Goal: Task Accomplishment & Management: Manage account settings

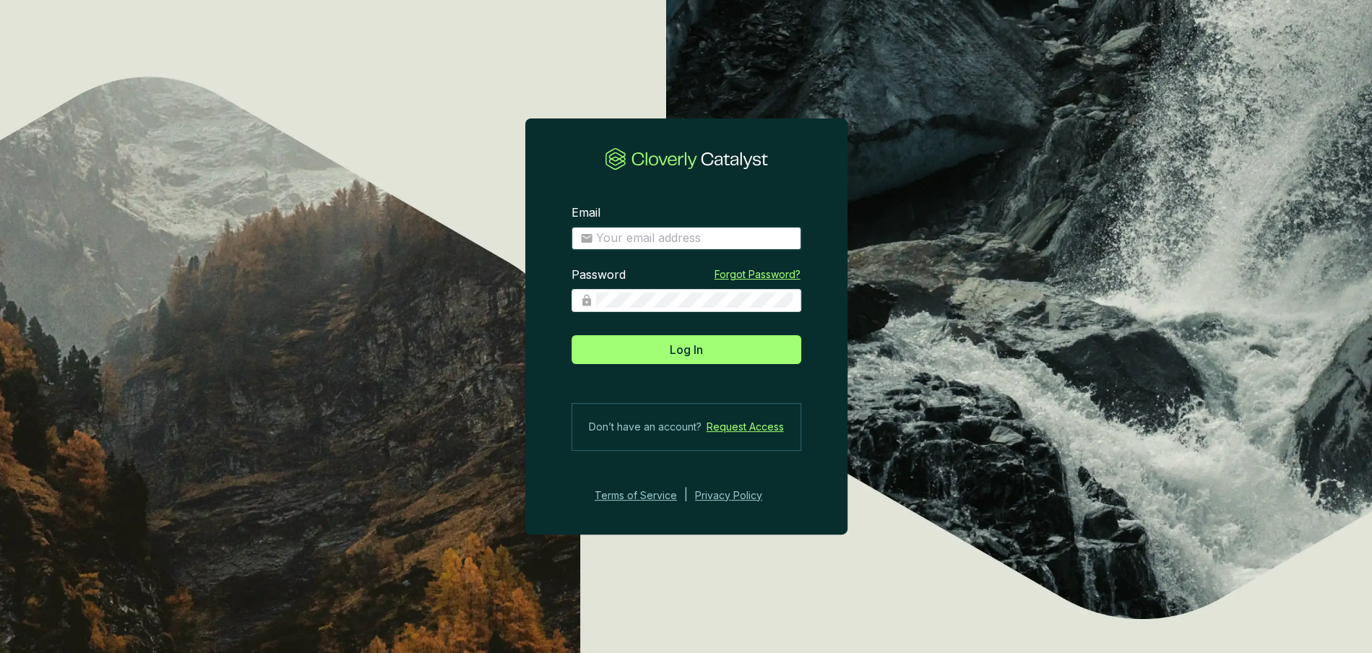
click at [673, 232] on input "Email" at bounding box center [694, 238] width 197 height 16
type input "matt@justbrightly.com"
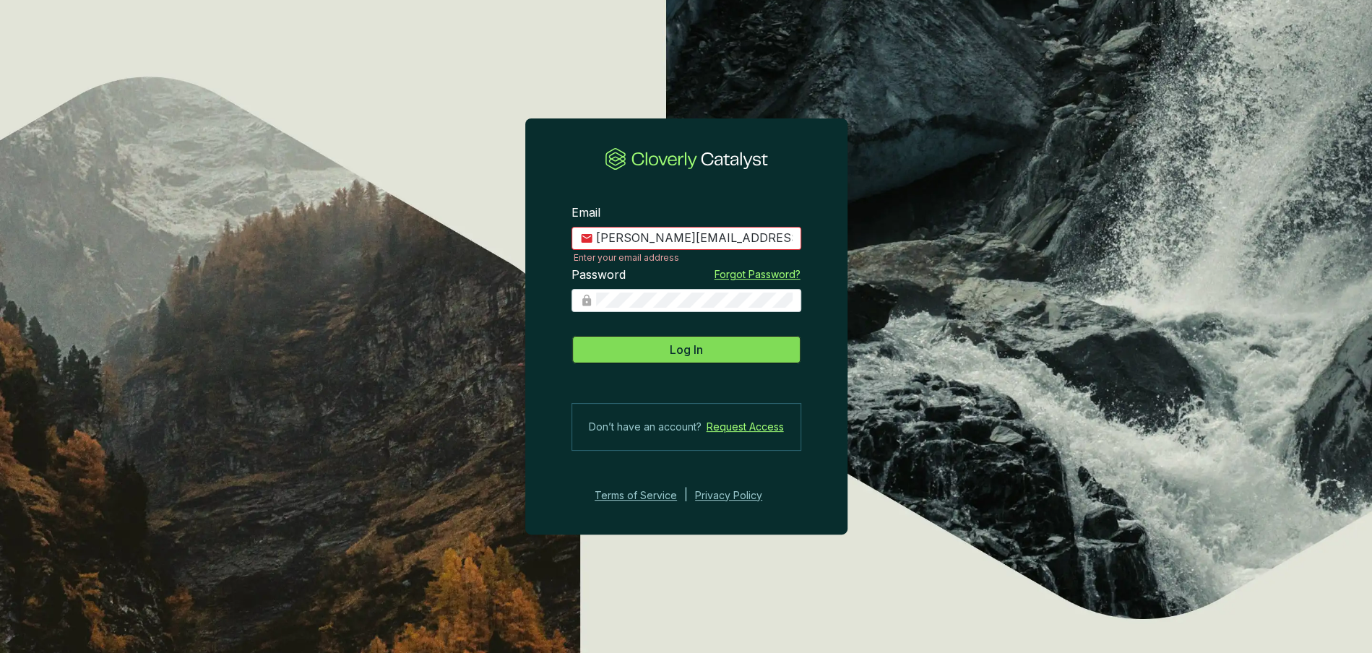
click at [719, 347] on button "Log In" at bounding box center [686, 349] width 230 height 29
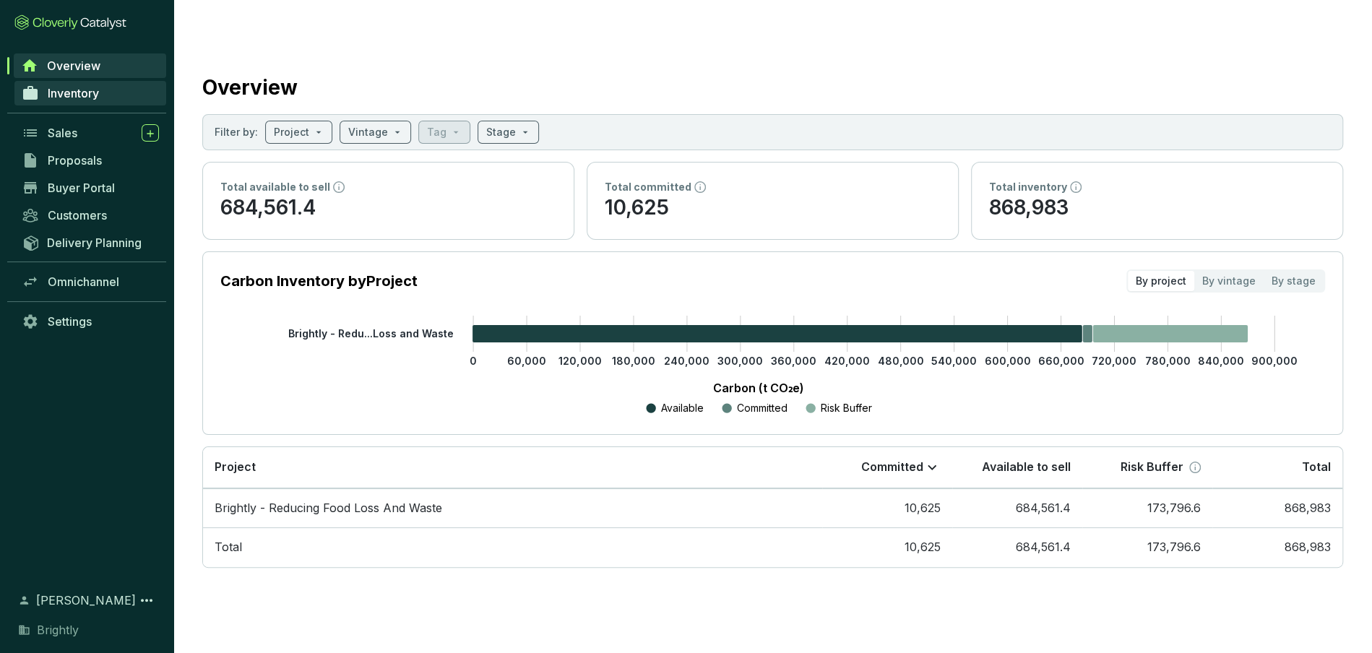
click at [57, 98] on span "Inventory" at bounding box center [73, 93] width 51 height 14
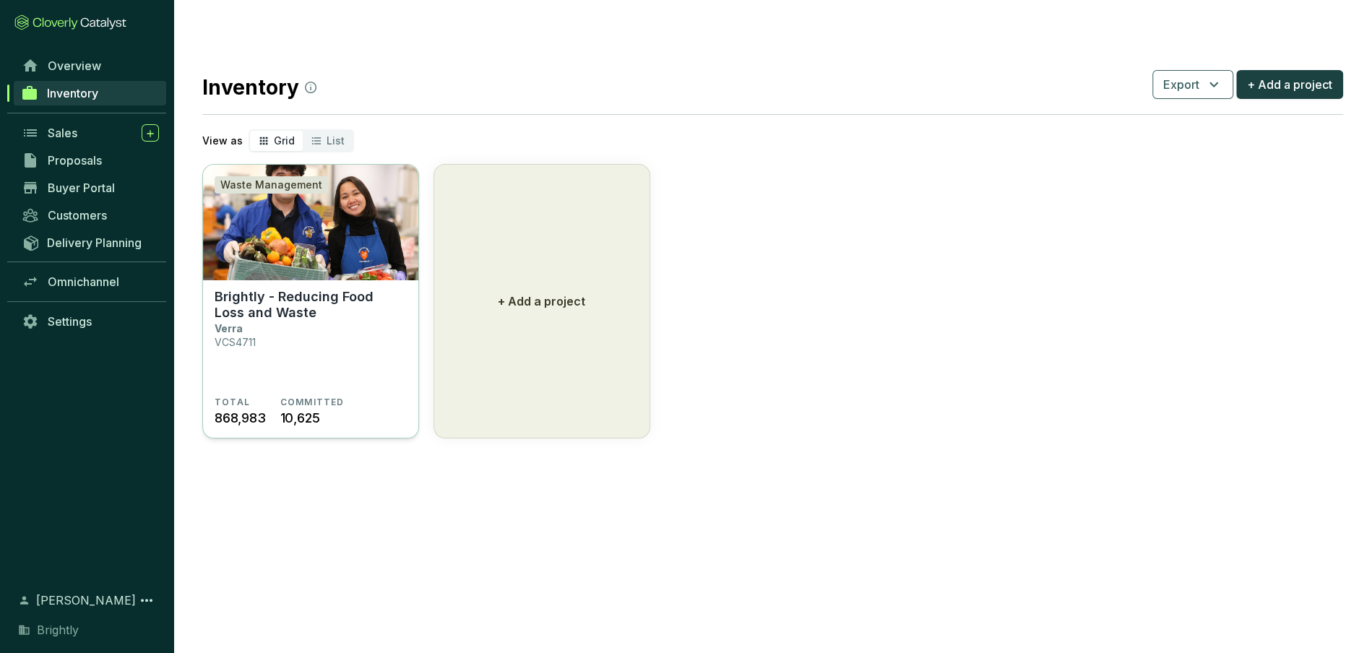
click at [337, 234] on img at bounding box center [310, 223] width 215 height 116
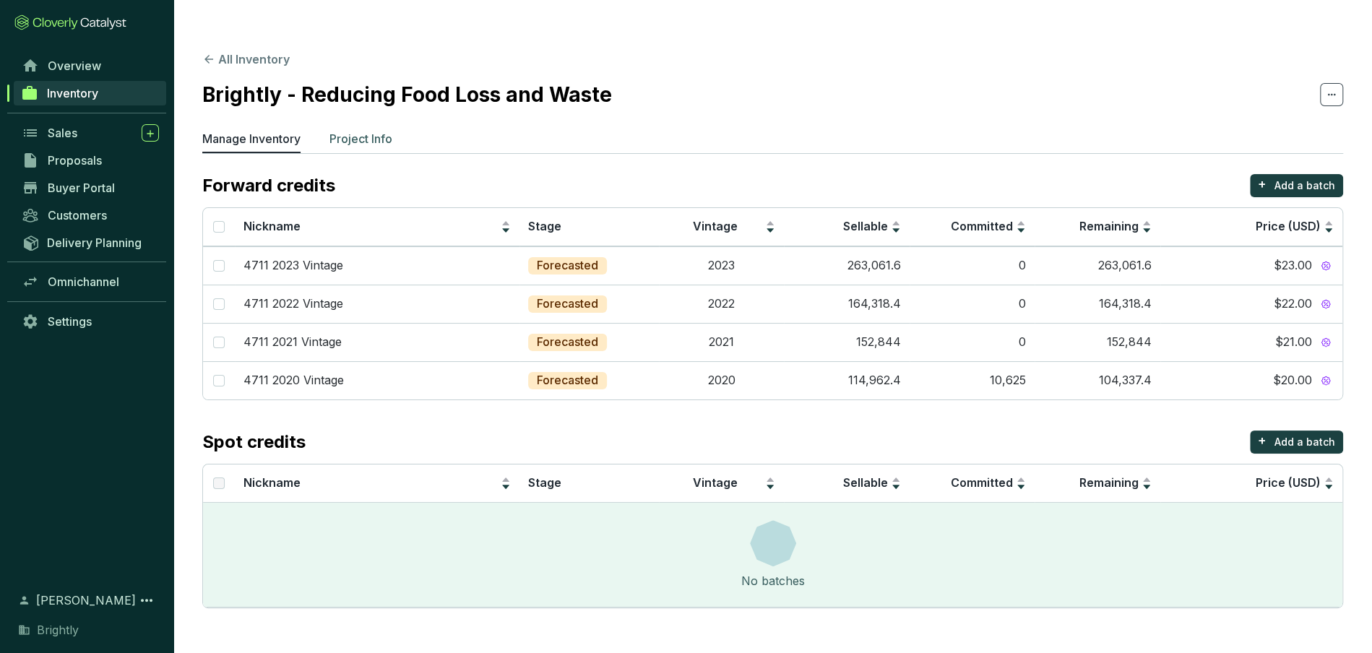
click at [364, 130] on p "Project Info" at bounding box center [360, 138] width 63 height 17
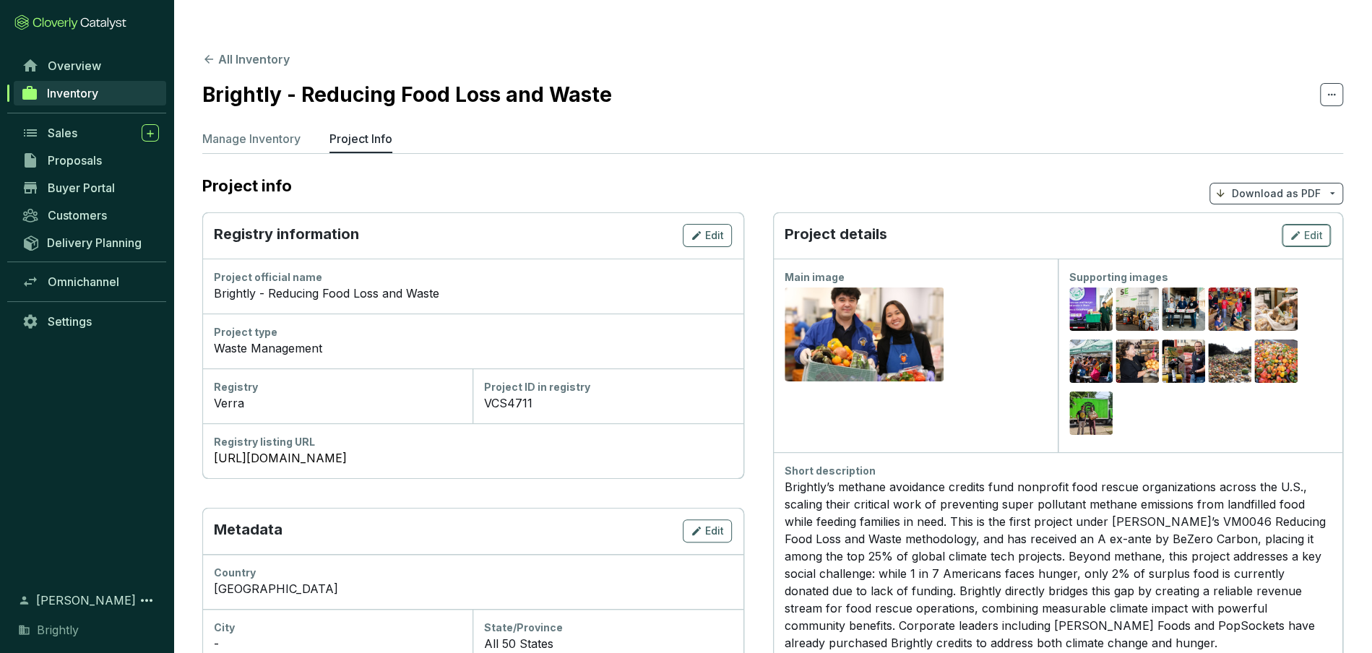
click at [1300, 227] on icon "button" at bounding box center [1296, 235] width 12 height 17
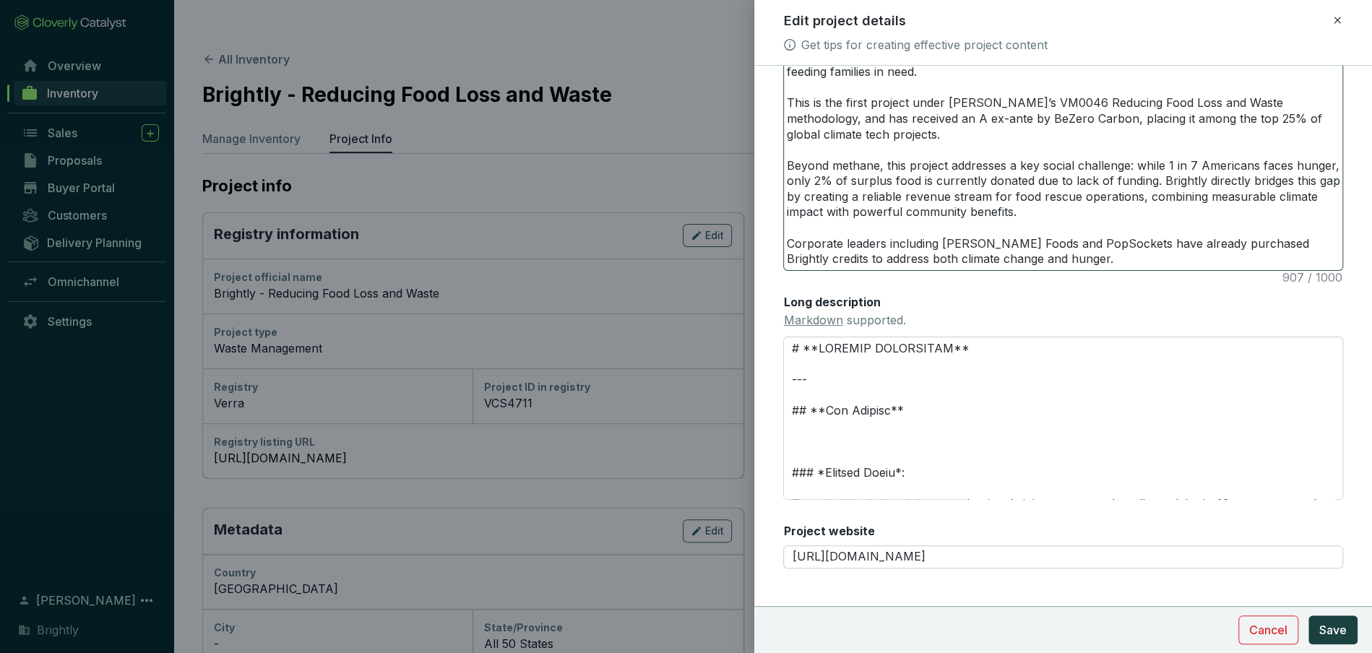
scroll to position [400, 0]
type textarea "Brightly’s methane avoidance credits fund nonprofit food rescue organizations a…"
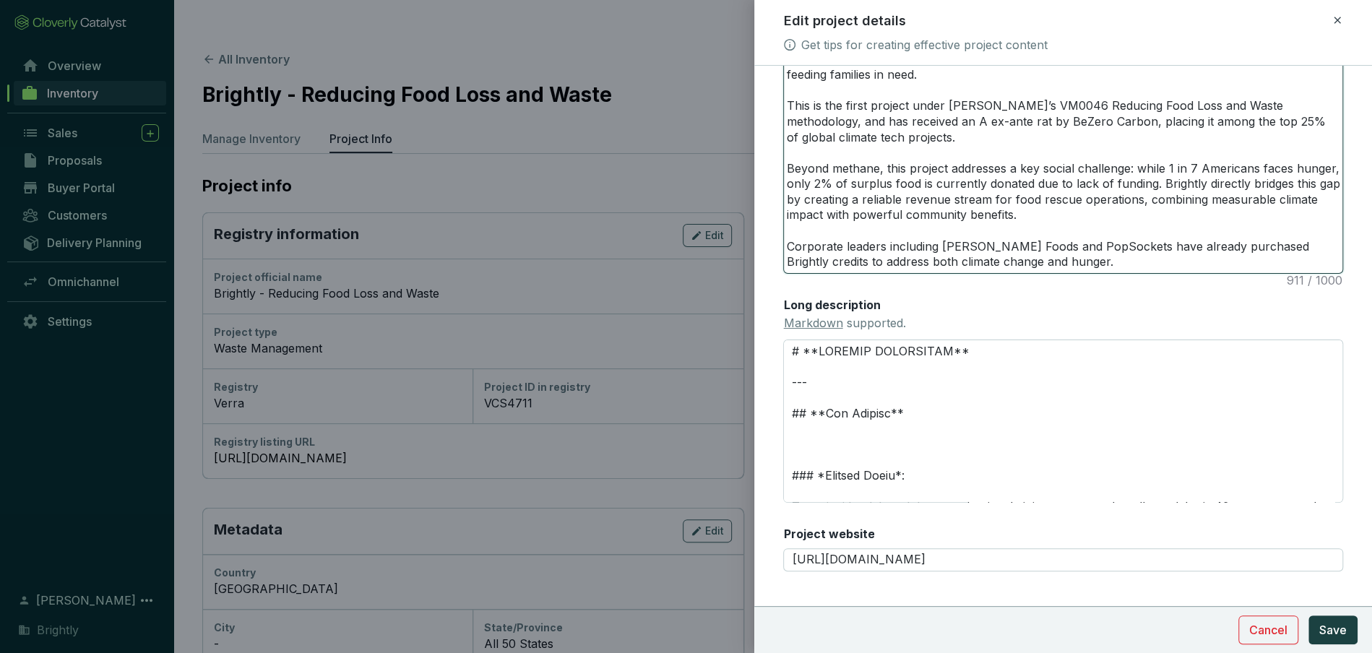
type textarea "Brightly’s methane avoidance credits fund nonprofit food rescue organizations a…"
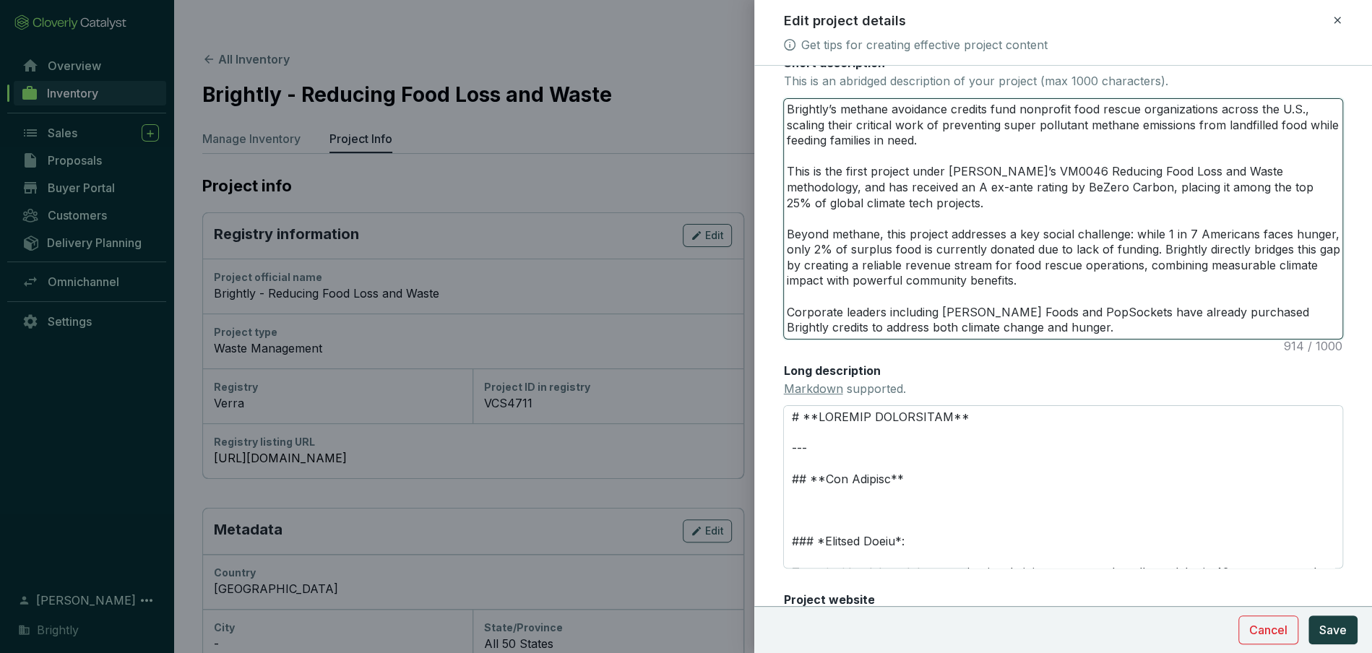
scroll to position [327, 0]
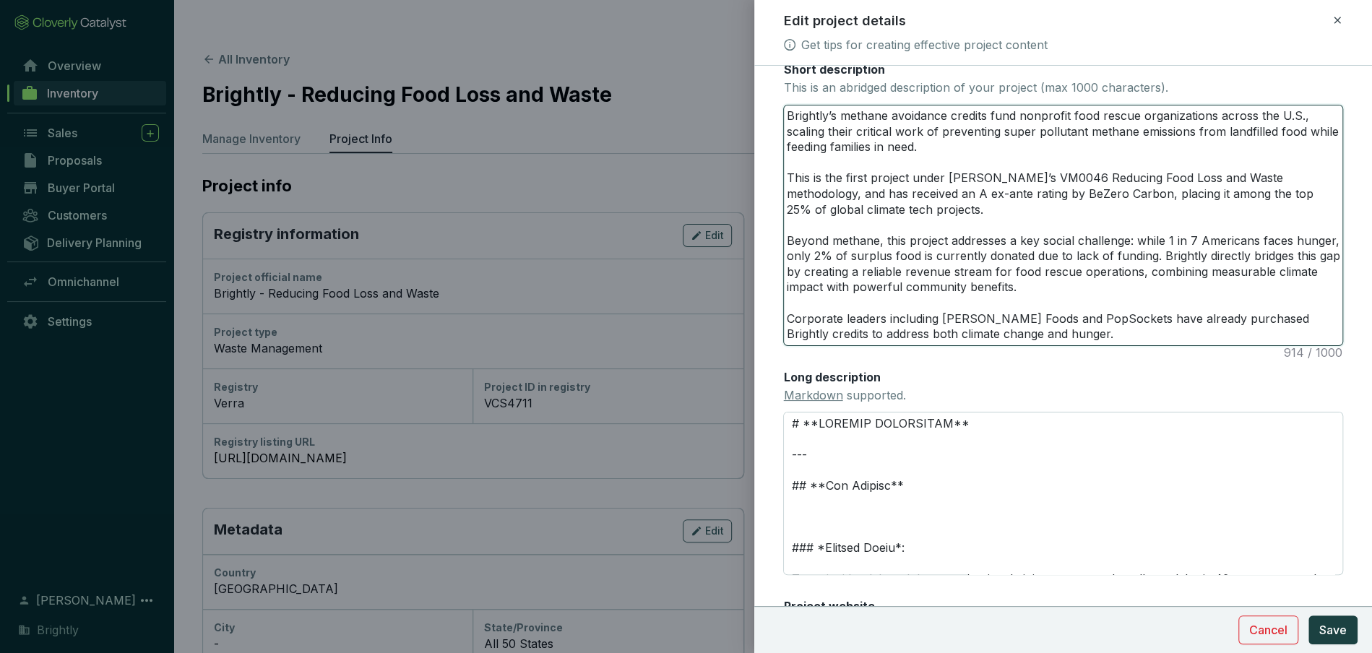
click at [940, 132] on textarea "Brightly’s methane avoidance credits fund nonprofit food rescue organizations a…" at bounding box center [1063, 225] width 558 height 240
drag, startPoint x: 936, startPoint y: 146, endPoint x: 829, endPoint y: 129, distance: 108.3
click at [829, 129] on textarea "Brightly’s methane avoidance credits fund nonprofit food rescue organizations a…" at bounding box center [1063, 225] width 558 height 240
click at [934, 144] on textarea "Brightly’s methane avoidance credits fund nonprofit food rescue organizations a…" at bounding box center [1063, 225] width 558 height 240
click at [938, 127] on textarea "Brightly’s methane avoidance credits fund nonprofit food rescue organizations a…" at bounding box center [1063, 225] width 558 height 240
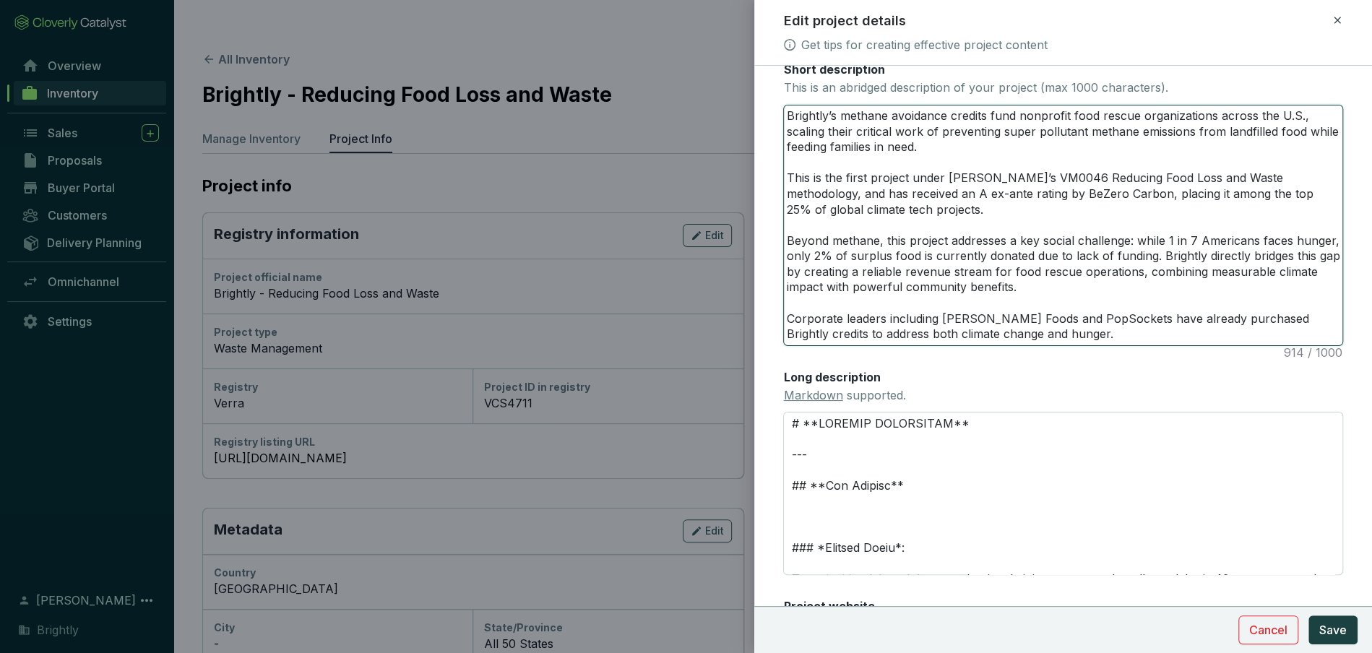
type textarea "Brightly’s methane avoidance credits fund nonprofit food rescue organizations a…"
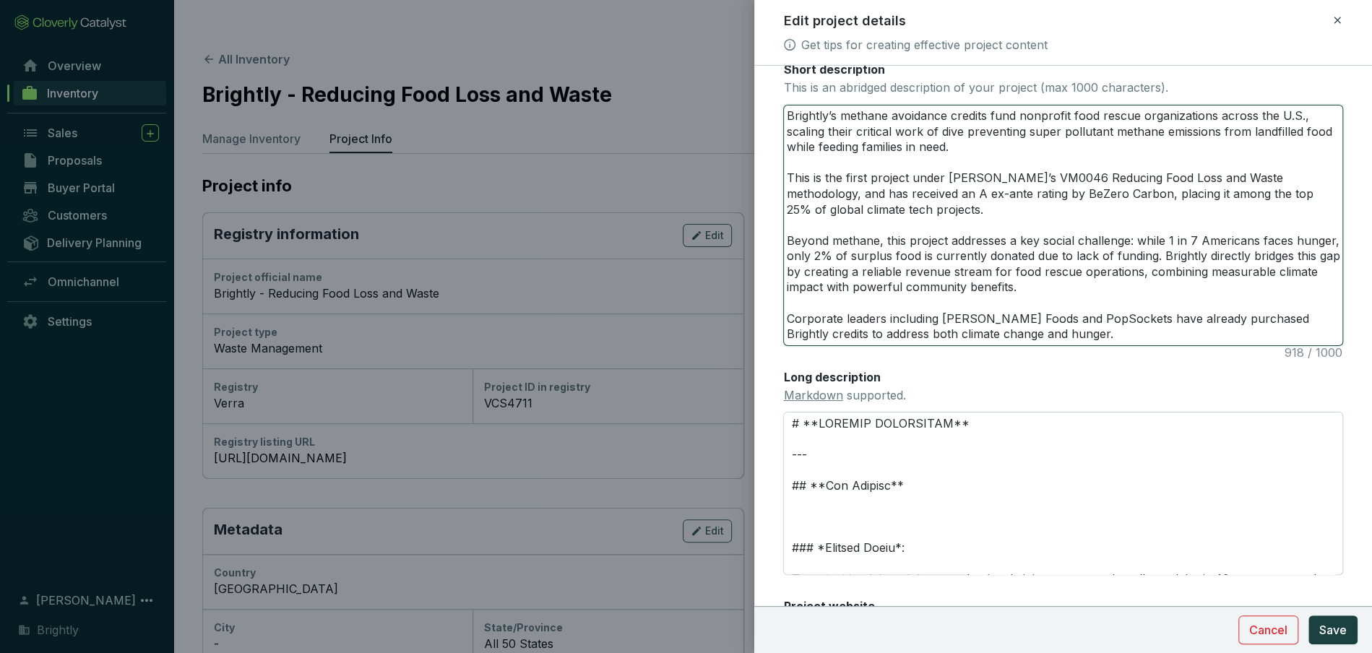
type textarea "Brightly’s methane avoidance credits fund nonprofit food rescue organizations a…"
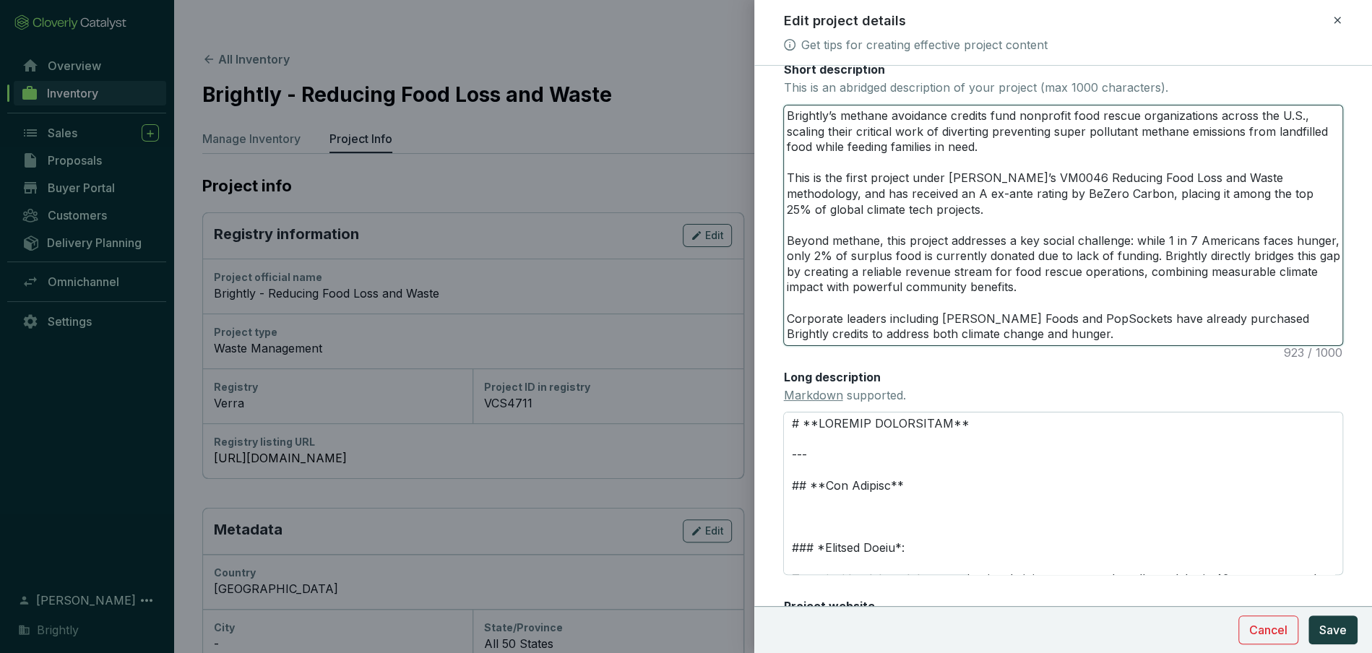
type textarea "Brightly’s methane avoidance credits fund nonprofit food rescue organizations a…"
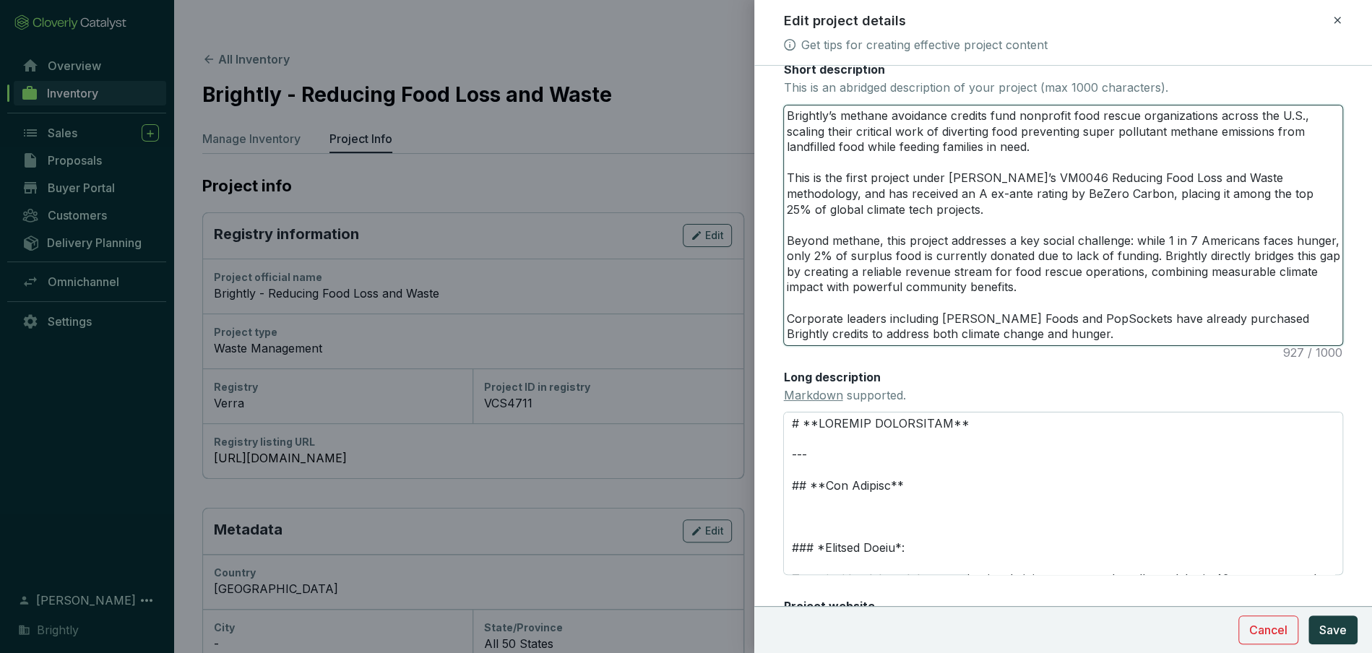
type textarea "Brightly’s methane avoidance credits fund nonprofit food rescue organizations a…"
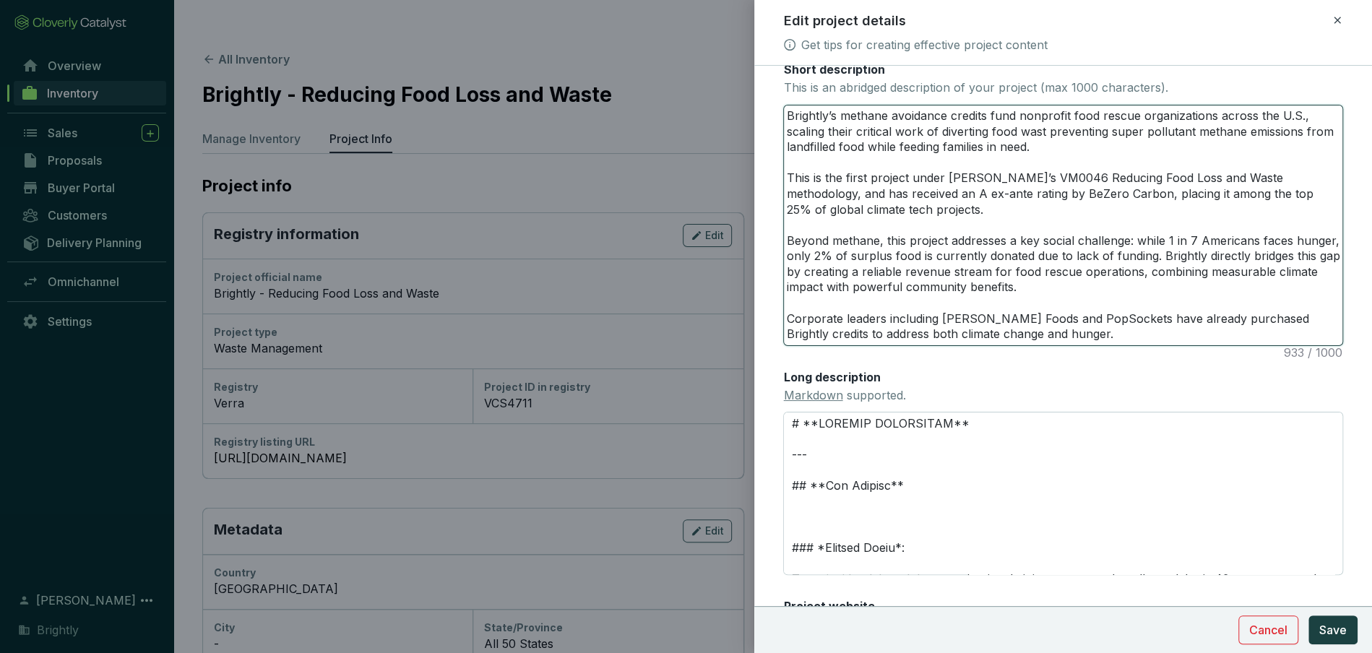
type textarea "Brightly’s methane avoidance credits fund nonprofit food rescue organizations a…"
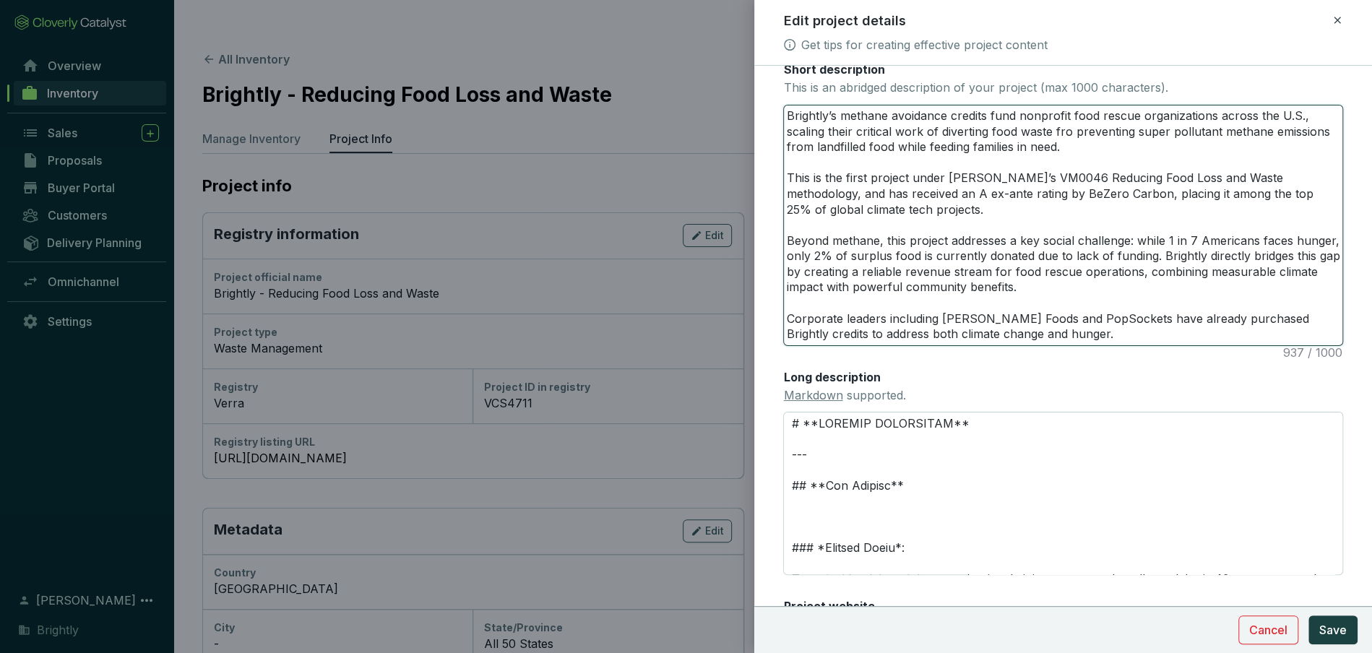
type textarea "Brightly’s methane avoidance credits fund nonprofit food rescue organizations a…"
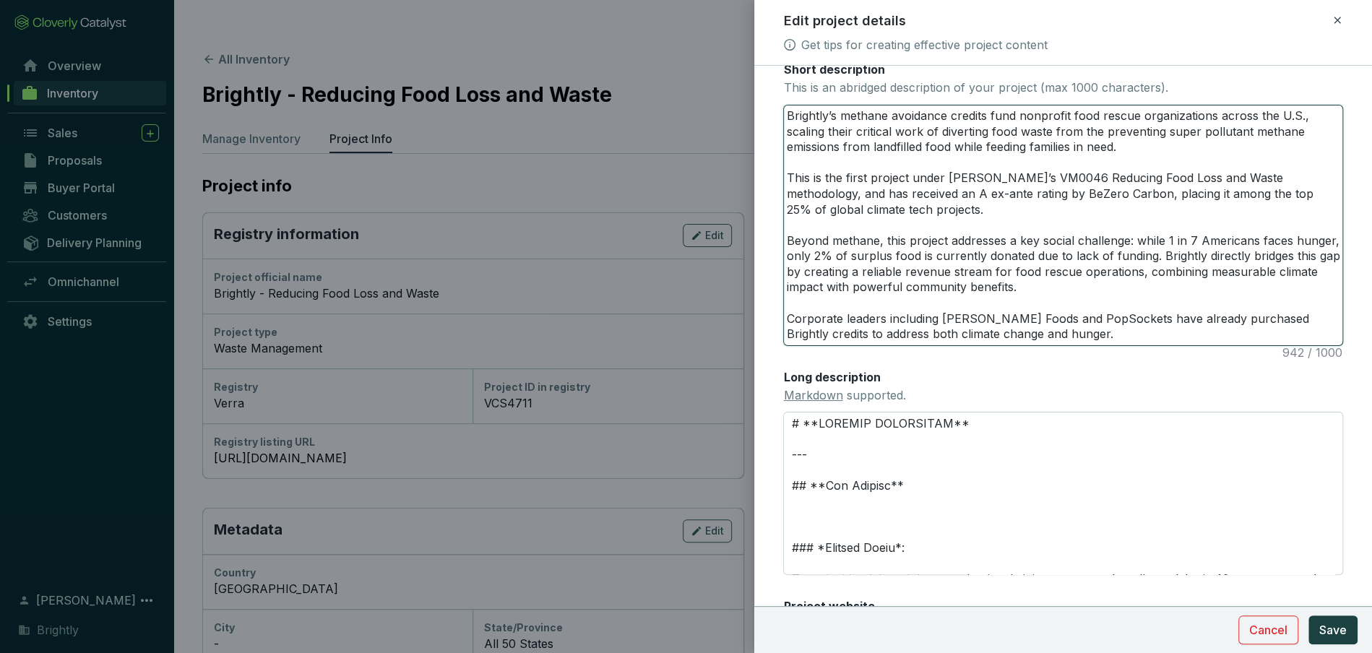
type textarea "Brightly’s methane avoidance credits fund nonprofit food rescue organizations a…"
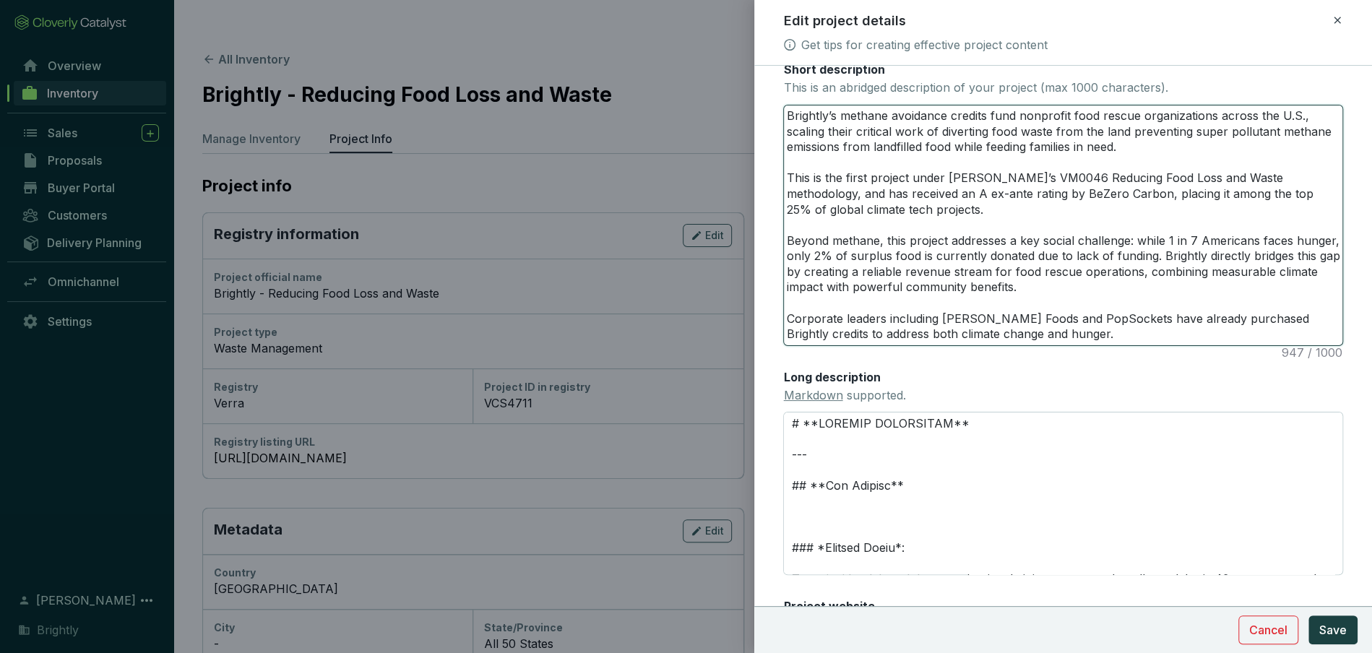
type textarea "Brightly’s methane avoidance credits fund nonprofit food rescue organizations a…"
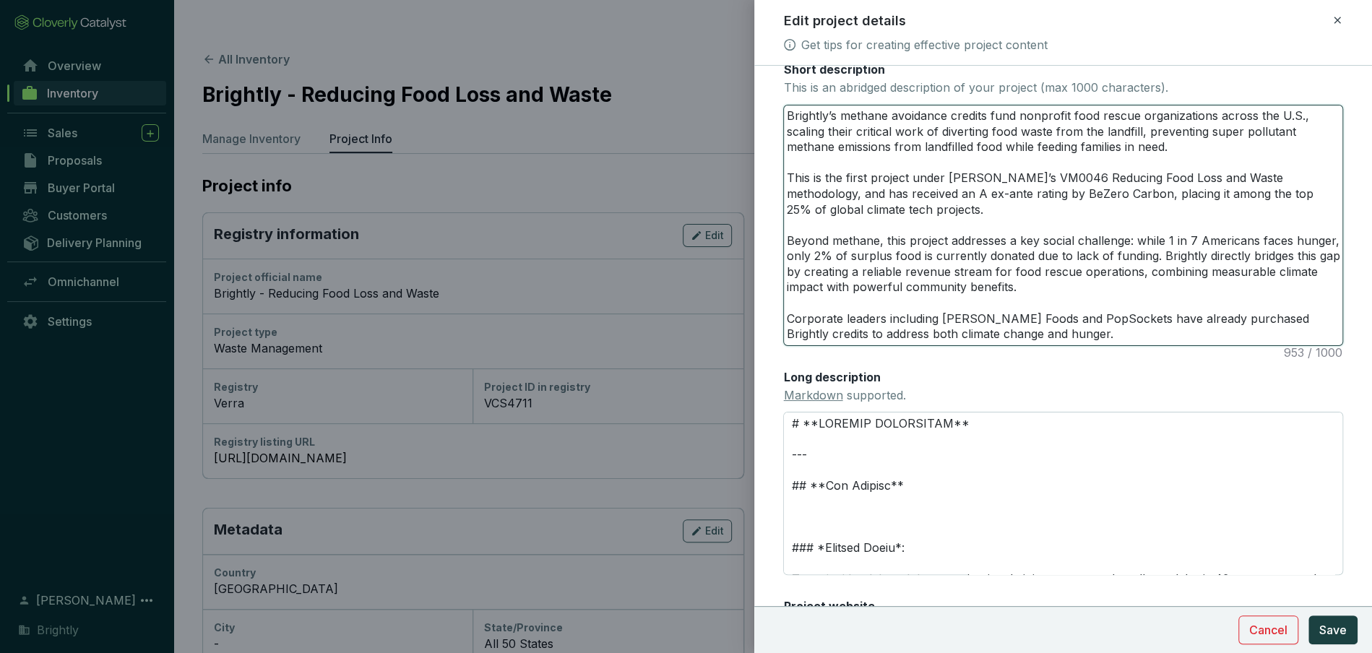
type textarea "Brightly’s methane avoidance credits fund nonprofit food rescue organizations a…"
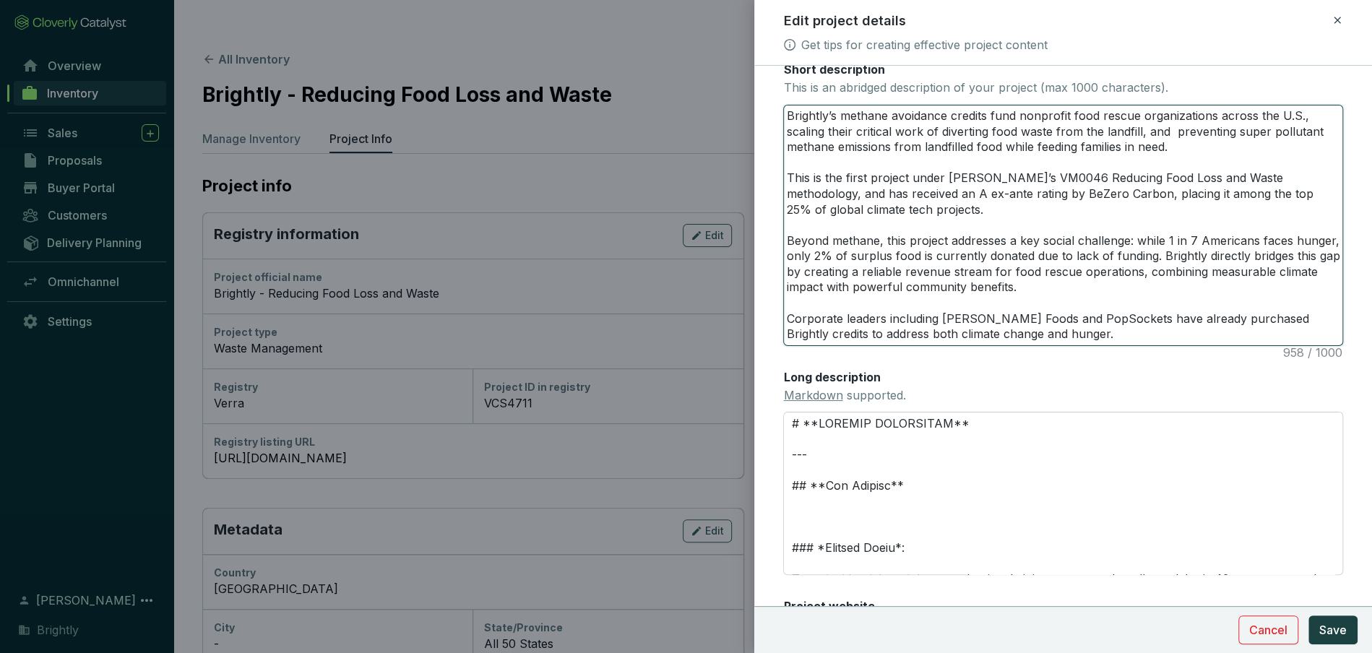
type textarea "Brightly’s methane avoidance credits fund nonprofit food rescue organizations a…"
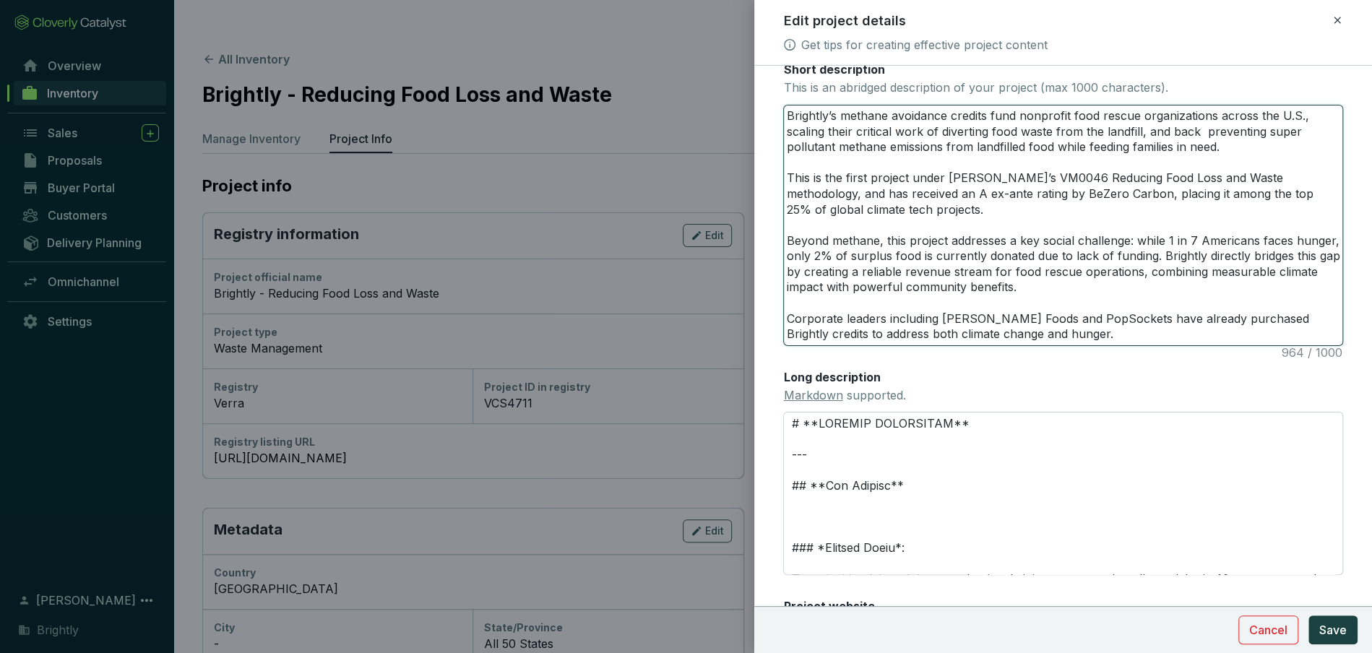
type textarea "Brightly’s methane avoidance credits fund nonprofit food rescue organizations a…"
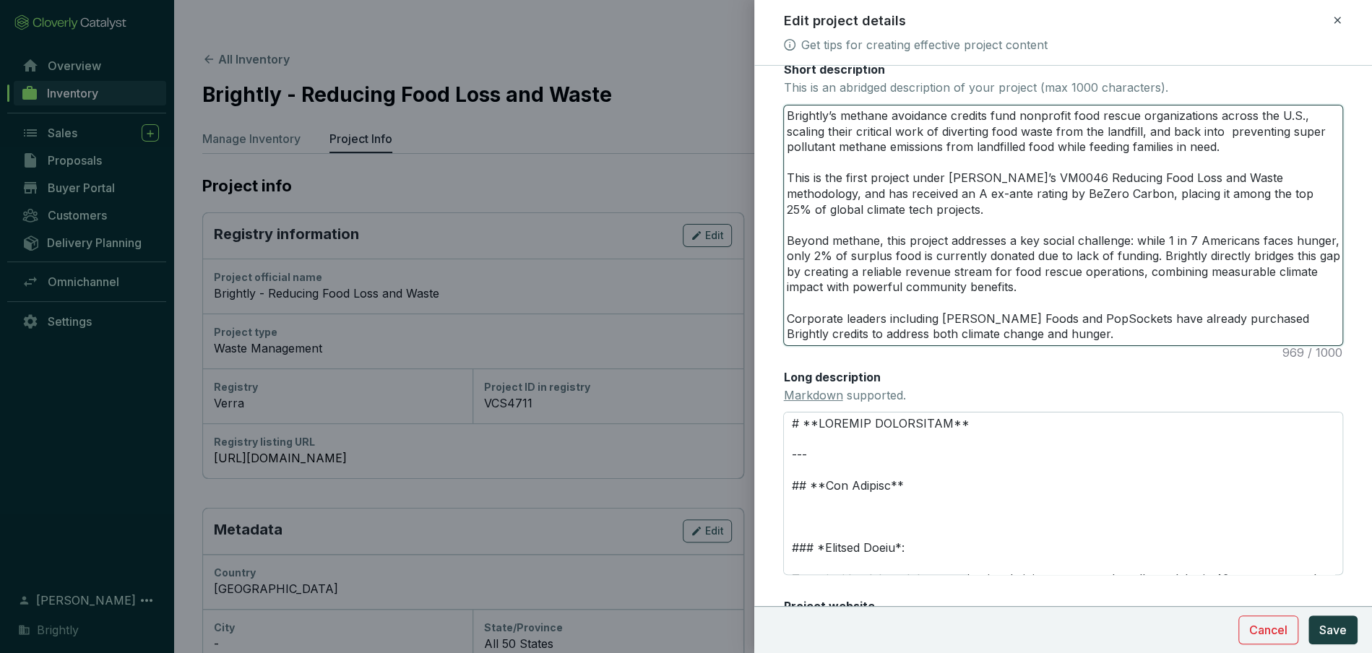
type textarea "Brightly’s methane avoidance credits fund nonprofit food rescue organizations a…"
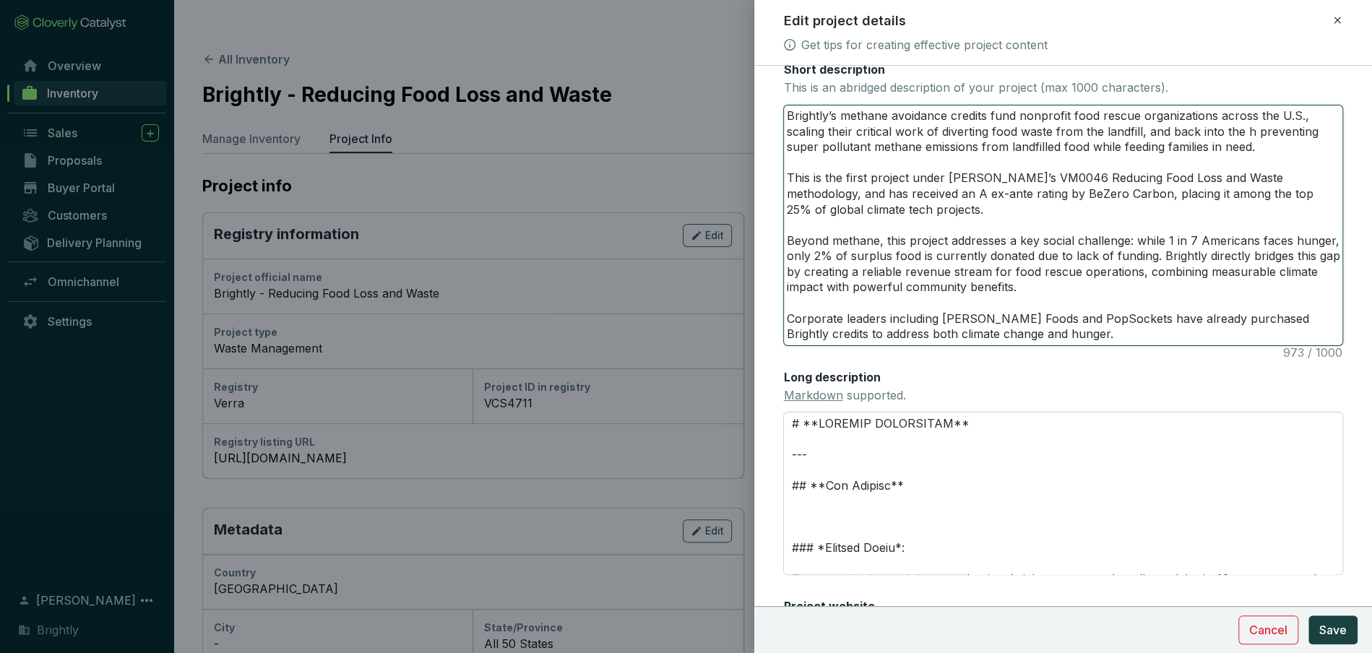
type textarea "Brightly’s methane avoidance credits fund nonprofit food rescue organizations a…"
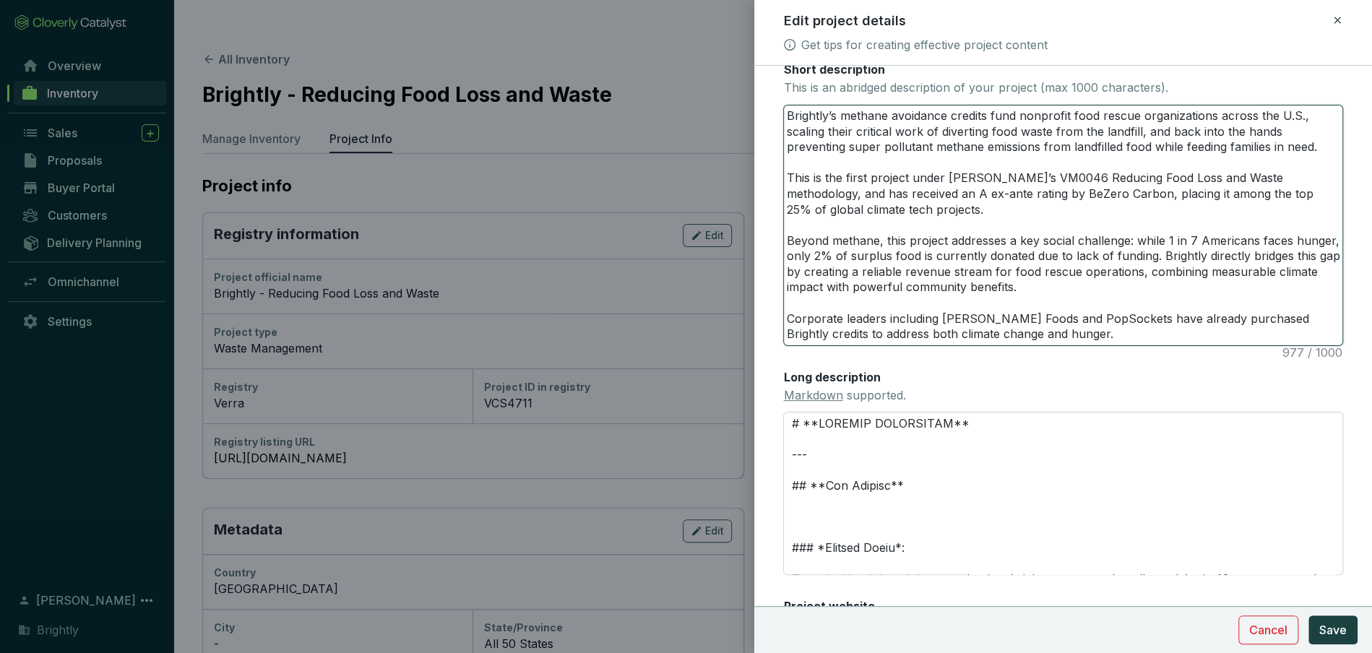
type textarea "Brightly’s methane avoidance credits fund nonprofit food rescue organizations a…"
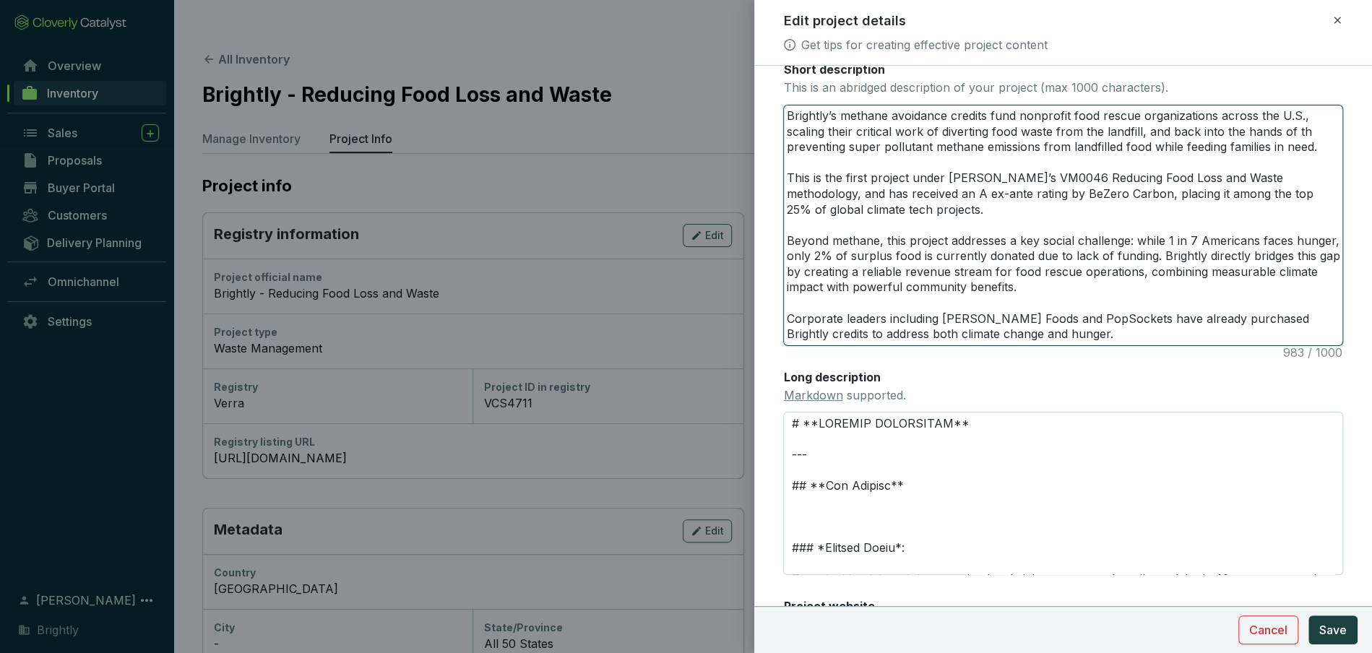
type textarea "Brightly’s methane avoidance credits fund nonprofit food rescue organizations a…"
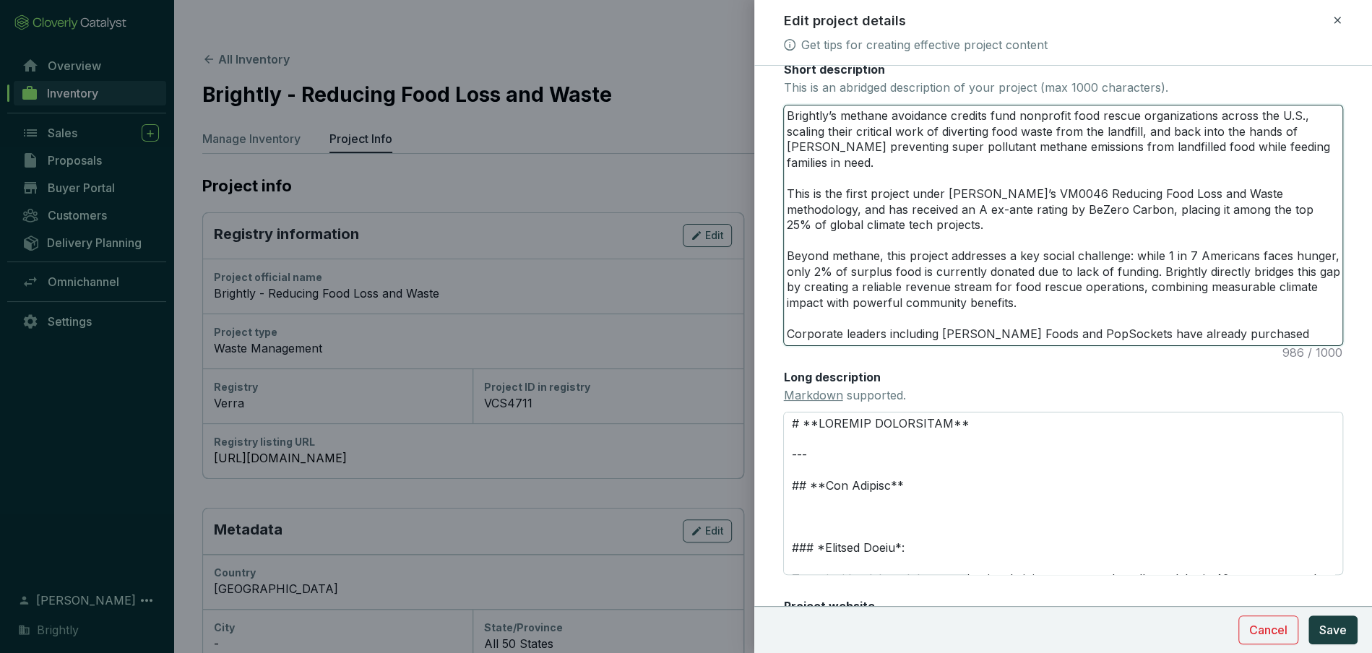
type textarea "Brightly’s methane avoidance credits fund nonprofit food rescue organizations a…"
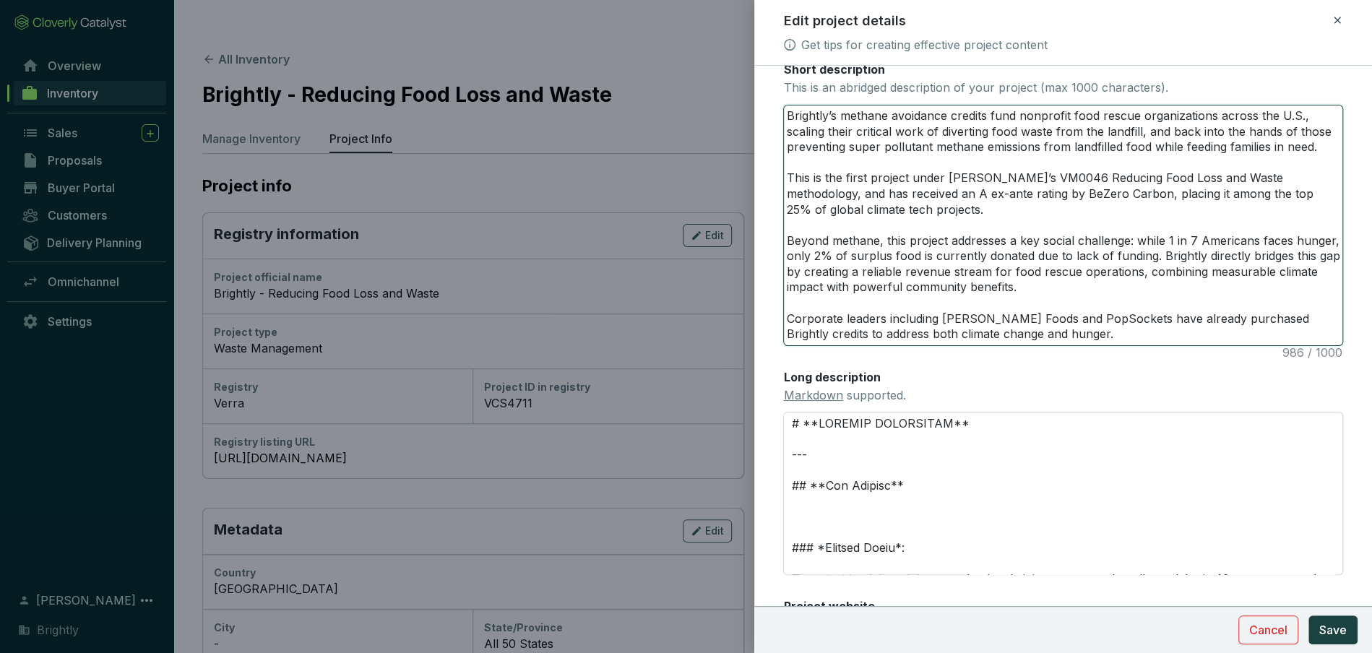
type textarea "Brightly’s methane avoidance credits fund nonprofit food rescue organizations a…"
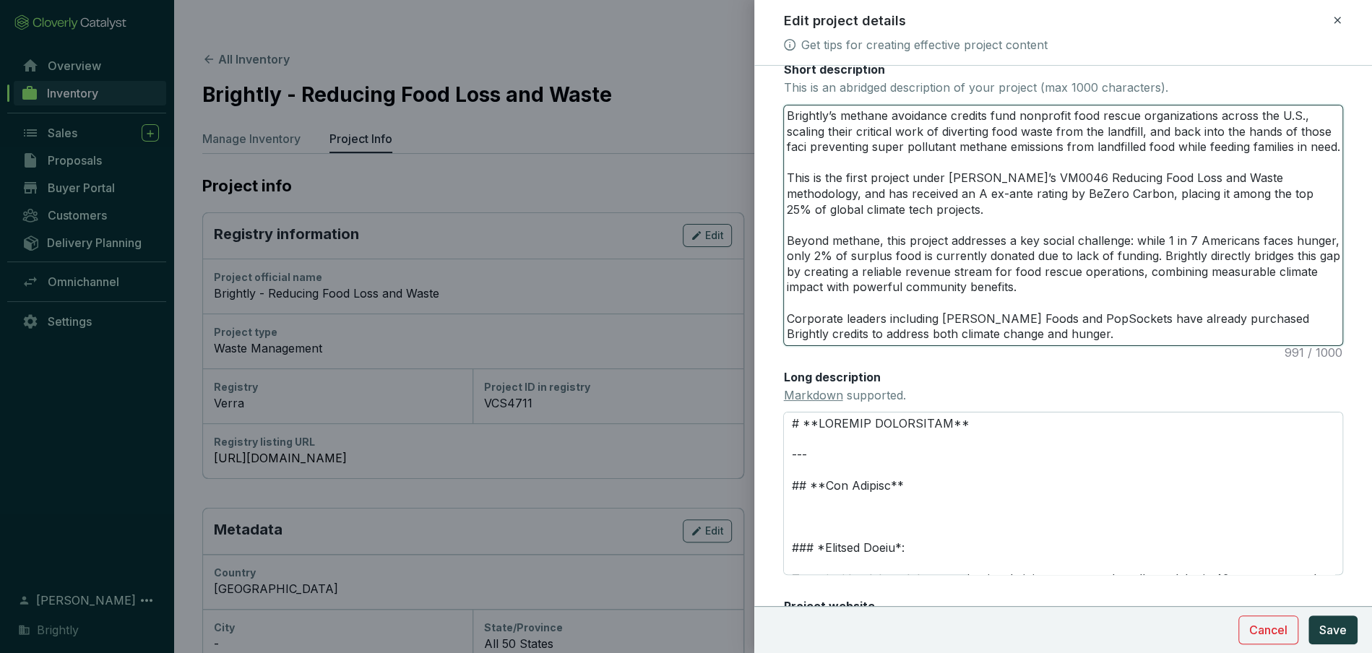
type textarea "Brightly’s methane avoidance credits fund nonprofit food rescue organizations a…"
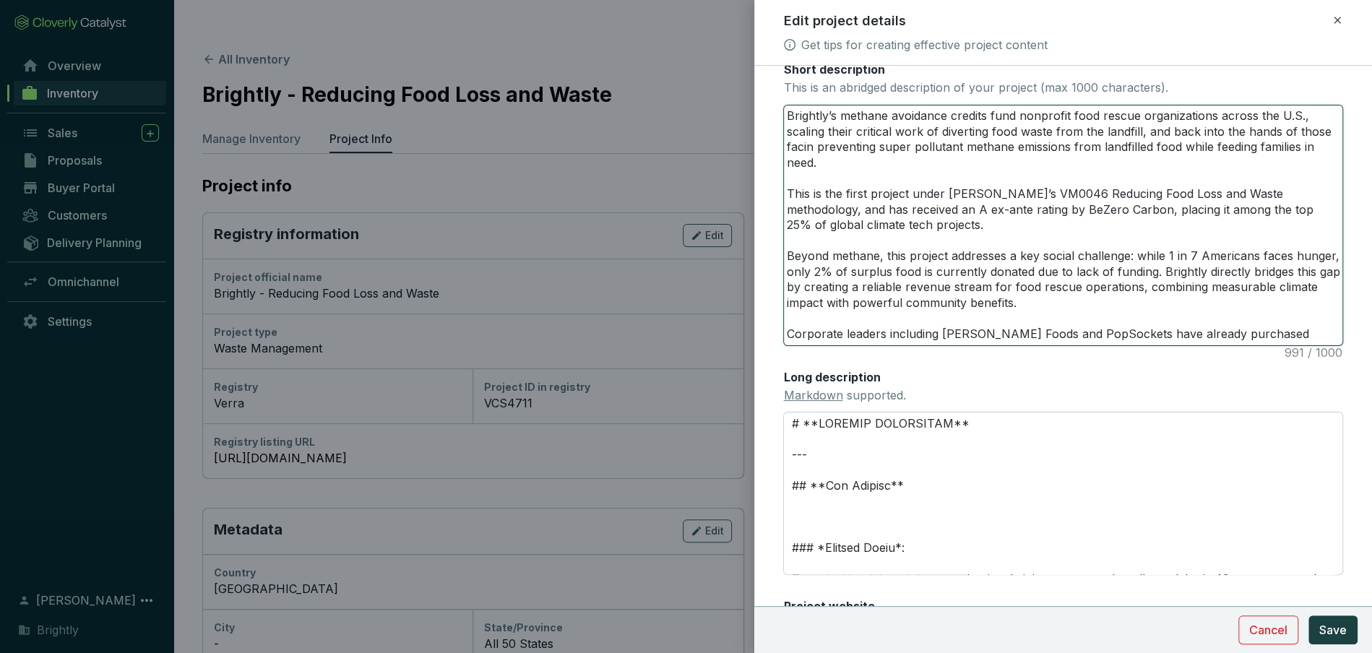
type textarea "Brightly’s methane avoidance credits fund nonprofit food rescue organizations a…"
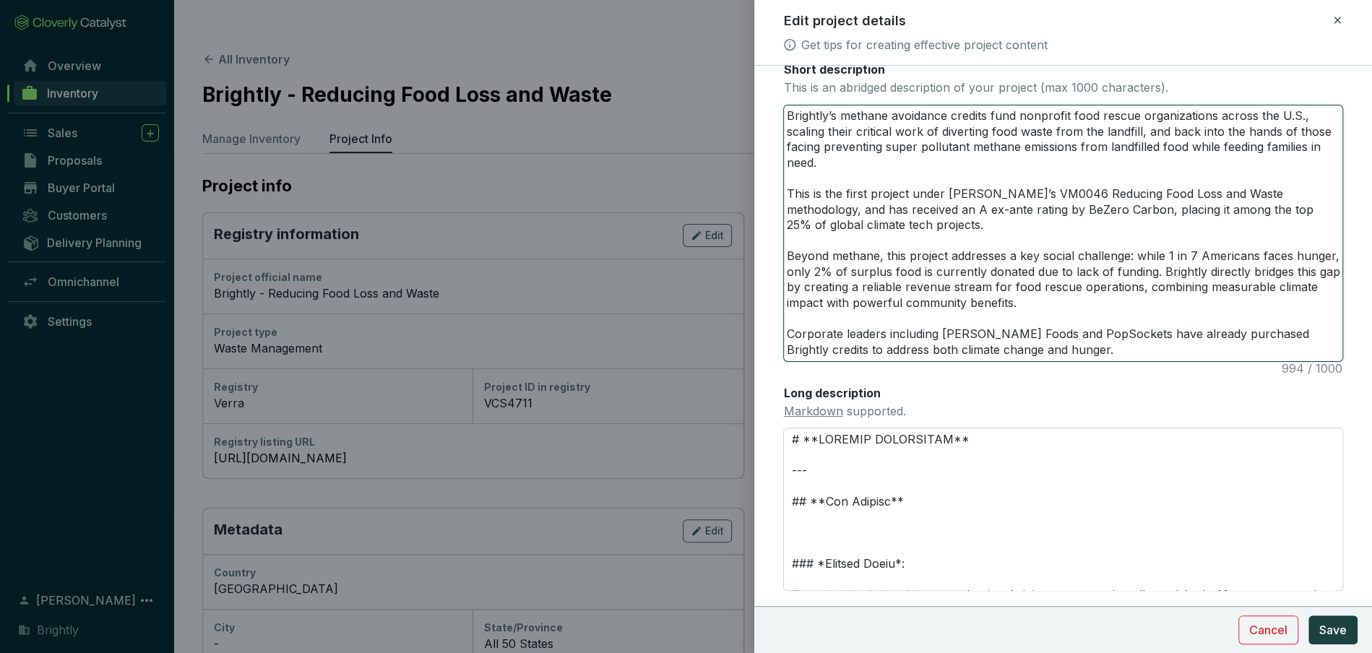
type textarea "Brightly’s methane avoidance credits fund nonprofit food rescue organizations a…"
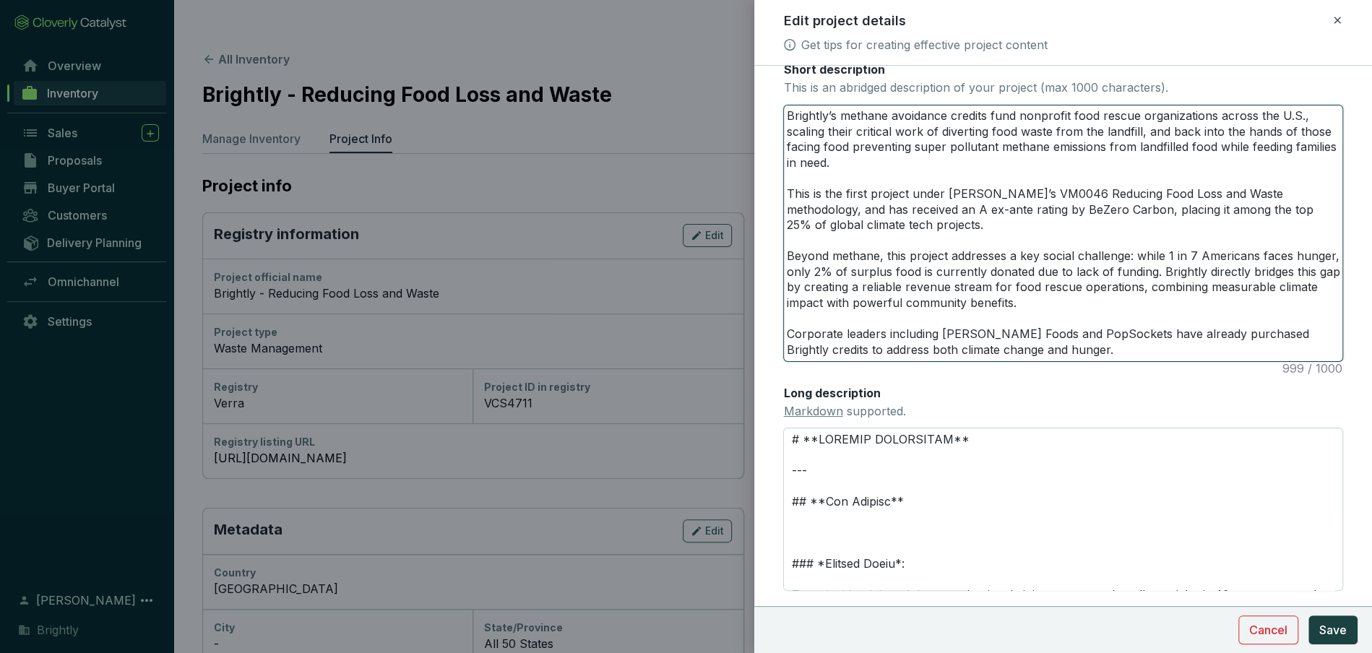
type textarea "Brightly’s methane avoidance credits fund nonprofit food rescue organizations a…"
drag, startPoint x: 853, startPoint y: 150, endPoint x: 835, endPoint y: 165, distance: 22.6
click at [835, 165] on textarea "Brightly’s methane avoidance credits fund nonprofit food rescue organizations a…" at bounding box center [1063, 233] width 558 height 256
type textarea "Brightly’s methane avoidance credits fund nonprofit food rescue organizations a…"
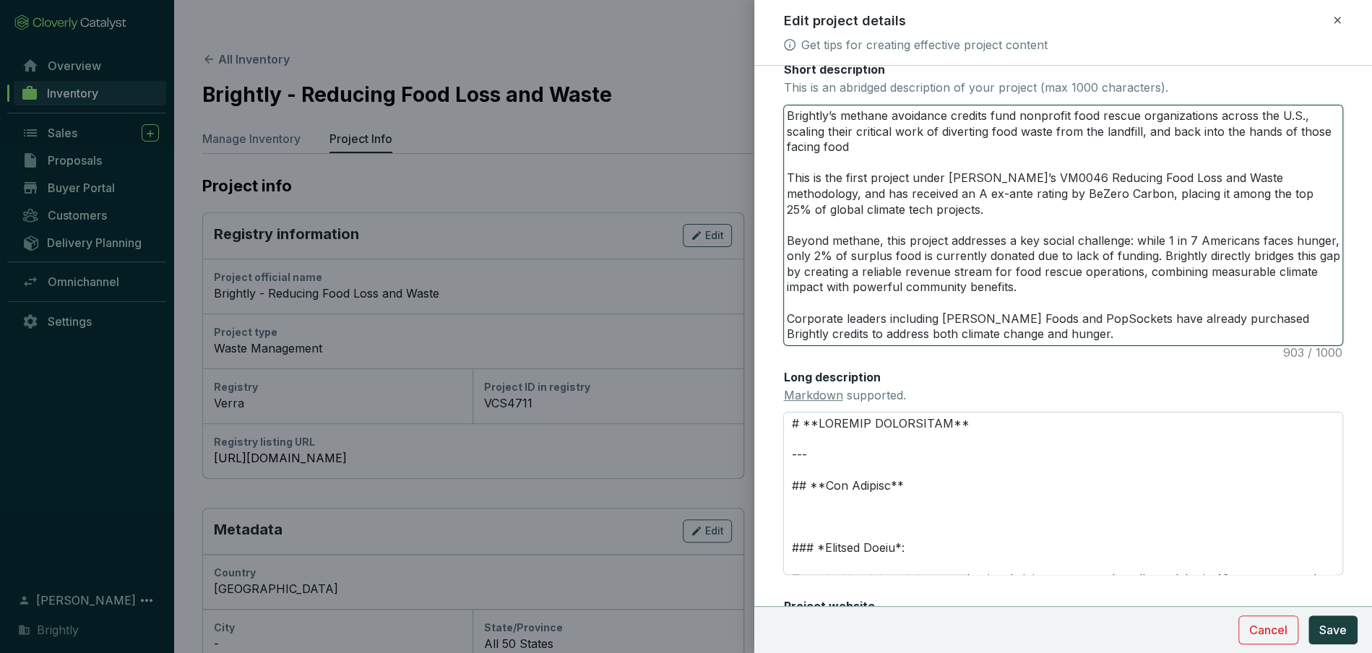
type textarea "Brightly’s methane avoidance credits fund nonprofit food rescue organizations a…"
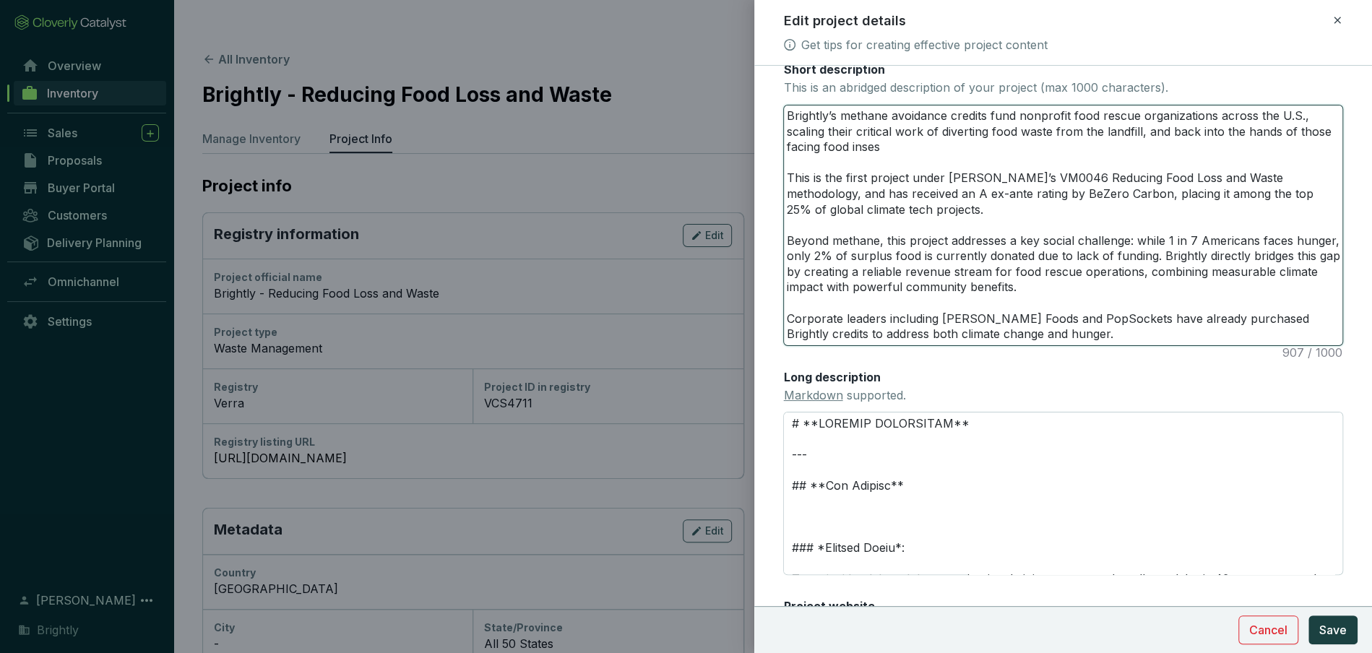
type textarea "Brightly’s methane avoidance credits fund nonprofit food rescue organizations a…"
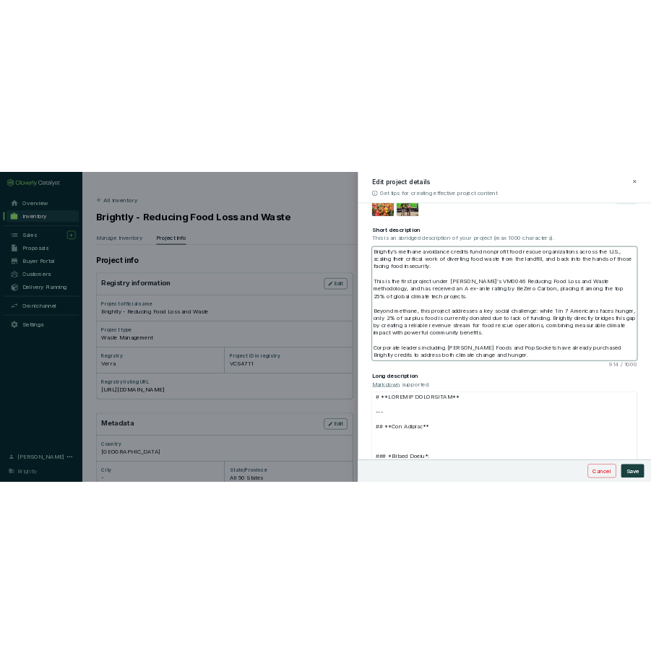
scroll to position [272, 0]
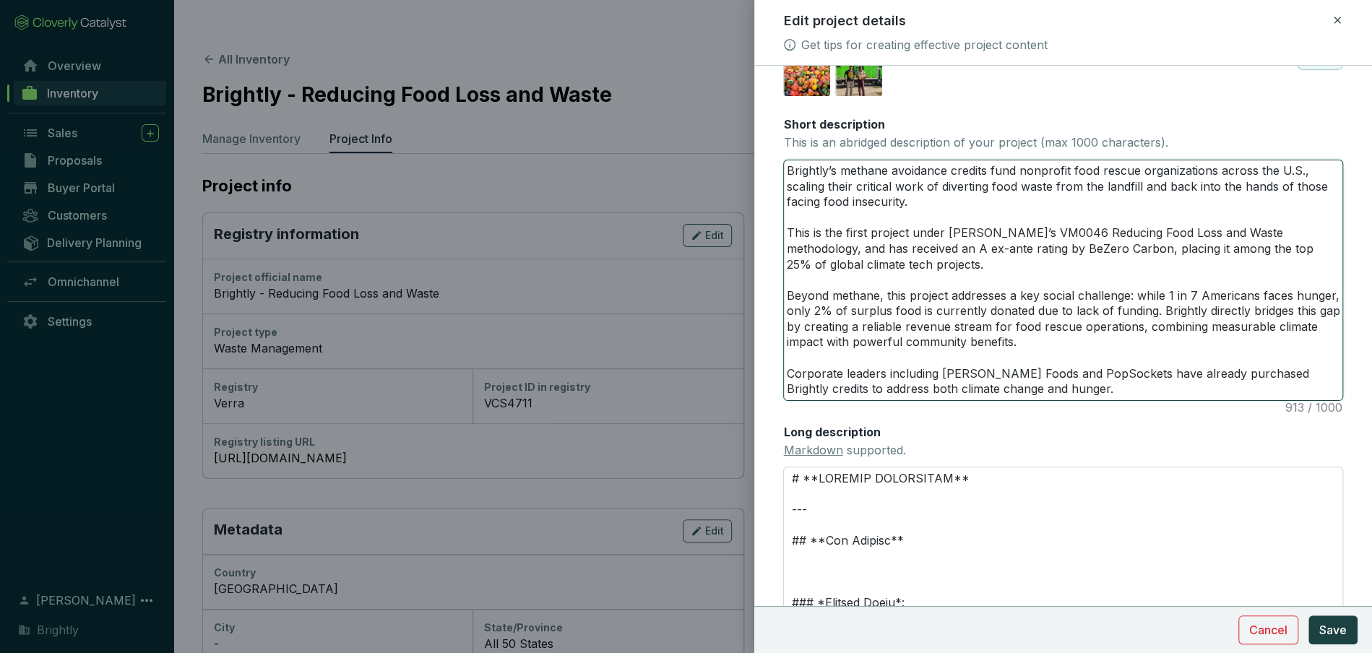
drag, startPoint x: 1162, startPoint y: 191, endPoint x: 1142, endPoint y: 190, distance: 20.2
click at [1142, 190] on textarea "Brightly’s methane avoidance credits fund nonprofit food rescue organizations a…" at bounding box center [1063, 280] width 558 height 240
click at [1072, 205] on textarea "Brightly’s methane avoidance credits fund nonprofit food rescue organizations a…" at bounding box center [1063, 280] width 558 height 240
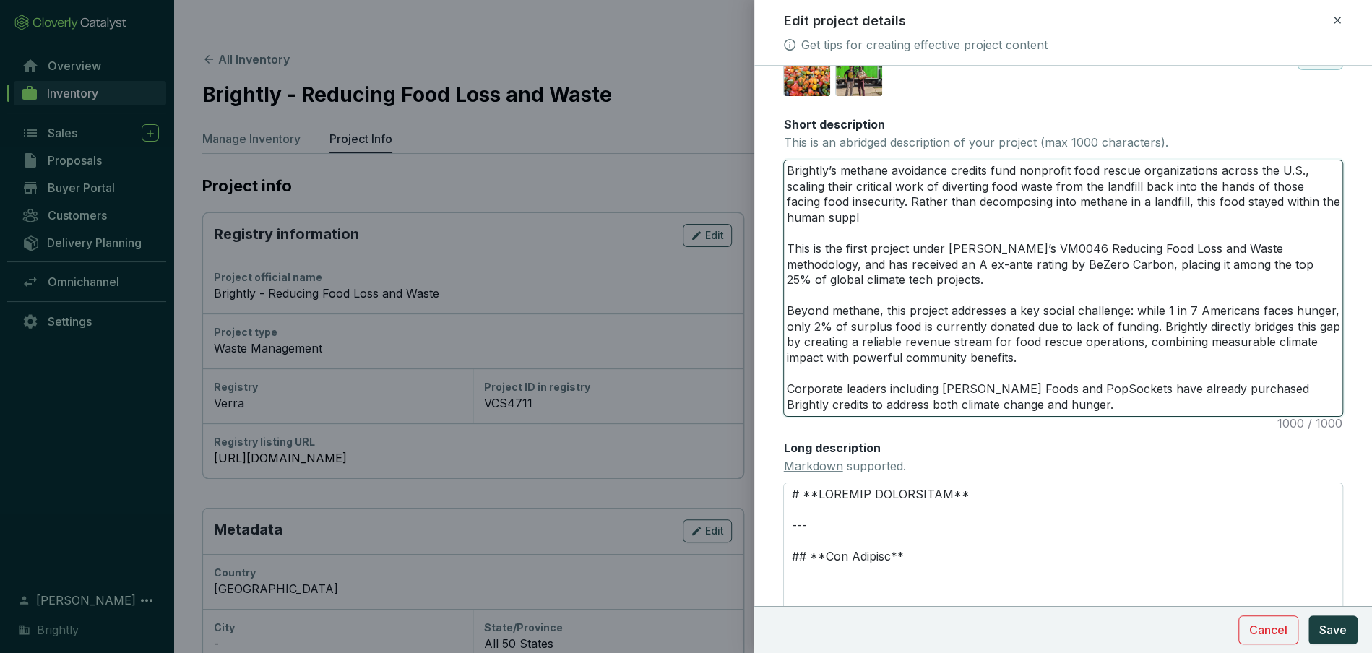
drag, startPoint x: 876, startPoint y: 200, endPoint x: 882, endPoint y: 215, distance: 16.2
click at [882, 215] on textarea "Brightly’s methane avoidance credits fund nonprofit food rescue organizations a…" at bounding box center [1063, 288] width 558 height 256
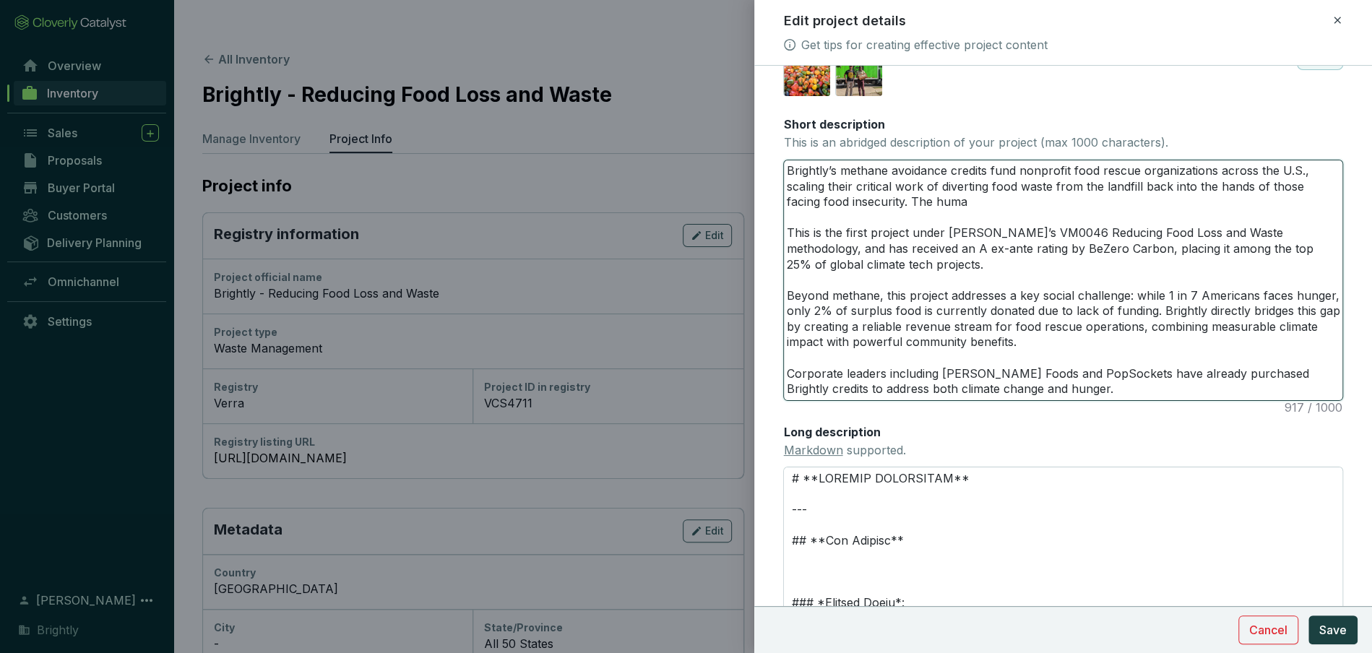
drag, startPoint x: 876, startPoint y: 201, endPoint x: 966, endPoint y: 201, distance: 90.3
click at [966, 201] on textarea "Brightly’s methane avoidance credits fund nonprofit food rescue organizations a…" at bounding box center [1063, 280] width 558 height 240
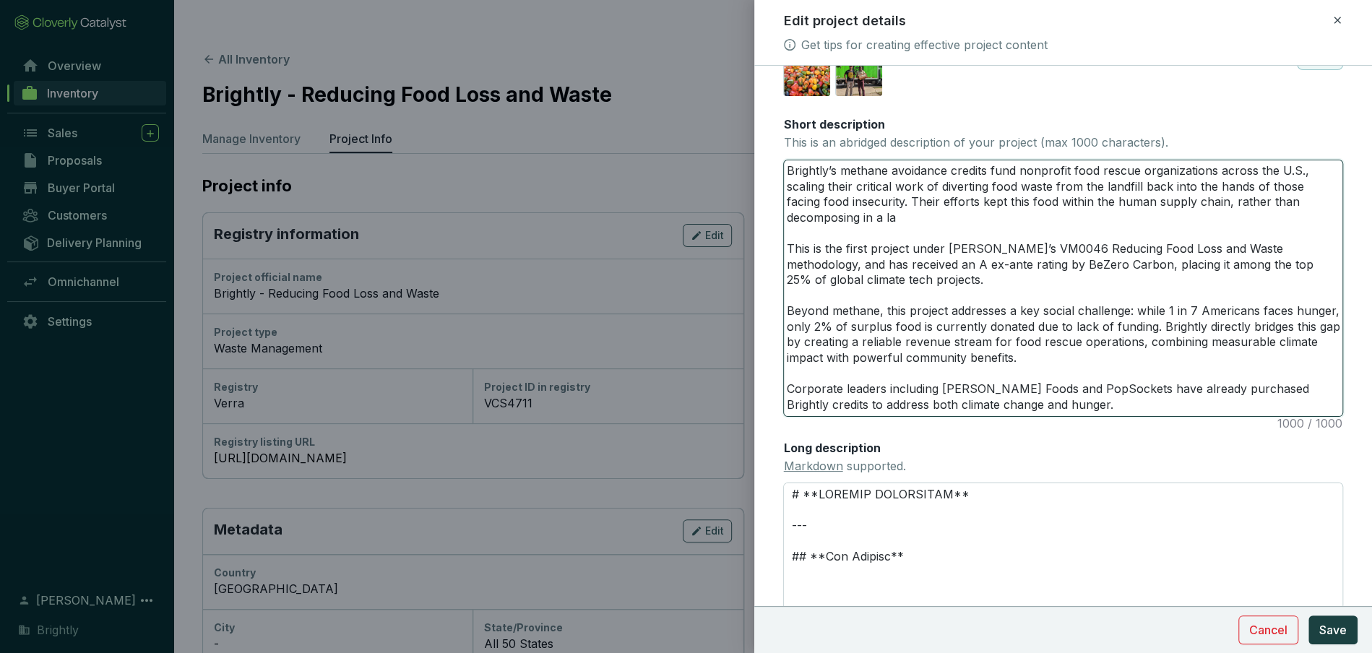
drag, startPoint x: 946, startPoint y: 204, endPoint x: 975, endPoint y: 217, distance: 31.0
click at [975, 217] on textarea "Brightly’s methane avoidance credits fund nonprofit food rescue organizations a…" at bounding box center [1063, 288] width 558 height 256
drag, startPoint x: 785, startPoint y: 171, endPoint x: 1216, endPoint y: 451, distance: 513.4
click at [1216, 451] on div "Main image Recommended pixel size is: 1600 x 1200. Maximum supported file size …" at bounding box center [1063, 271] width 560 height 921
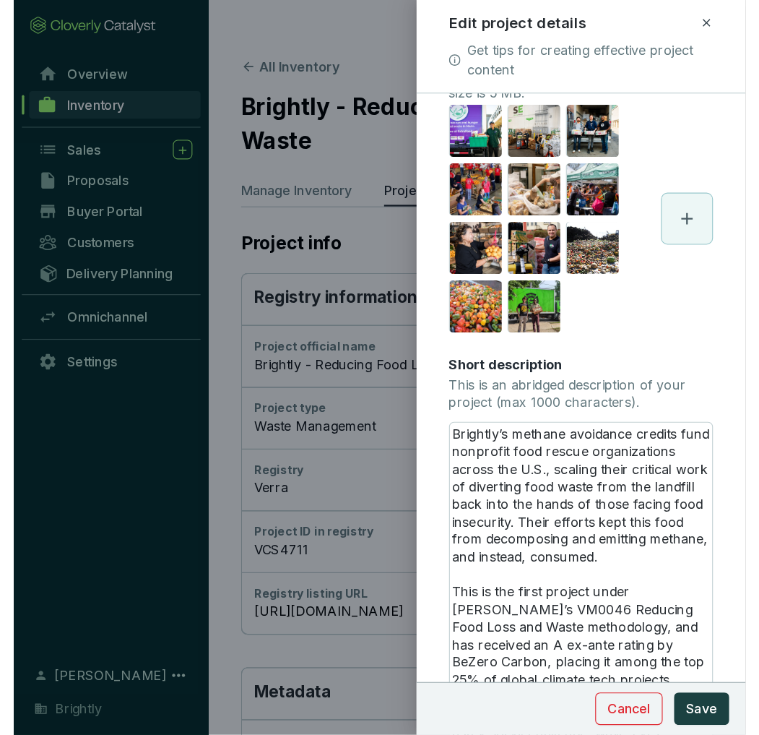
scroll to position [223, 0]
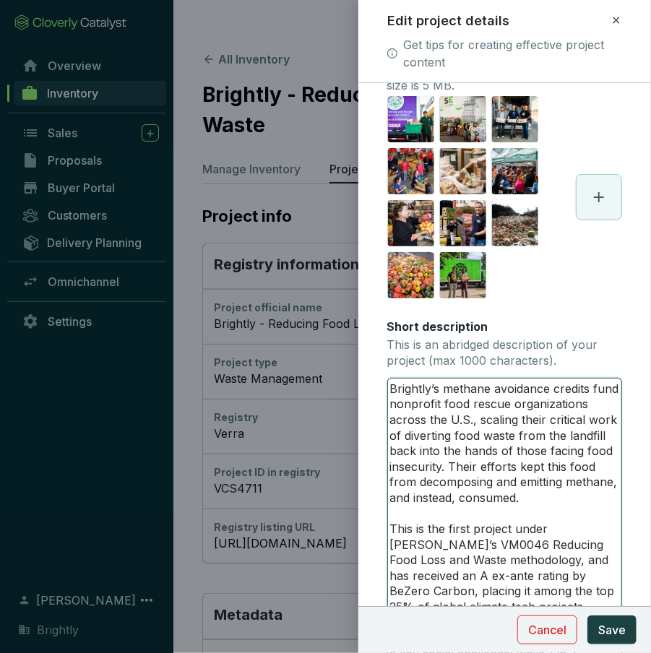
click at [524, 479] on textarea "Brightly’s methane avoidance credits fund nonprofit food rescue organizations a…" at bounding box center [504, 616] width 233 height 475
drag, startPoint x: 529, startPoint y: 499, endPoint x: 350, endPoint y: 359, distance: 227.5
click at [350, 359] on div "Edit project details Get tips for creating effective project content Main image…" at bounding box center [325, 326] width 651 height 653
paste textarea "credits fund nonprofit food rescue organizations across the U.S., scaling their…"
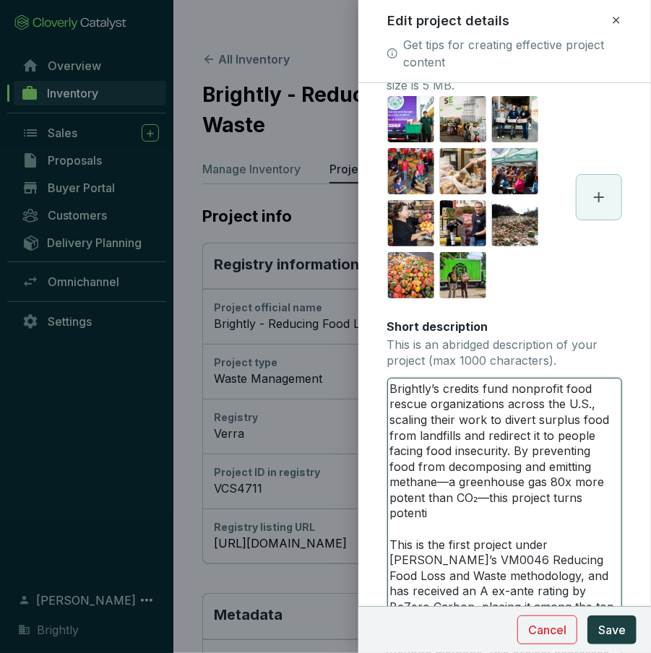
click at [421, 502] on textarea "Brightly’s credits fund nonprofit food rescue organizations across the U.S., sc…" at bounding box center [504, 616] width 233 height 475
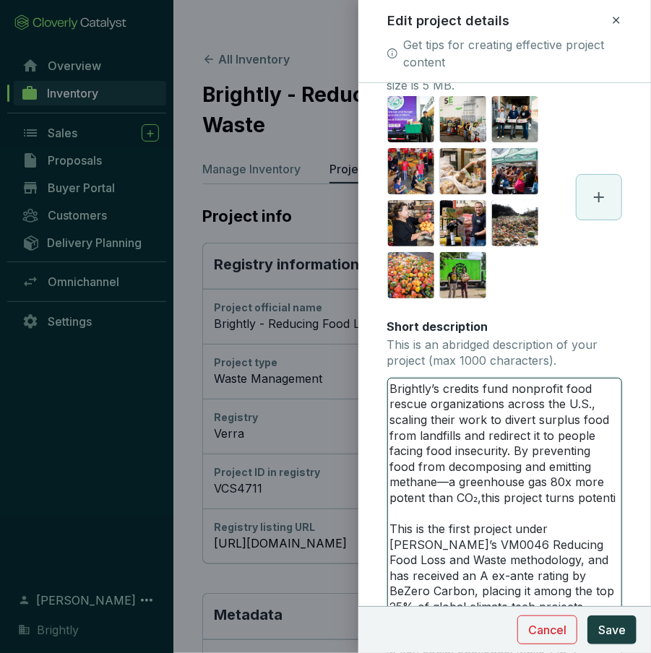
click at [400, 480] on textarea "Brightly’s credits fund nonprofit food rescue organizations across the U.S., sc…" at bounding box center [504, 616] width 233 height 475
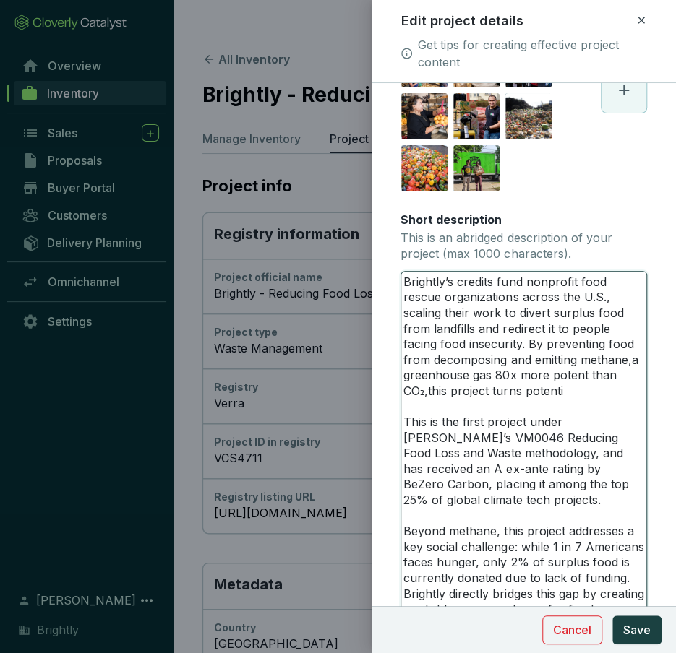
scroll to position [337, 0]
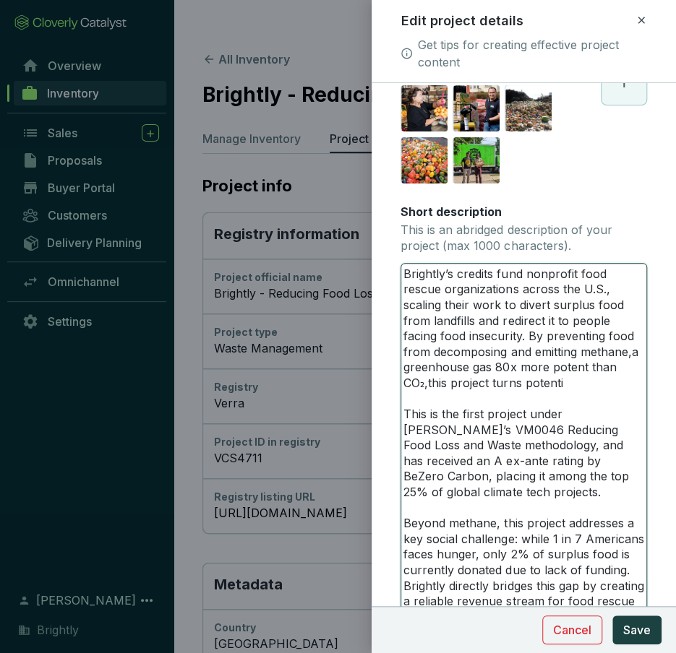
drag, startPoint x: 467, startPoint y: 494, endPoint x: 384, endPoint y: 415, distance: 115.5
click at [384, 415] on form "Main image Recommended pixel size is: 1600 x 1200. Maximum supported file size …" at bounding box center [523, 443] width 304 height 1360
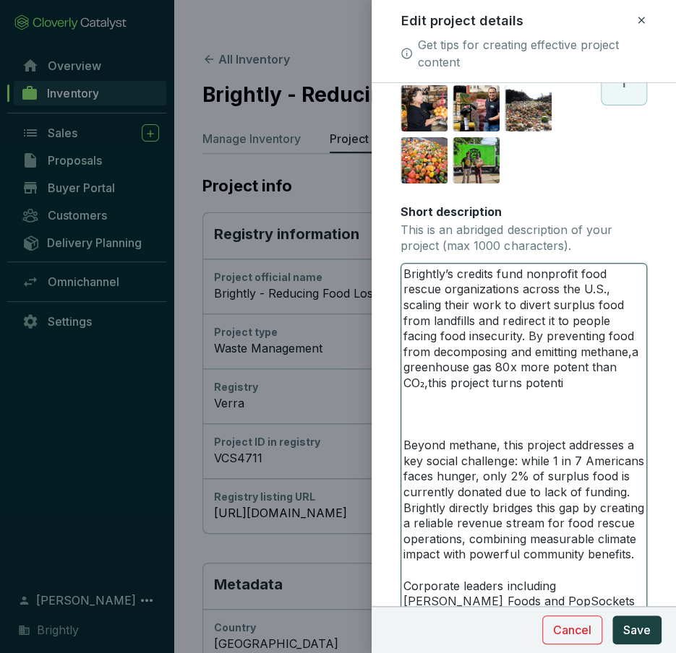
click at [605, 353] on textarea "Brightly’s credits fund nonprofit food rescue organizations across the U.S., sc…" at bounding box center [523, 462] width 245 height 397
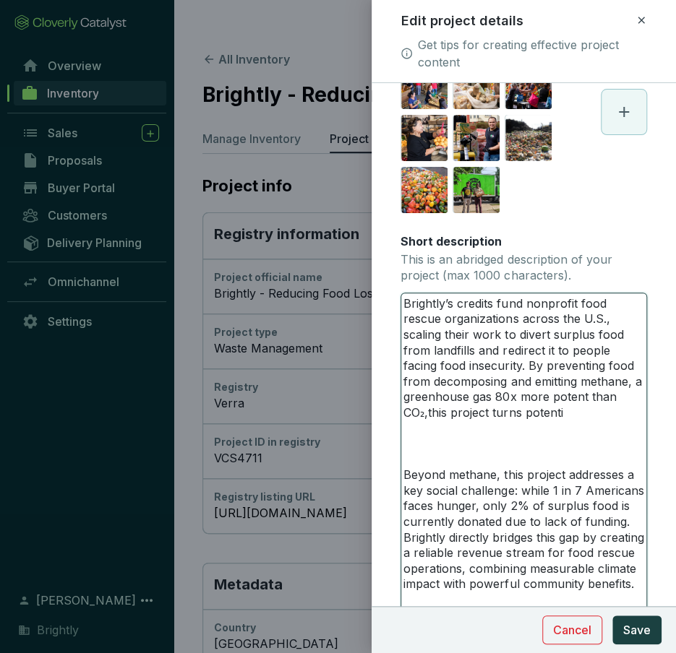
scroll to position [306, 0]
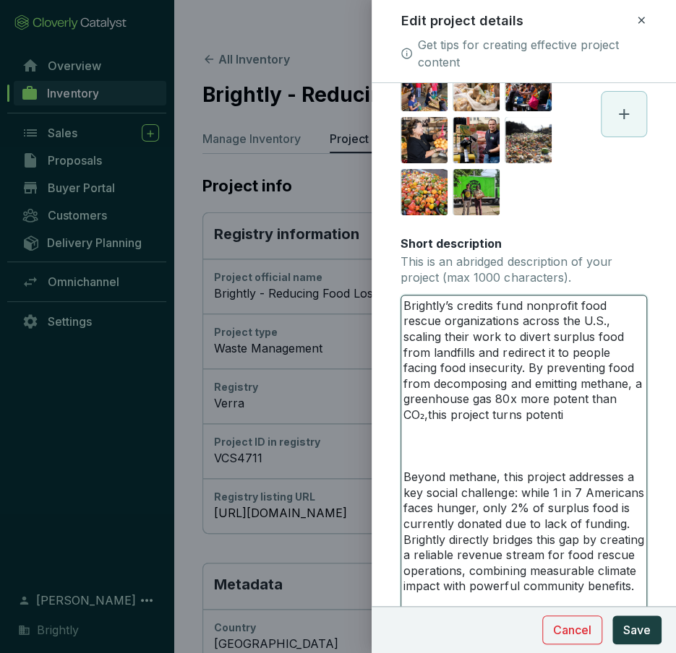
click at [426, 413] on textarea "Brightly’s credits fund nonprofit food rescue organizations across the U.S., sc…" at bounding box center [523, 493] width 245 height 397
click at [584, 413] on textarea "Brightly’s credits fund nonprofit food rescue organizations across the U.S., sc…" at bounding box center [523, 493] width 245 height 397
paste textarea "aste into meals"
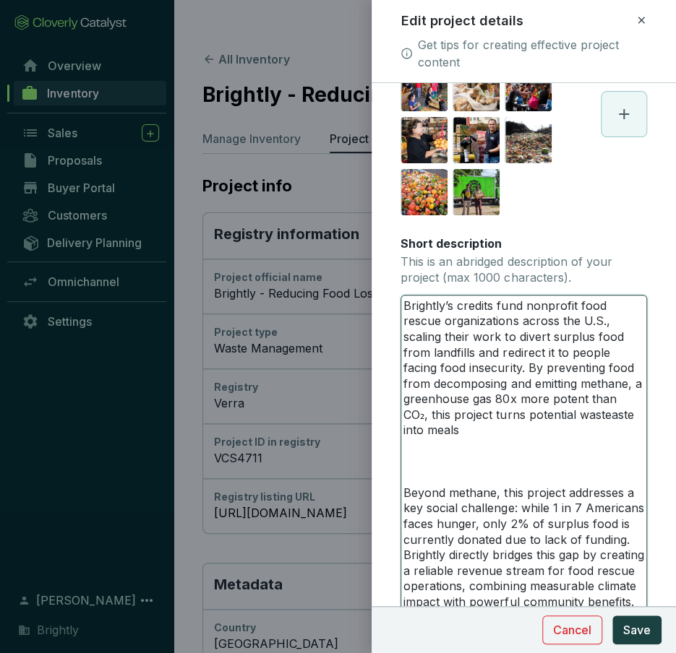
click at [582, 418] on textarea "Brightly’s credits fund nonprofit food rescue organizations across the U.S., sc…" at bounding box center [523, 501] width 245 height 412
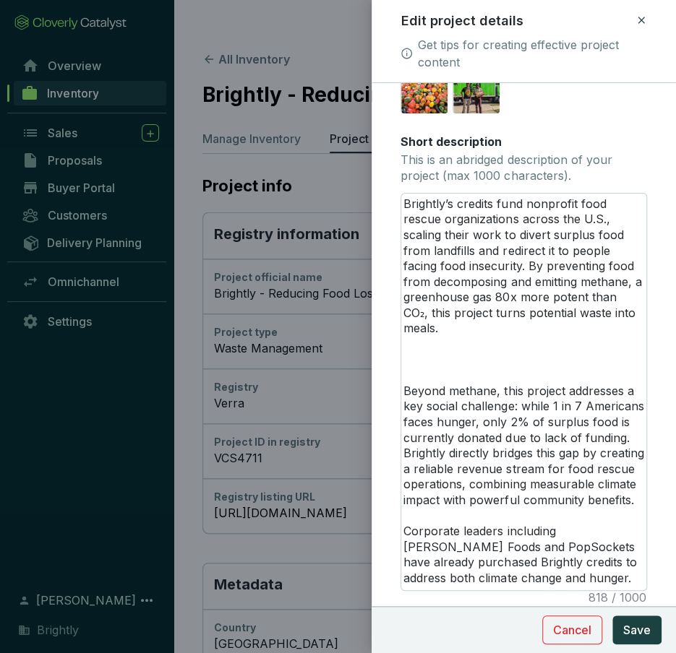
scroll to position [413, 0]
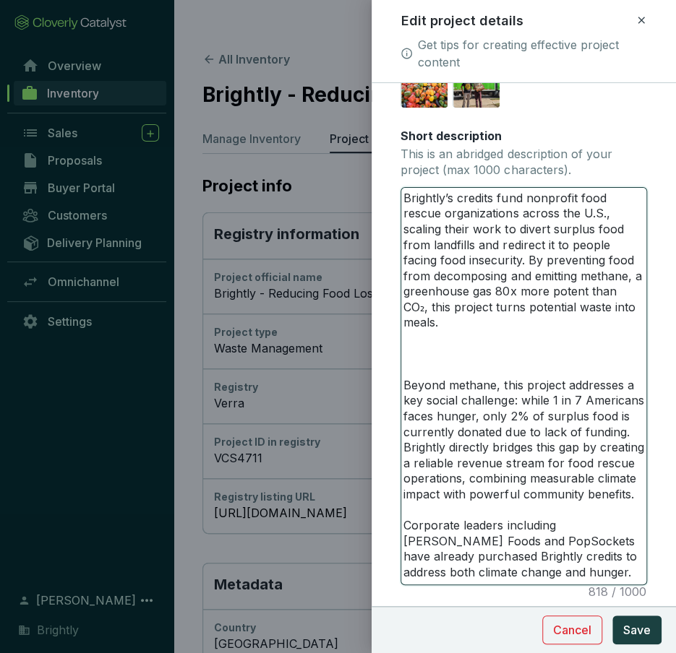
click at [456, 338] on textarea "Brightly’s credits fund nonprofit food rescue organizations across the U.S., sc…" at bounding box center [523, 386] width 245 height 397
paste textarea "This is the first project registered under Verra’s VM0046 Reducing Food Loss an…"
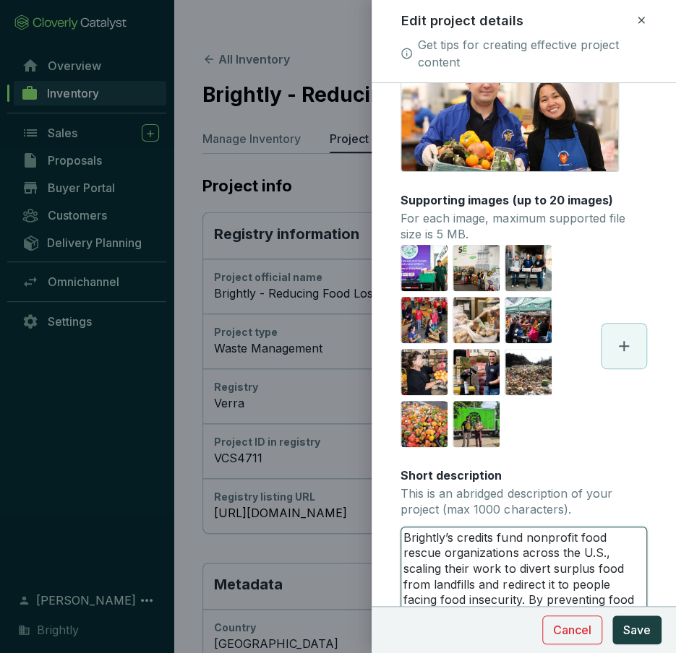
scroll to position [0, 0]
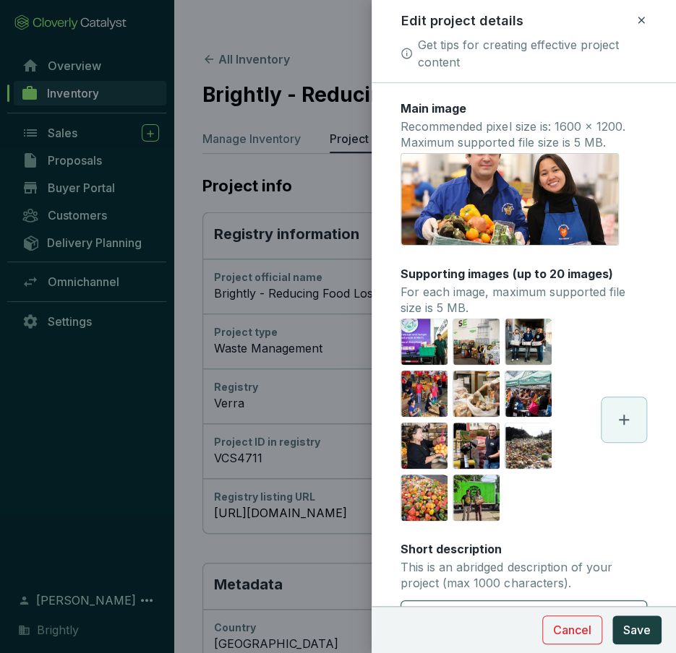
drag, startPoint x: 592, startPoint y: 449, endPoint x: 402, endPoint y: 600, distance: 241.7
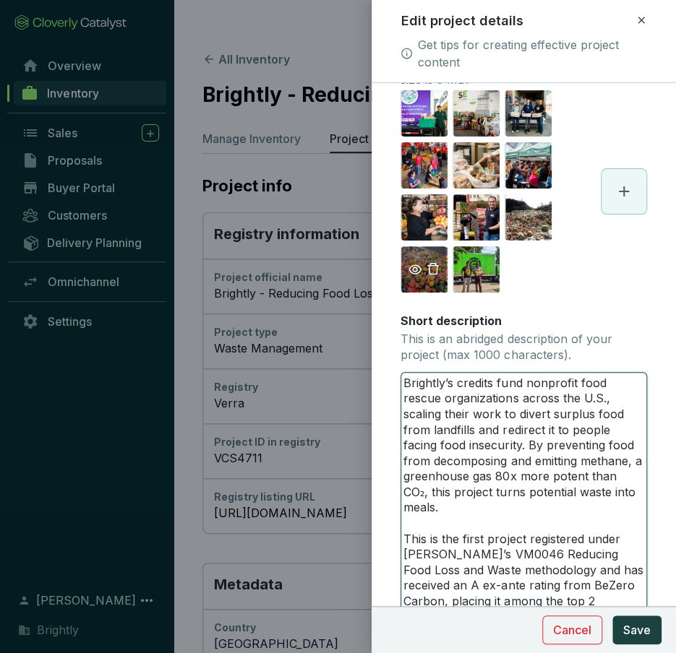
scroll to position [272, 0]
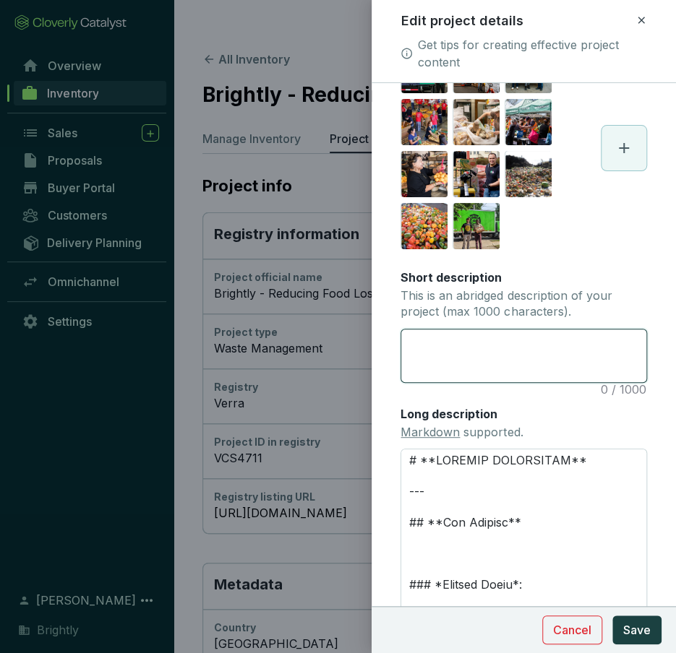
paste textarea "Brightly’s methane avoidance credits fund nonprofit food rescue organizations a…"
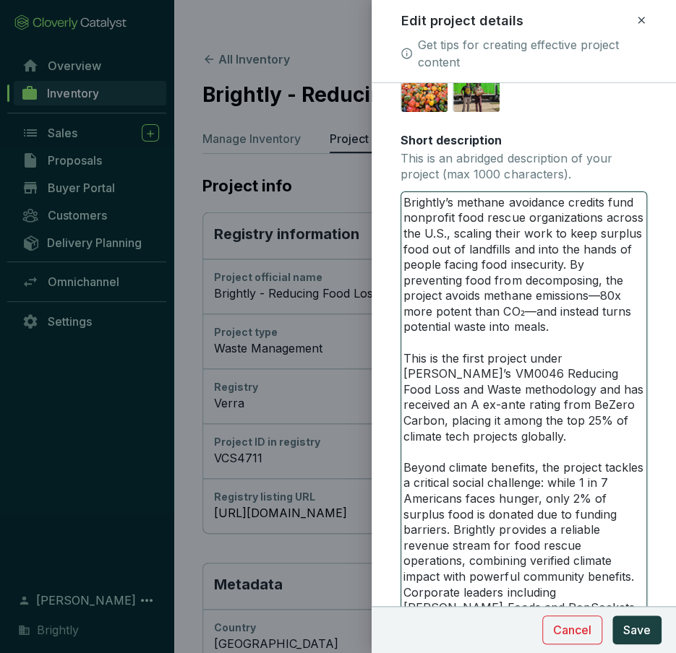
scroll to position [416, 0]
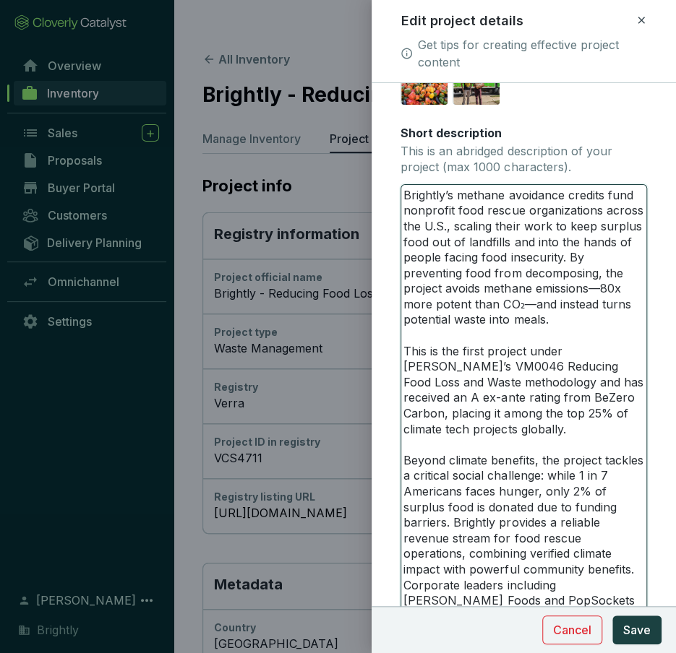
click at [592, 277] on textarea "Brightly’s methane avoidance credits fund nonprofit food rescue organizations a…" at bounding box center [523, 414] width 245 height 459
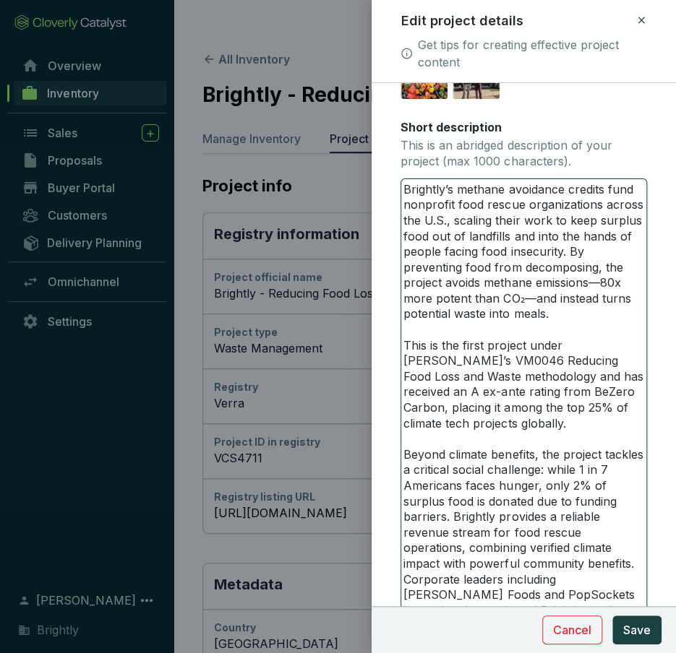
click at [597, 283] on textarea "Brightly’s methane avoidance credits fund nonprofit food rescue organizations a…" at bounding box center [523, 408] width 245 height 459
drag, startPoint x: 432, startPoint y: 238, endPoint x: 462, endPoint y: 237, distance: 29.7
click at [462, 237] on textarea "Brightly’s methane avoidance credits fund nonprofit food rescue organizations a…" at bounding box center [523, 408] width 245 height 459
click at [595, 277] on textarea "Brightly’s methane avoidance credits fund nonprofit food rescue organizations a…" at bounding box center [523, 408] width 245 height 459
click at [591, 284] on textarea "Brightly’s methane avoidance credits fund nonprofit food rescue organizations a…" at bounding box center [523, 408] width 245 height 459
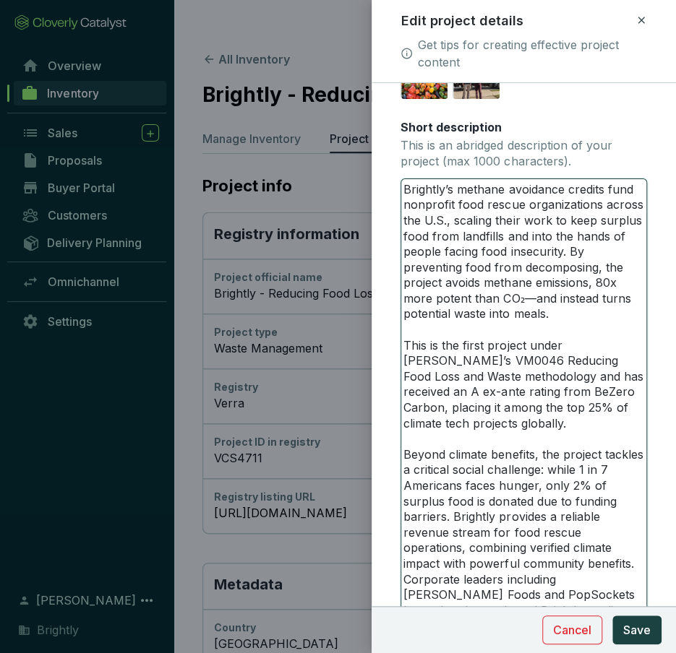
drag, startPoint x: 547, startPoint y: 234, endPoint x: 538, endPoint y: 234, distance: 9.4
click at [538, 234] on textarea "Brightly’s methane avoidance credits fund nonprofit food rescue organizations a…" at bounding box center [523, 408] width 245 height 459
click at [530, 235] on textarea "Brightly’s methane avoidance credits fund nonprofit food rescue organizations a…" at bounding box center [523, 408] width 245 height 459
click at [439, 251] on textarea "Brightly’s methane avoidance credits fund nonprofit food rescue organizations a…" at bounding box center [523, 408] width 245 height 459
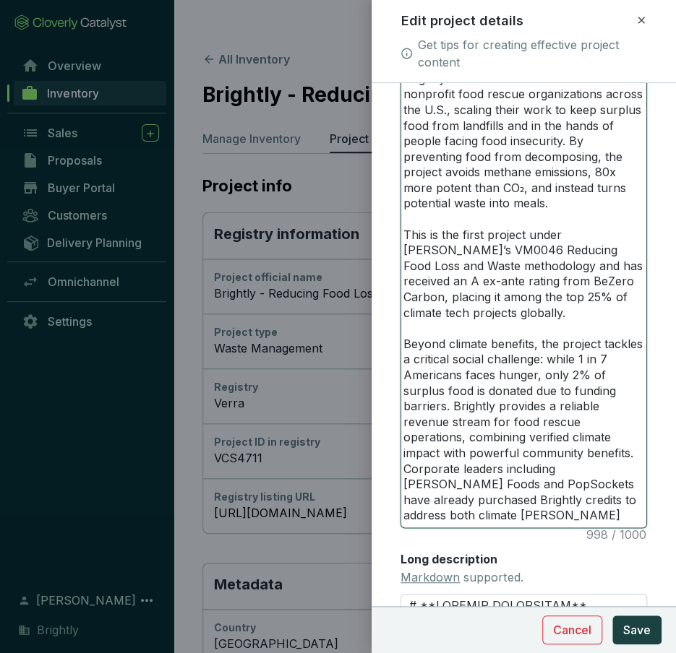
scroll to position [541, 0]
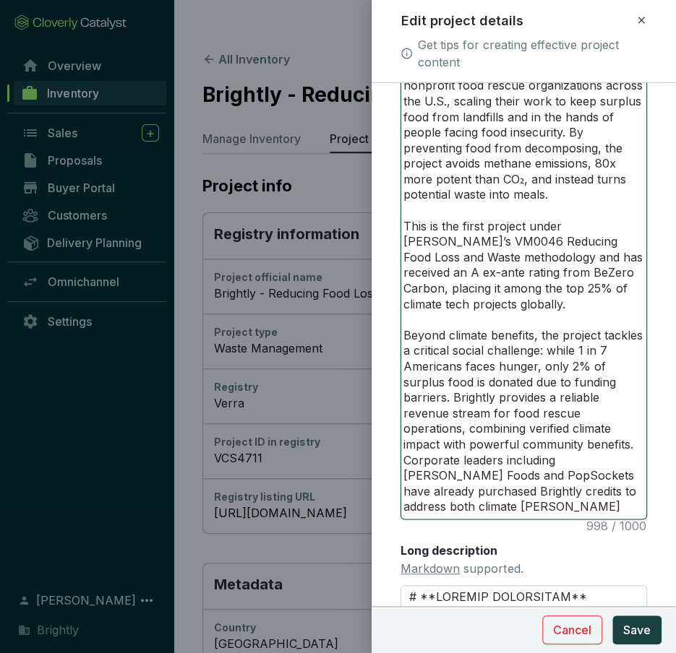
click at [526, 229] on textarea "Brightly’s methane avoidance credits fund nonprofit food rescue organizations a…" at bounding box center [523, 289] width 245 height 459
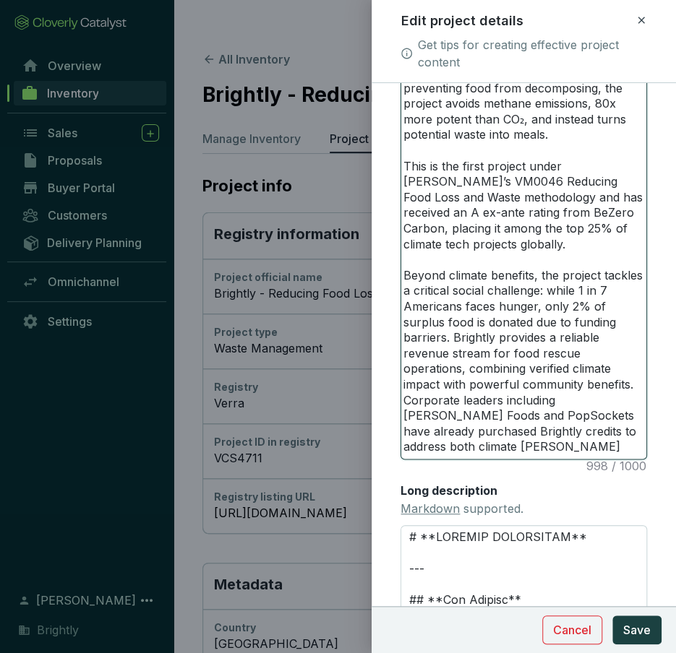
scroll to position [600, 0]
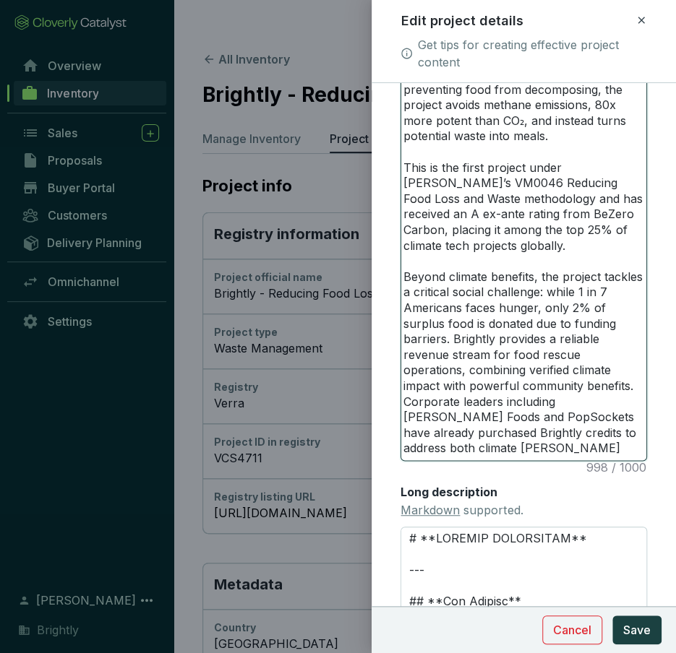
drag, startPoint x: 532, startPoint y: 273, endPoint x: 449, endPoint y: 273, distance: 83.8
click at [449, 273] on textarea "Brightly’s methane avoidance credits fund nonprofit food rescue organizations a…" at bounding box center [523, 230] width 245 height 459
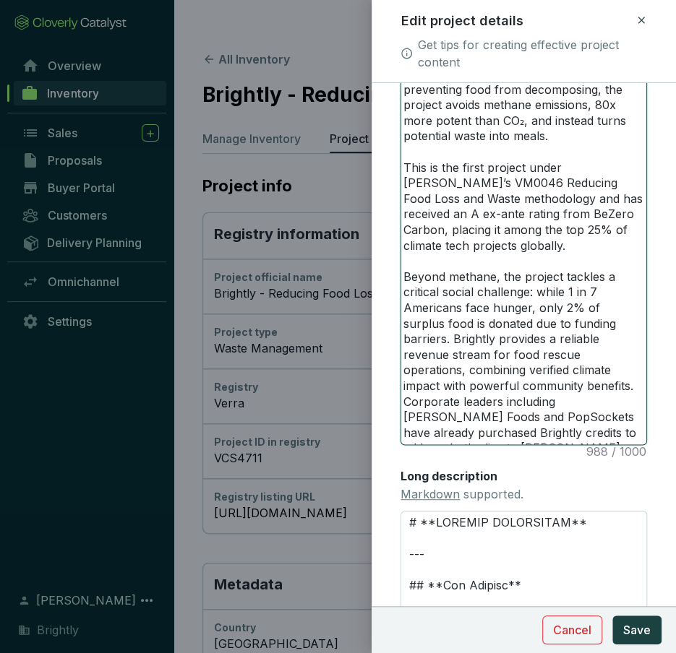
drag, startPoint x: 547, startPoint y: 357, endPoint x: 420, endPoint y: 359, distance: 126.5
click at [420, 359] on textarea "Brightly’s methane avoidance credits fund nonprofit food rescue organizations a…" at bounding box center [523, 222] width 245 height 443
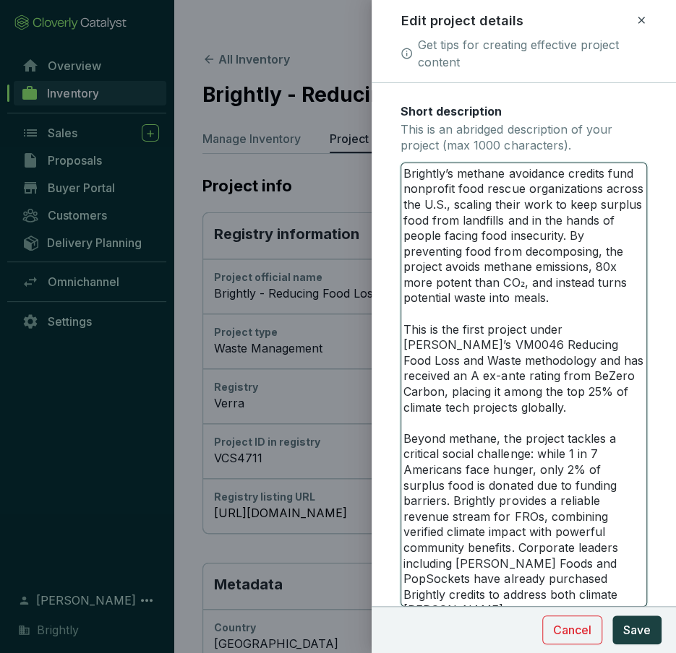
scroll to position [426, 0]
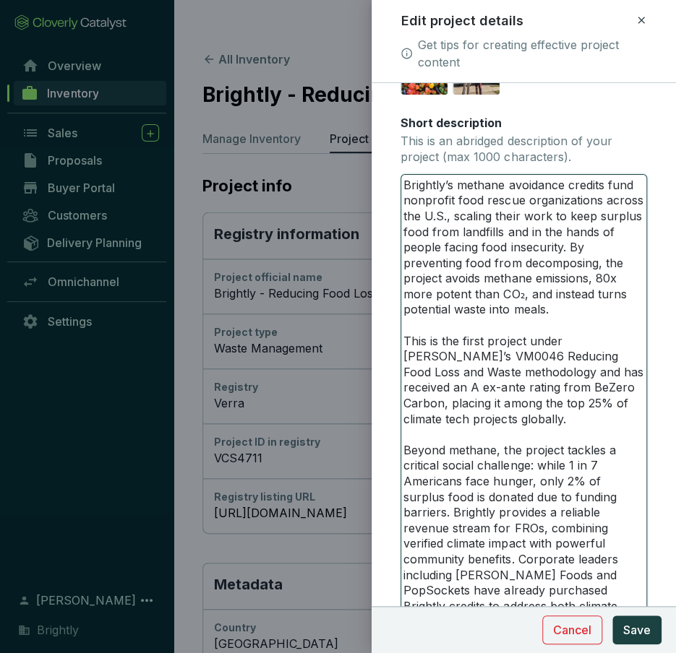
click at [597, 201] on textarea "Brightly’s methane avoidance credits fund nonprofit food rescue organizations a…" at bounding box center [523, 396] width 245 height 443
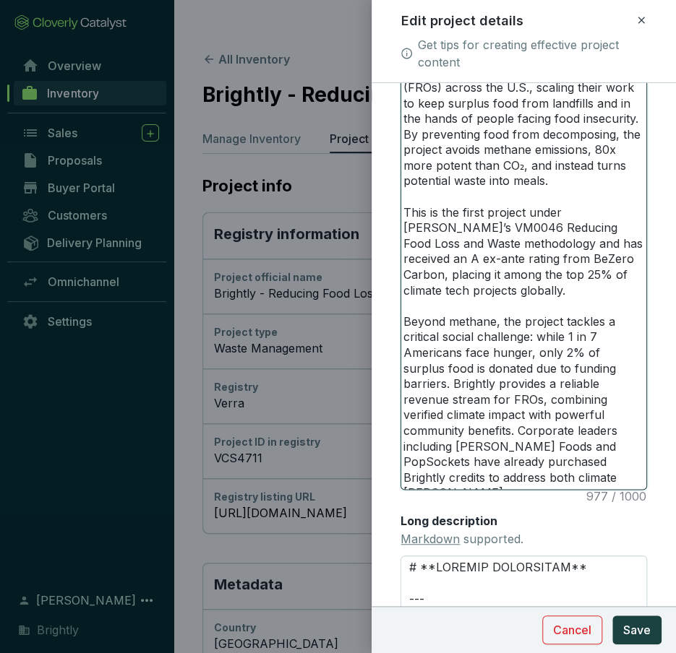
scroll to position [559, 0]
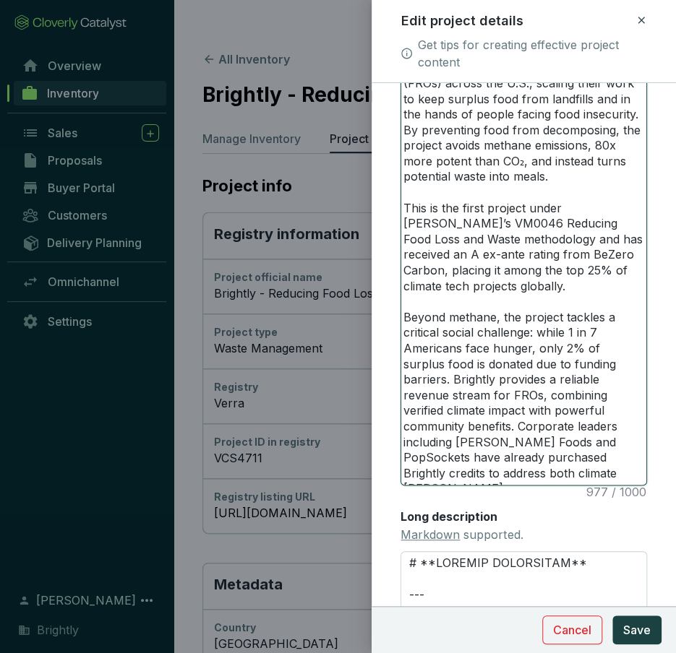
drag, startPoint x: 512, startPoint y: 394, endPoint x: 458, endPoint y: 395, distance: 54.2
click at [458, 395] on textarea "Brightly’s methane avoidance credits fund nonprofit food rescue organizations (…" at bounding box center [523, 263] width 245 height 443
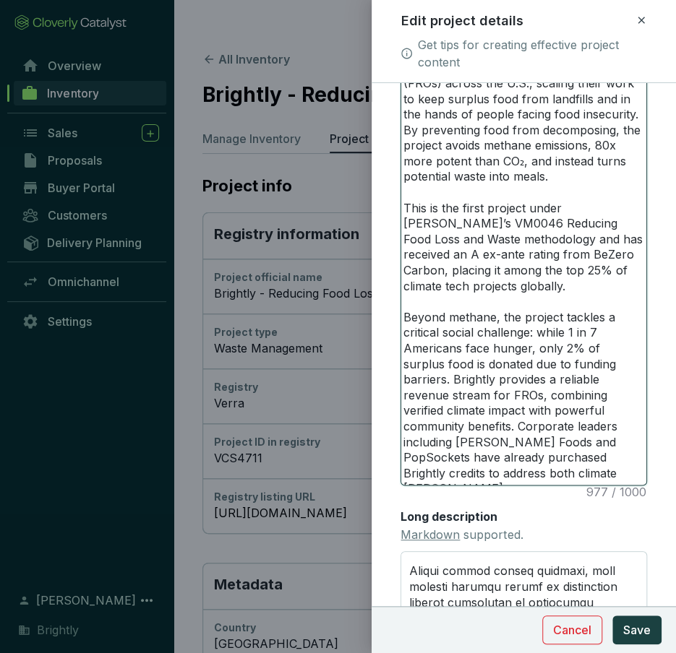
drag, startPoint x: 458, startPoint y: 395, endPoint x: 512, endPoint y: 395, distance: 54.2
click at [512, 395] on textarea "Brightly’s methane avoidance credits fund nonprofit food rescue organizations (…" at bounding box center [523, 263] width 245 height 443
click at [517, 411] on textarea "Brightly’s methane avoidance credits fund nonprofit food rescue organizations (…" at bounding box center [523, 263] width 245 height 443
click at [525, 413] on textarea "Brightly’s methane avoidance credits fund nonprofit food rescue organizations (…" at bounding box center [523, 263] width 245 height 443
drag, startPoint x: 471, startPoint y: 412, endPoint x: 553, endPoint y: 407, distance: 81.8
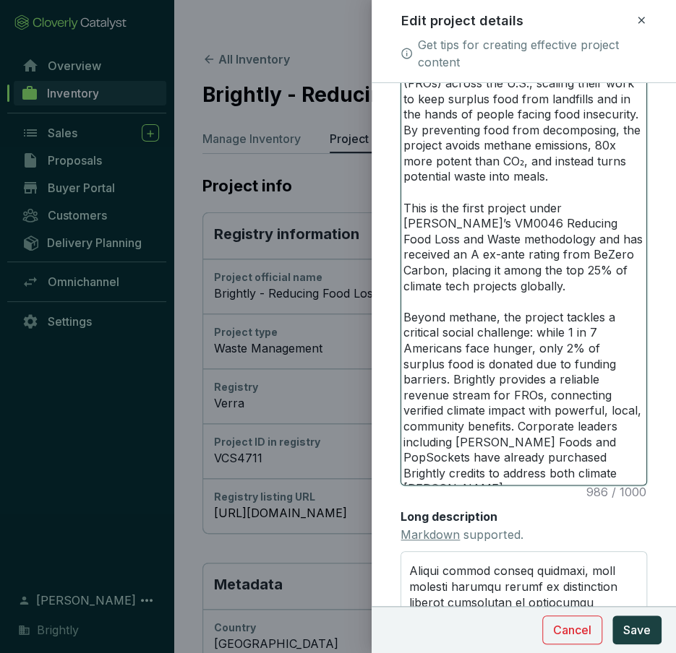
click at [553, 407] on textarea "Brightly’s methane avoidance credits fund nonprofit food rescue organizations (…" at bounding box center [523, 263] width 245 height 443
click at [550, 371] on textarea "Brightly’s methane avoidance credits fund nonprofit food rescue organizations (…" at bounding box center [523, 263] width 245 height 443
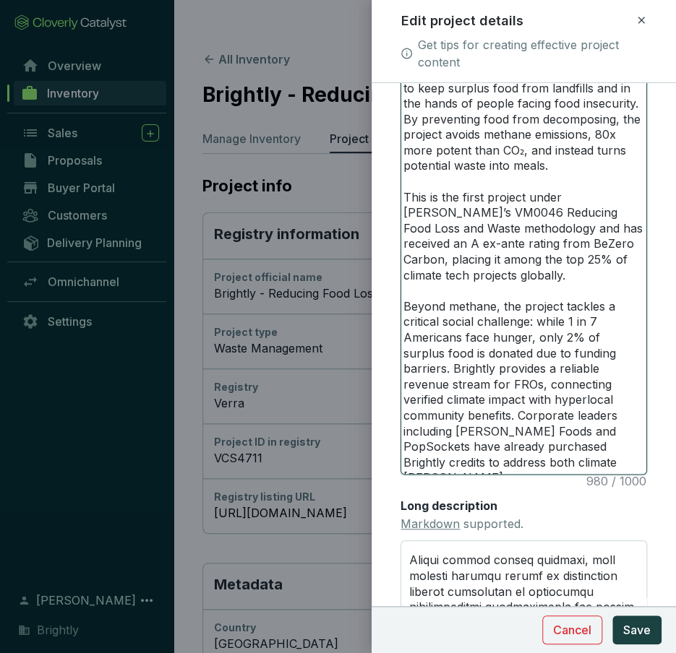
scroll to position [573, 0]
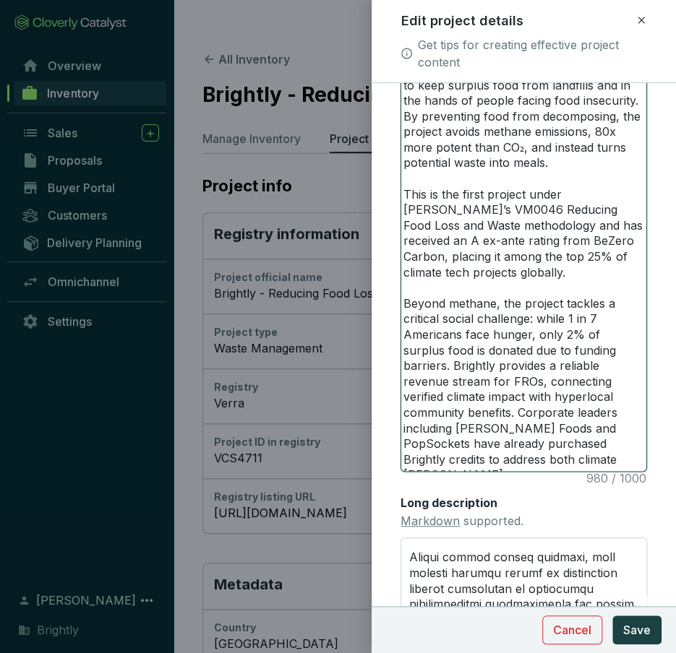
click at [640, 393] on textarea "Brightly’s methane avoidance credits fund nonprofit food rescue organizations (…" at bounding box center [523, 249] width 245 height 443
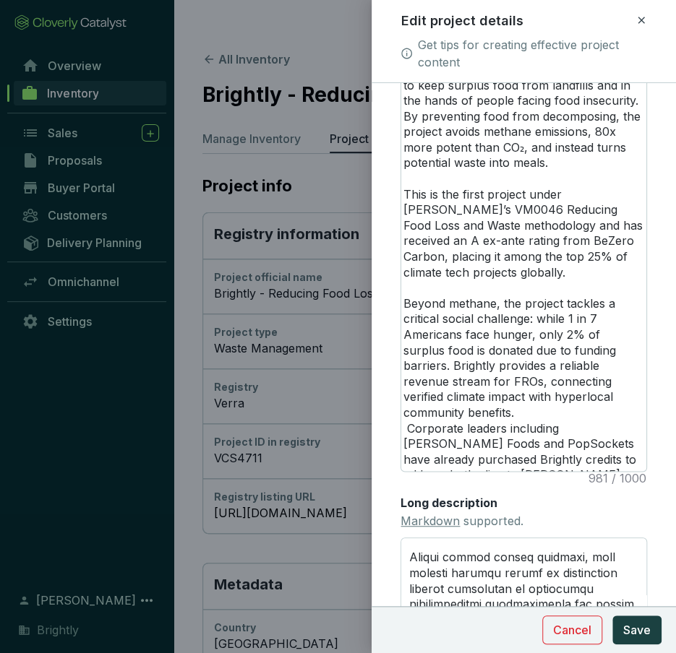
click at [655, 393] on form "Main image Recommended pixel size is: 1600 x 1200. Maximum supported file size …" at bounding box center [523, 191] width 304 height 1328
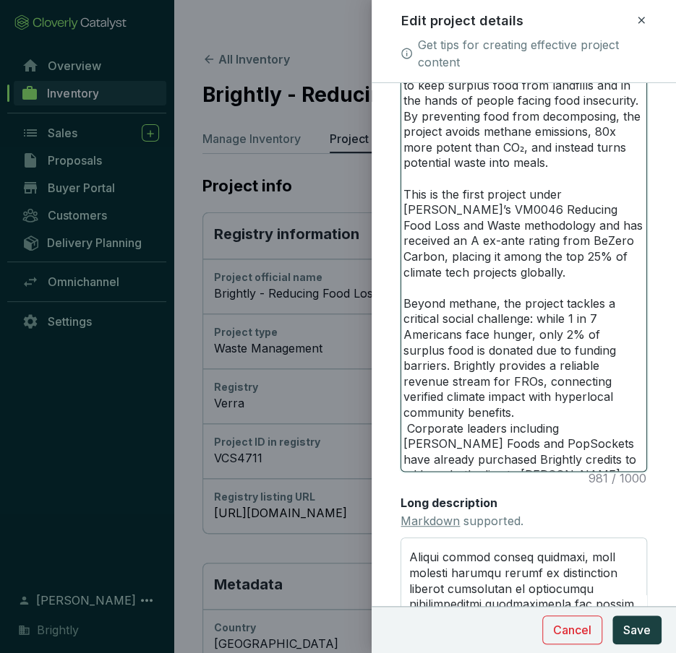
click at [407, 410] on textarea "Brightly’s methane avoidance credits fund nonprofit food rescue organizations (…" at bounding box center [523, 249] width 245 height 443
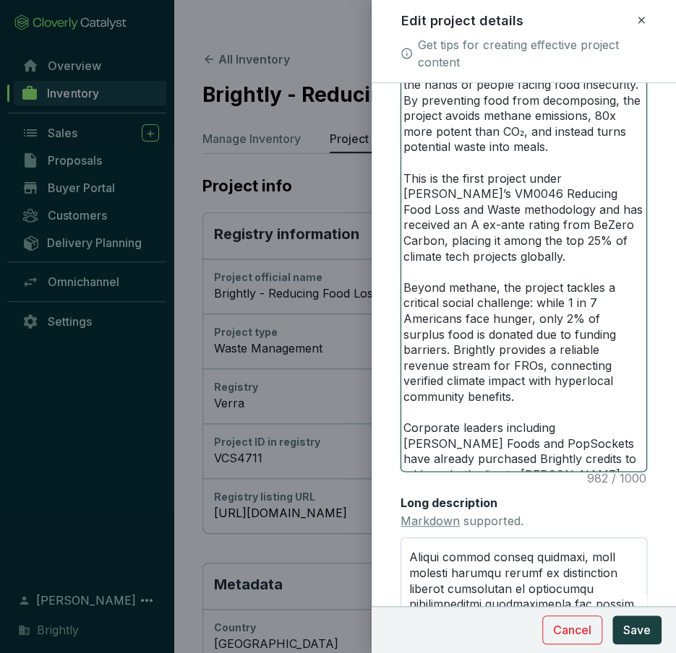
scroll to position [609, 0]
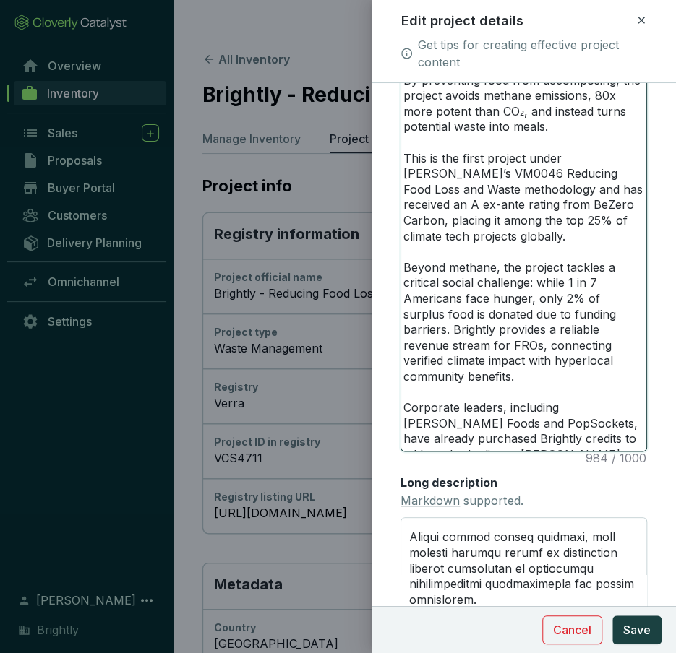
click at [493, 441] on textarea "Brightly’s methane avoidance credits fund nonprofit food rescue organizations (…" at bounding box center [523, 221] width 245 height 459
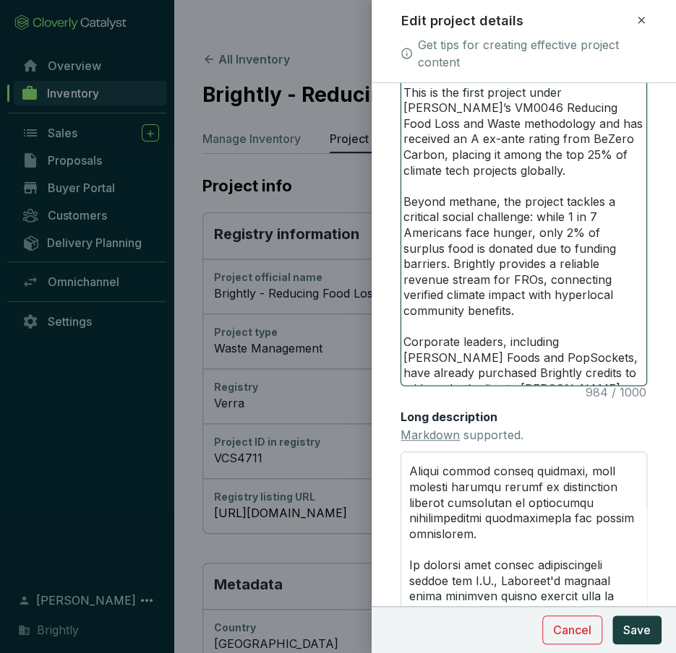
scroll to position [712, 0]
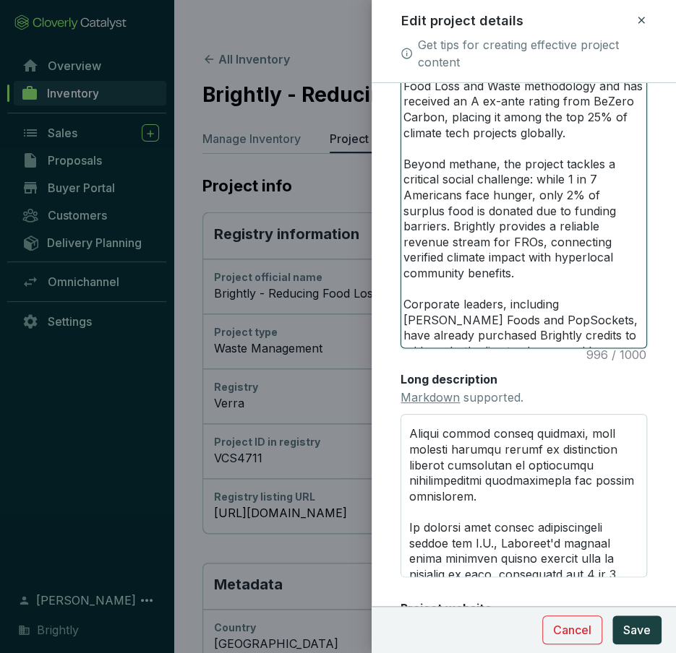
drag, startPoint x: 611, startPoint y: 321, endPoint x: 663, endPoint y: 321, distance: 51.3
click at [663, 321] on form "Main image Recommended pixel size is: 1600 x 1200. Maximum supported file size …" at bounding box center [523, 60] width 304 height 1344
click at [620, 317] on textarea "Brightly’s methane avoidance credits fund nonprofit food rescue organizations (…" at bounding box center [523, 118] width 245 height 459
click at [568, 335] on textarea "Brightly’s methane avoidance credits fund nonprofit food rescue organizations (…" at bounding box center [523, 118] width 245 height 459
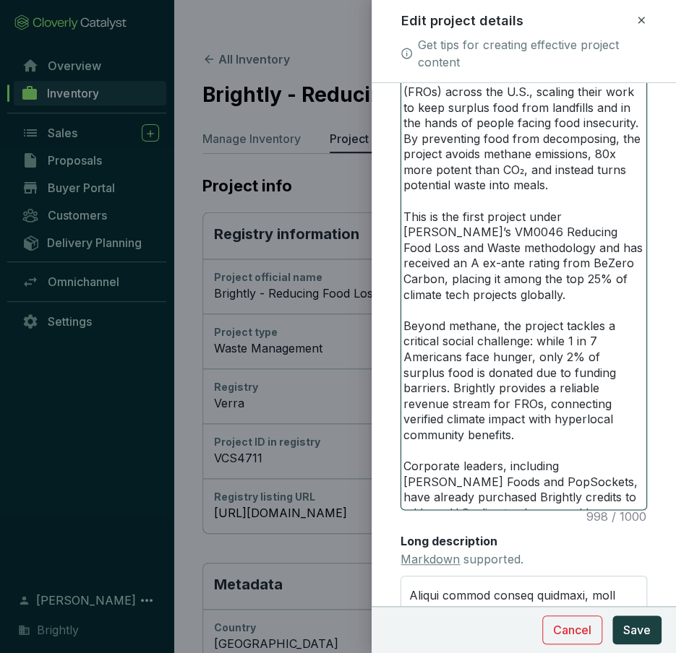
scroll to position [556, 0]
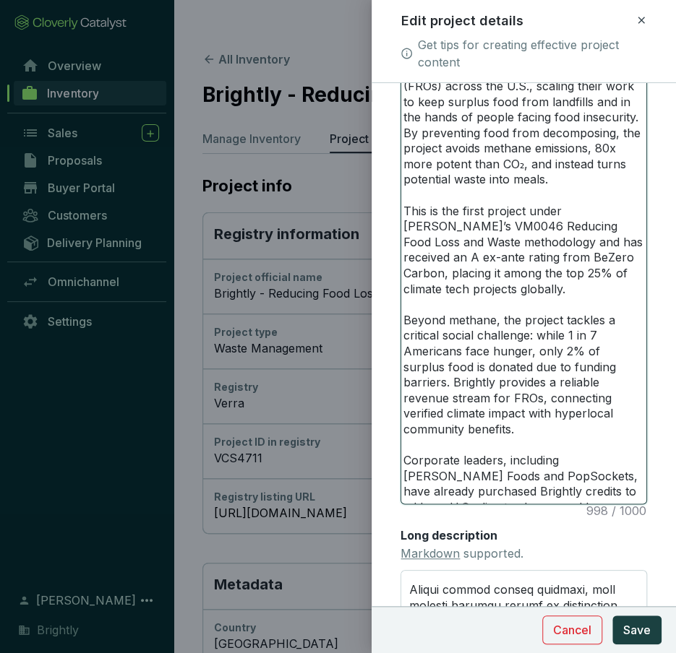
drag, startPoint x: 642, startPoint y: 414, endPoint x: 393, endPoint y: 319, distance: 266.6
click at [393, 319] on form "Main image Recommended pixel size is: 1600 x 1200. Maximum supported file size …" at bounding box center [523, 216] width 304 height 1344
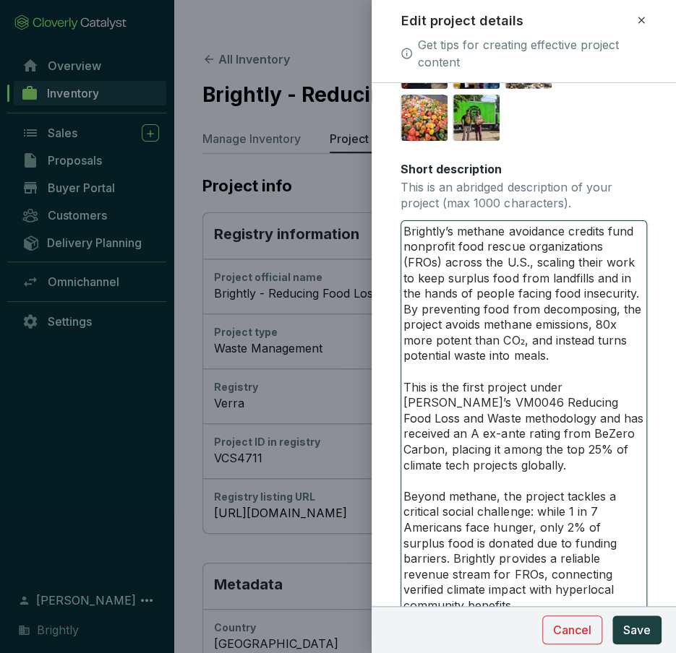
scroll to position [379, 0]
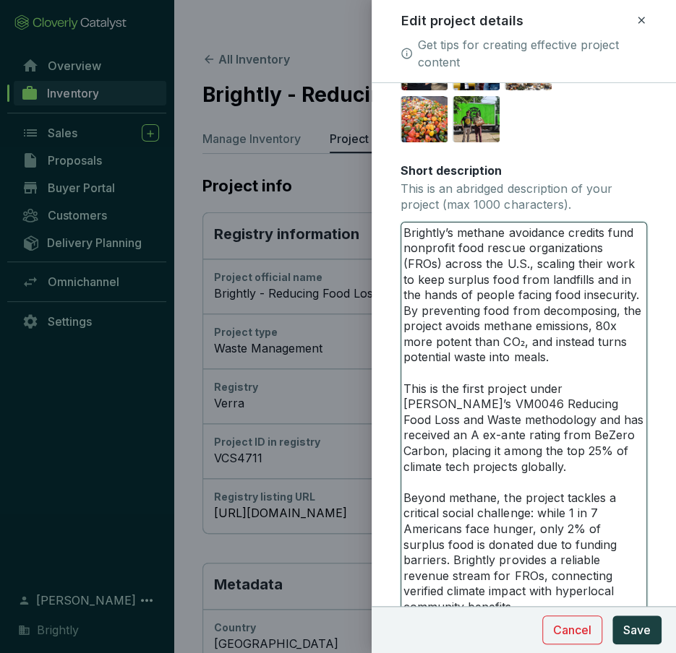
drag, startPoint x: 564, startPoint y: 359, endPoint x: 514, endPoint y: 349, distance: 50.2
click at [514, 349] on textarea "Brightly’s methane avoidance credits fund nonprofit food rescue organizations (…" at bounding box center [523, 452] width 245 height 459
click at [503, 328] on textarea "Brightly’s methane avoidance credits fund nonprofit food rescue organizations (…" at bounding box center [523, 452] width 245 height 459
drag, startPoint x: 444, startPoint y: 282, endPoint x: 342, endPoint y: 283, distance: 102.6
click at [342, 283] on div "Edit project details Get tips for creating effective project content Main image…" at bounding box center [338, 326] width 676 height 653
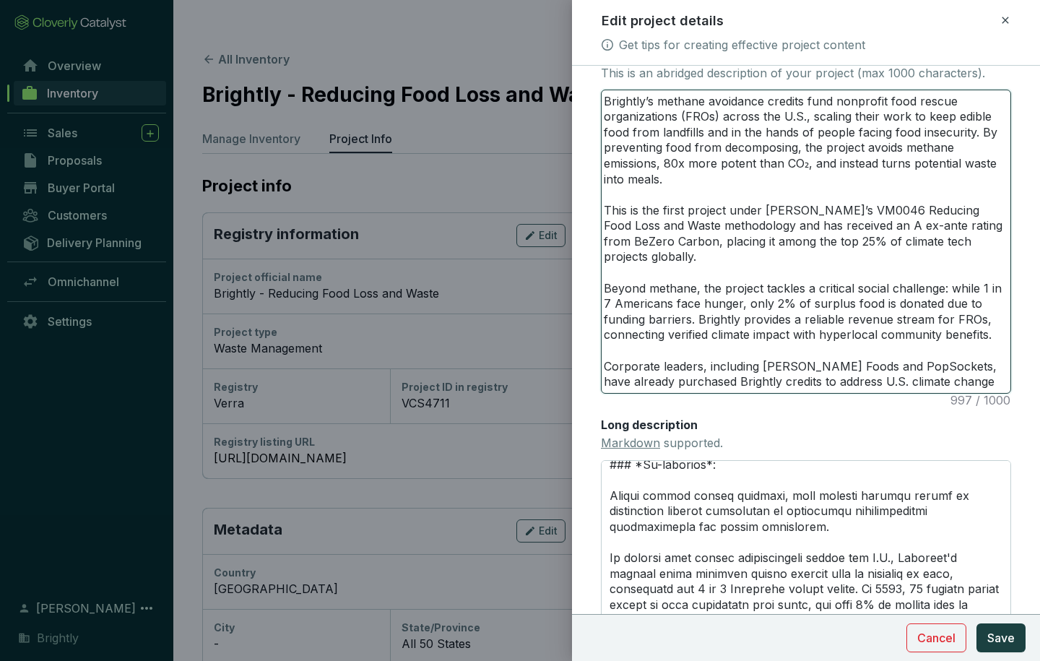
scroll to position [369, 0]
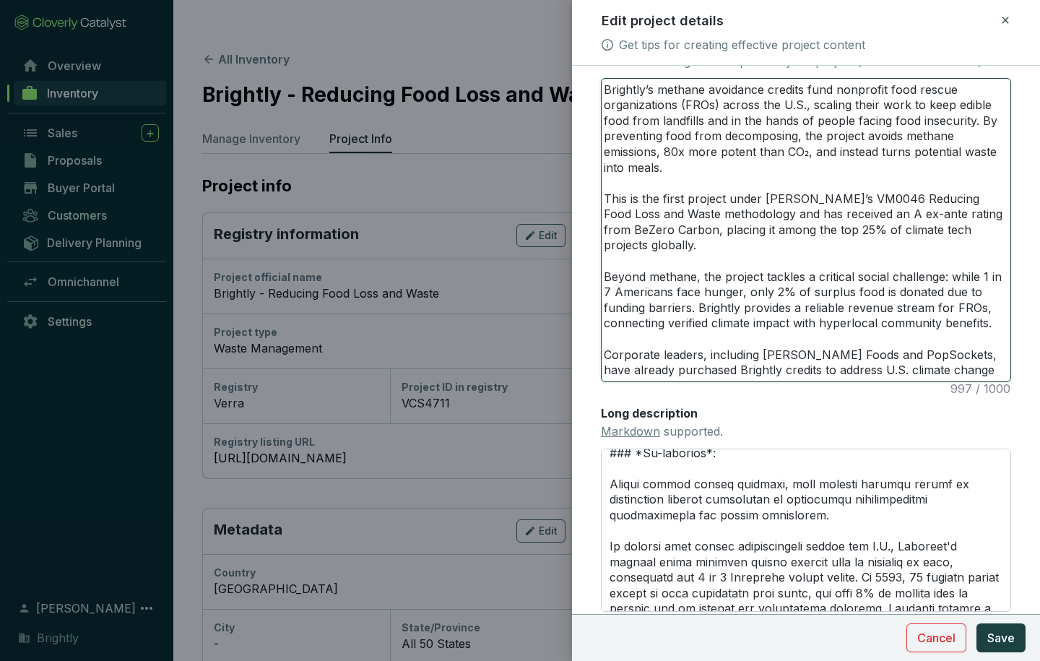
drag, startPoint x: 736, startPoint y: 275, endPoint x: 790, endPoint y: 326, distance: 73.6
click at [790, 326] on textarea "Brightly’s methane avoidance credits fund nonprofit food rescue organizations (…" at bounding box center [806, 230] width 409 height 303
drag, startPoint x: 790, startPoint y: 326, endPoint x: 804, endPoint y: 319, distance: 15.8
click at [804, 319] on textarea "Brightly’s methane avoidance credits fund nonprofit food rescue organizations (…" at bounding box center [806, 230] width 409 height 303
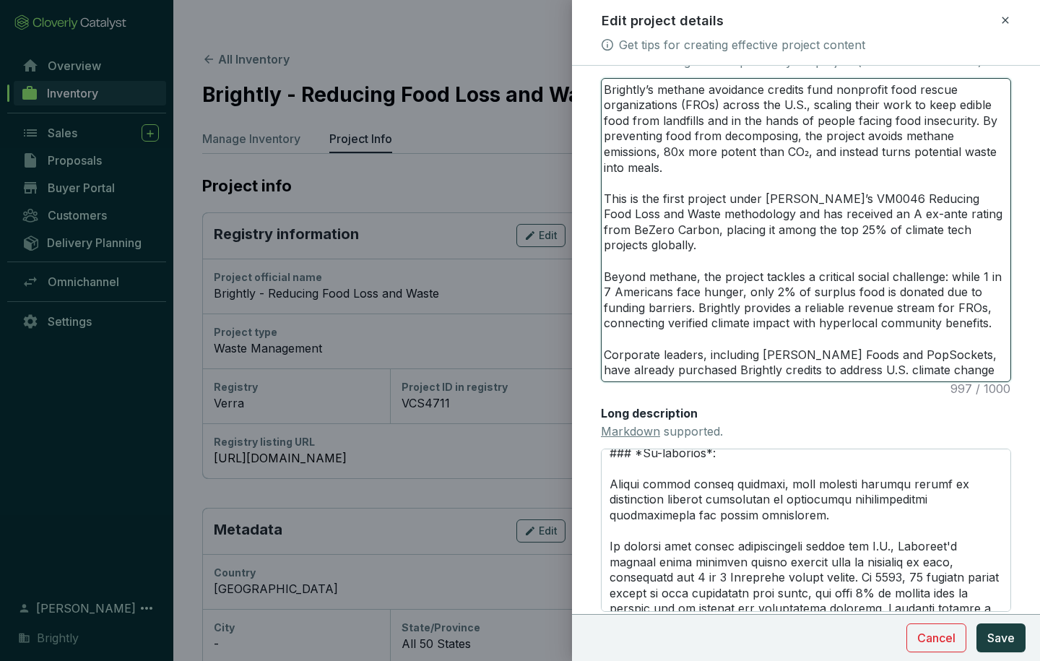
drag, startPoint x: 801, startPoint y: 309, endPoint x: 742, endPoint y: 269, distance: 71.3
click at [742, 269] on textarea "Brightly’s methane avoidance credits fund nonprofit food rescue organizations (…" at bounding box center [806, 230] width 409 height 303
drag, startPoint x: 759, startPoint y: 371, endPoint x: 791, endPoint y: 376, distance: 32.1
click at [791, 376] on textarea "Brightly’s methane avoidance credits fund nonprofit food rescue organizations (…" at bounding box center [806, 230] width 409 height 303
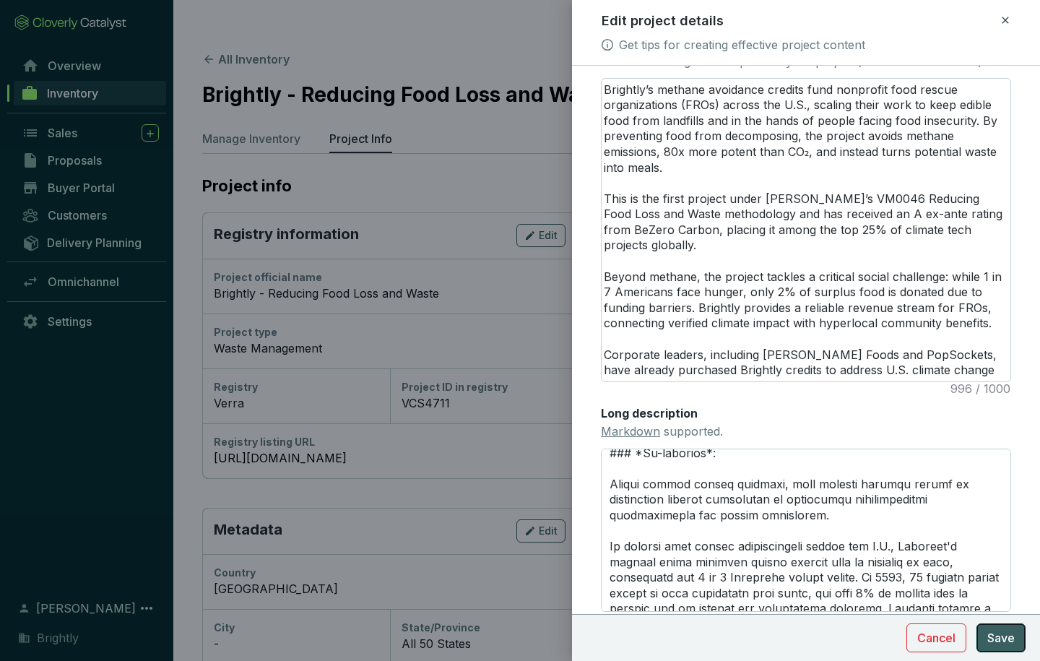
click at [1008, 632] on span "Save" at bounding box center [1001, 637] width 27 height 17
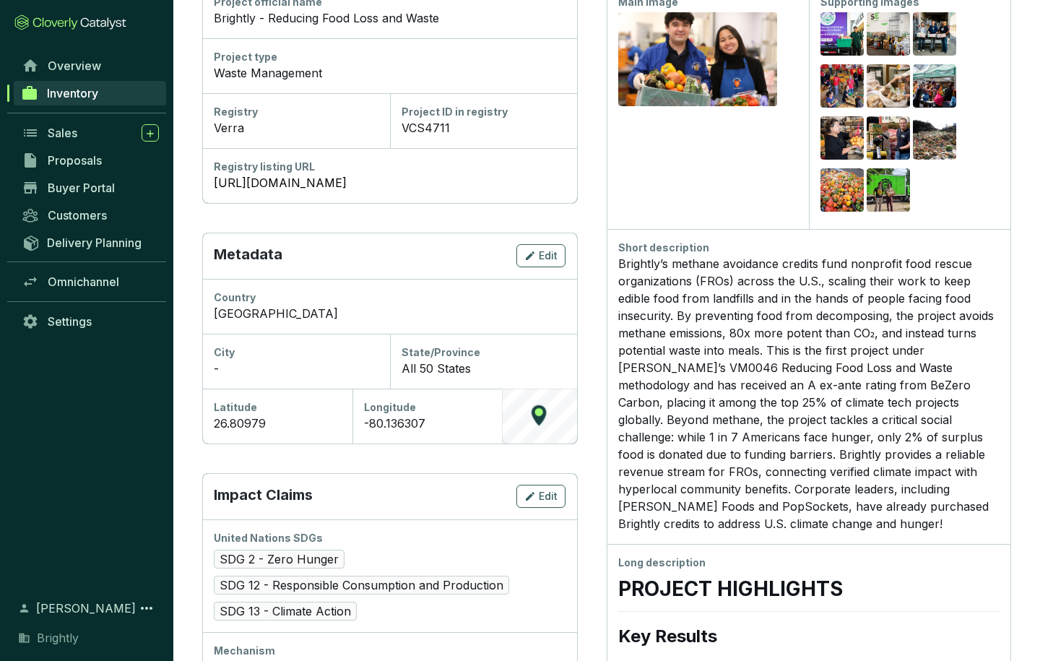
scroll to position [0, 0]
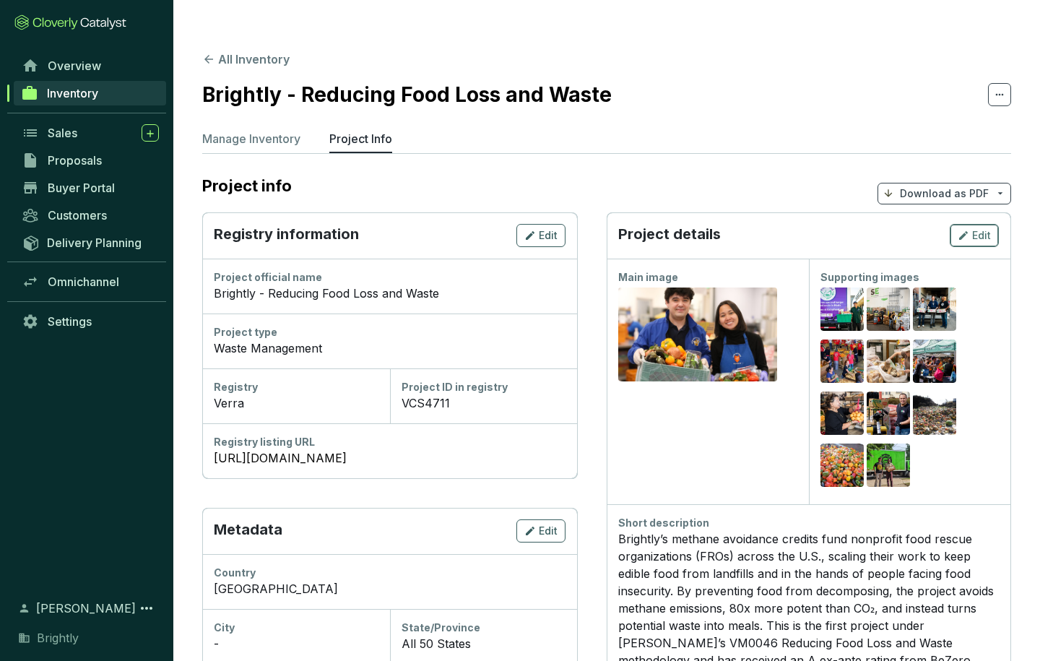
click at [965, 227] on icon "button" at bounding box center [964, 235] width 12 height 17
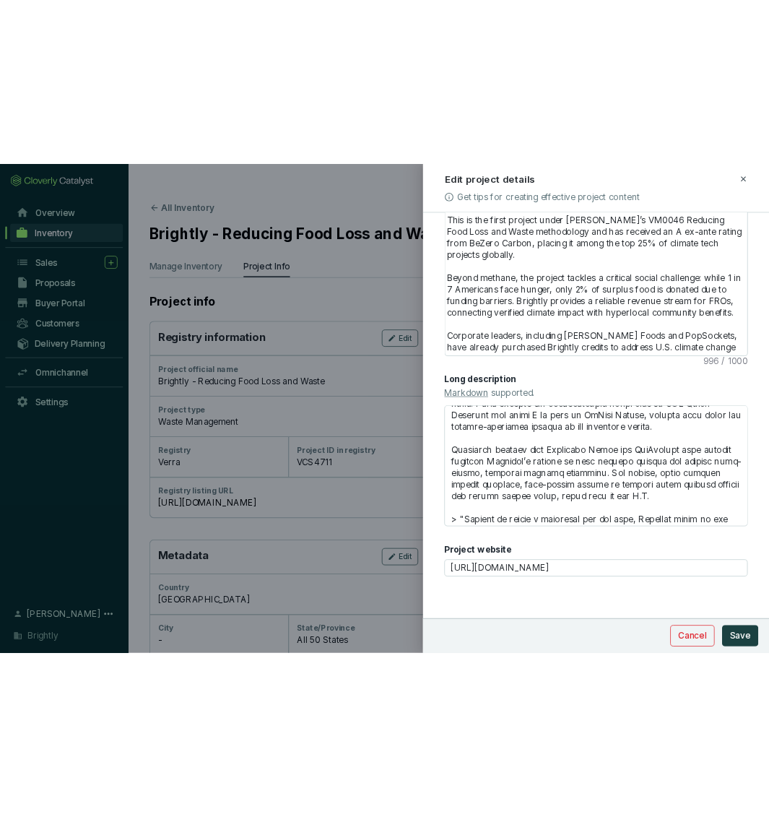
scroll to position [1419, 0]
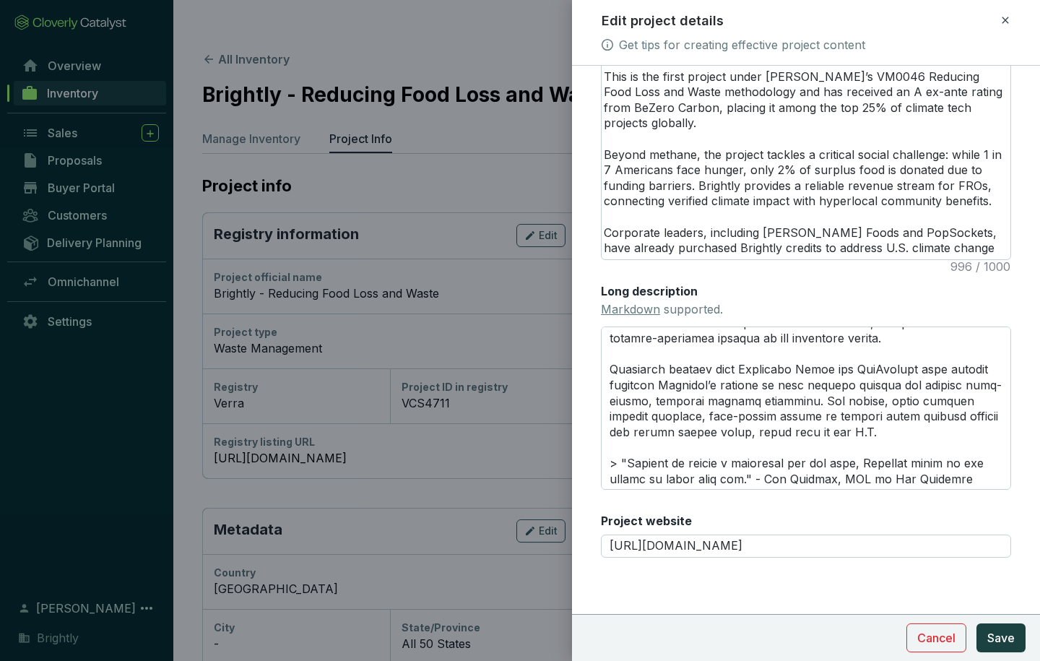
click at [1009, 25] on icon at bounding box center [1006, 20] width 12 height 17
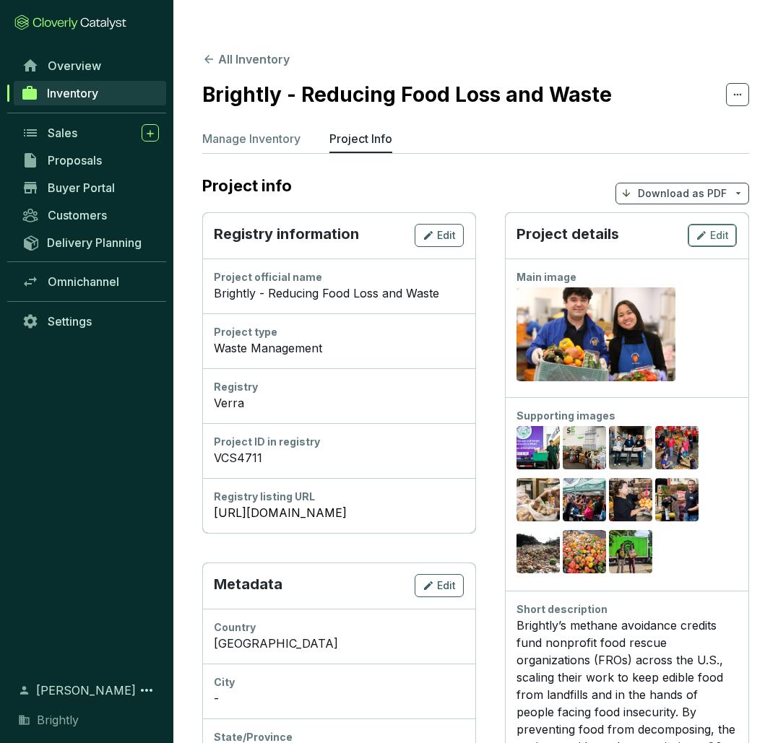
click at [730, 224] on button "Edit" at bounding box center [712, 235] width 49 height 23
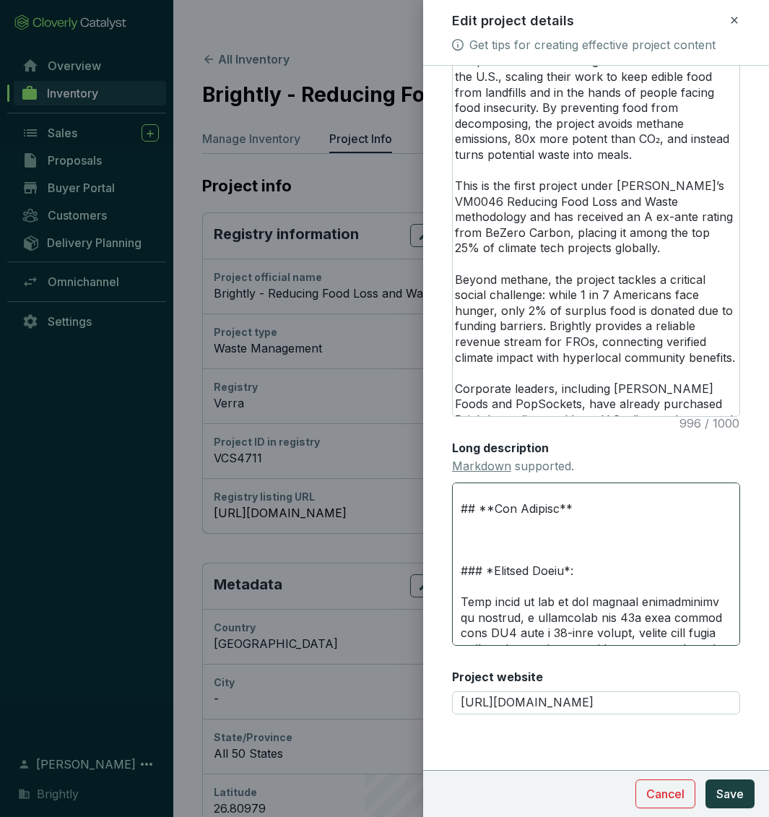
scroll to position [0, 0]
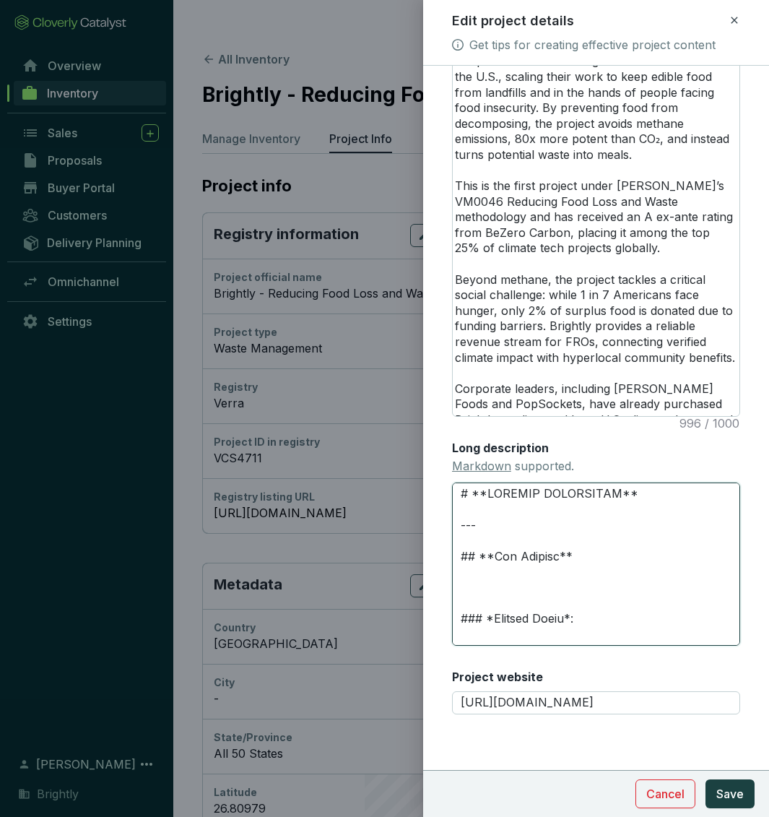
drag, startPoint x: 584, startPoint y: 574, endPoint x: 449, endPoint y: 578, distance: 135.2
click at [449, 578] on form "Main image Recommended pixel size is: 1600 x 1200. Maximum supported file size …" at bounding box center [596, 194] width 346 height 1214
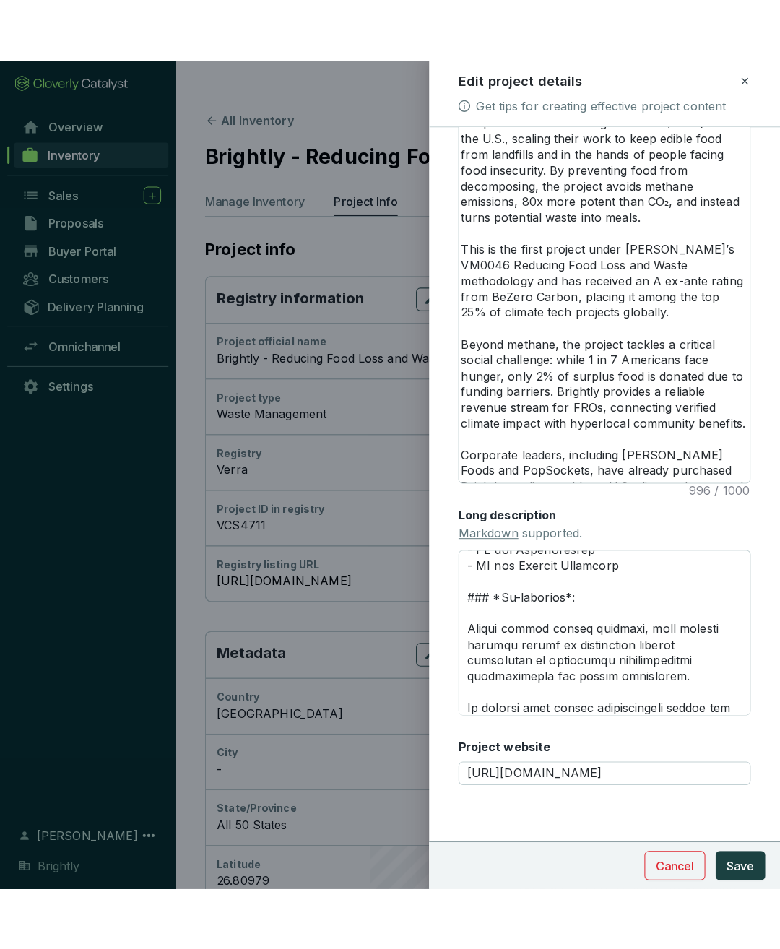
scroll to position [559, 0]
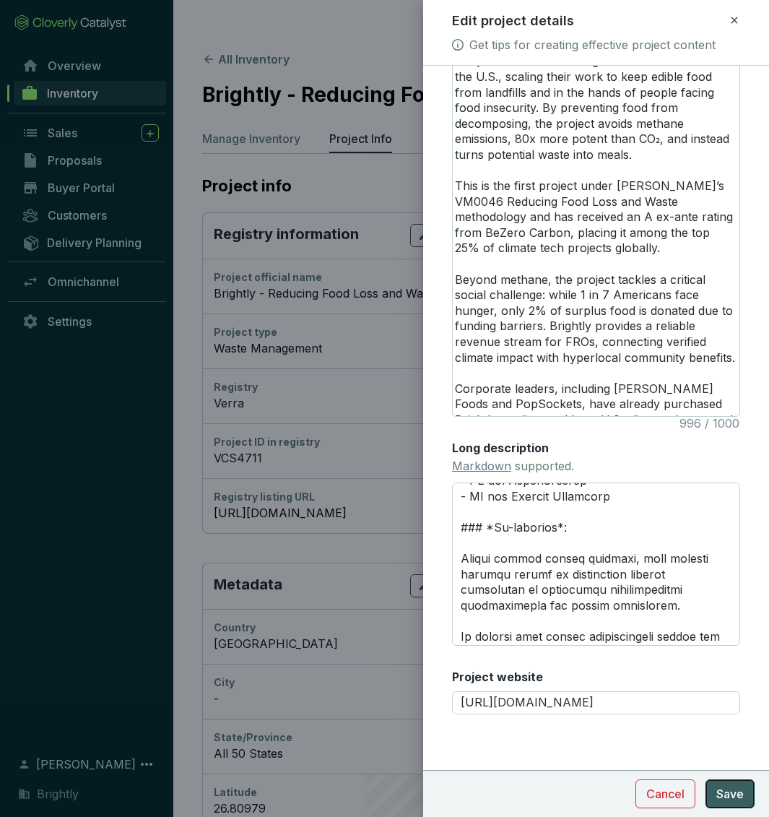
click at [723, 652] on span "Save" at bounding box center [730, 793] width 27 height 17
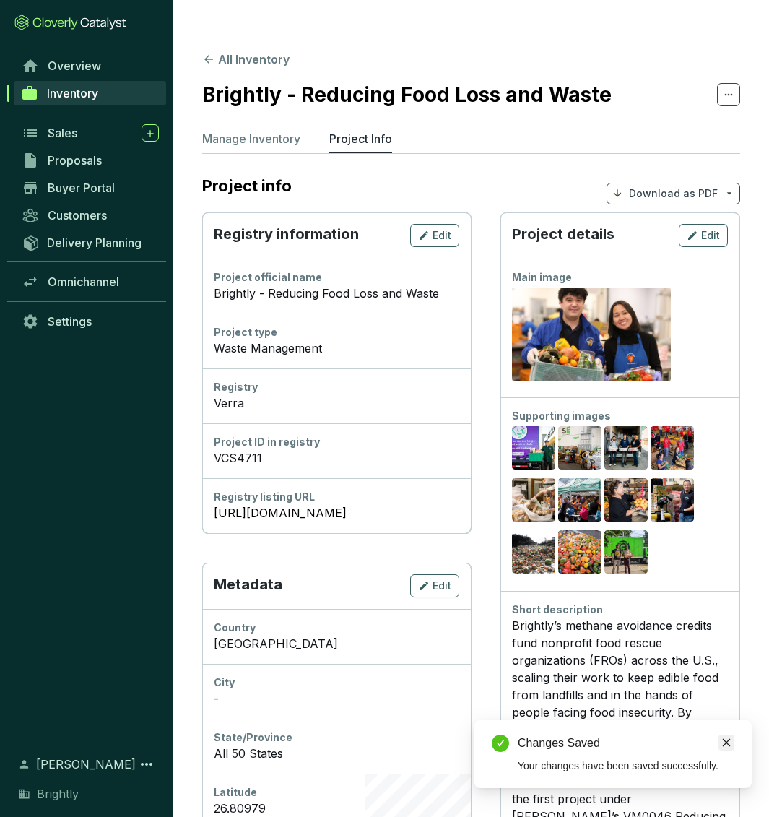
click at [730, 652] on icon "close" at bounding box center [727, 743] width 10 height 10
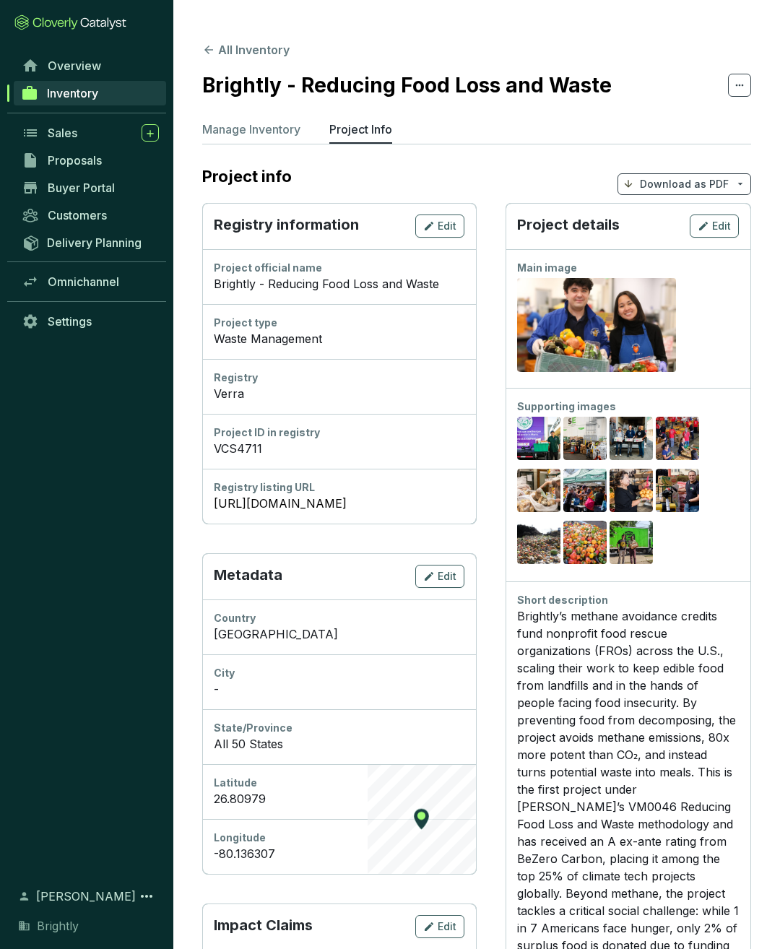
scroll to position [0, 0]
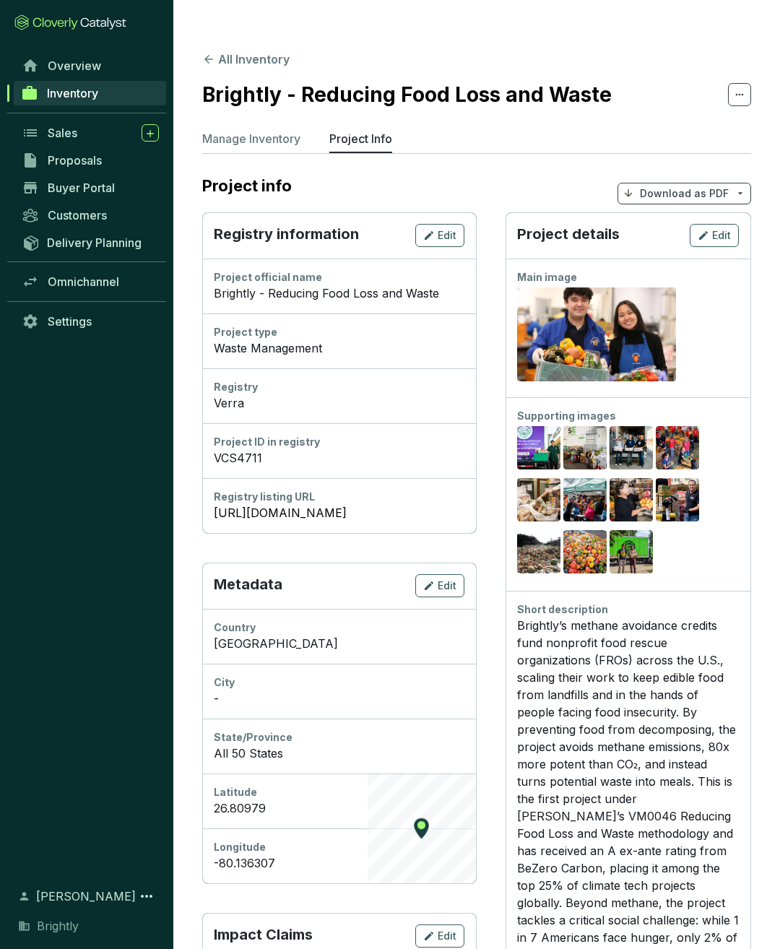
click at [716, 221] on div "Project details Edit" at bounding box center [628, 235] width 245 height 46
click at [716, 228] on span "Edit" at bounding box center [721, 235] width 19 height 14
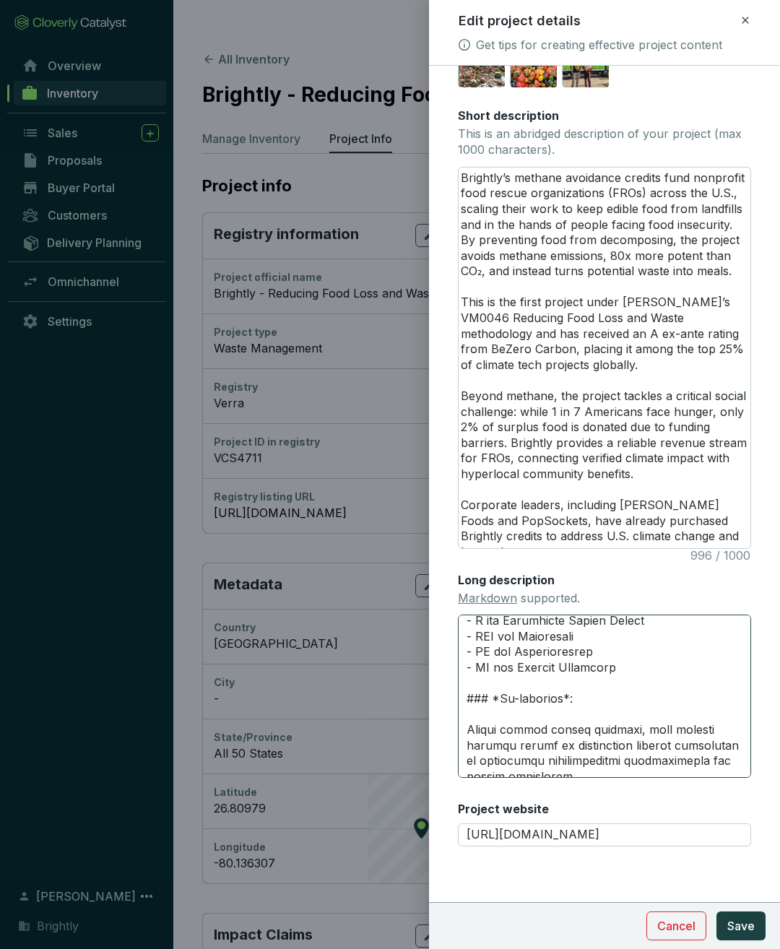
scroll to position [521, 0]
click at [622, 652] on textarea "Long description Markdown supported." at bounding box center [604, 696] width 293 height 163
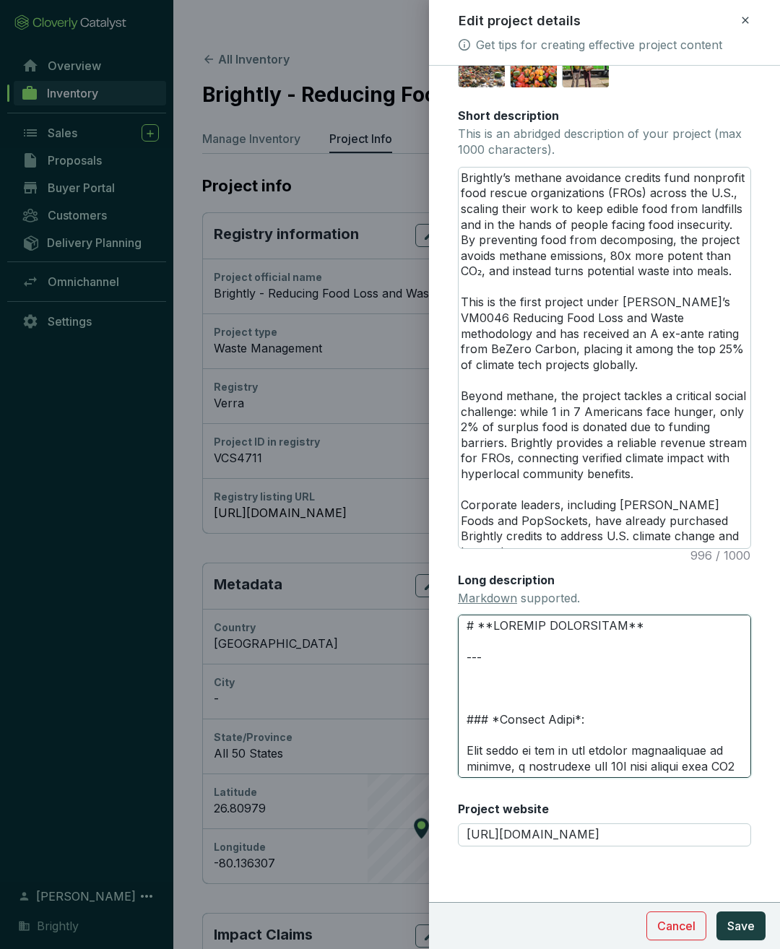
scroll to position [1, 0]
click at [524, 652] on textarea "Long description Markdown supported." at bounding box center [604, 696] width 293 height 163
click at [673, 652] on span "Cancel" at bounding box center [676, 926] width 38 height 17
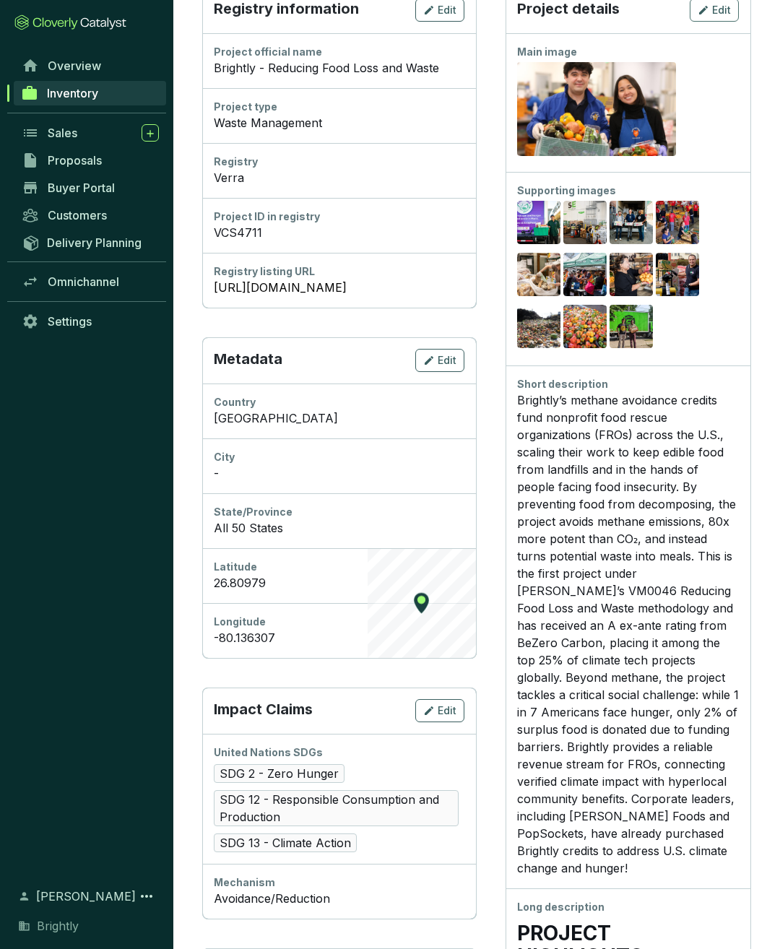
scroll to position [0, 0]
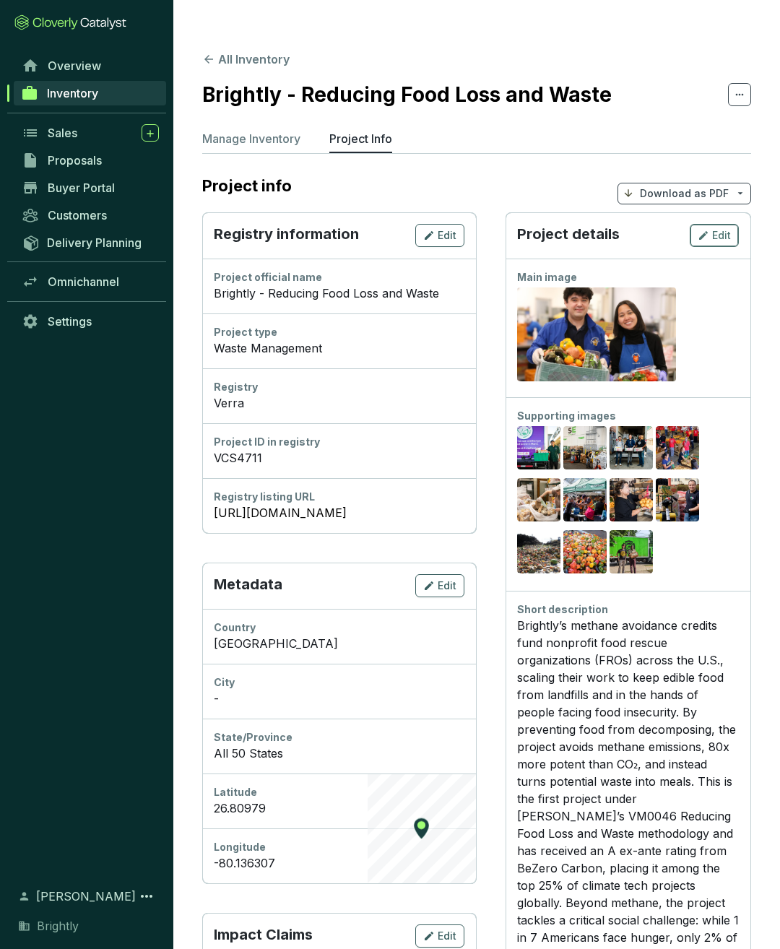
click at [705, 227] on icon "button" at bounding box center [704, 235] width 12 height 17
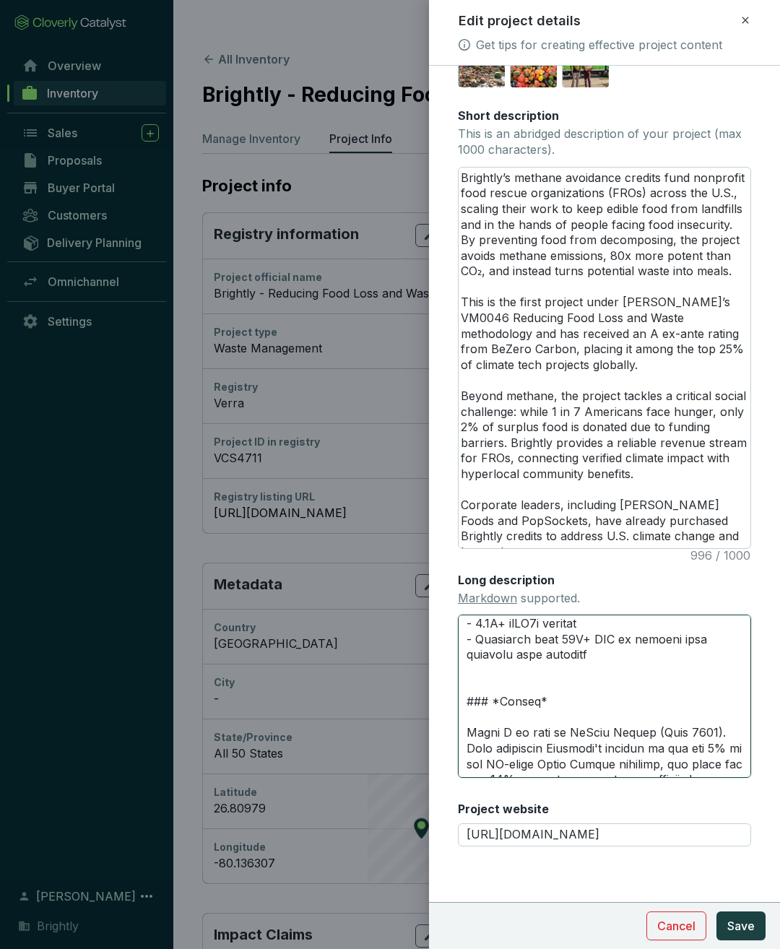
scroll to position [375, 0]
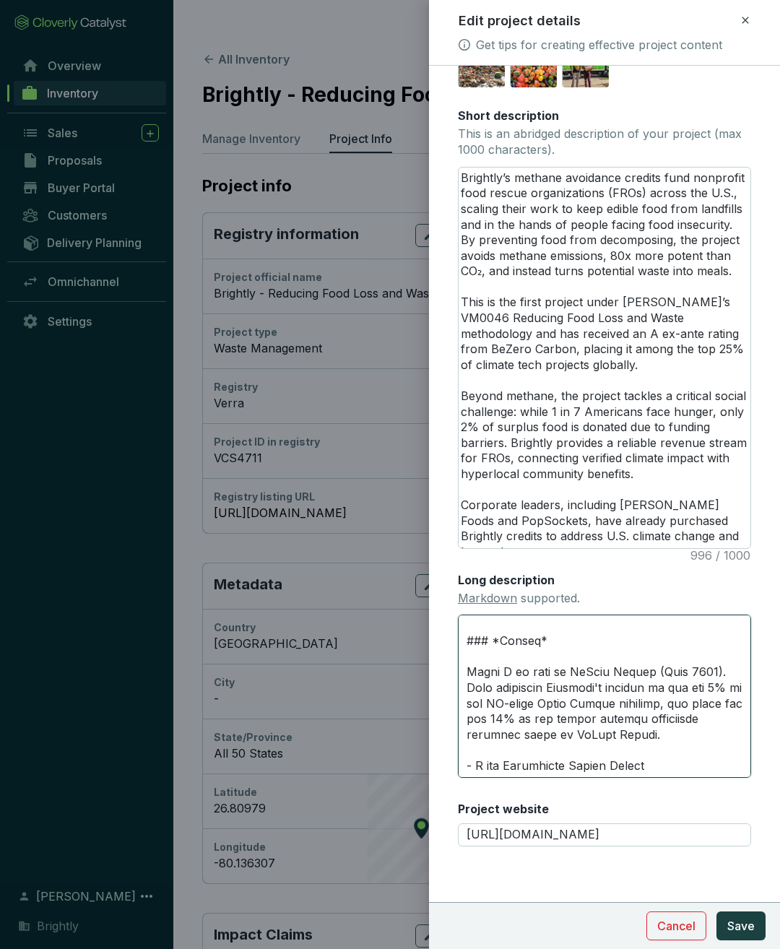
drag, startPoint x: 622, startPoint y: 733, endPoint x: 465, endPoint y: 649, distance: 178.8
click at [465, 649] on textarea "Long description Markdown supported." at bounding box center [604, 696] width 293 height 163
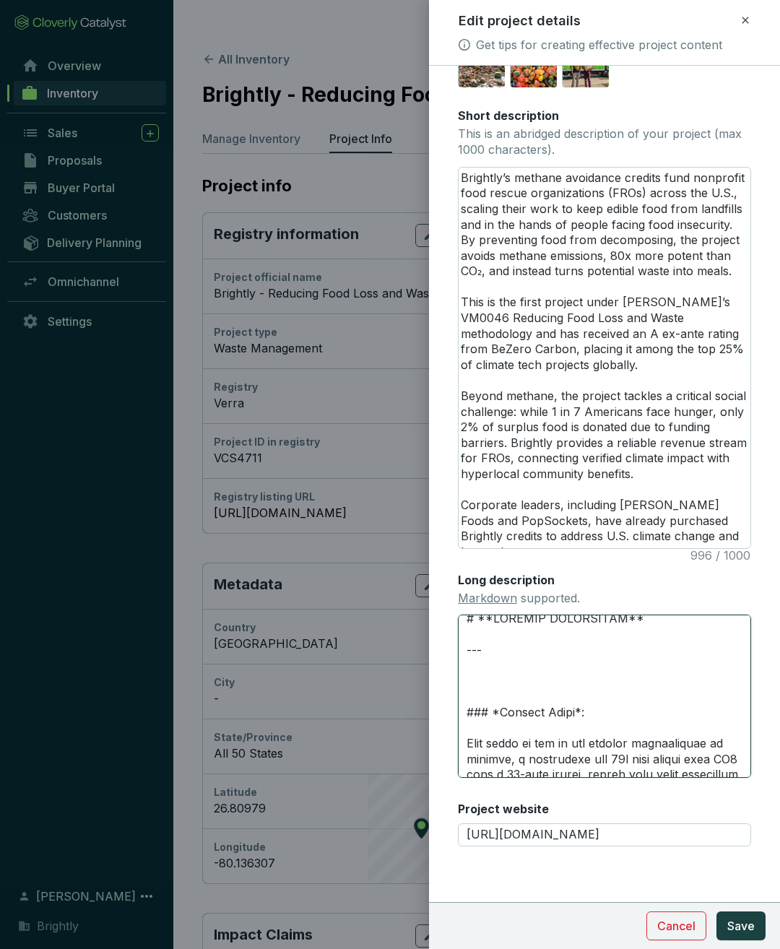
scroll to position [2, 0]
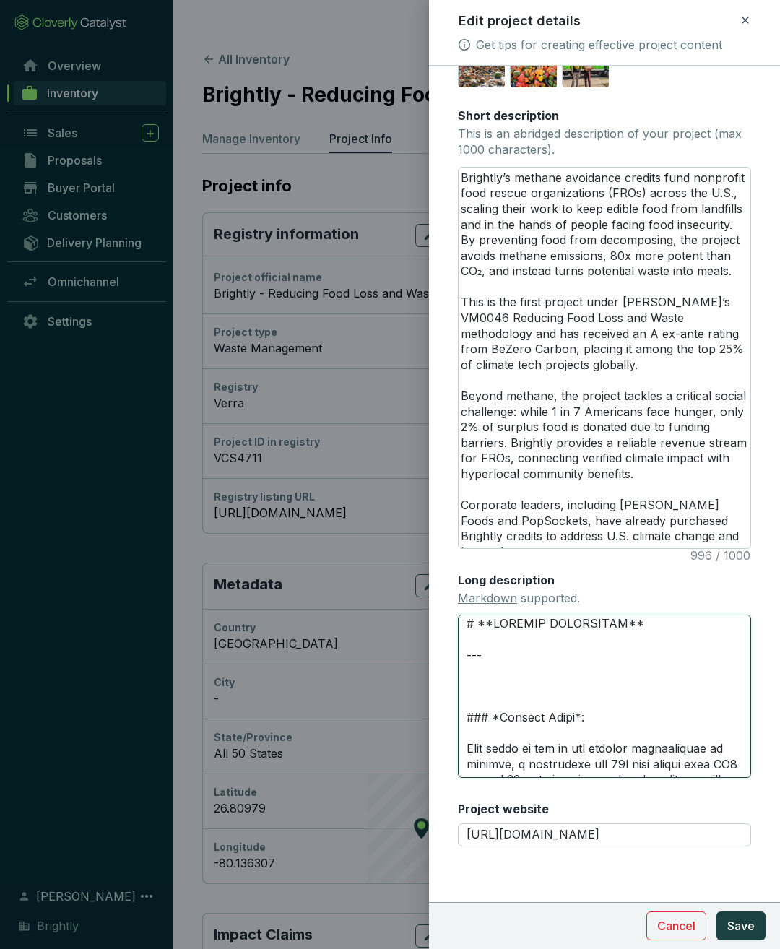
click at [465, 652] on textarea "Long description Markdown supported." at bounding box center [604, 696] width 293 height 163
paste textarea "### *Rating* Rated A ex ante by [PERSON_NAME] ([DATE]). This positions Brightly…"
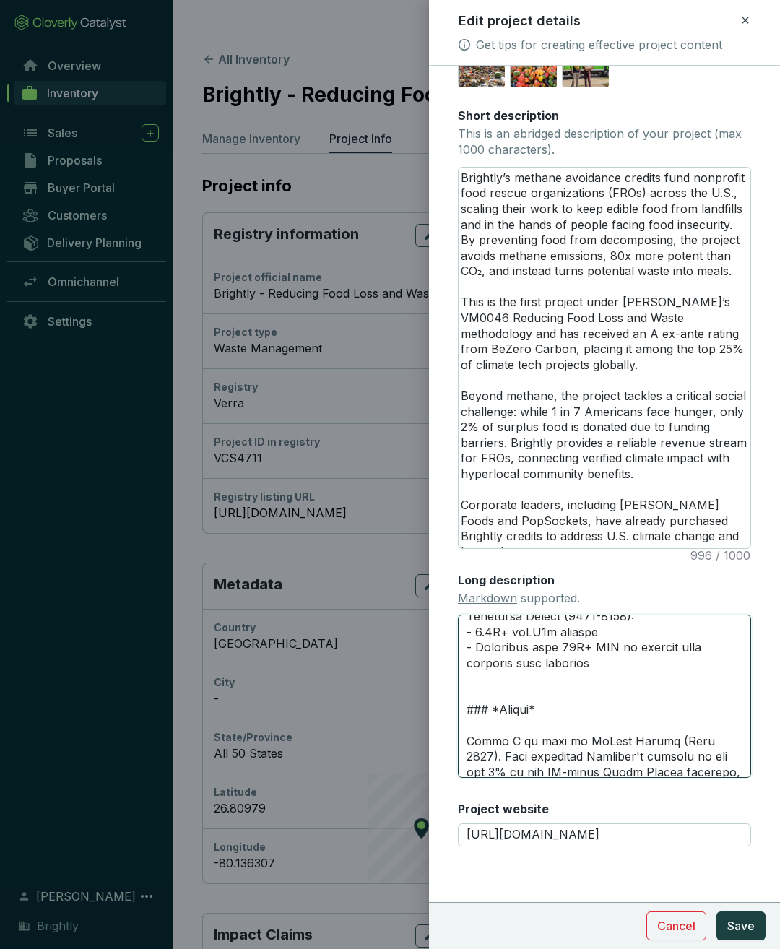
scroll to position [535, 0]
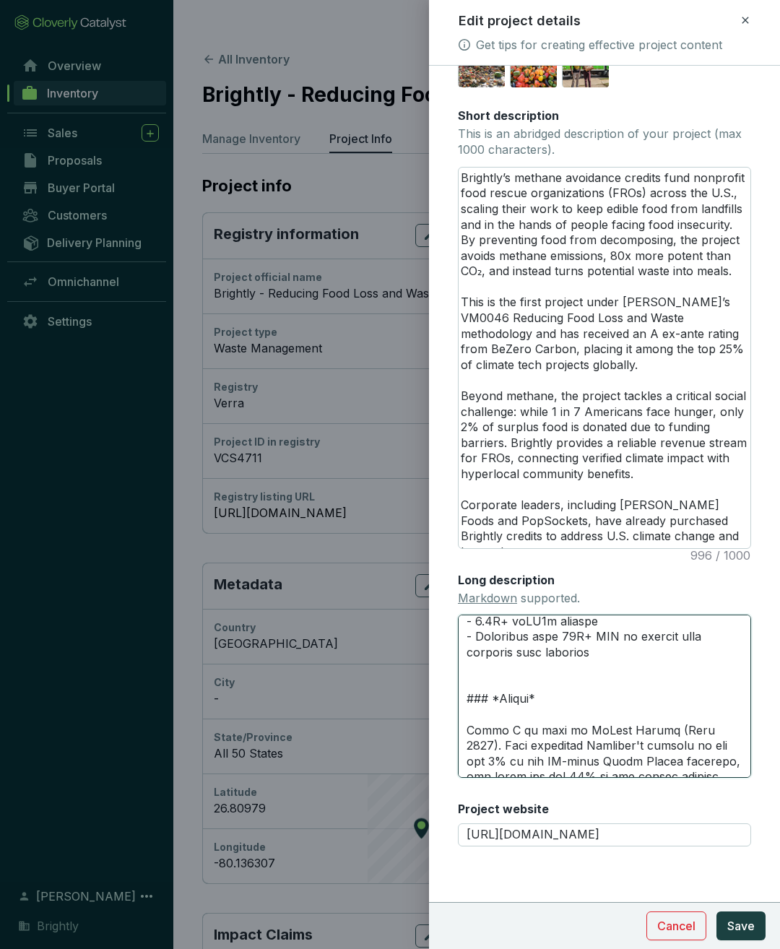
click at [491, 652] on textarea "Long description Markdown supported." at bounding box center [604, 696] width 293 height 163
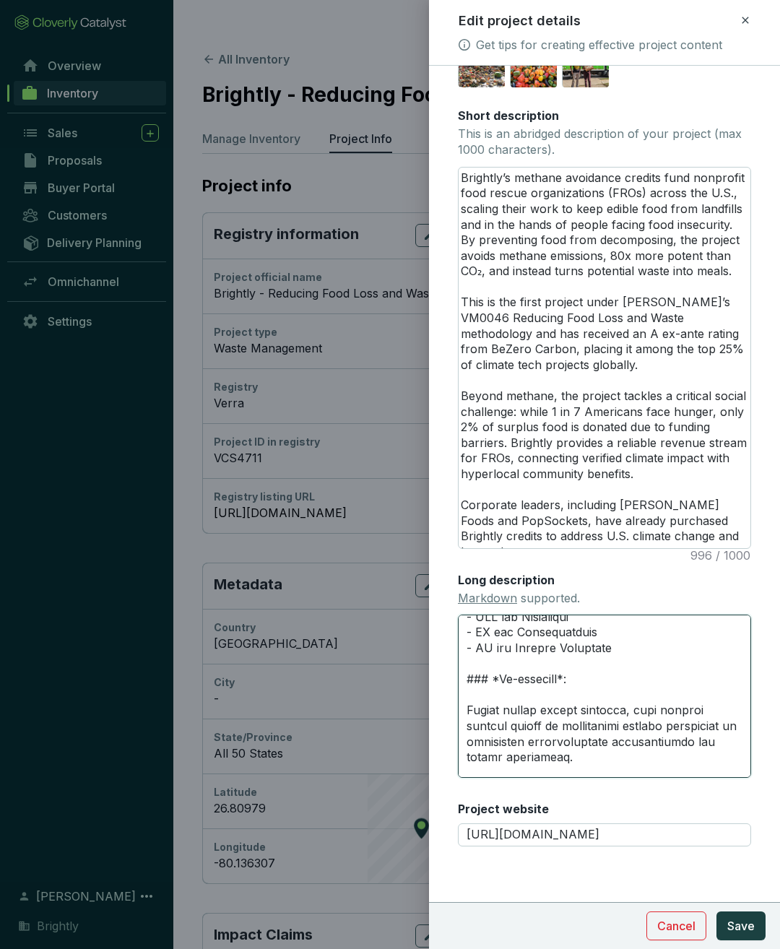
scroll to position [712, 0]
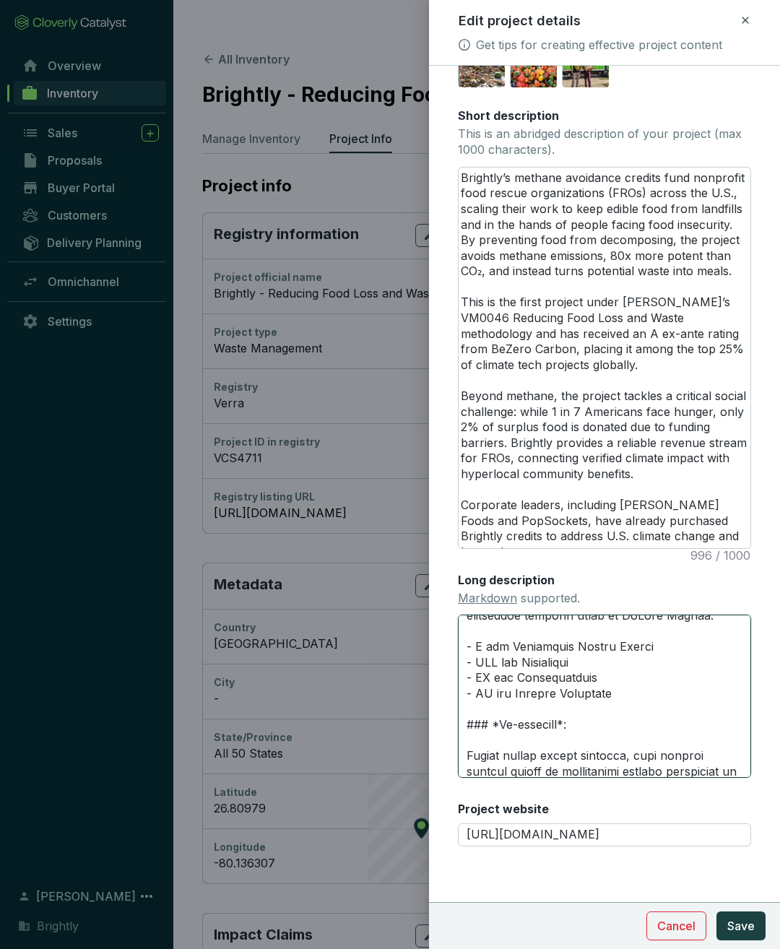
drag, startPoint x: 466, startPoint y: 716, endPoint x: 622, endPoint y: 722, distance: 156.2
click at [622, 652] on textarea "Long description Markdown supported." at bounding box center [604, 696] width 293 height 163
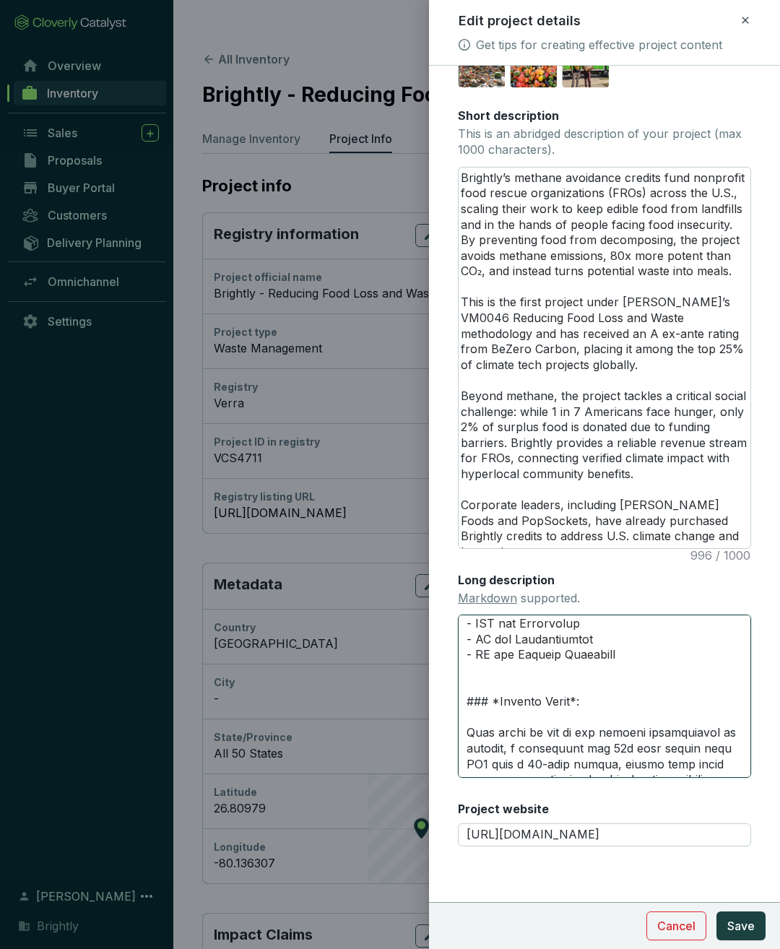
scroll to position [234, 0]
click at [620, 652] on textarea "Long description Markdown supported." at bounding box center [604, 696] width 293 height 163
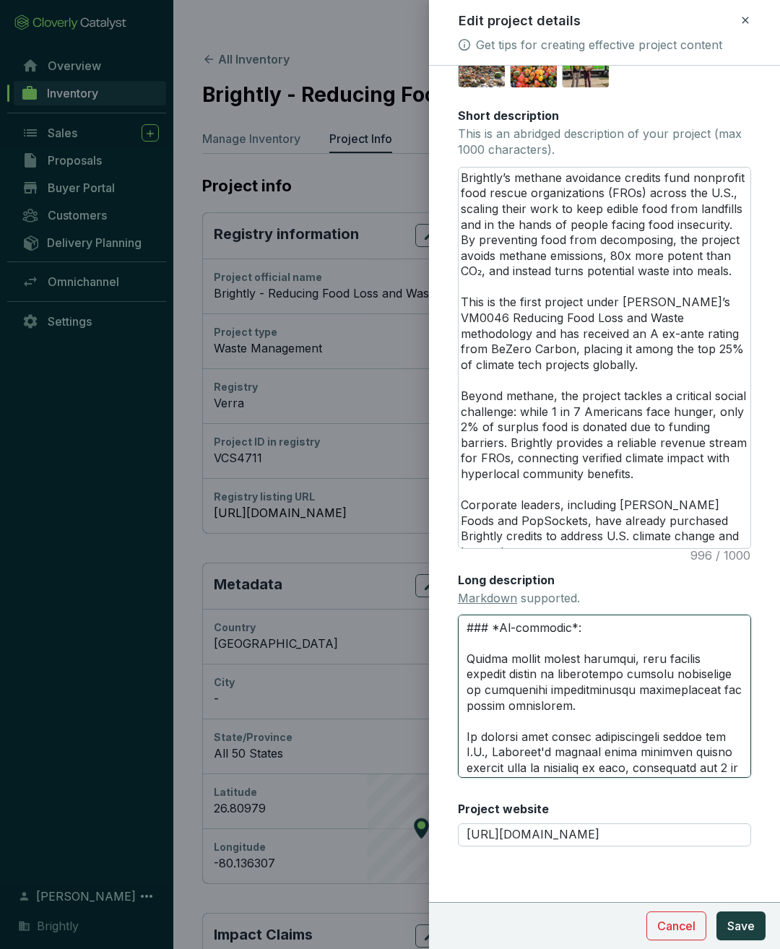
scroll to position [642, 0]
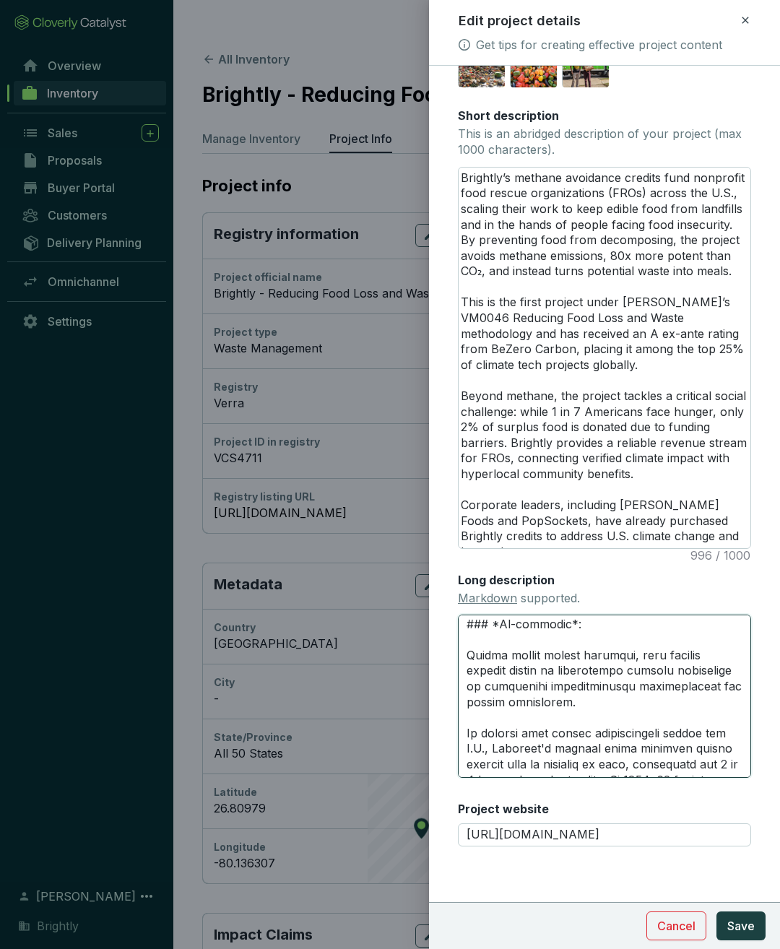
drag, startPoint x: 582, startPoint y: 641, endPoint x: 450, endPoint y: 639, distance: 131.5
click at [450, 639] on form "Main image Recommended pixel size is: 1600 x 1200. Maximum supported file size …" at bounding box center [604, 326] width 351 height 1214
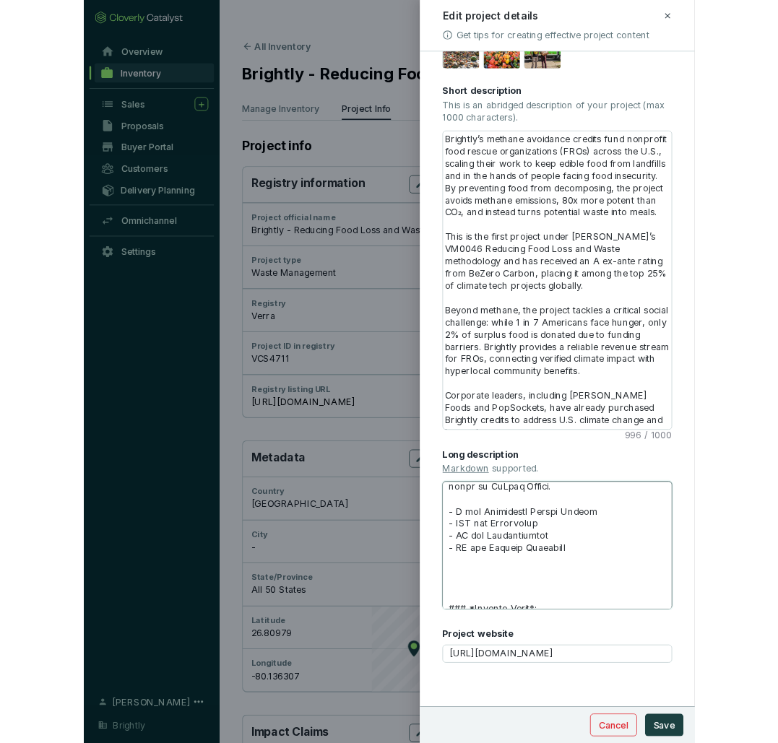
scroll to position [228, 0]
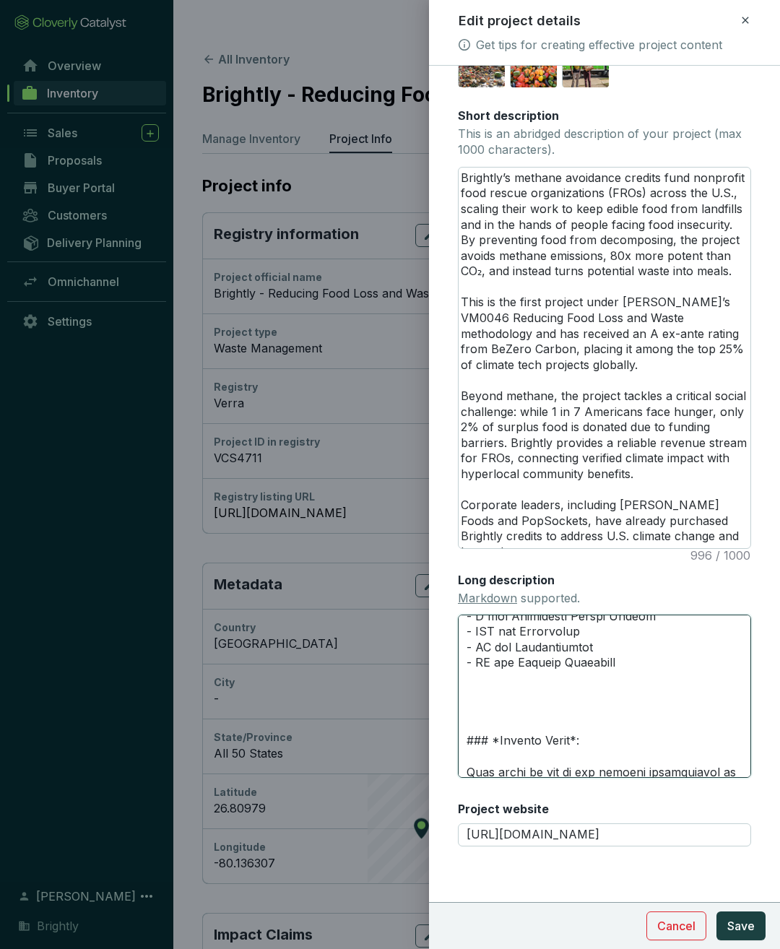
click at [480, 652] on textarea "Long description Markdown supported." at bounding box center [604, 696] width 293 height 163
paste textarea "### *Co-benefits*:"
drag, startPoint x: 504, startPoint y: 728, endPoint x: 563, endPoint y: 728, distance: 58.5
click at [563, 652] on textarea "Long description Markdown supported." at bounding box center [604, 696] width 293 height 163
click at [627, 652] on textarea "Long description Markdown supported." at bounding box center [604, 696] width 293 height 163
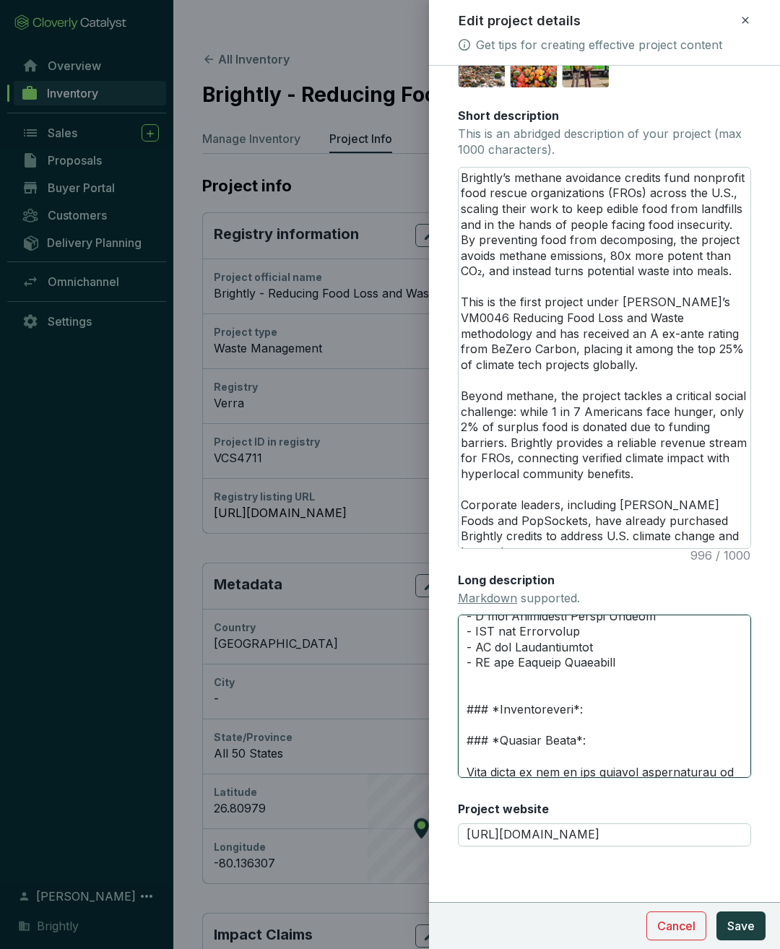
click at [557, 652] on textarea "Long description Markdown supported." at bounding box center [604, 696] width 293 height 163
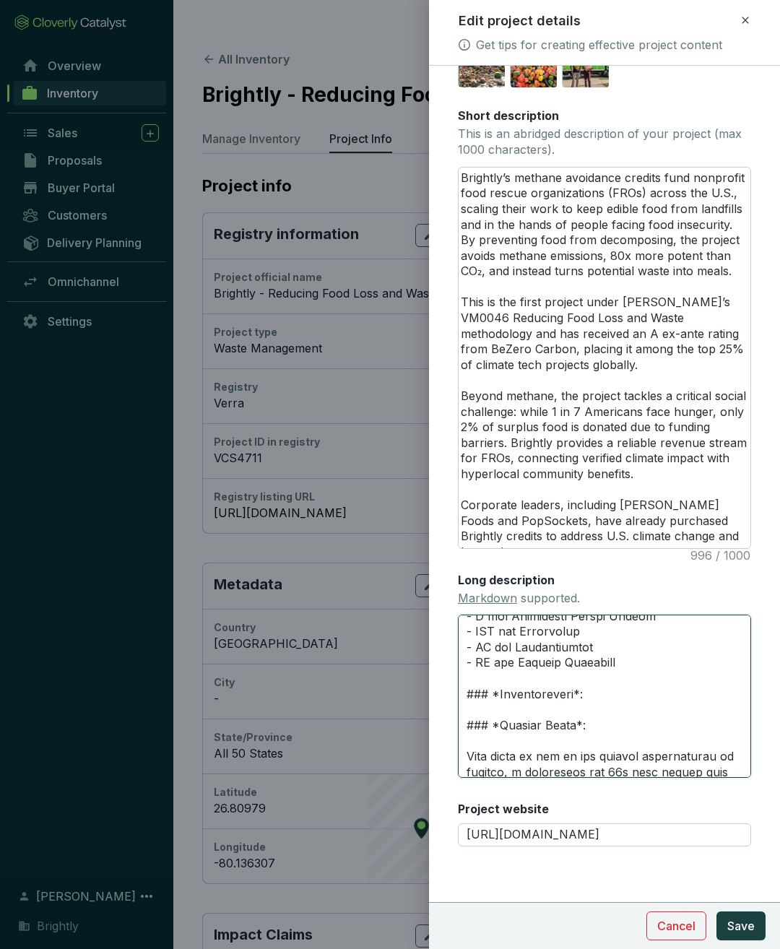
click at [557, 652] on textarea "Long description Markdown supported." at bounding box center [604, 696] width 293 height 163
click at [745, 652] on span "Save" at bounding box center [741, 926] width 27 height 17
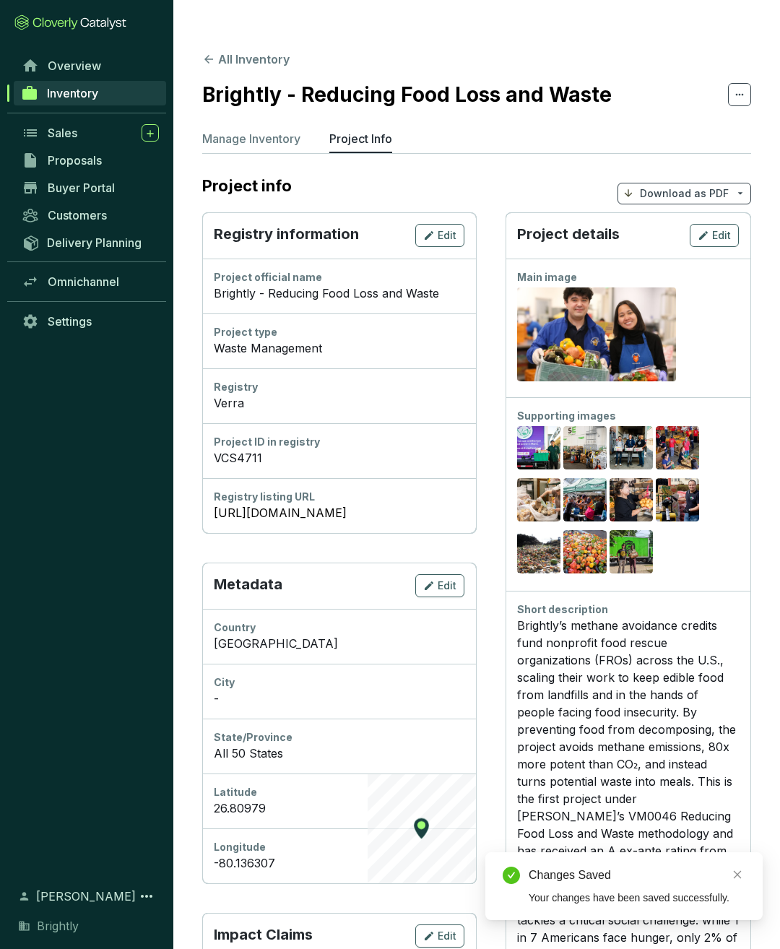
click at [668, 183] on span "Download as PDF" at bounding box center [685, 194] width 134 height 22
click at [656, 200] on span "Show pricing" at bounding box center [685, 198] width 66 height 12
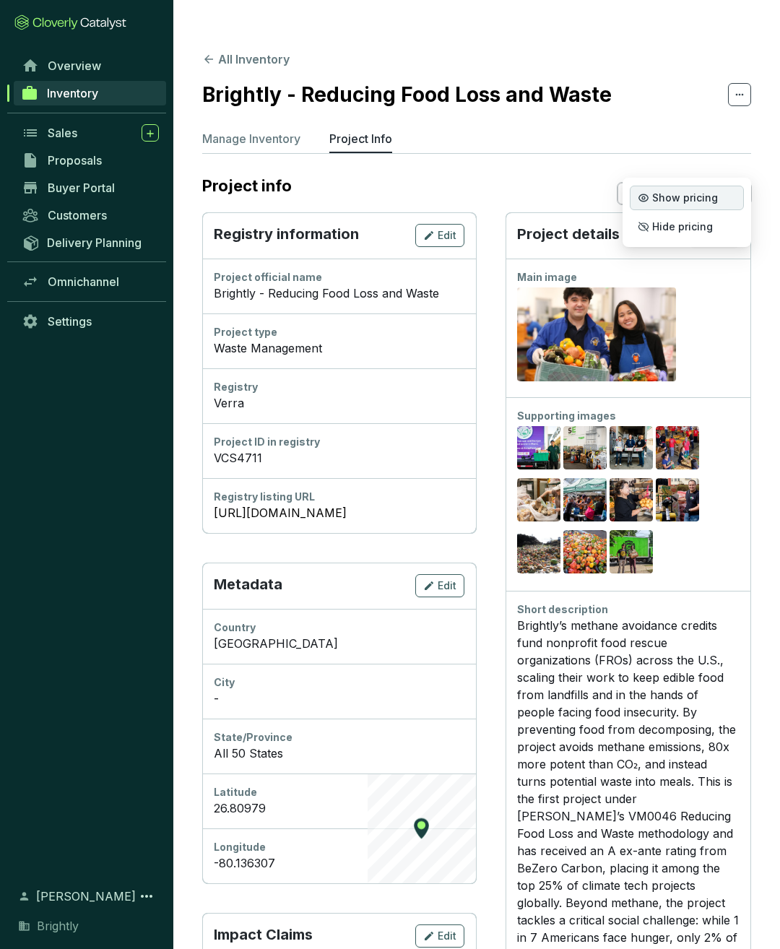
click at [652, 197] on span "Show pricing" at bounding box center [685, 198] width 66 height 12
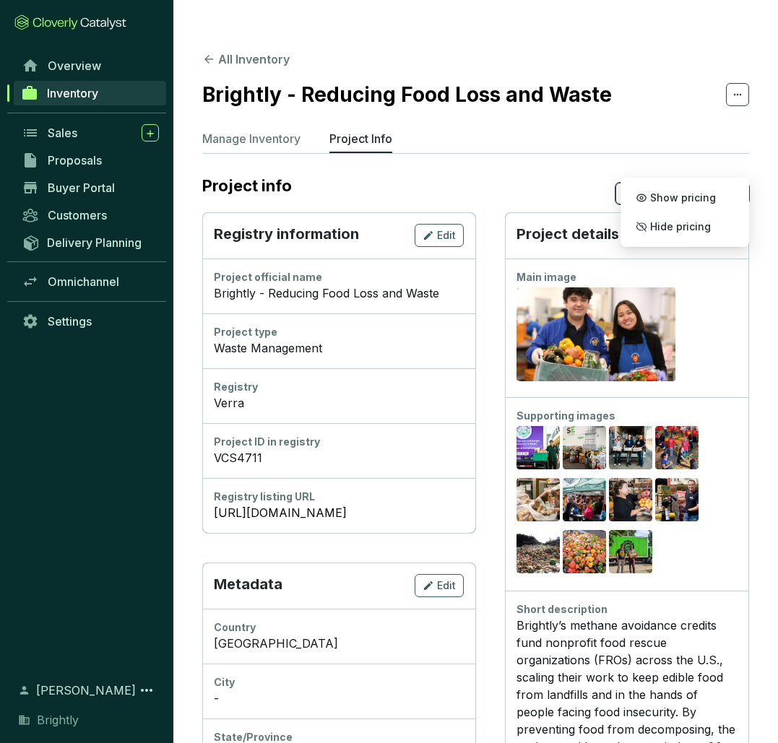
click at [702, 227] on icon "button" at bounding box center [702, 235] width 12 height 17
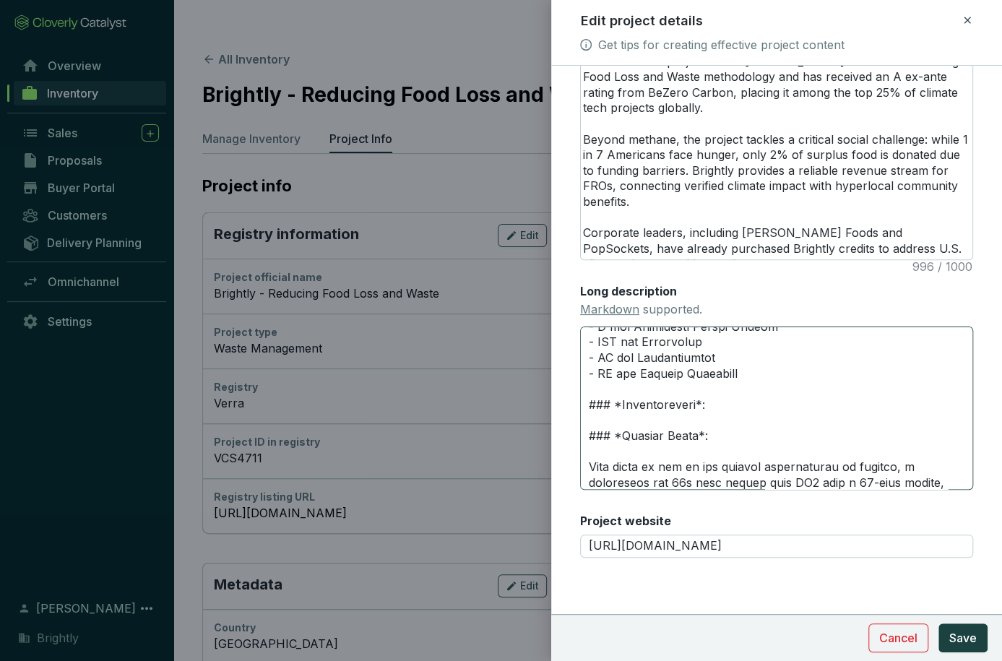
scroll to position [217, 0]
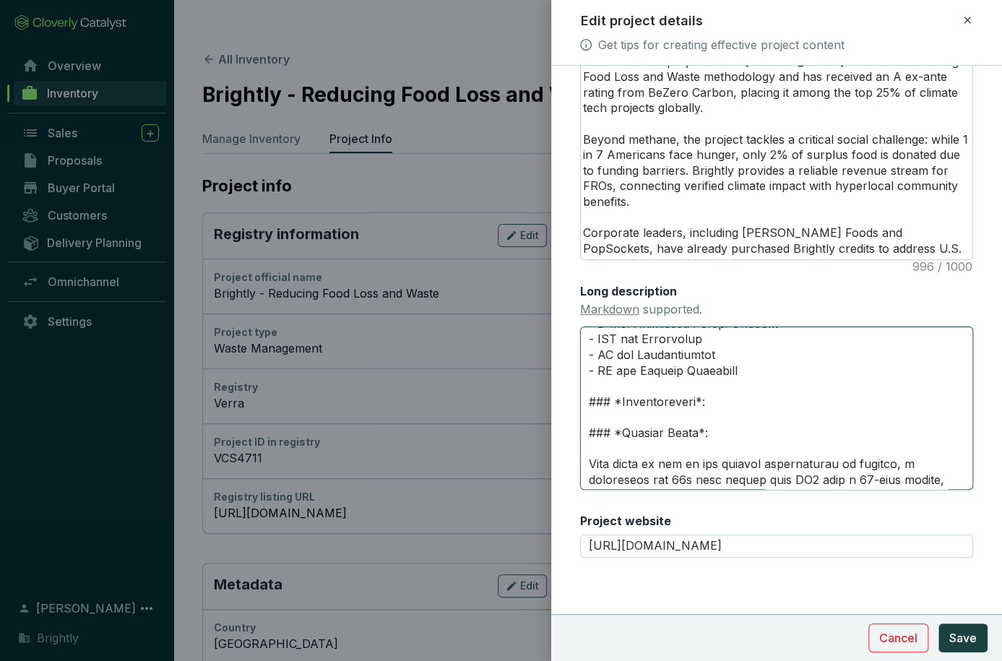
click at [715, 424] on textarea "Long description Markdown supported." at bounding box center [776, 408] width 393 height 163
click at [717, 420] on textarea "Long description Markdown supported." at bounding box center [776, 408] width 393 height 163
paste textarea "Brightly’s credits represent activity that would not occur without carbon finan…"
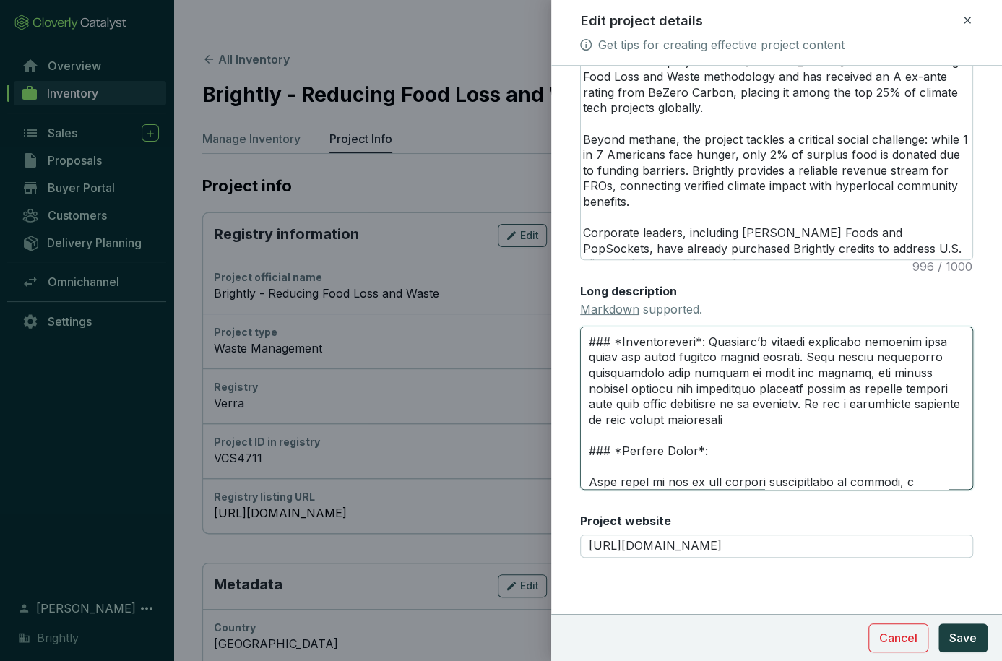
scroll to position [277, 0]
drag, startPoint x: 683, startPoint y: 436, endPoint x: 759, endPoint y: 420, distance: 77.5
click at [759, 420] on textarea "Long description Markdown supported." at bounding box center [776, 408] width 393 height 163
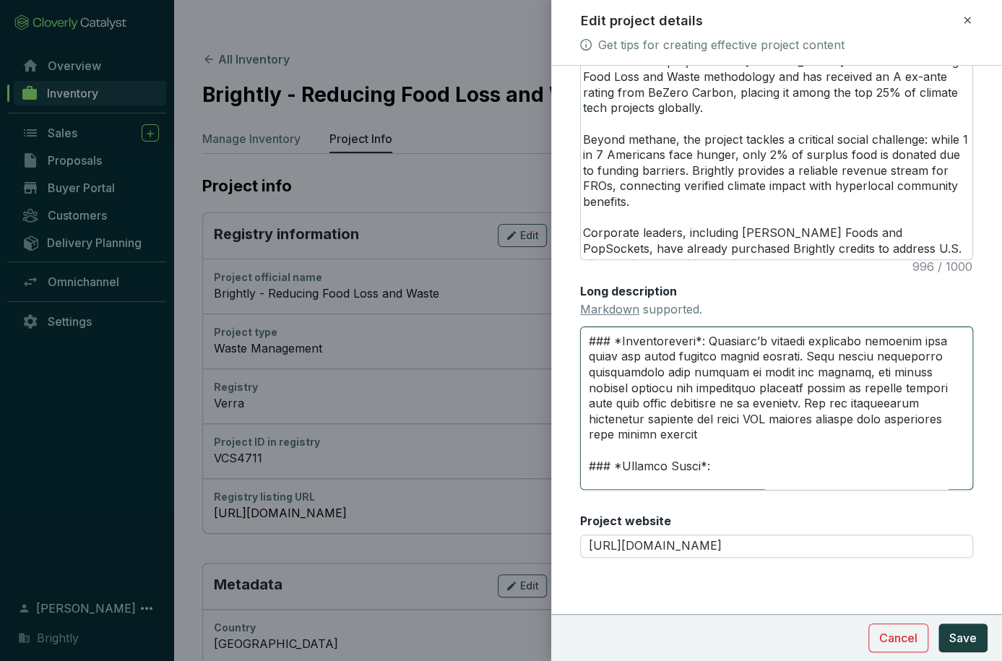
drag, startPoint x: 678, startPoint y: 448, endPoint x: 754, endPoint y: 419, distance: 81.2
click at [754, 419] on textarea "Long description Markdown supported." at bounding box center [776, 408] width 393 height 163
click at [634, 447] on textarea "Long description Markdown supported." at bounding box center [776, 408] width 393 height 163
drag, startPoint x: 634, startPoint y: 449, endPoint x: 703, endPoint y: 357, distance: 114.6
click at [703, 357] on textarea "Long description Markdown supported." at bounding box center [776, 408] width 393 height 163
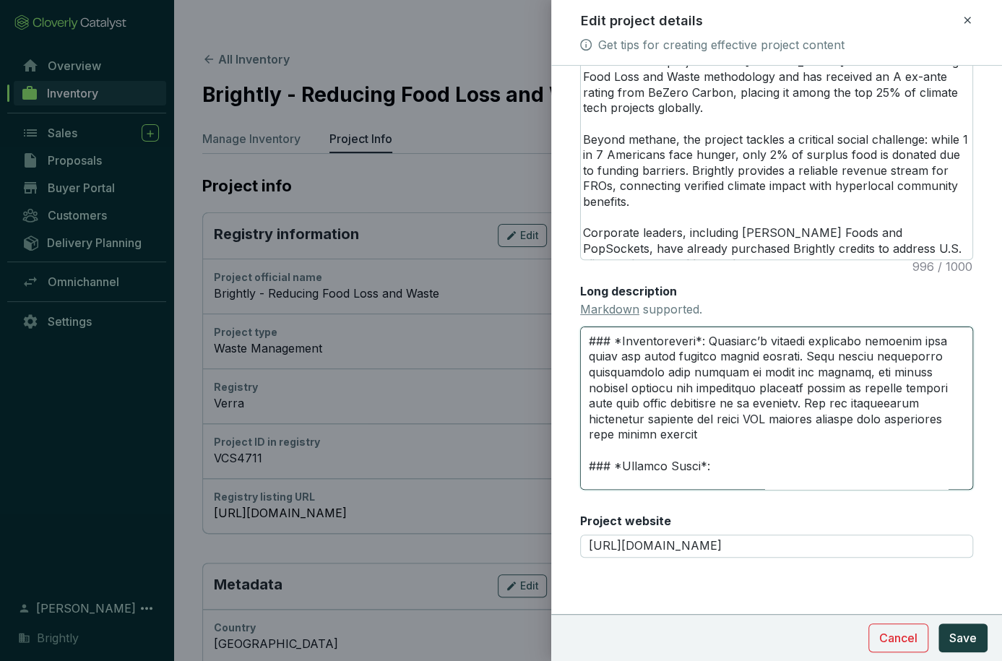
paste textarea "Using a historical baseline of pre-project food rescue volumes, only the surplu…"
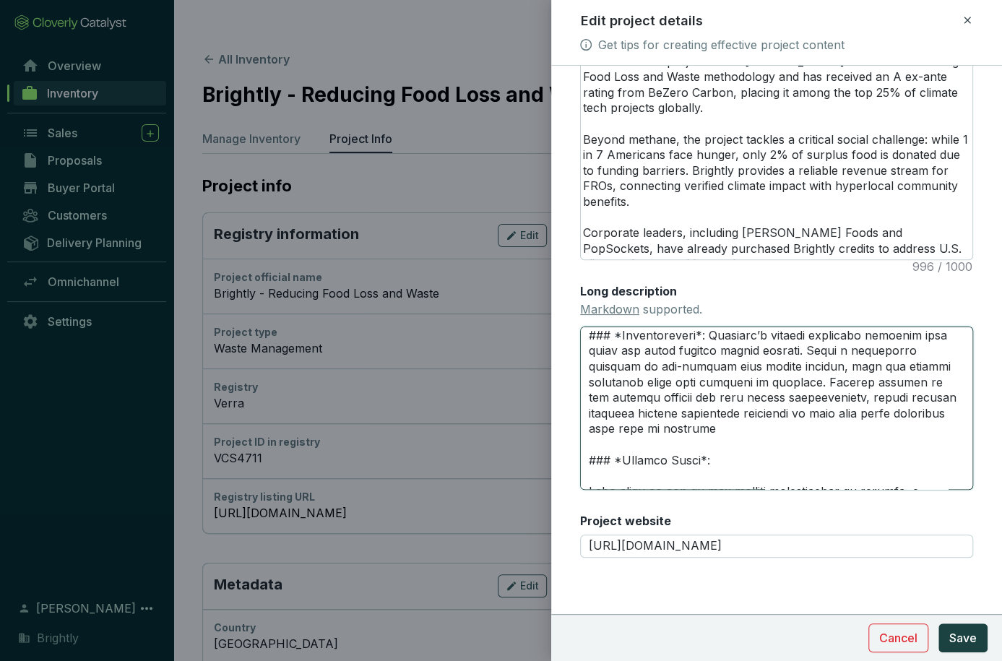
drag, startPoint x: 837, startPoint y: 384, endPoint x: 799, endPoint y: 384, distance: 37.6
click at [799, 384] on textarea "Long description Markdown supported." at bounding box center [776, 408] width 393 height 163
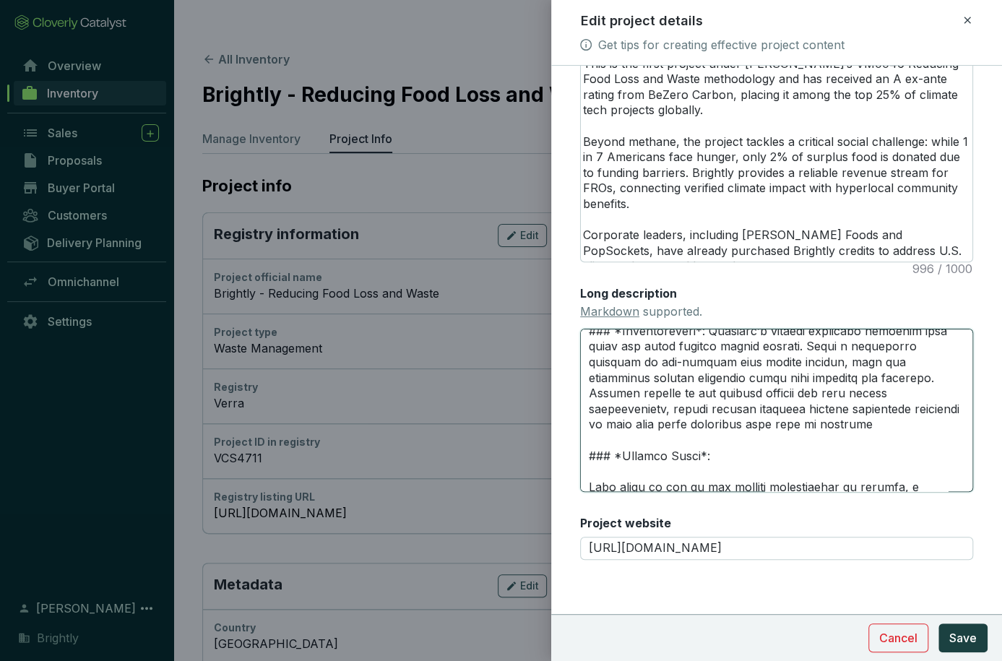
scroll to position [292, 0]
click at [675, 430] on textarea "Long description Markdown supported." at bounding box center [776, 410] width 393 height 163
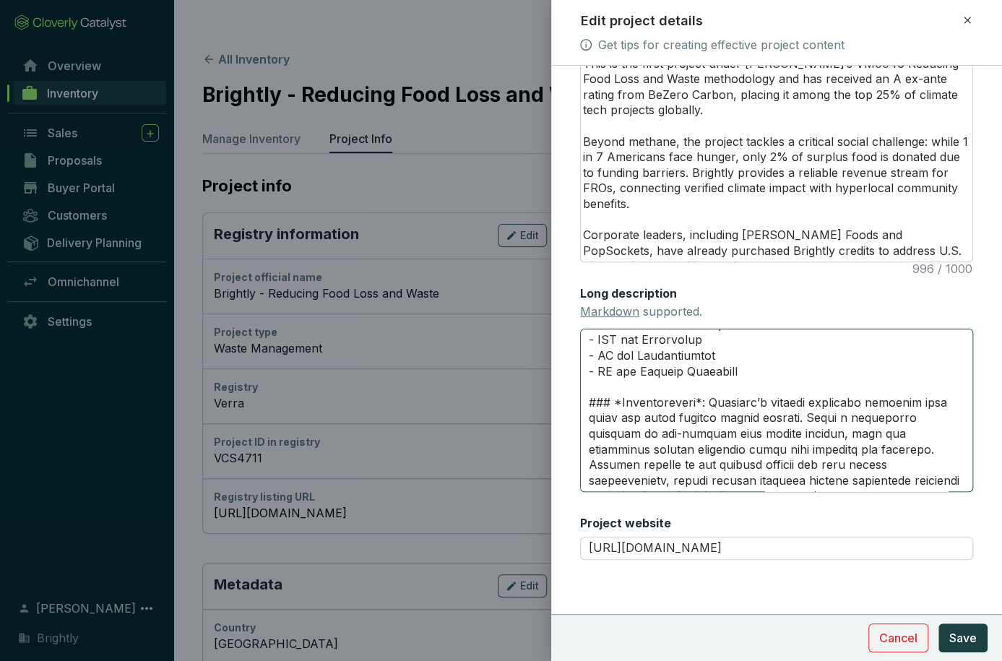
scroll to position [216, 0]
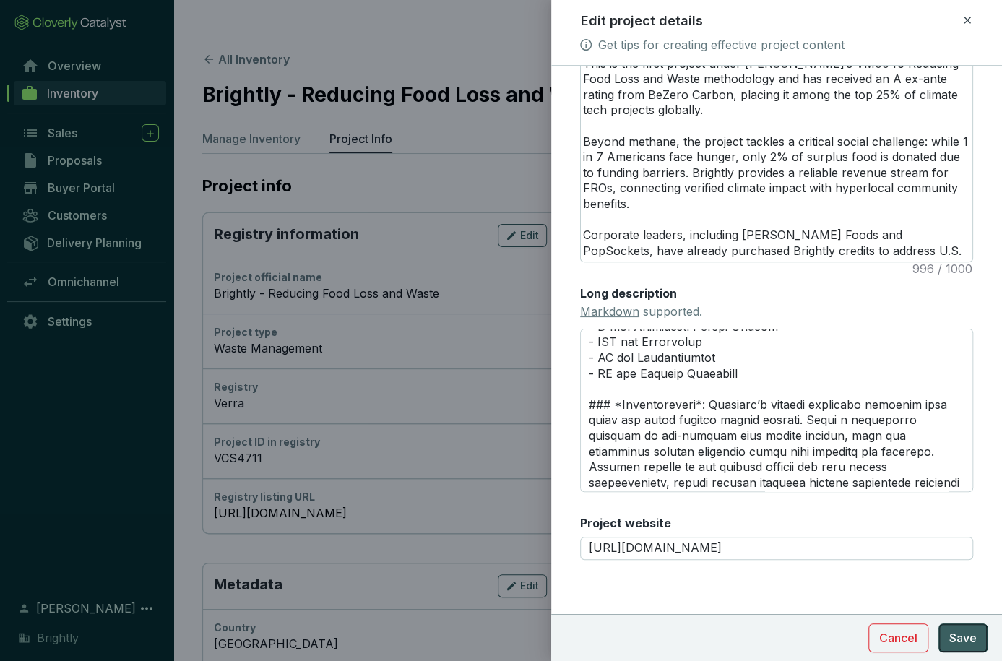
click at [954, 624] on button "Save" at bounding box center [963, 638] width 49 height 29
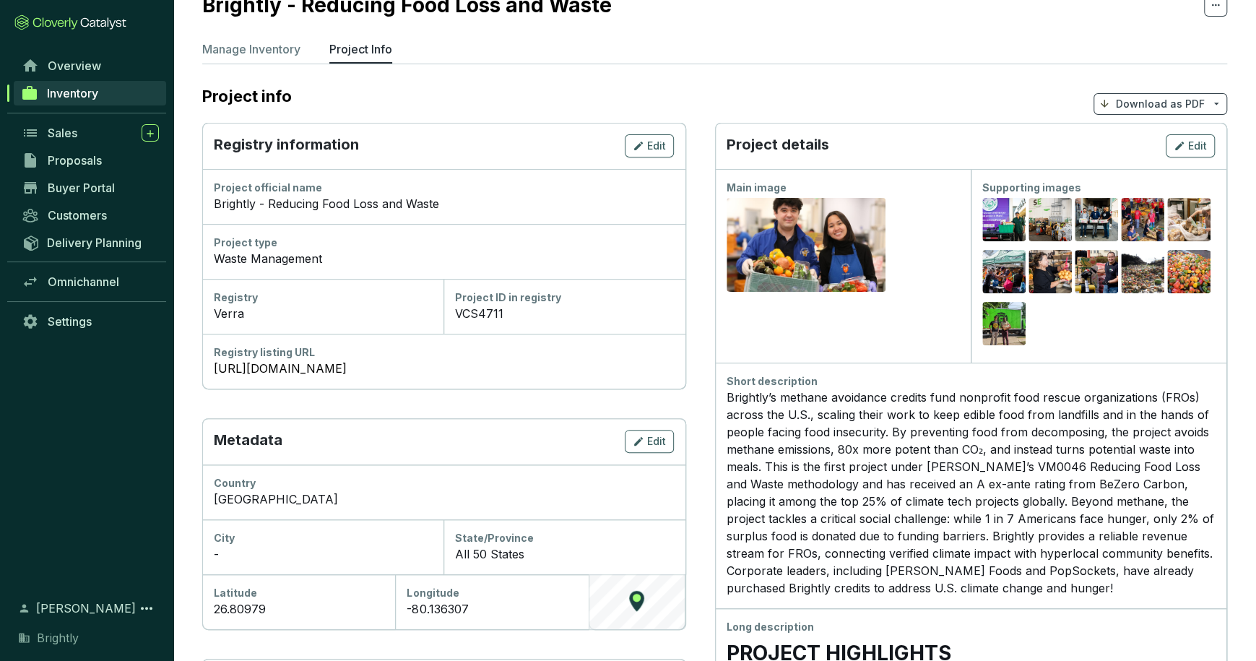
scroll to position [59, 0]
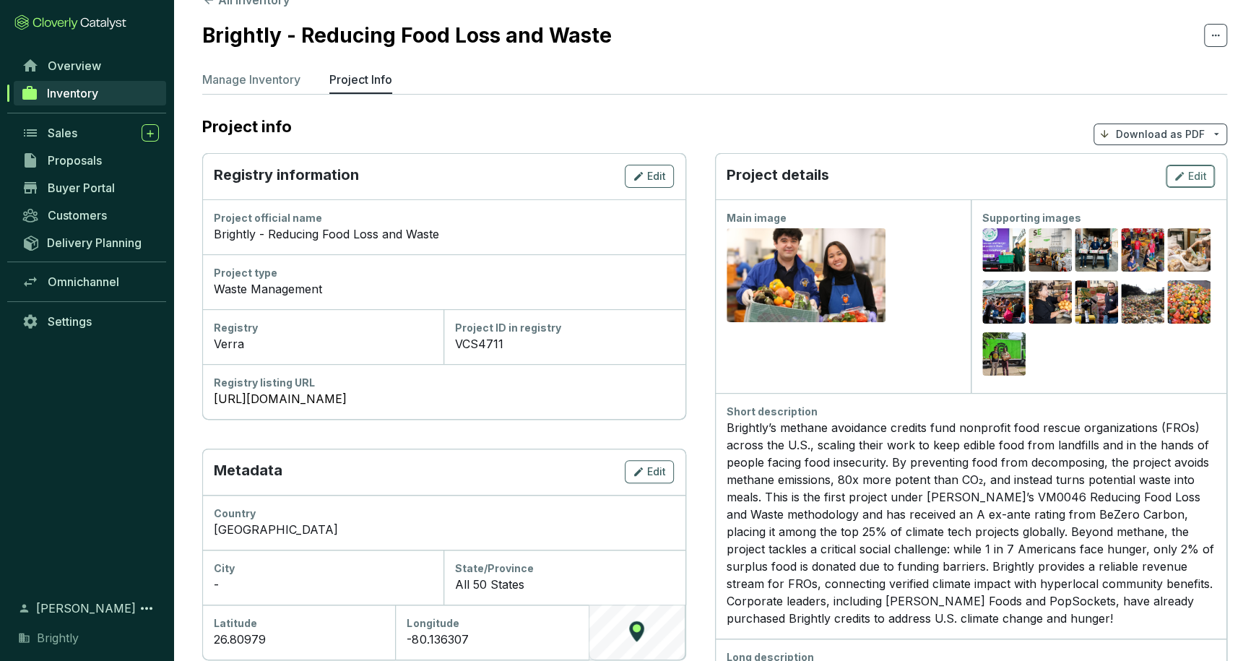
click at [1135, 168] on div "Edit" at bounding box center [1190, 176] width 33 height 17
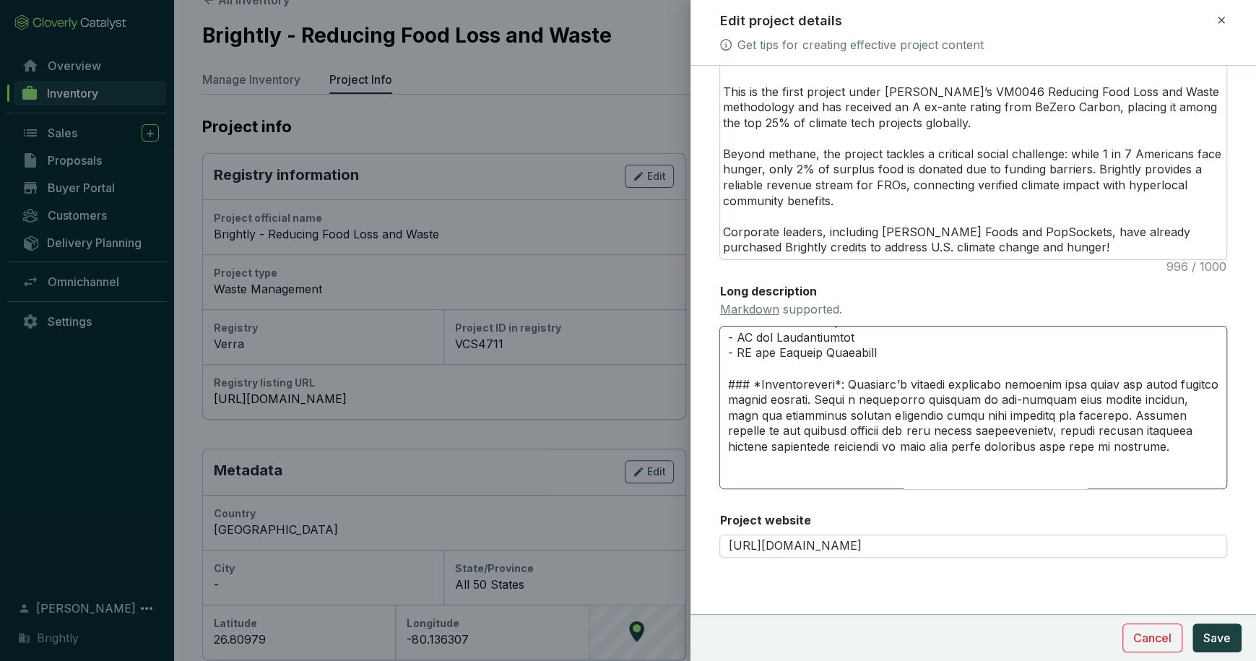
scroll to position [220, 0]
click at [842, 400] on textarea "Long description Markdown supported." at bounding box center [974, 407] width 508 height 163
type textarea "# **PROJECT HIGHLIGHTS** --- ### *Rating* Rated A ex ante by BeZero Carbon (Jun…"
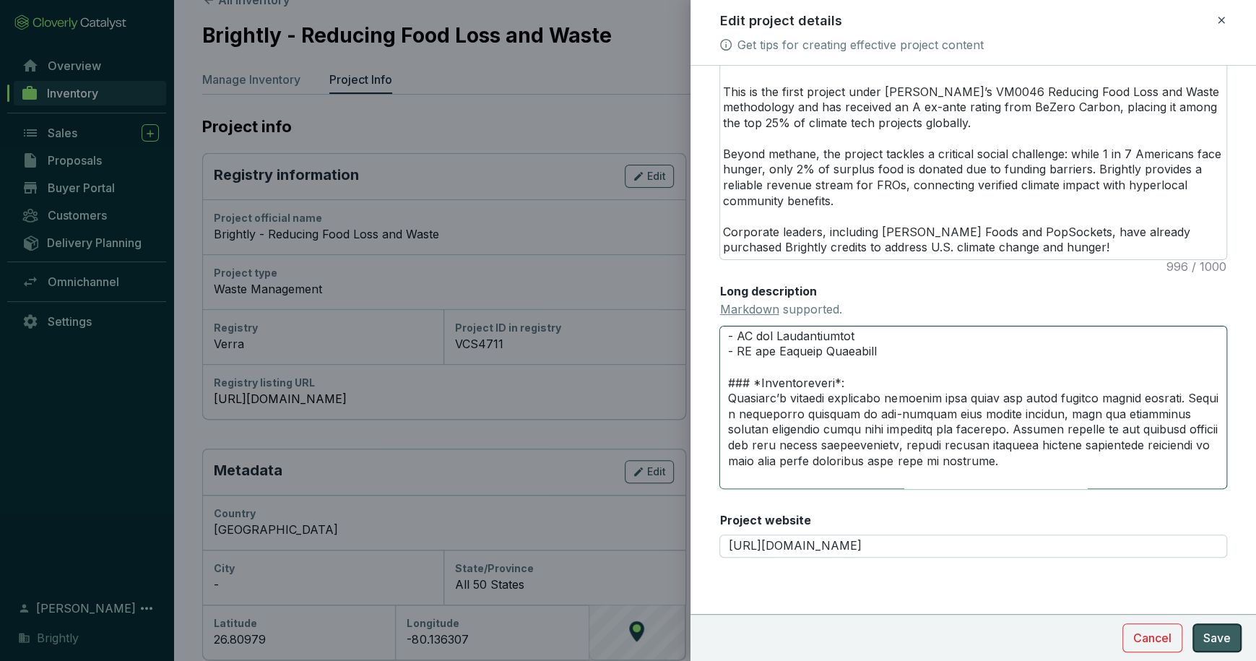
type textarea "# **PROJECT HIGHLIGHTS** --- ### *Rating* Rated A ex ante by BeZero Carbon (Jun…"
click at [1135, 637] on span "Save" at bounding box center [1217, 637] width 27 height 17
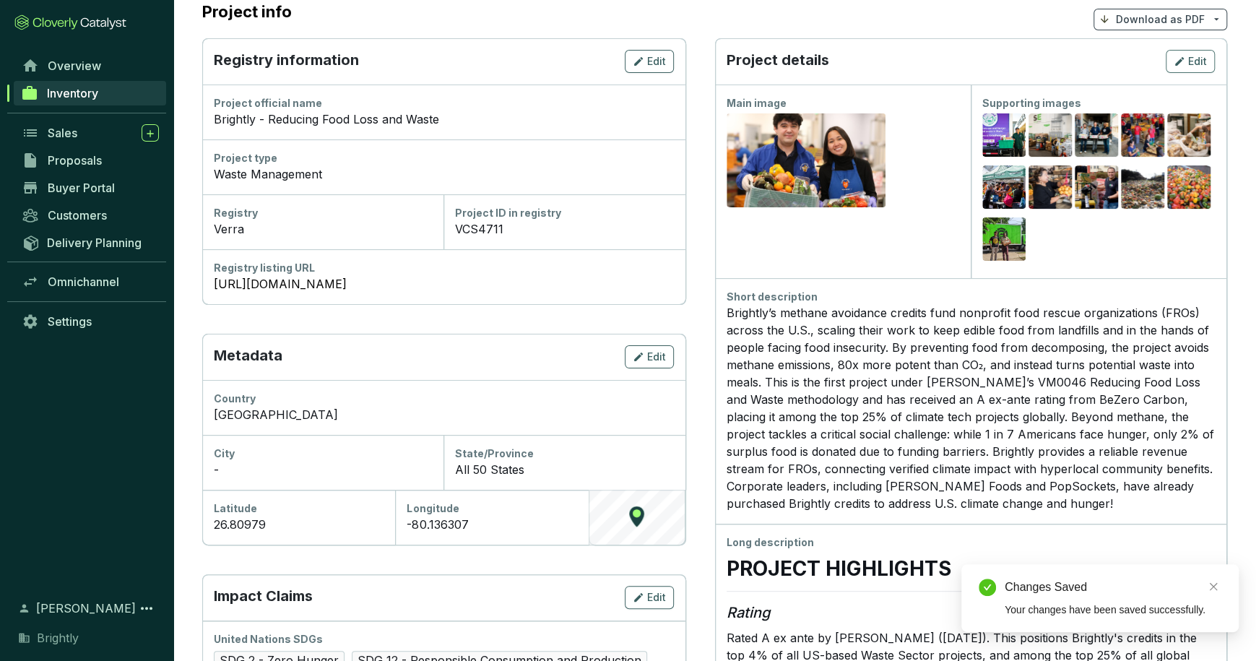
scroll to position [73, 0]
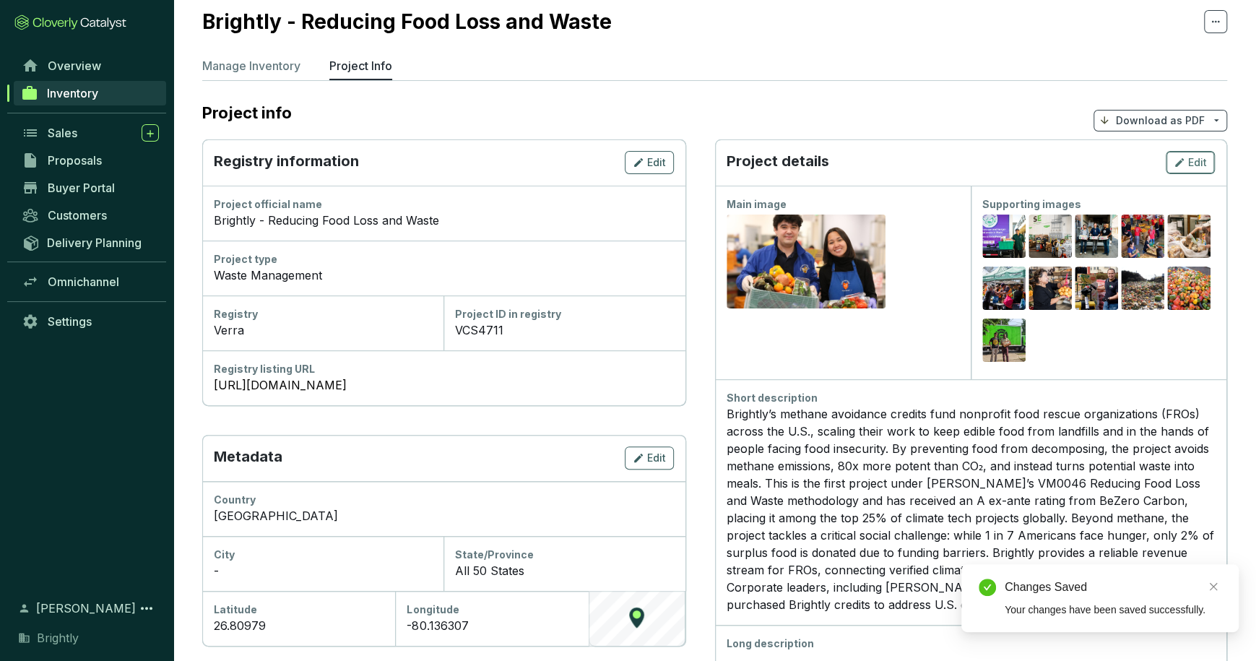
click at [1135, 155] on span "Edit" at bounding box center [1197, 162] width 19 height 14
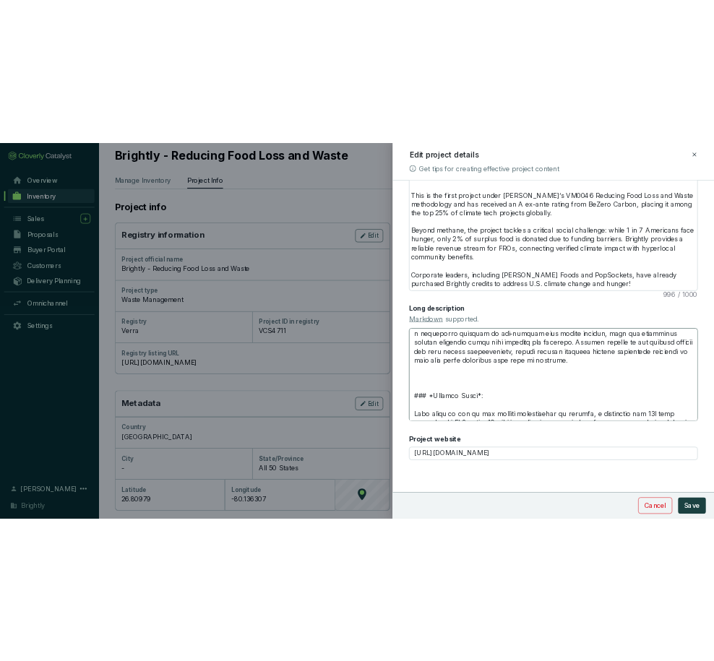
scroll to position [302, 0]
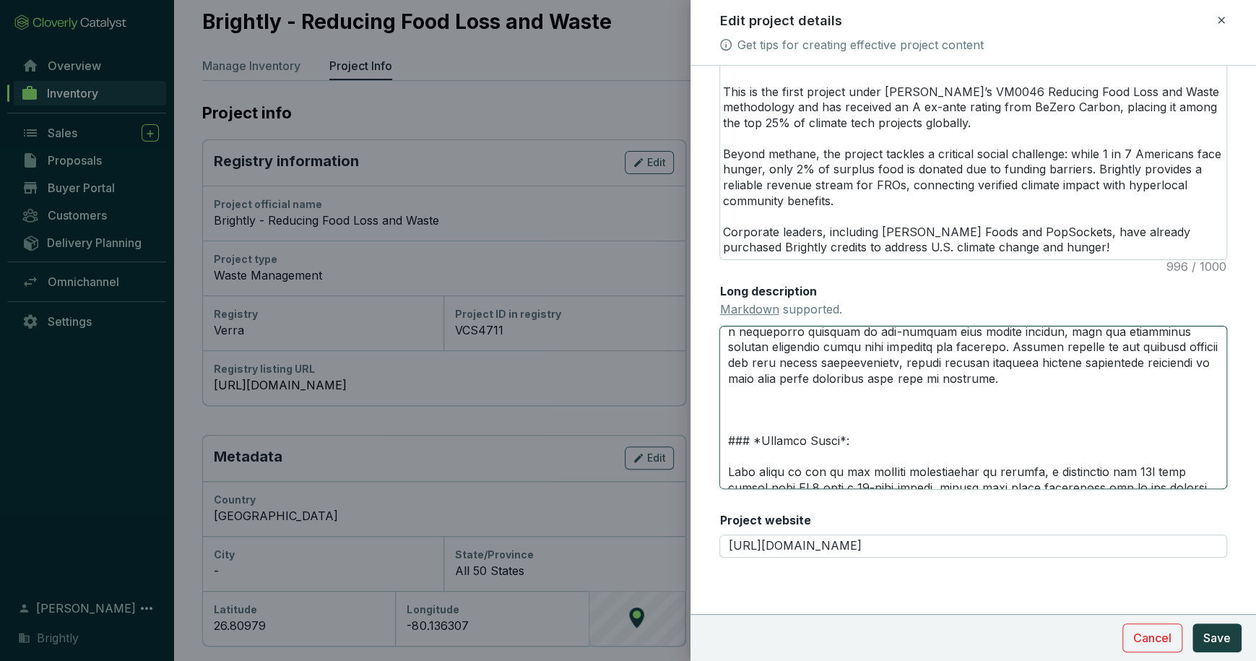
click at [908, 426] on textarea "Long description Markdown supported." at bounding box center [974, 407] width 508 height 163
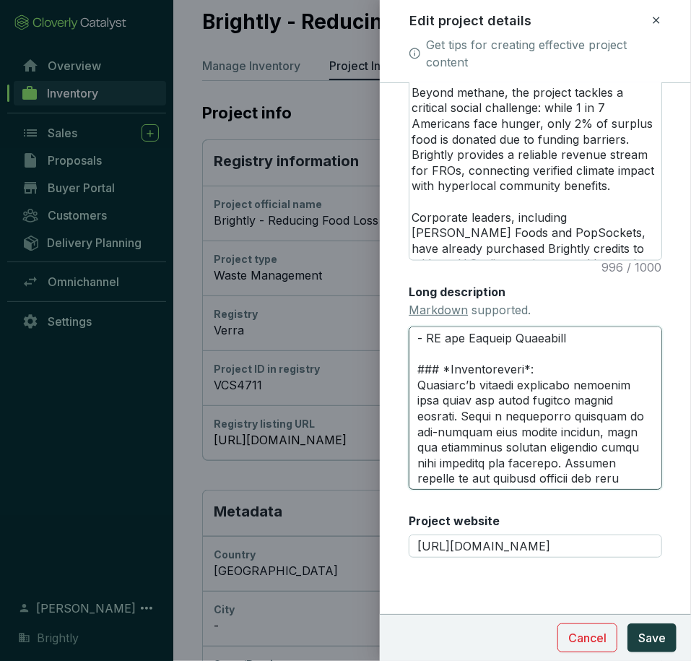
scroll to position [277, 0]
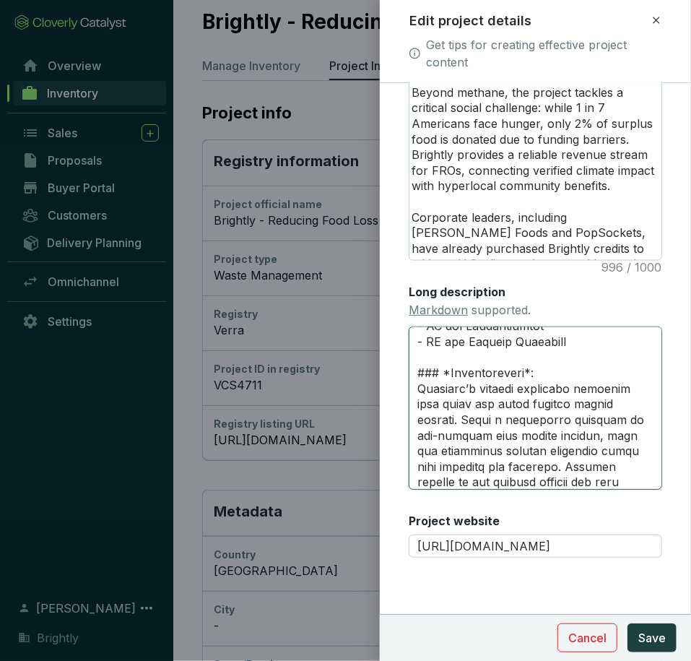
drag, startPoint x: 535, startPoint y: 387, endPoint x: 413, endPoint y: 392, distance: 121.5
click at [413, 392] on textarea "Long description Markdown supported." at bounding box center [536, 408] width 254 height 163
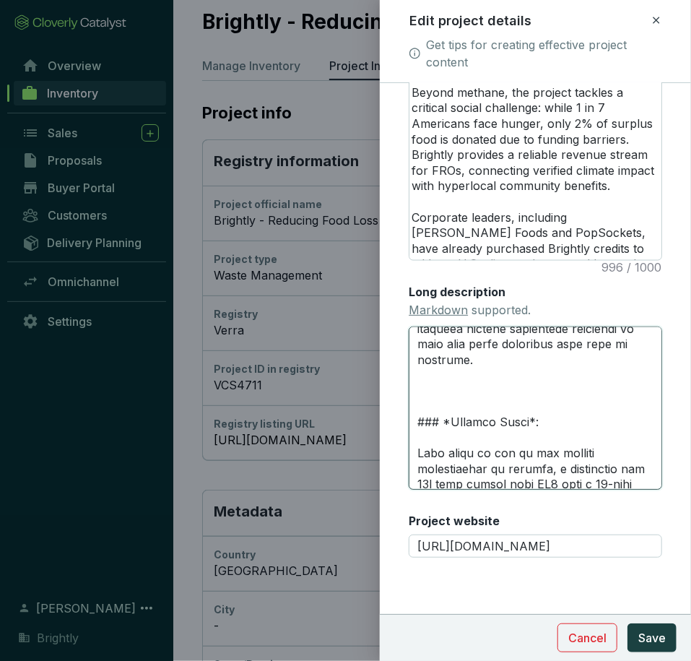
scroll to position [496, 0]
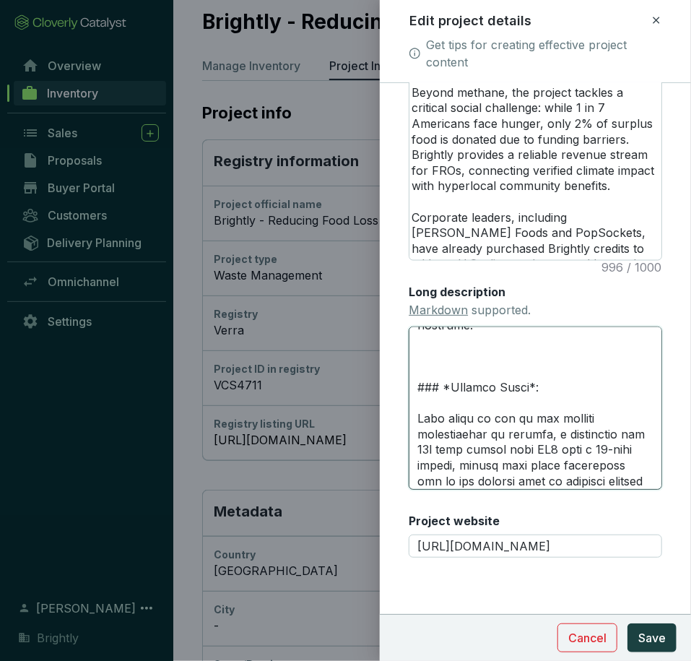
click at [426, 353] on textarea "Long description Markdown supported." at bounding box center [536, 408] width 254 height 163
paste textarea "### *Additionality*:"
type textarea "# **PROJECT HIGHLIGHTS** --- ### *Rating* Rated A ex ante by BeZero Carbon (Jun…"
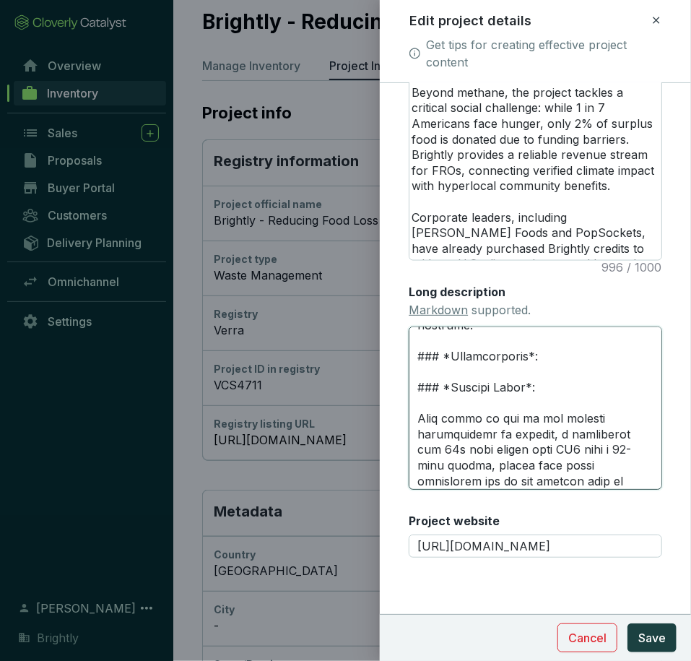
drag, startPoint x: 517, startPoint y: 355, endPoint x: 452, endPoint y: 355, distance: 65.0
click at [452, 355] on textarea "Long description Markdown supported." at bounding box center [536, 408] width 254 height 163
type textarea "# **PROJECT HIGHLIGHTS** --- ### *Rating* Rated A ex ante by BeZero Carbon (Jun…"
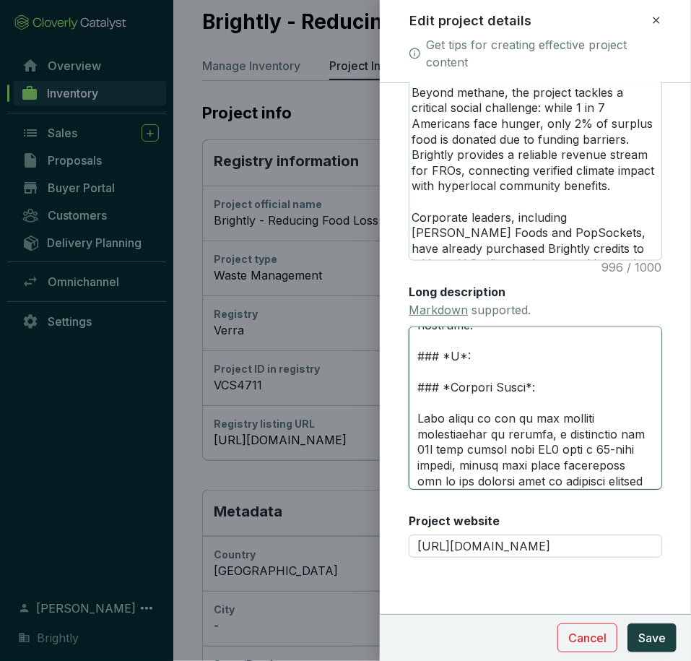
type textarea "# **PROJECT HIGHLIGHTS** --- ### *Rating* Rated A ex ante by BeZero Carbon (Jun…"
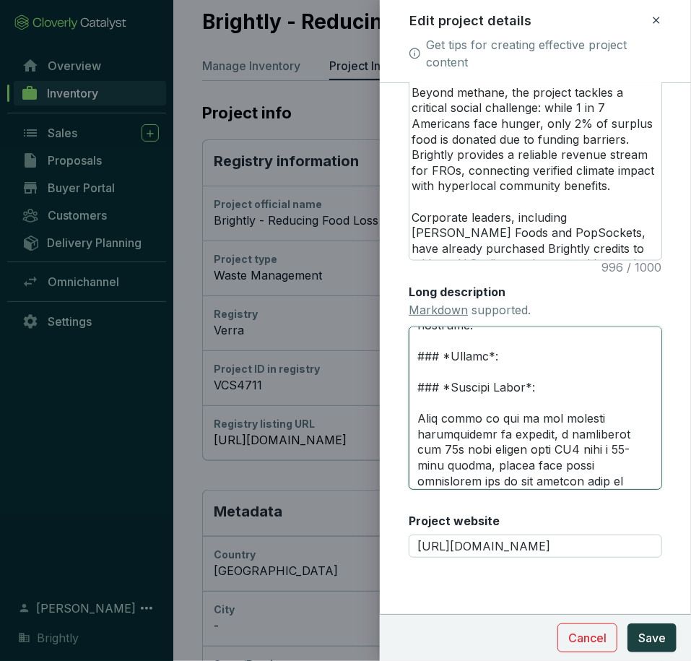
type textarea "# **PROJECT HIGHLIGHTS** --- ### *Rating* Rated A ex ante by BeZero Carbon (Jun…"
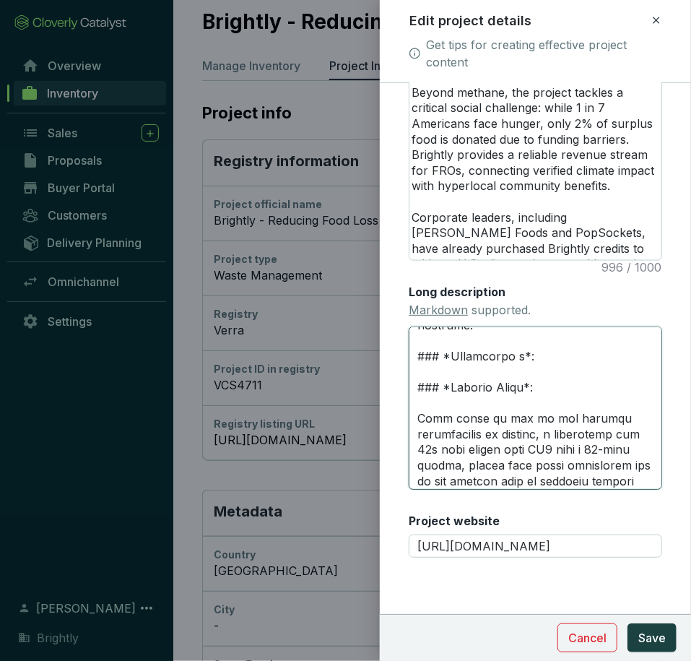
type textarea "# **PROJECT HIGHLIGHTS** --- ### *Rating* Rated A ex ante by BeZero Carbon (Jun…"
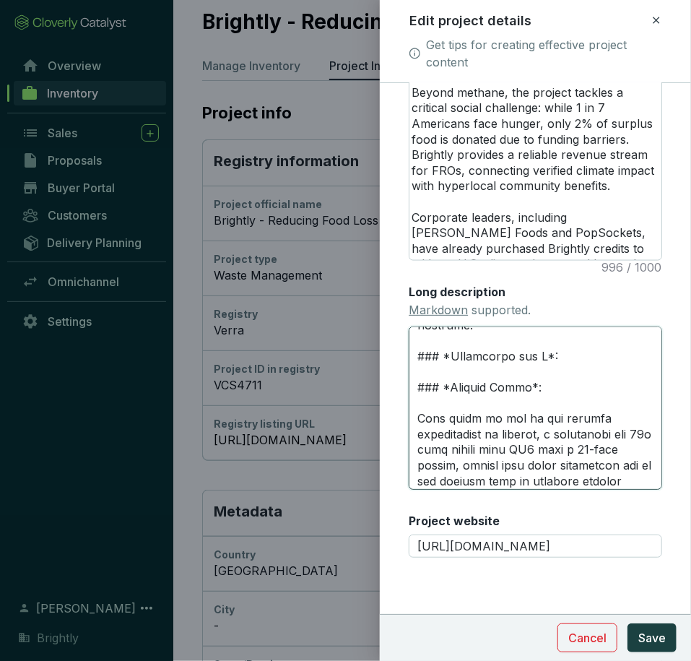
type textarea "# **PROJECT HIGHLIGHTS** --- ### *Rating* Rated A ex ante by BeZero Carbon (Jun…"
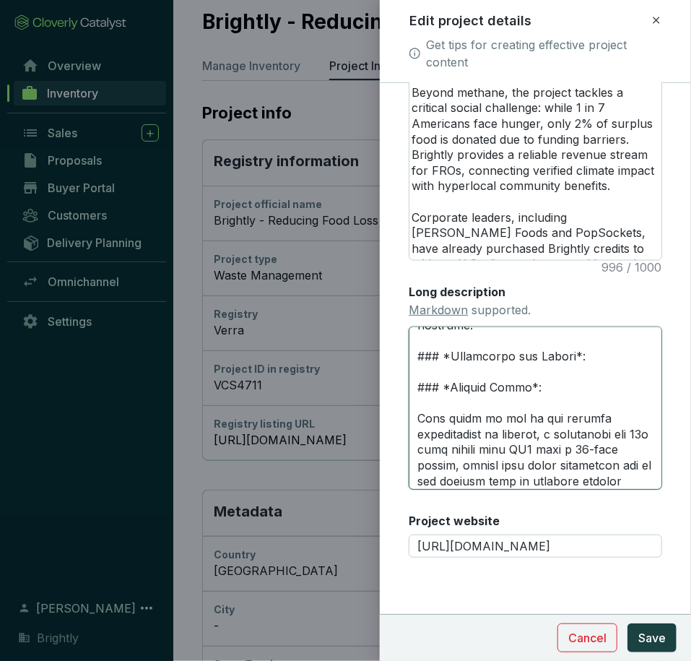
type textarea "# **PROJECT HIGHLIGHTS** --- ### *Rating* Rated A ex ante by BeZero Carbon (Jun…"
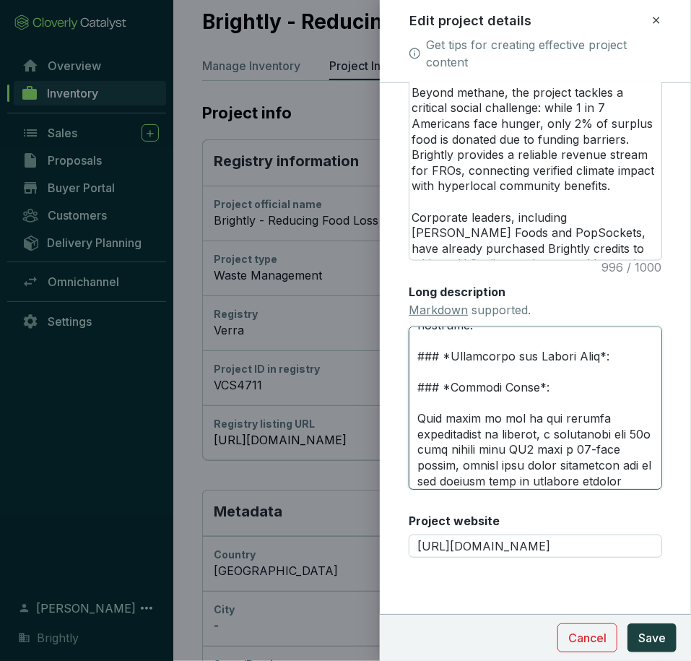
type textarea "# **PROJECT HIGHLIGHTS** --- ### *Rating* Rated A ex ante by BeZero Carbon (Jun…"
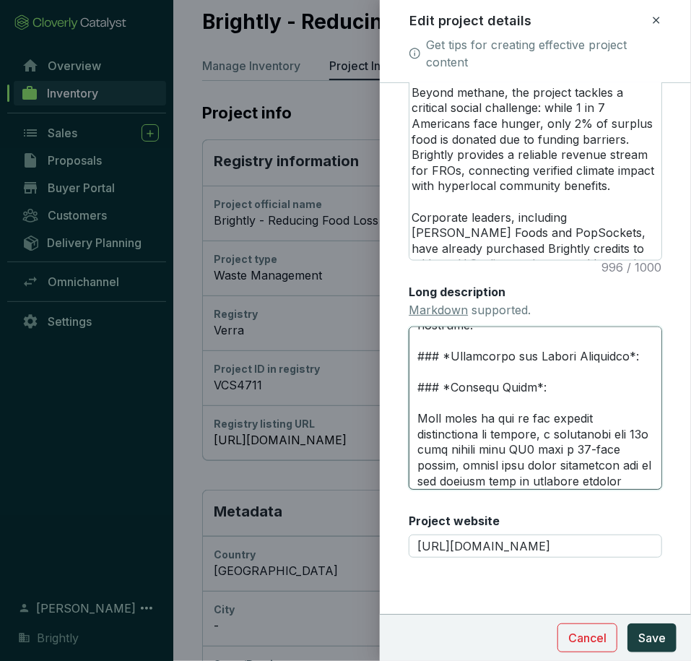
type textarea "# **PROJECT HIGHLIGHTS** --- ### *Rating* Rated A ex ante by BeZero Carbon (Jun…"
click at [501, 371] on textarea "Long description Markdown supported." at bounding box center [536, 408] width 254 height 163
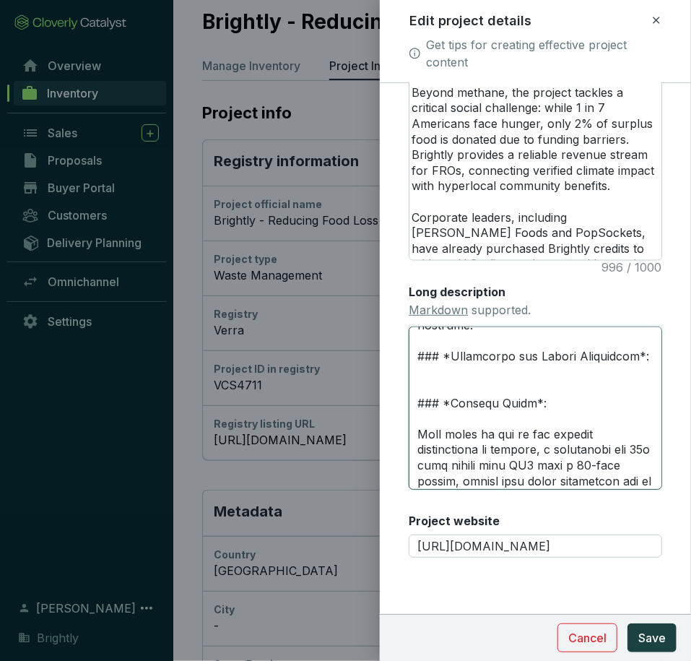
type textarea "# **PROJECT HIGHLIGHTS** --- ### *Rating* Rated A ex ante by BeZero Carbon (Jun…"
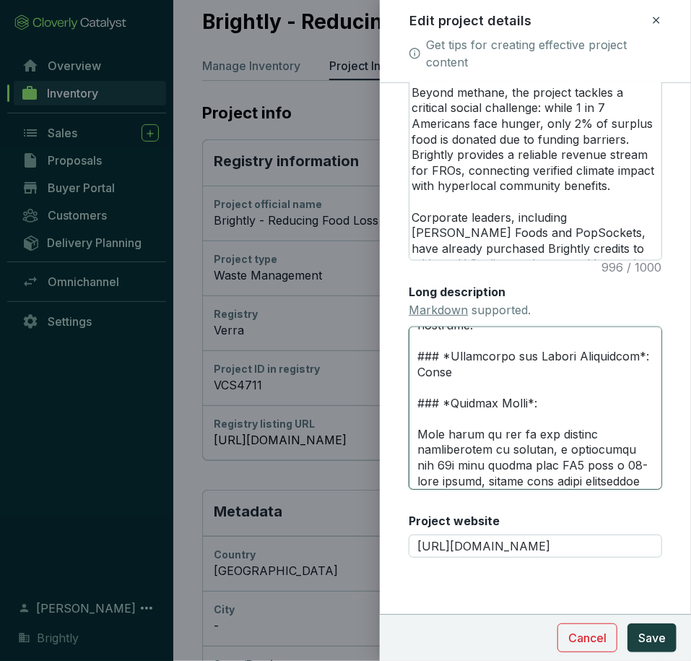
type textarea "# **PROJECT HIGHLIGHTS** --- ### *Rating* Rated A ex ante by BeZero Carbon (Jun…"
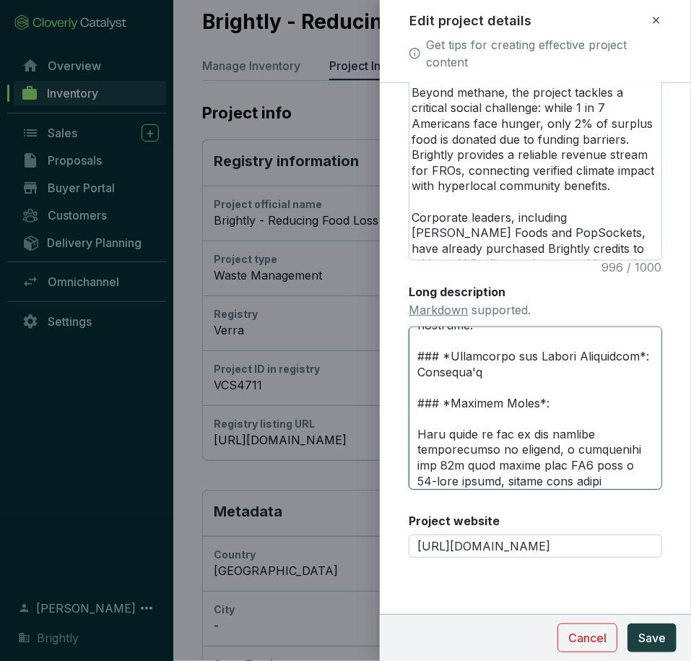
type textarea "# **PROJECT HIGHLIGHTS** --- ### *Rating* Rated A ex ante by BeZero Carbon (Jun…"
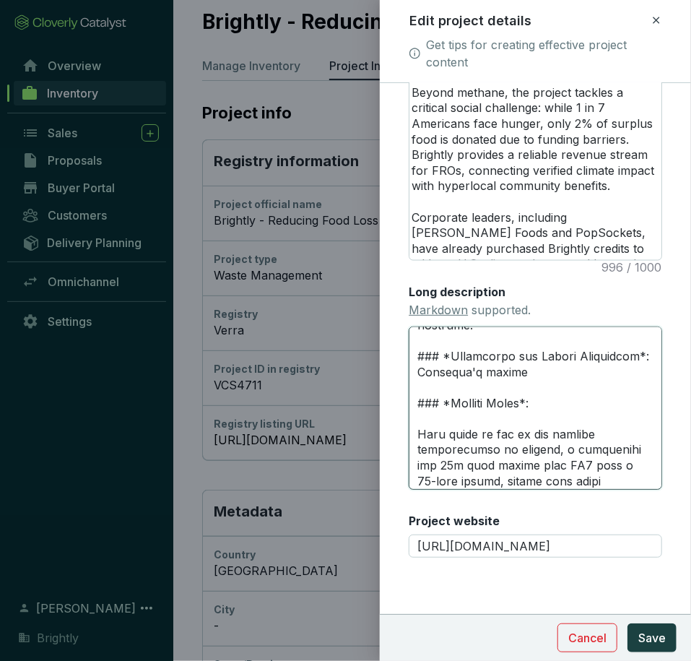
type textarea "# **PROJECT HIGHLIGHTS** --- ### *Rating* Rated A ex ante by BeZero Carbon (Jun…"
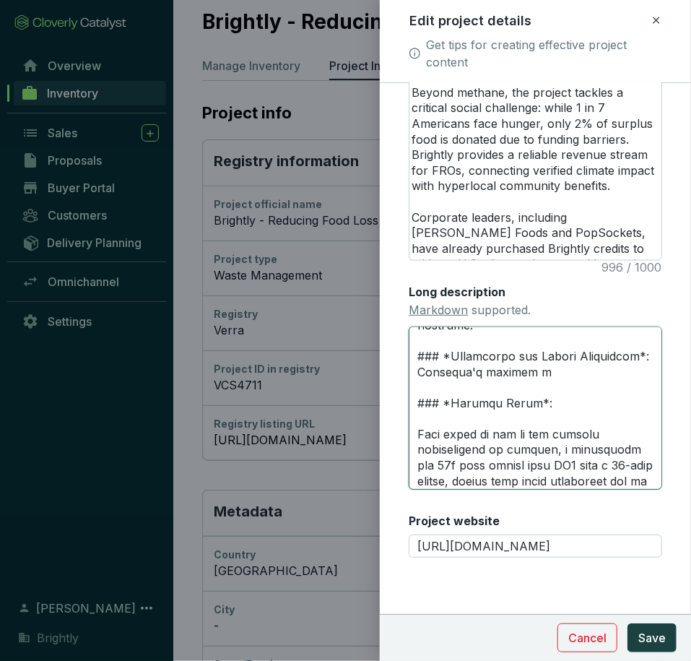
type textarea "# **PROJECT HIGHLIGHTS** --- ### *Rating* Rated A ex ante by BeZero Carbon (Jun…"
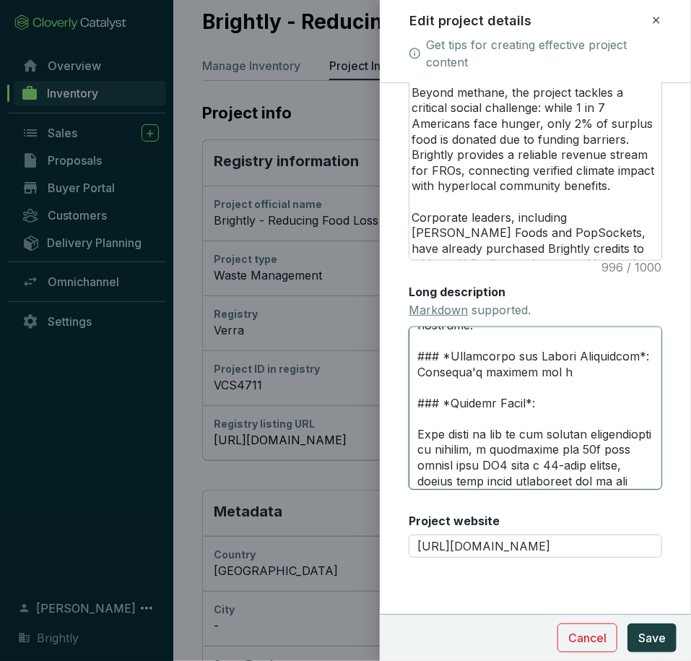
type textarea "# **PROJECT HIGHLIGHTS** --- ### *Rating* Rated A ex ante by BeZero Carbon (Jun…"
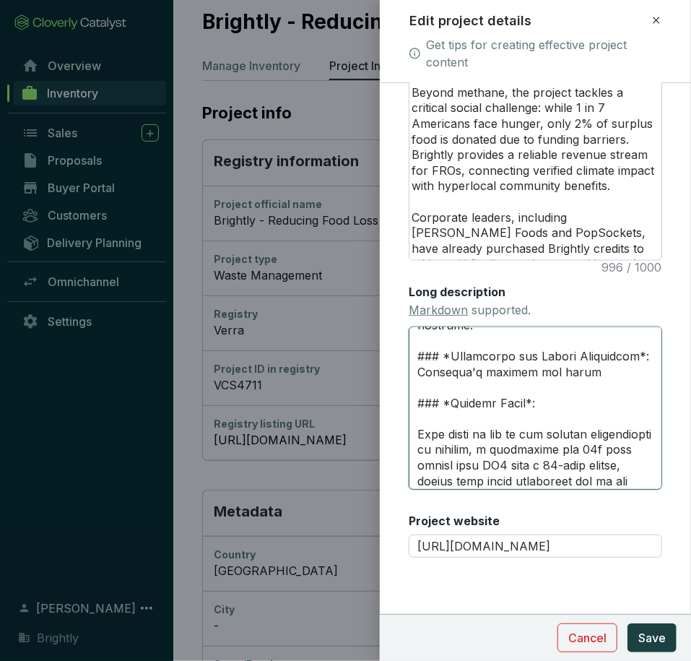
paste textarea "AAA for Permanence by BeZero Carbon. Unlike temporary storage projects, avoided…"
type textarea "# **PROJECT HIGHLIGHTS** --- ### *Rating* Rated A ex ante by BeZero Carbon (Jun…"
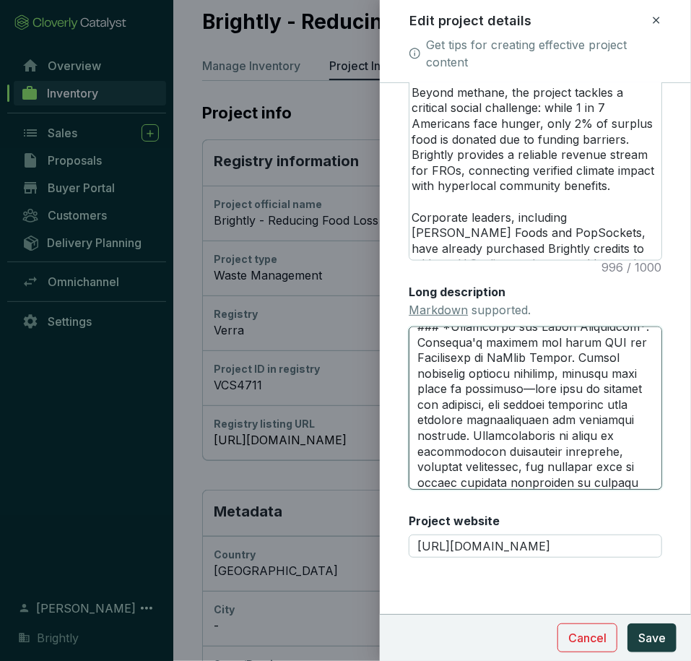
scroll to position [527, 0]
drag, startPoint x: 588, startPoint y: 376, endPoint x: 571, endPoint y: 388, distance: 20.8
click at [571, 388] on textarea "Long description Markdown supported." at bounding box center [536, 408] width 254 height 163
type textarea "# **PROJECT HIGHLIGHTS** --- ### *Rating* Rated A ex ante by BeZero Carbon (Jun…"
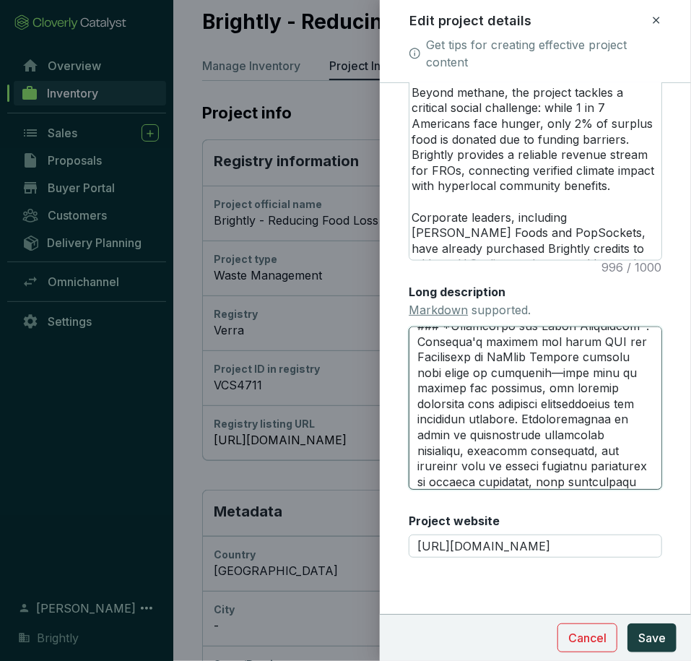
type textarea "# **PROJECT HIGHLIGHTS** --- ### *Rating* Rated A ex ante by BeZero Carbon (Jun…"
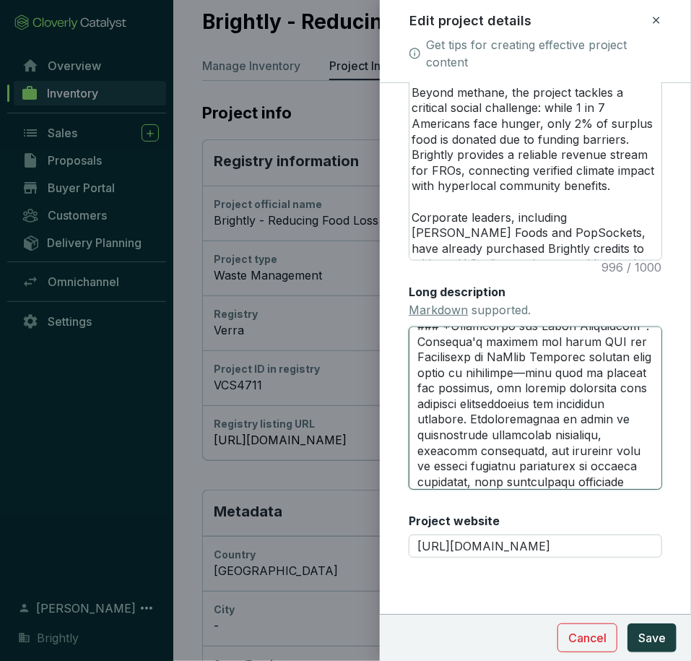
type textarea "# **PROJECT HIGHLIGHTS** --- ### *Rating* Rated A ex ante by BeZero Carbon (Jun…"
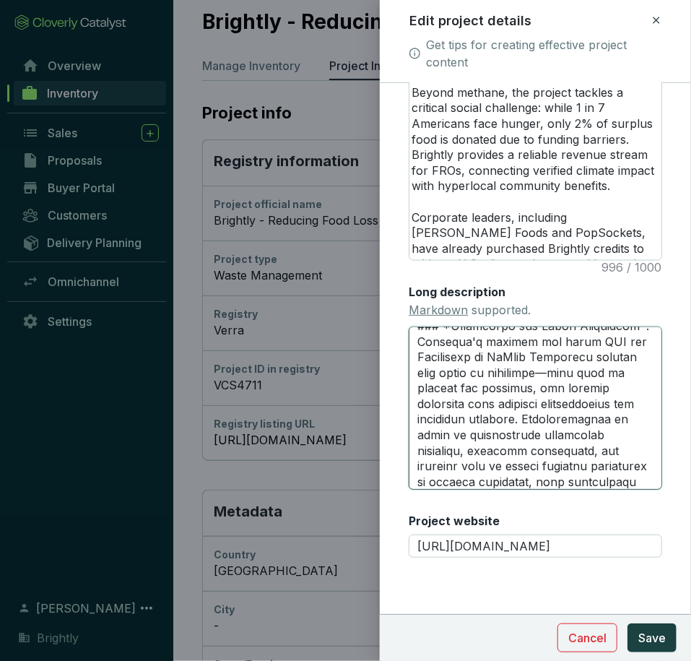
type textarea "# **PROJECT HIGHLIGHTS** --- ### *Rating* Rated A ex ante by BeZero Carbon (Jun…"
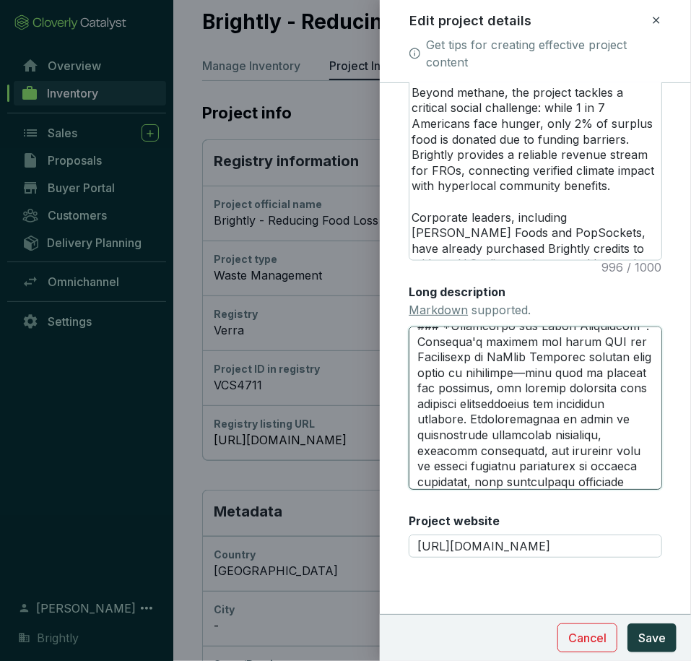
type textarea "# **PROJECT HIGHLIGHTS** --- ### *Rating* Rated A ex ante by BeZero Carbon (Jun…"
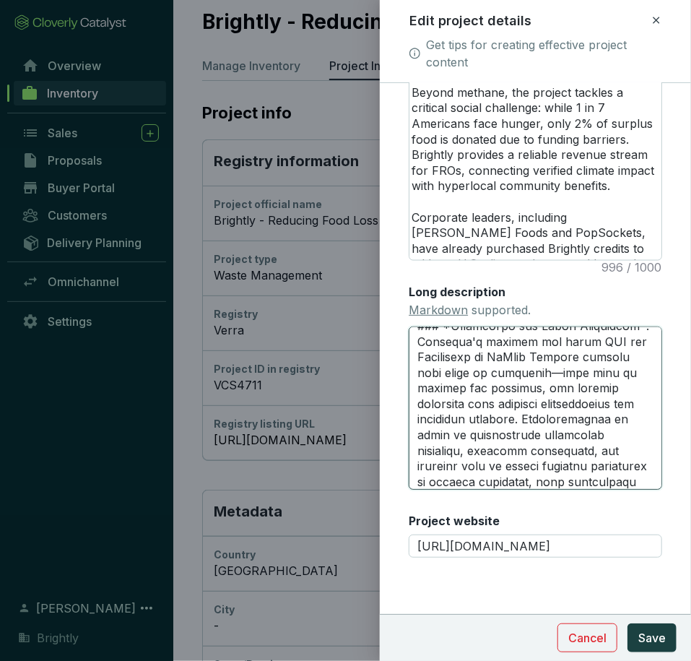
type textarea "# **PROJECT HIGHLIGHTS** --- ### *Rating* Rated A ex ante by BeZero Carbon (Jun…"
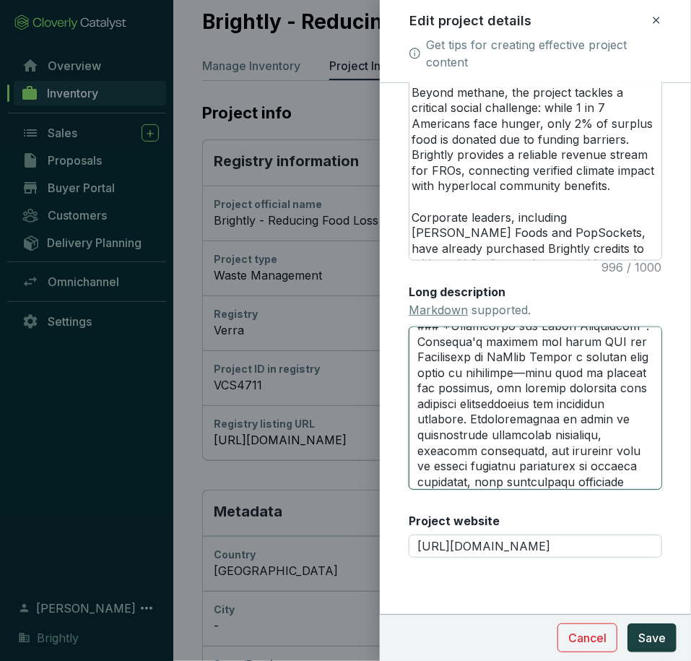
type textarea "# **PROJECT HIGHLIGHTS** --- ### *Rating* Rated A ex ante by BeZero Carbon (Jun…"
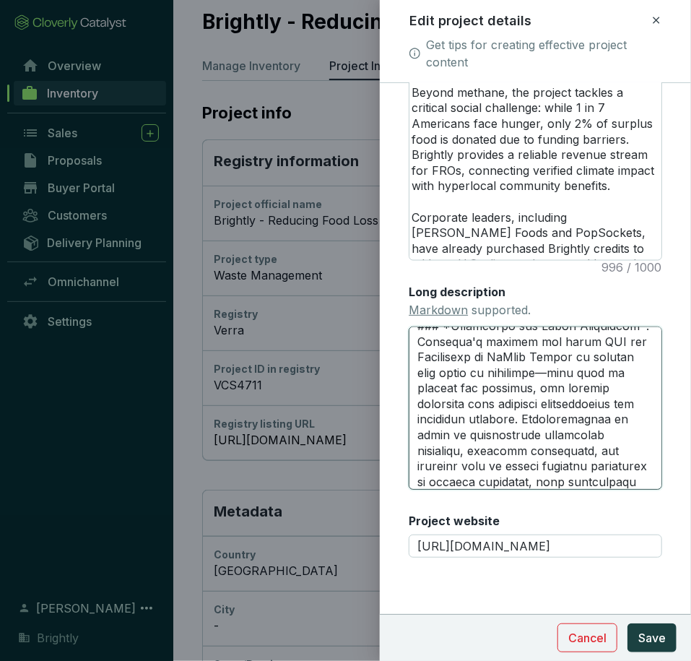
type textarea "# **PROJECT HIGHLIGHTS** --- ### *Rating* Rated A ex ante by BeZero Carbon (Jun…"
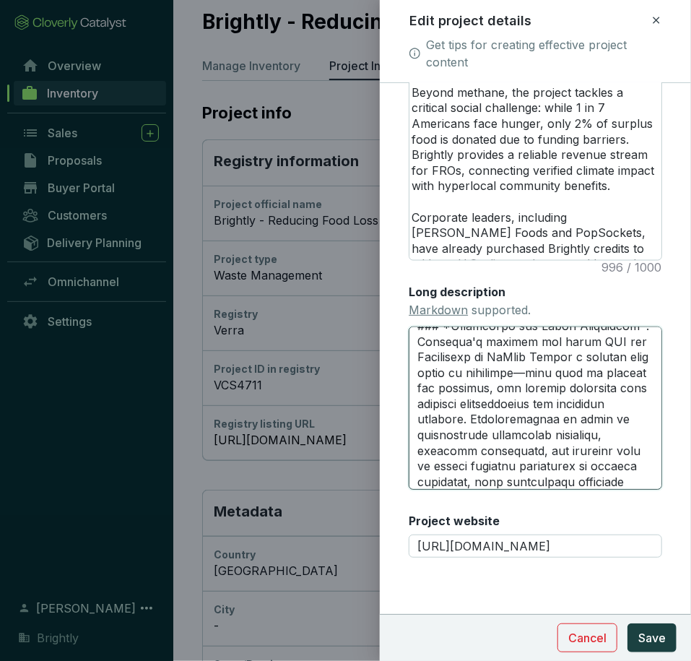
type textarea "# **PROJECT HIGHLIGHTS** --- ### *Rating* Rated A ex ante by BeZero Carbon (Jun…"
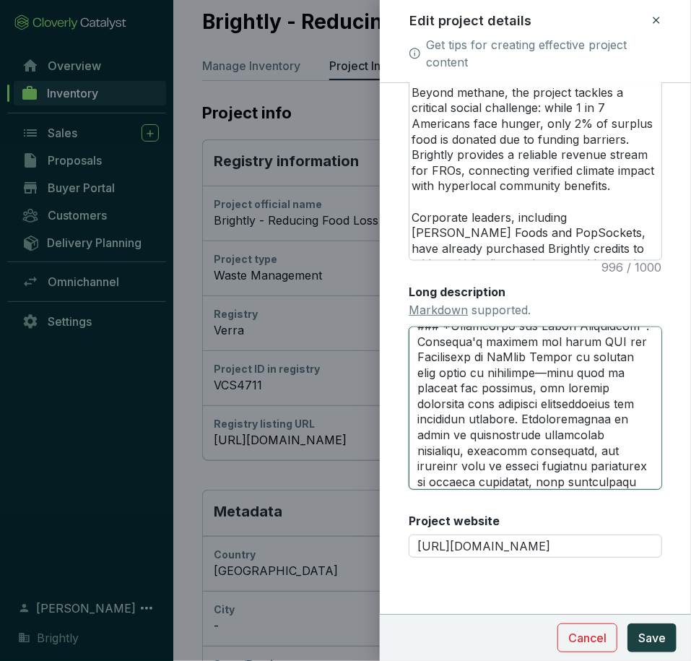
type textarea "# **PROJECT HIGHLIGHTS** --- ### *Rating* Rated A ex ante by BeZero Carbon (Jun…"
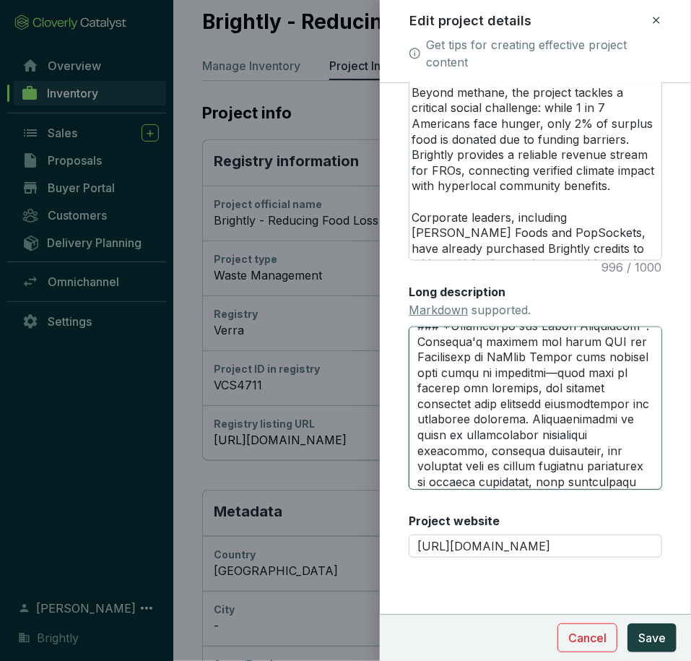
type textarea "# **PROJECT HIGHLIGHTS** --- ### *Rating* Rated A ex ante by BeZero Carbon (Jun…"
drag, startPoint x: 603, startPoint y: 389, endPoint x: 611, endPoint y: 389, distance: 7.9
click at [611, 389] on textarea "Long description Markdown supported." at bounding box center [536, 408] width 254 height 163
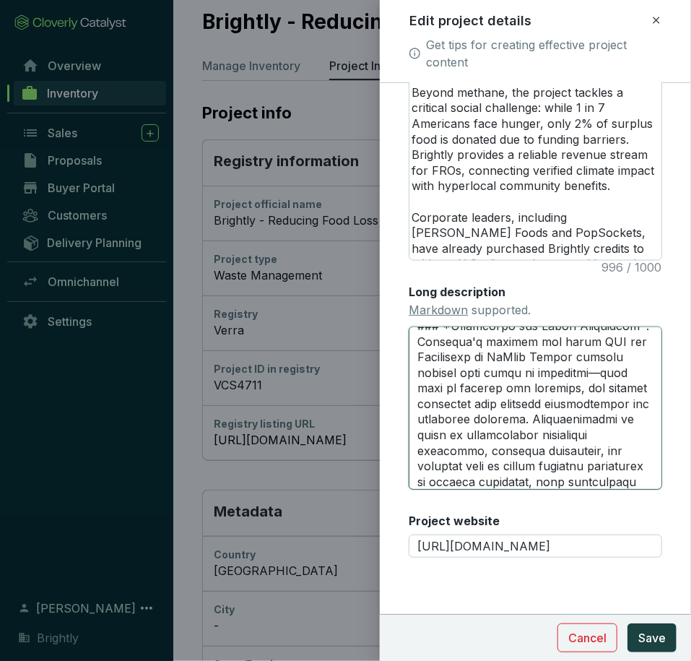
type textarea "# **PROJECT HIGHLIGHTS** --- ### *Rating* Rated A ex ante by BeZero Carbon (Jun…"
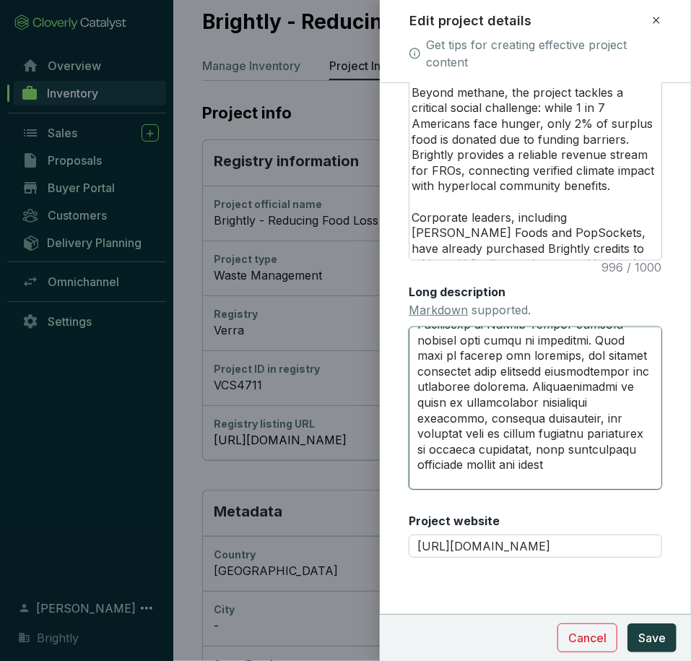
scroll to position [553, 0]
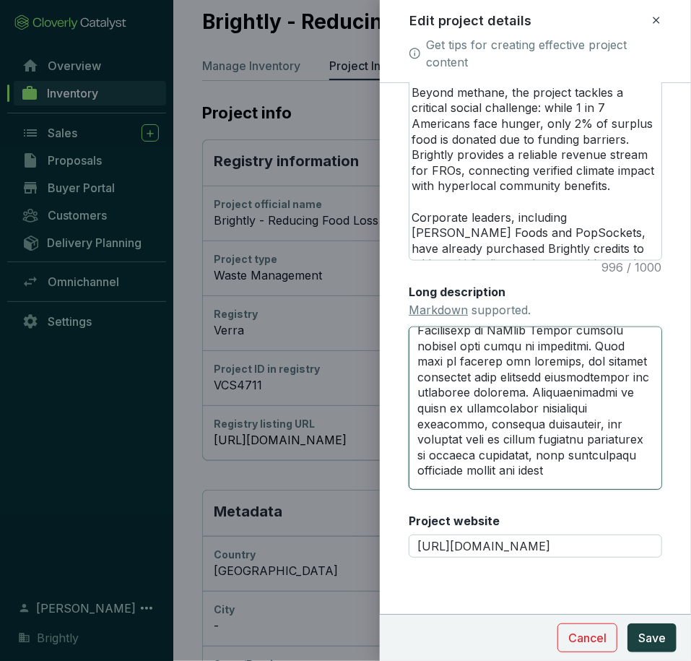
click at [504, 345] on textarea "Long description Markdown supported." at bounding box center [536, 408] width 254 height 163
drag, startPoint x: 458, startPoint y: 379, endPoint x: 501, endPoint y: 376, distance: 42.7
click at [501, 376] on textarea "Long description Markdown supported." at bounding box center [536, 408] width 254 height 163
type textarea "# **PROJECT HIGHLIGHTS** --- ### *Rating* Rated A ex ante by BeZero Carbon (Jun…"
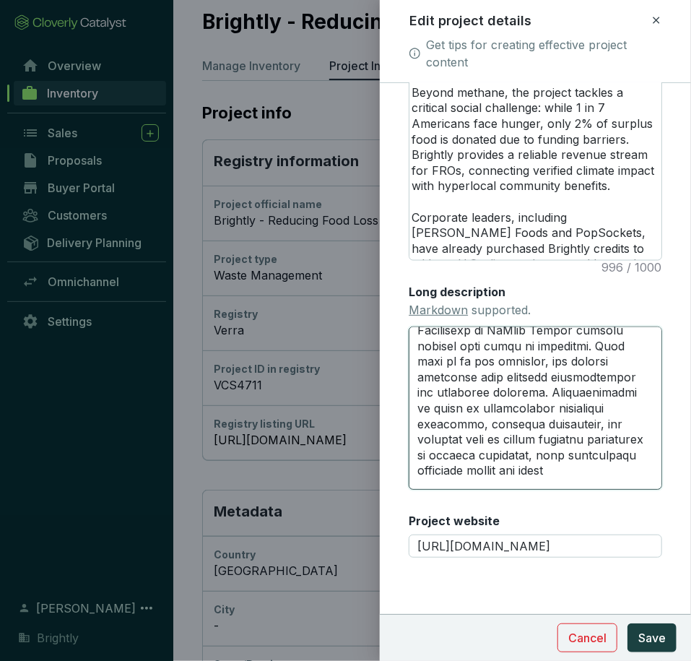
type textarea "# **PROJECT HIGHLIGHTS** --- ### *Rating* Rated A ex ante by BeZero Carbon (Jun…"
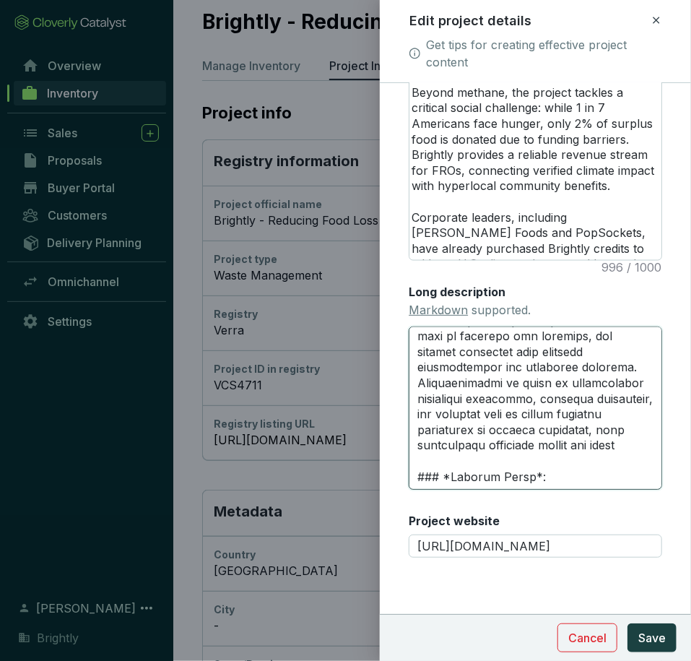
scroll to position [590, 0]
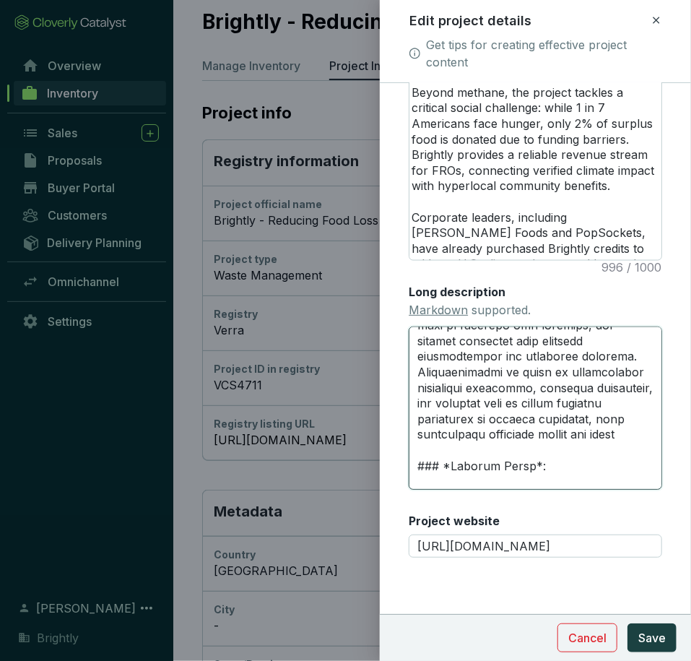
drag, startPoint x: 577, startPoint y: 371, endPoint x: 620, endPoint y: 372, distance: 43.4
click at [620, 372] on textarea "Long description Markdown supported." at bounding box center [536, 408] width 254 height 163
type textarea "# **PROJECT HIGHLIGHTS** --- ### *Rating* Rated A ex ante by BeZero Carbon (Jun…"
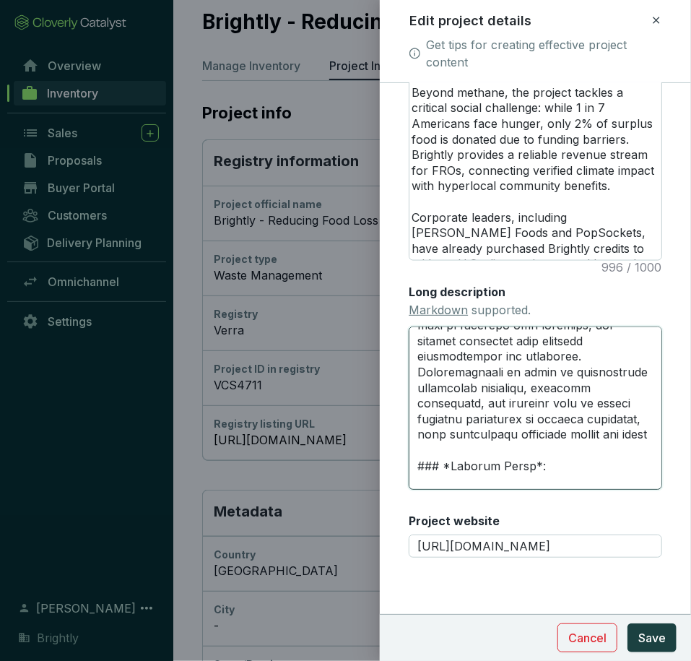
click at [517, 371] on textarea "Long description Markdown supported." at bounding box center [536, 408] width 254 height 163
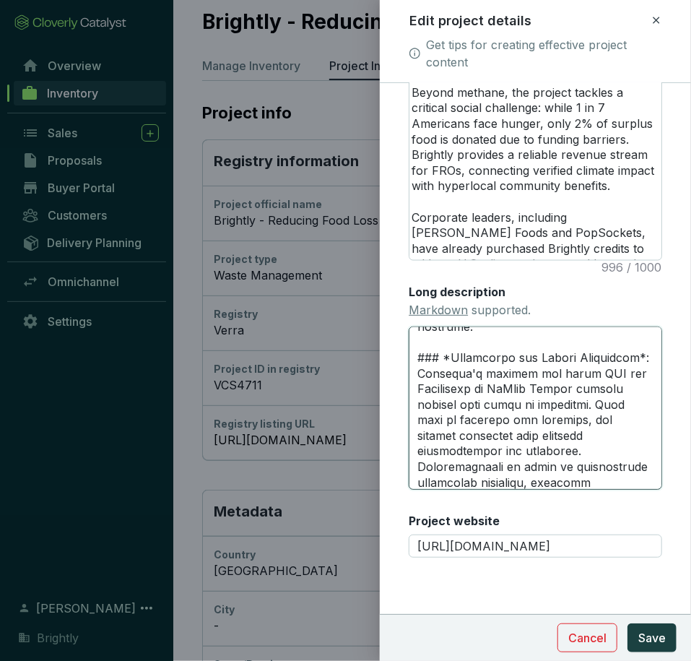
scroll to position [514, 0]
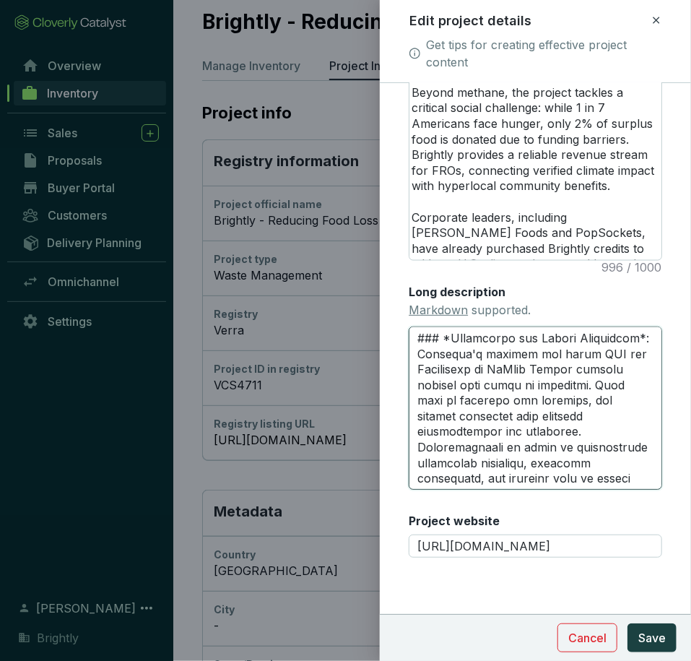
click at [575, 449] on textarea "Long description Markdown supported." at bounding box center [536, 408] width 254 height 163
click at [589, 449] on textarea "Long description Markdown supported." at bounding box center [536, 408] width 254 height 163
type textarea "# **PROJECT HIGHLIGHTS** --- ### *Rating* Rated A ex ante by BeZero Carbon (Jun…"
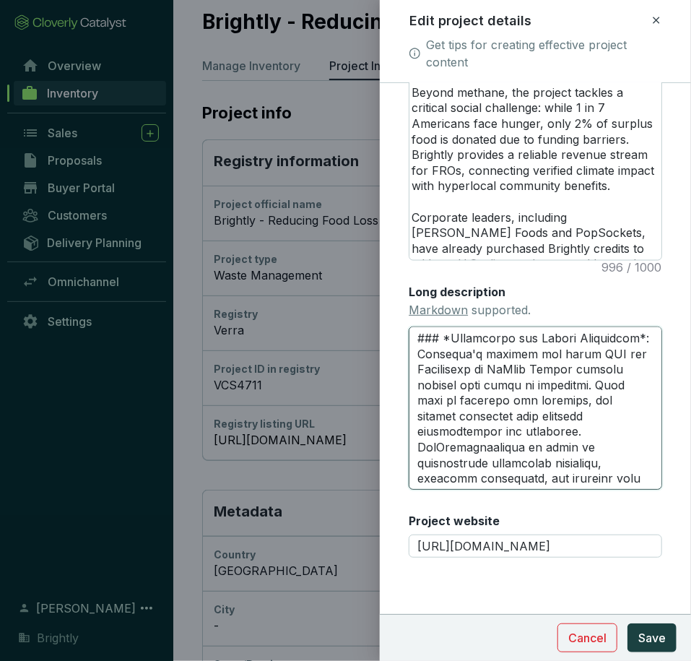
type textarea "# **PROJECT HIGHLIGHTS** --- ### *Rating* Rated A ex ante by BeZero Carbon (Jun…"
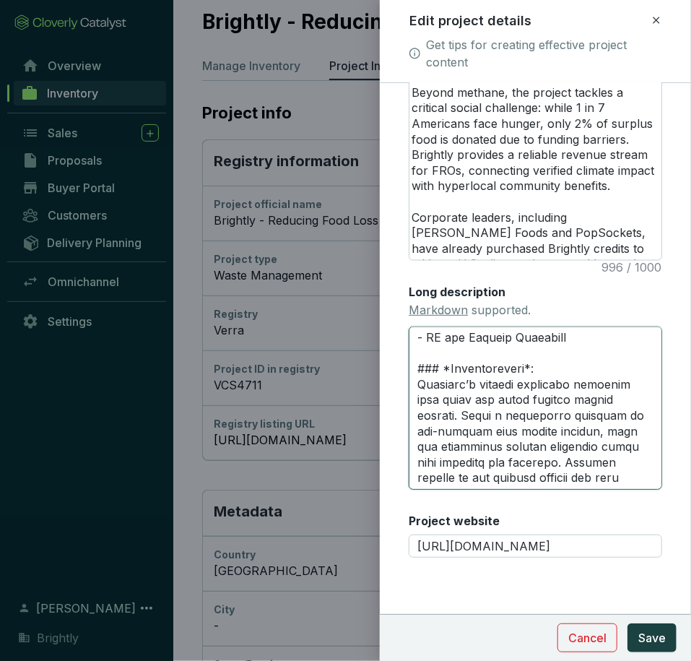
scroll to position [277, 0]
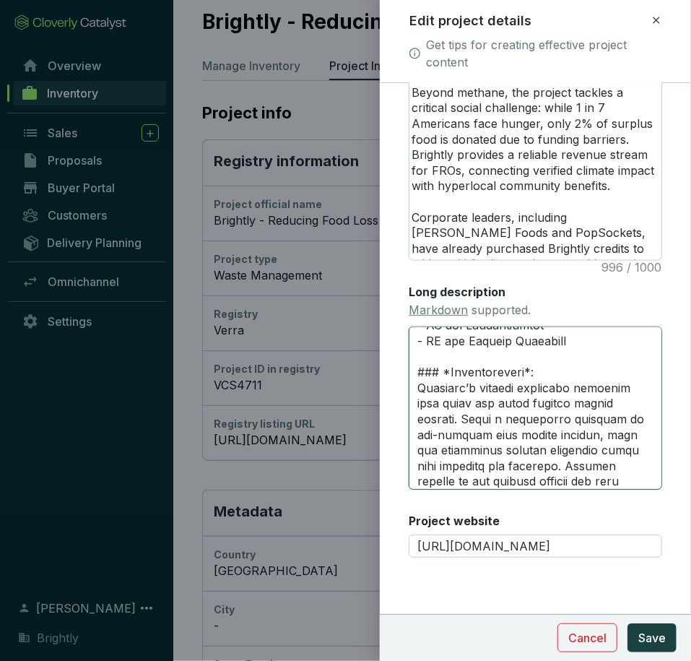
drag, startPoint x: 533, startPoint y: 474, endPoint x: 417, endPoint y: 405, distance: 135.1
click at [417, 405] on textarea "Long description Markdown supported." at bounding box center [536, 408] width 254 height 163
paste textarea "surplus recovered above this baseline is credited. Because funding is the prima…"
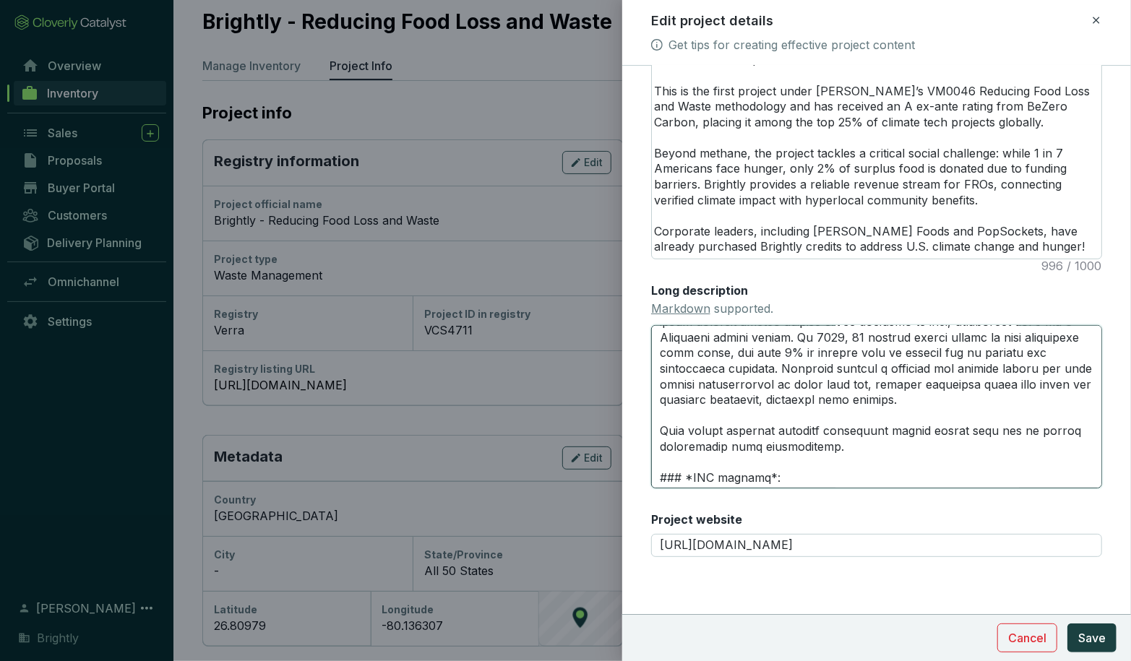
scroll to position [445, 0]
click at [775, 392] on textarea "Long description Markdown supported." at bounding box center [876, 407] width 451 height 163
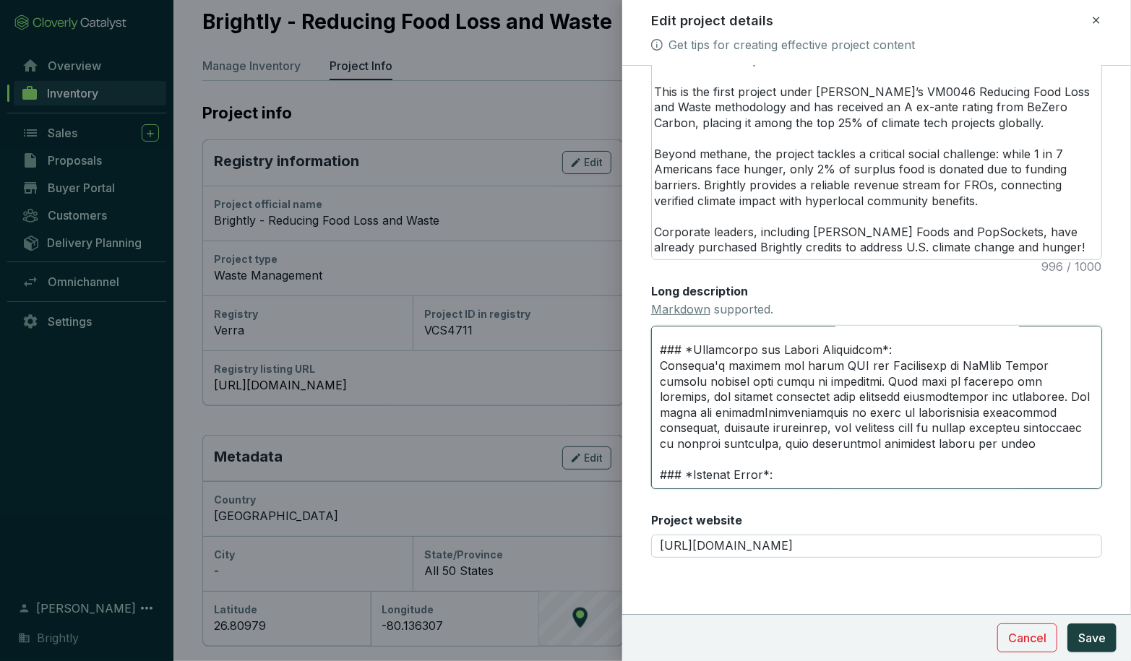
scroll to position [380, 0]
drag, startPoint x: 963, startPoint y: 441, endPoint x: 649, endPoint y: 365, distance: 323.3
click at [649, 365] on form "Main image Recommended pixel size is: 1600 x 1200. Maximum supported file size …" at bounding box center [876, 141] width 509 height 1006
paste textarea "’s credits are independently validated under Verra’s VM0046 methodology and rat…"
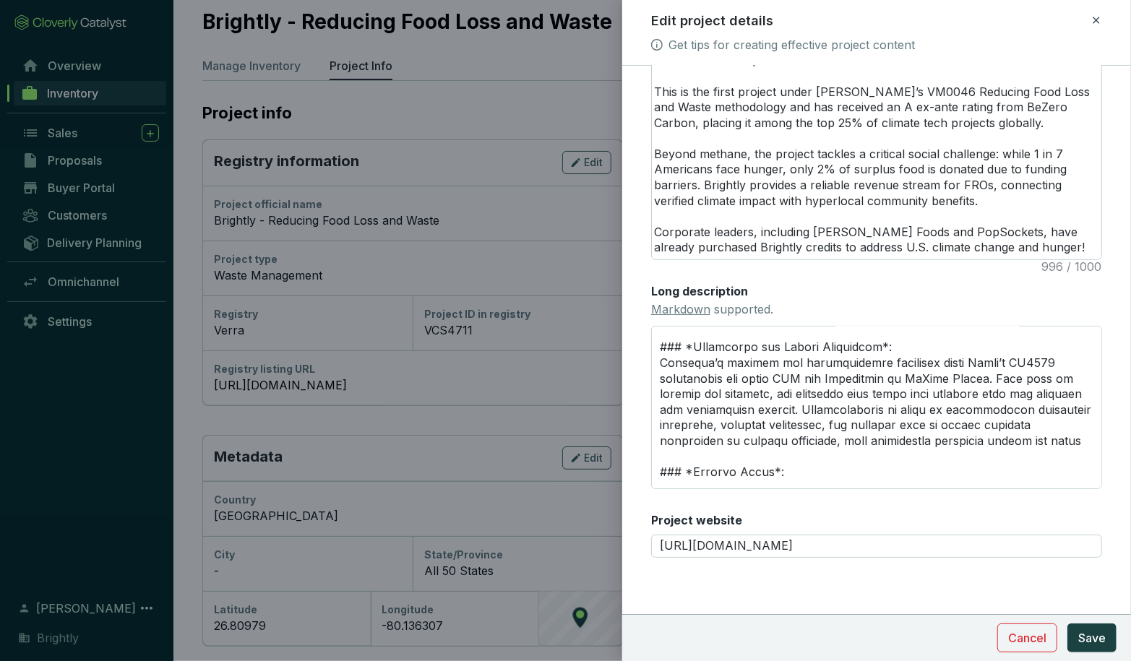
scroll to position [390, 0]
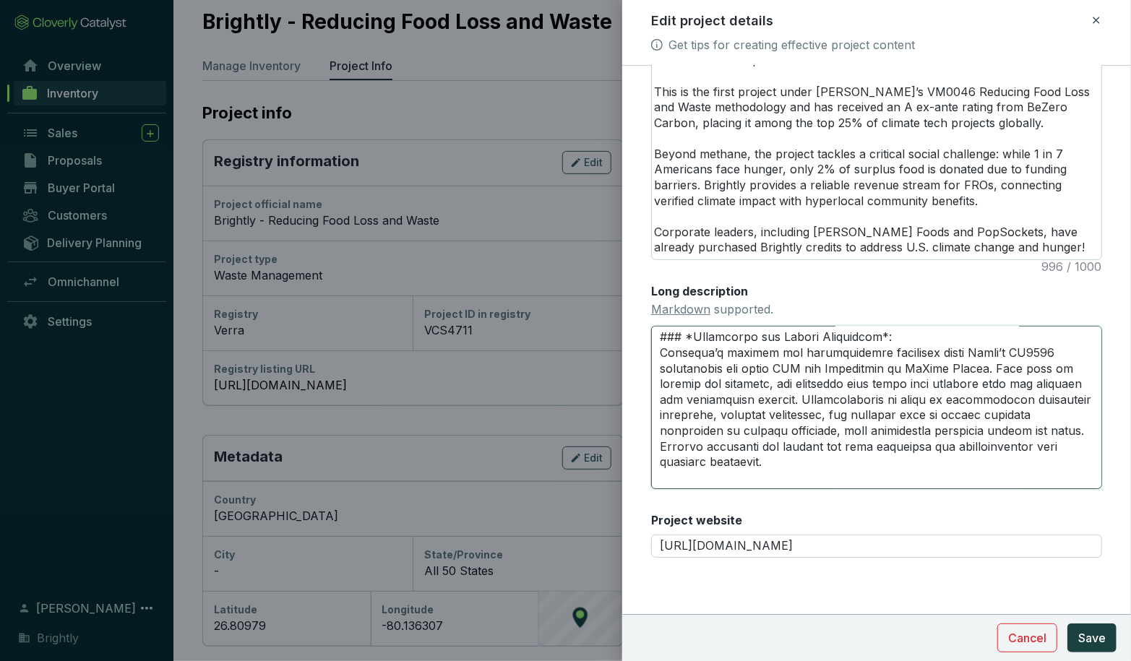
click at [822, 445] on textarea "Long description Markdown supported." at bounding box center [876, 407] width 451 height 163
click at [784, 446] on textarea "Long description Markdown supported." at bounding box center [876, 407] width 451 height 163
click at [827, 449] on textarea "Long description Markdown supported." at bounding box center [876, 407] width 451 height 163
click at [661, 446] on textarea "Long description Markdown supported." at bounding box center [876, 407] width 451 height 163
drag, startPoint x: 961, startPoint y: 446, endPoint x: 692, endPoint y: 466, distance: 269.5
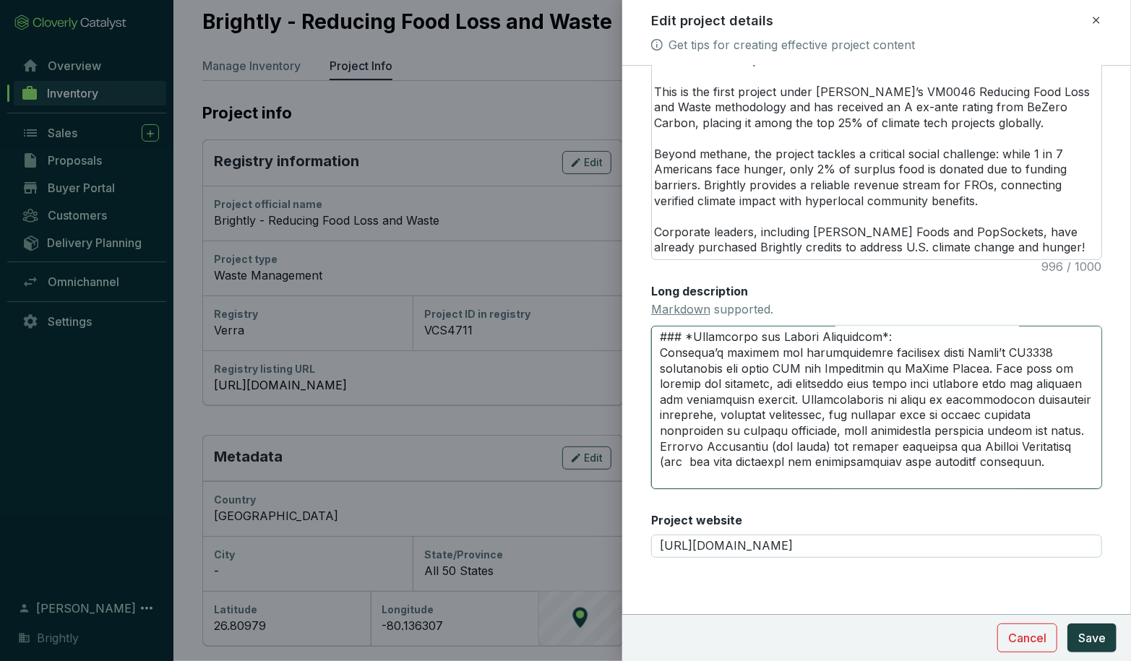
click at [692, 466] on textarea "Long description Markdown supported." at bounding box center [876, 407] width 451 height 163
drag, startPoint x: 730, startPoint y: 463, endPoint x: 938, endPoint y: 459, distance: 208.1
click at [938, 459] on textarea "Long description Markdown supported." at bounding box center [876, 407] width 451 height 163
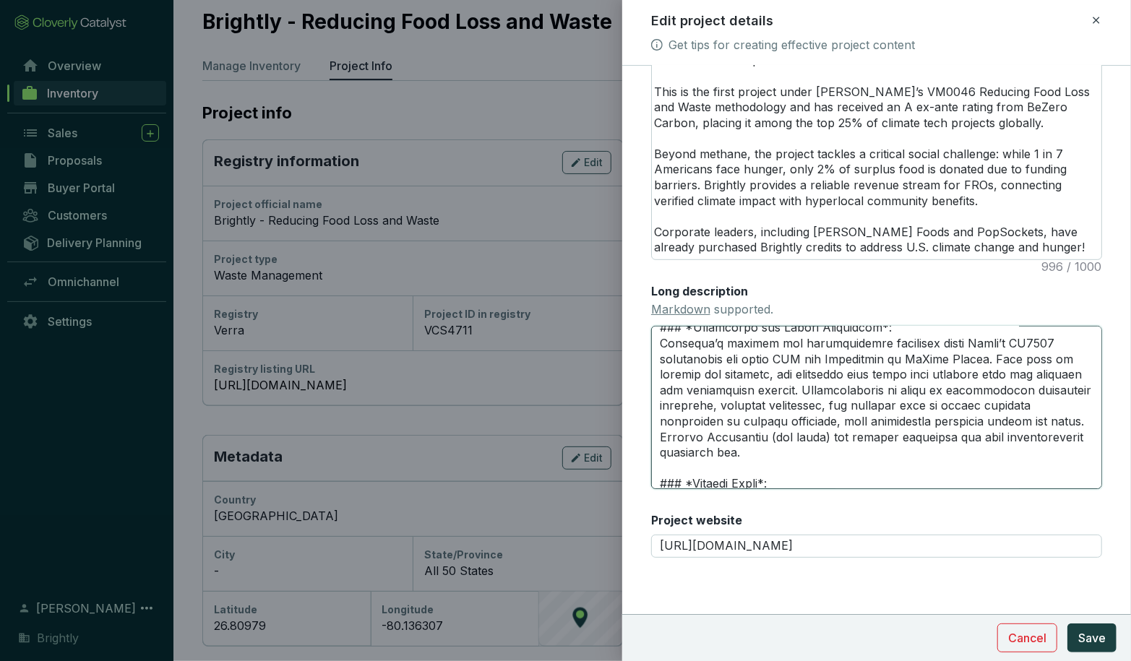
scroll to position [407, 0]
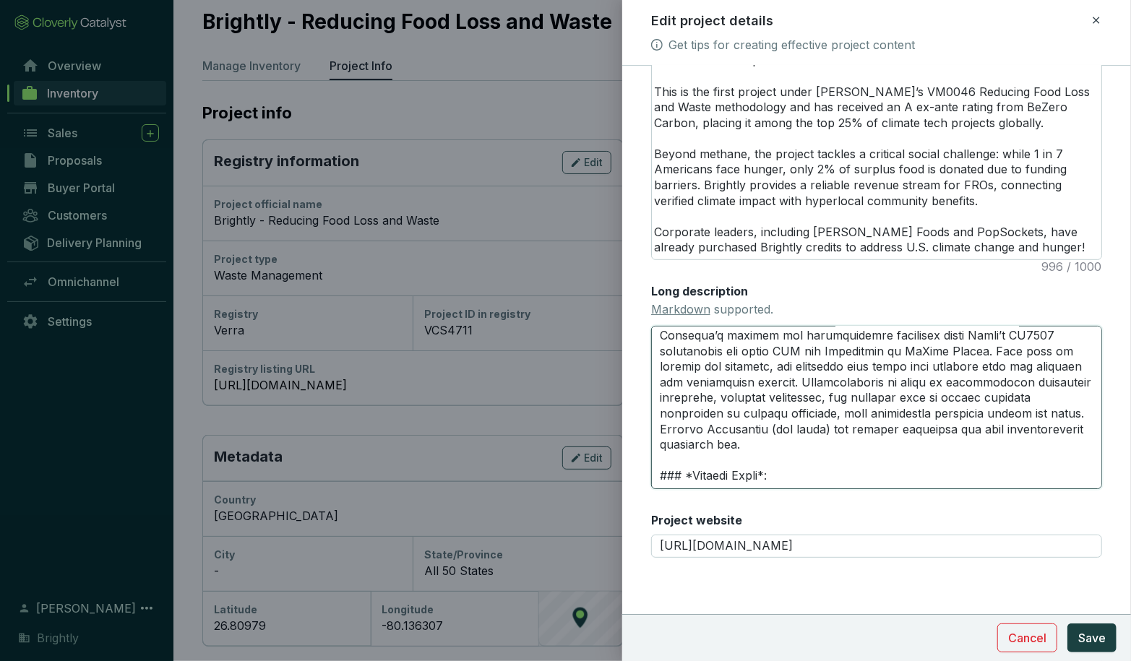
click at [769, 449] on textarea "Long description Markdown supported." at bounding box center [876, 407] width 451 height 163
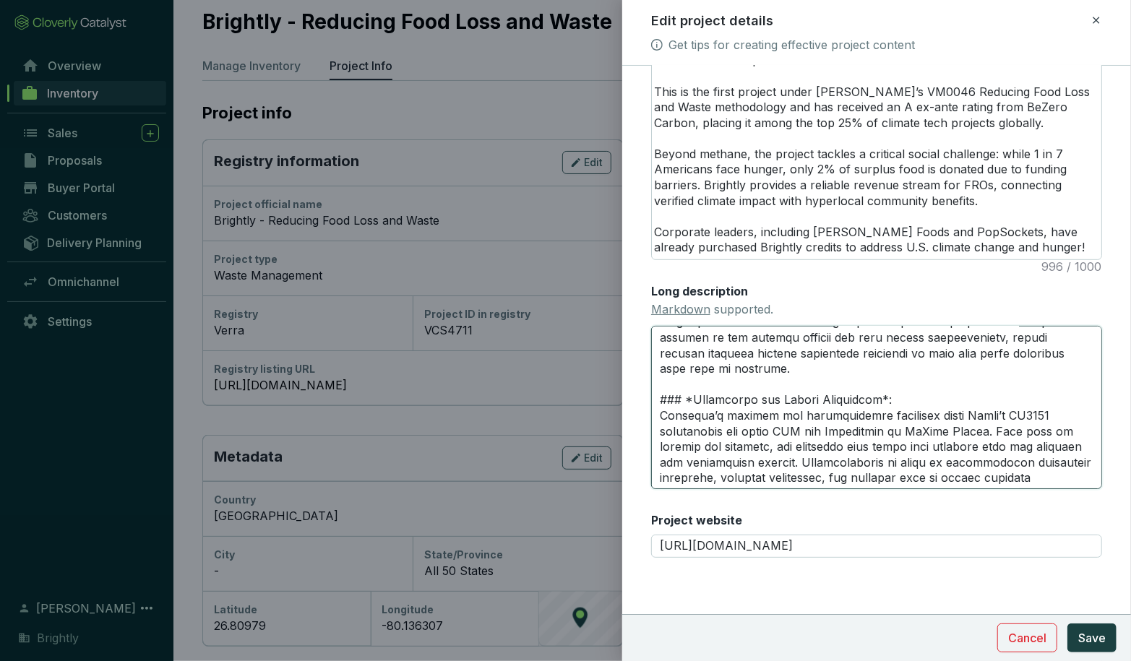
scroll to position [327, 0]
drag, startPoint x: 905, startPoint y: 401, endPoint x: 643, endPoint y: 400, distance: 262.3
click at [643, 400] on form "Main image Recommended pixel size is: 1600 x 1200. Maximum supported file size …" at bounding box center [876, 141] width 509 height 1006
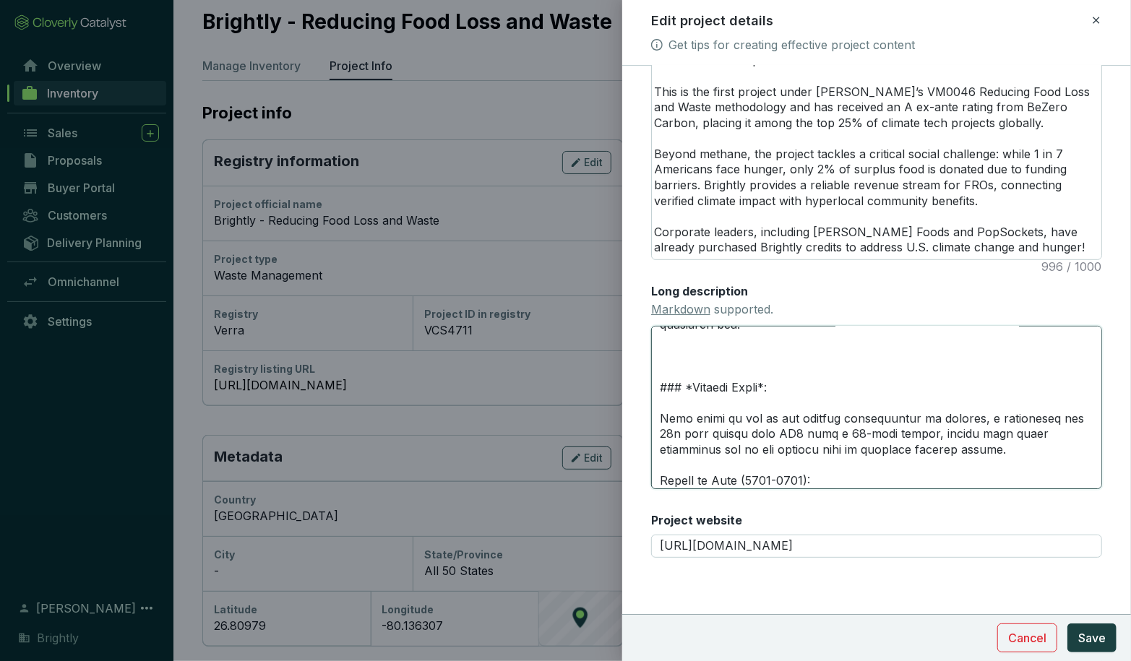
scroll to position [468, 0]
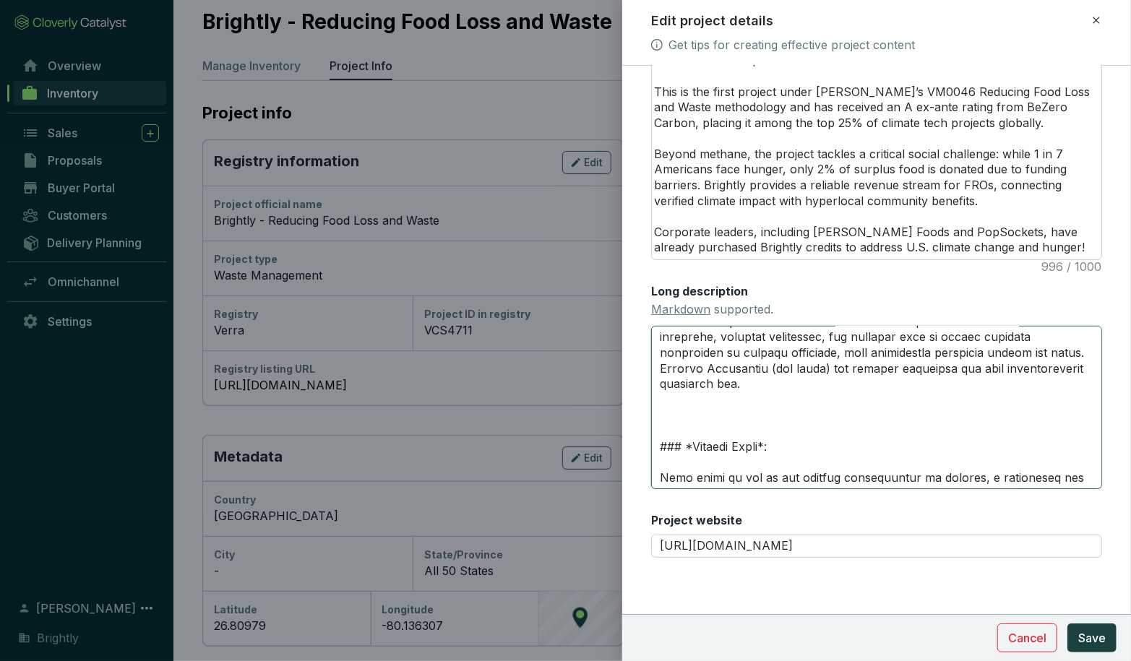
click at [684, 407] on textarea "Long description Markdown supported." at bounding box center [876, 407] width 451 height 163
paste textarea "### *Permanence and Carbon Accounting*:"
drag, startPoint x: 693, startPoint y: 416, endPoint x: 893, endPoint y: 411, distance: 200.2
click at [893, 411] on textarea "Long description Markdown supported." at bounding box center [876, 407] width 451 height 163
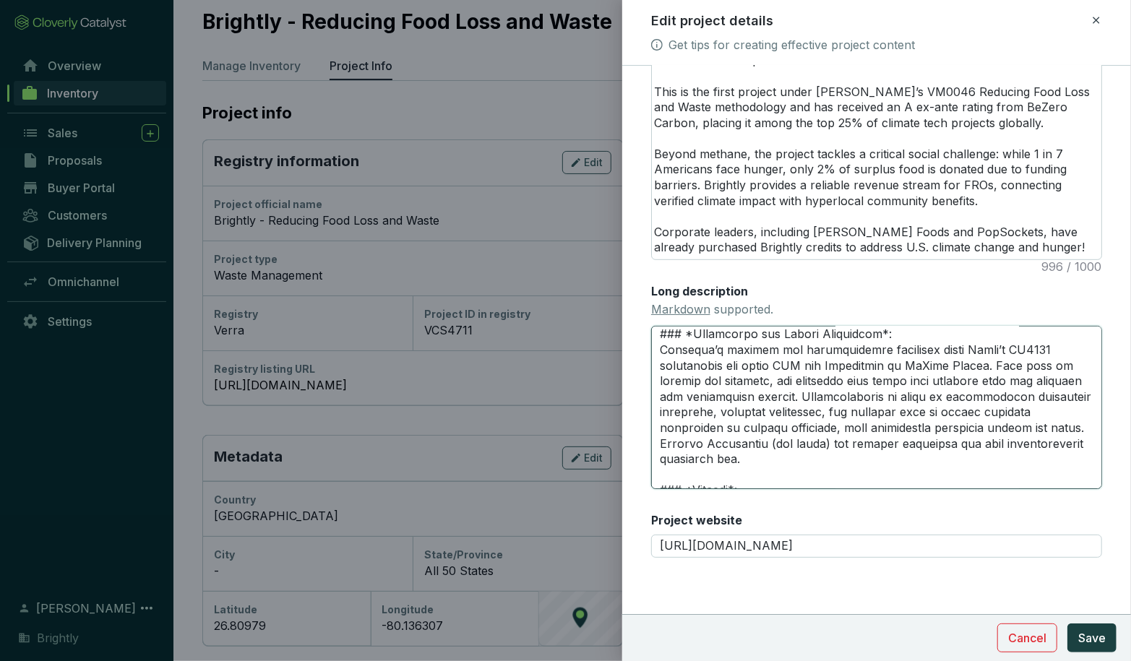
scroll to position [376, 0]
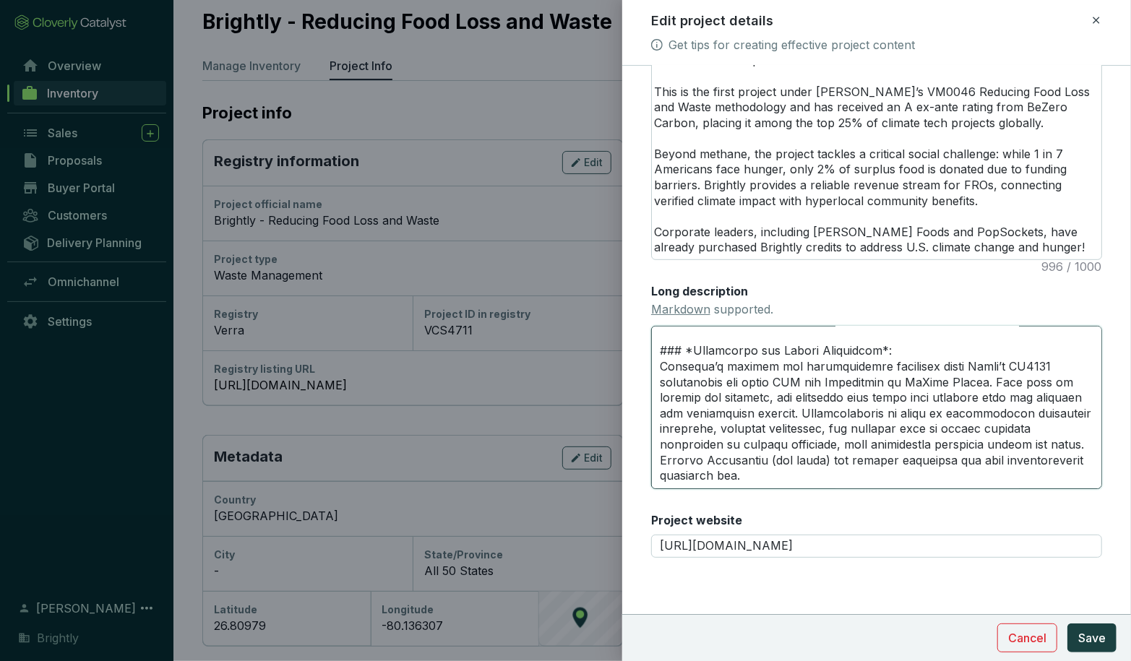
drag, startPoint x: 766, startPoint y: 460, endPoint x: 710, endPoint y: 454, distance: 55.9
click at [710, 454] on textarea "Long description Markdown supported." at bounding box center [876, 407] width 451 height 163
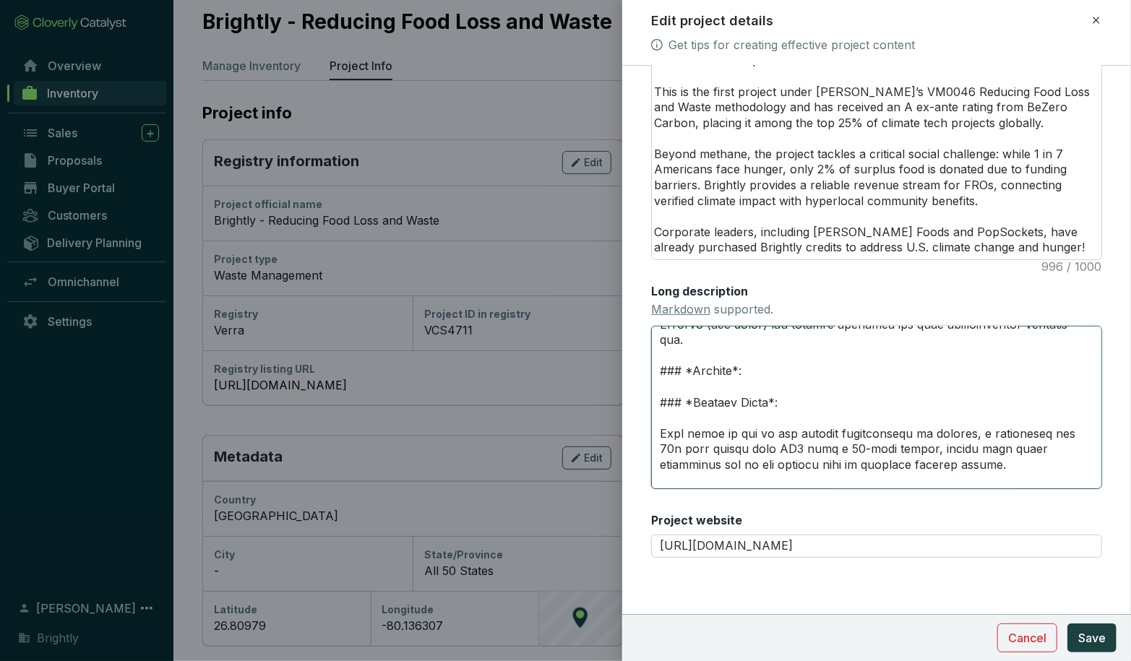
scroll to position [512, 0]
click at [780, 371] on textarea "Long description Markdown supported." at bounding box center [876, 407] width 451 height 163
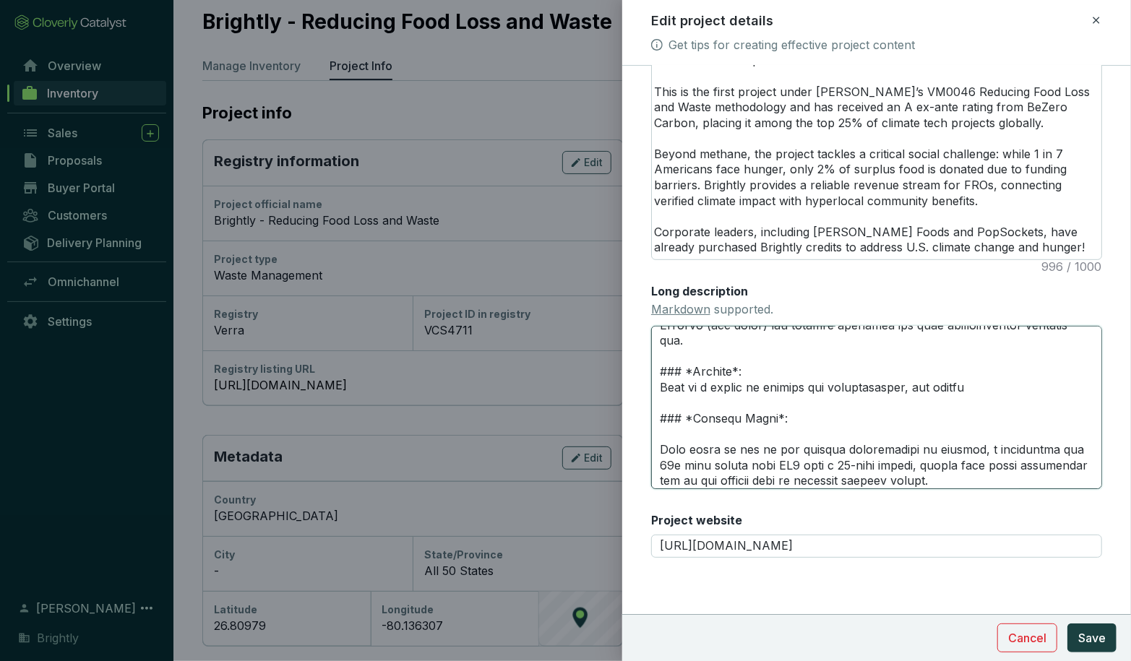
click at [739, 376] on textarea "Long description Markdown supported." at bounding box center [876, 407] width 451 height 163
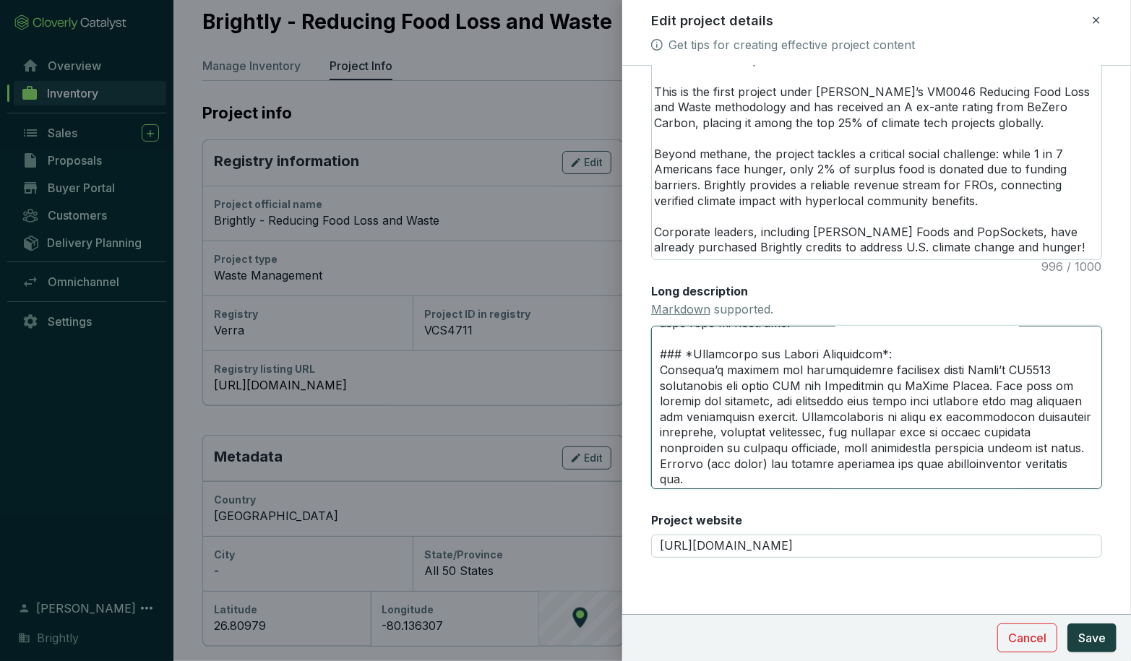
scroll to position [371, 0]
click at [805, 466] on textarea "Long description Markdown supported." at bounding box center [876, 407] width 451 height 163
click at [847, 467] on textarea "Long description Markdown supported." at bounding box center [876, 407] width 451 height 163
drag, startPoint x: 710, startPoint y: 467, endPoint x: 773, endPoint y: 466, distance: 62.9
click at [773, 466] on textarea "Long description Markdown supported." at bounding box center [876, 407] width 451 height 163
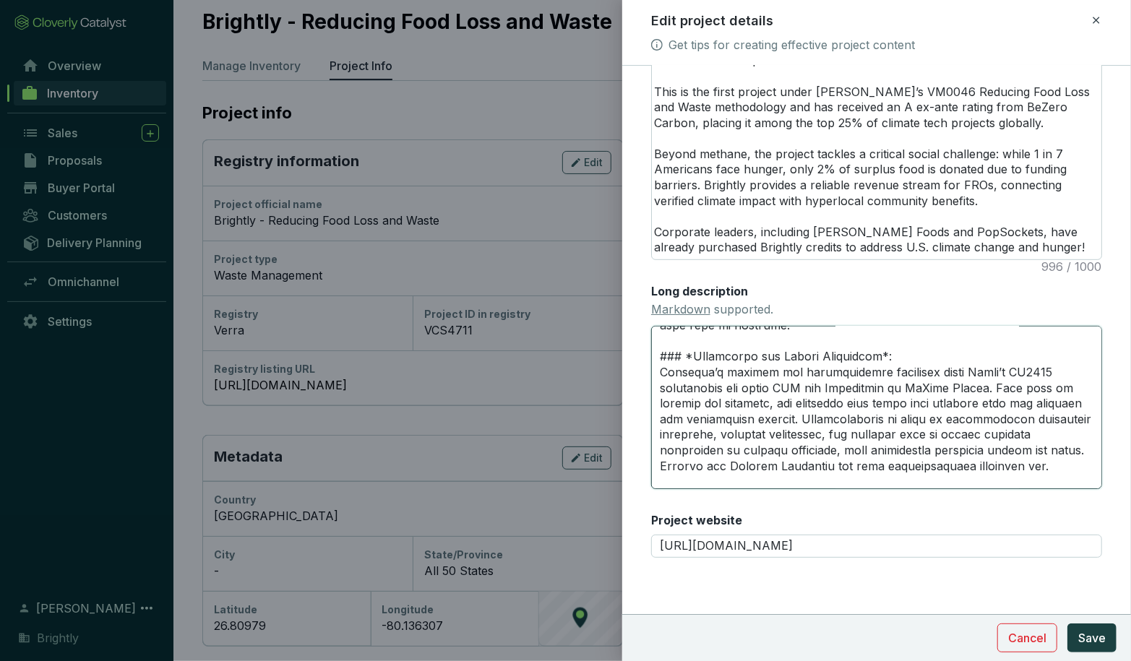
click at [827, 462] on textarea "Long description Markdown supported." at bounding box center [876, 407] width 451 height 163
paste textarea "(see below)"
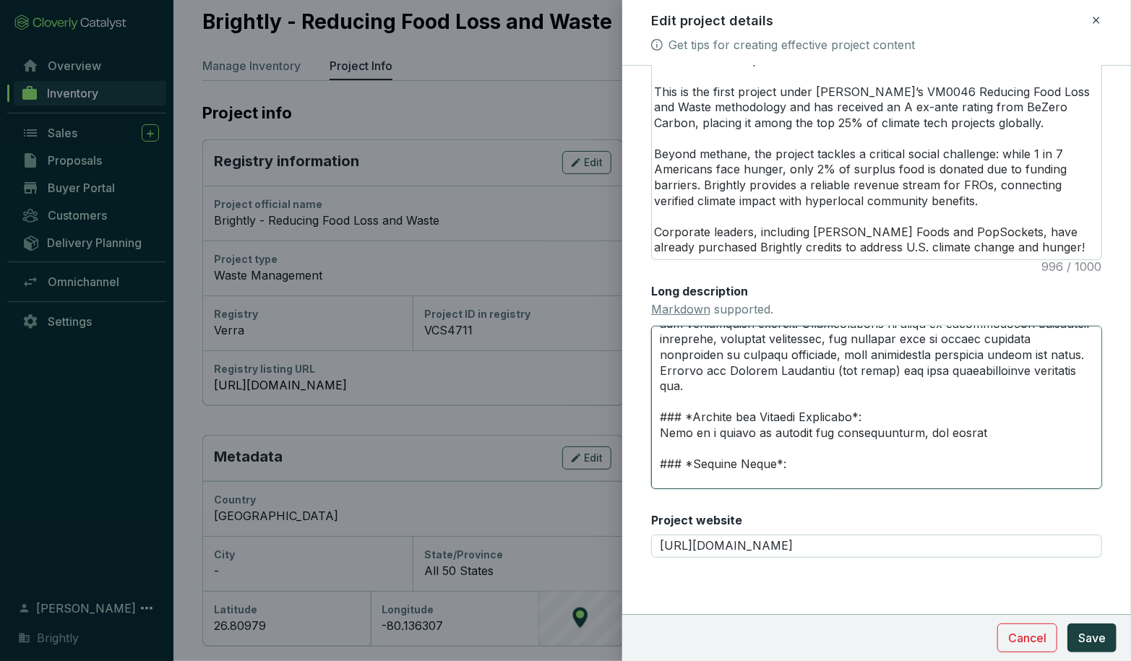
scroll to position [480, 0]
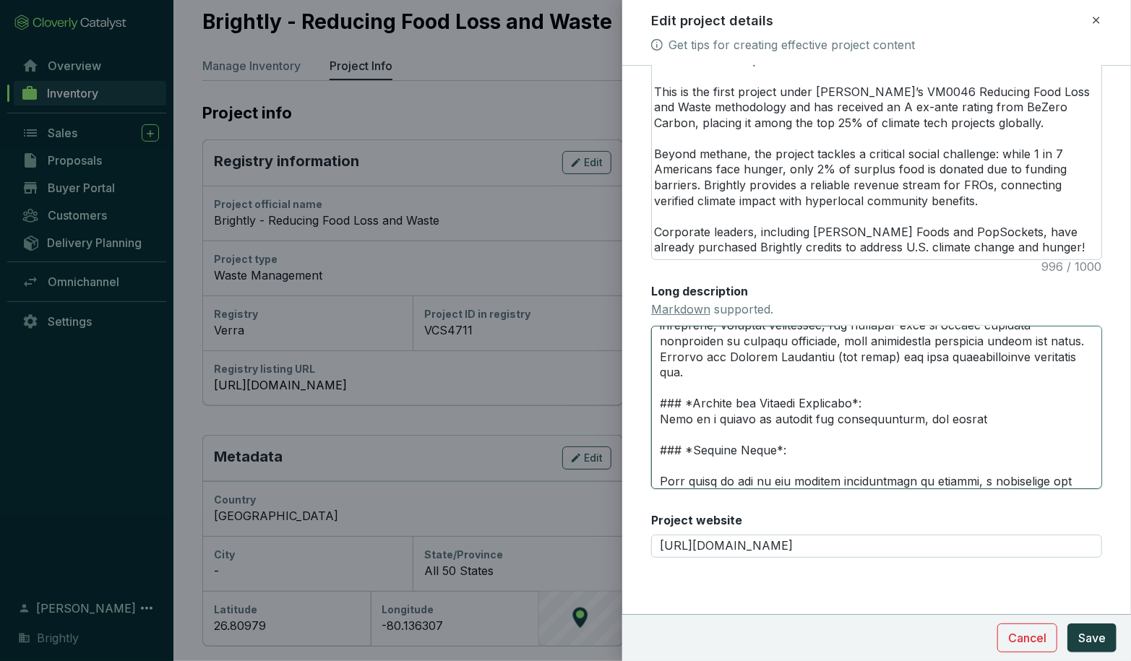
click at [987, 416] on textarea "Long description Markdown supported." at bounding box center [876, 407] width 451 height 163
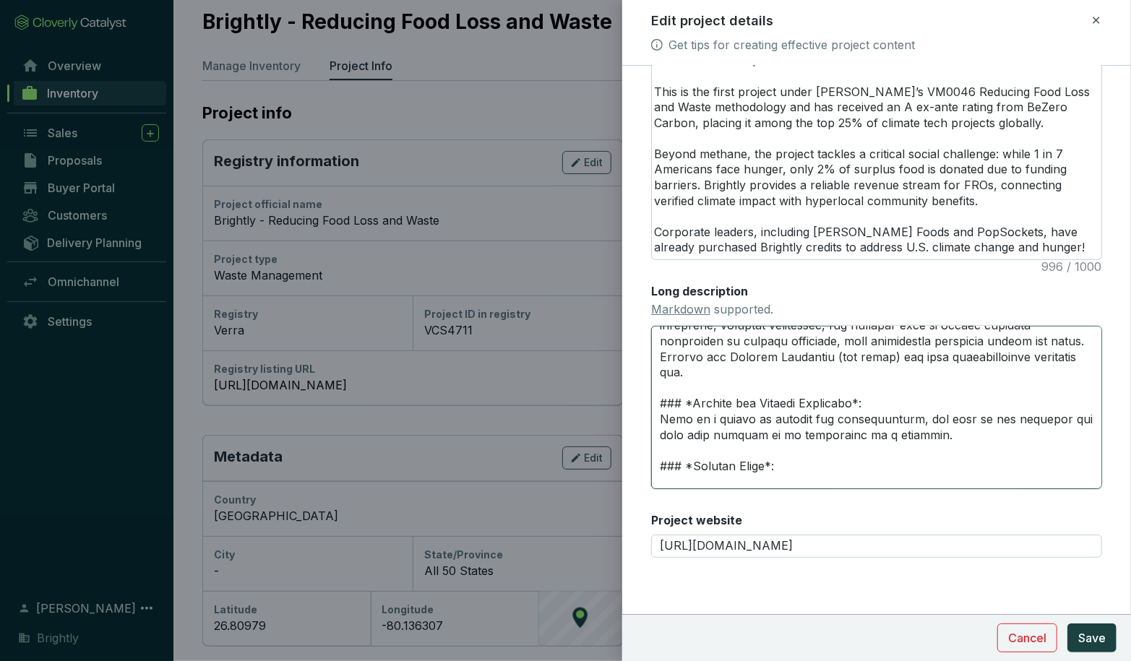
click at [947, 447] on textarea "Long description Markdown supported." at bounding box center [876, 407] width 451 height 163
click at [946, 433] on textarea "Long description Markdown supported." at bounding box center [876, 407] width 451 height 163
drag, startPoint x: 809, startPoint y: 451, endPoint x: 724, endPoint y: 452, distance: 85.3
click at [724, 452] on textarea "Long description Markdown supported." at bounding box center [876, 407] width 451 height 163
click at [1040, 433] on textarea "Long description Markdown supported." at bounding box center [876, 407] width 451 height 163
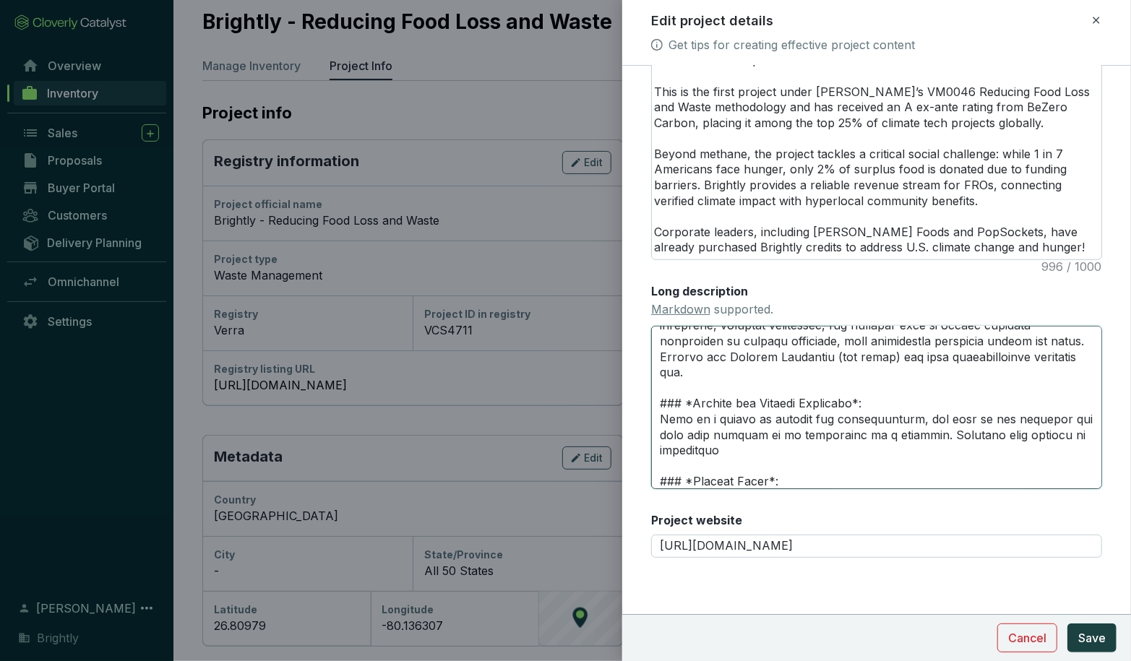
click at [767, 447] on textarea "Long description Markdown supported." at bounding box center [876, 407] width 451 height 163
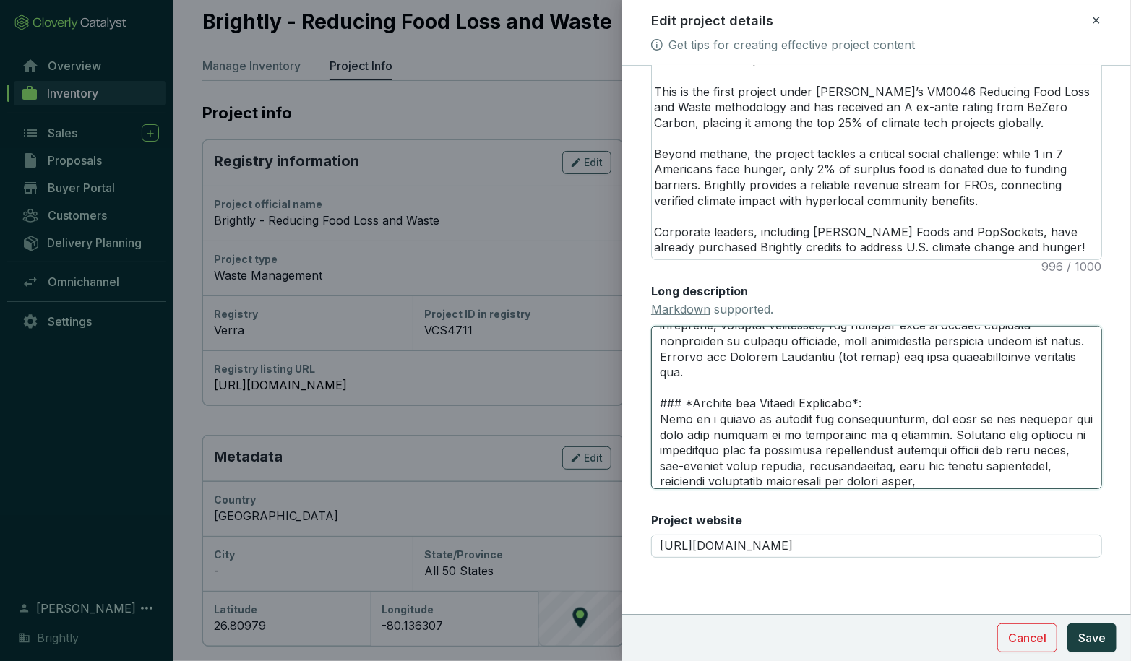
scroll to position [504, 0]
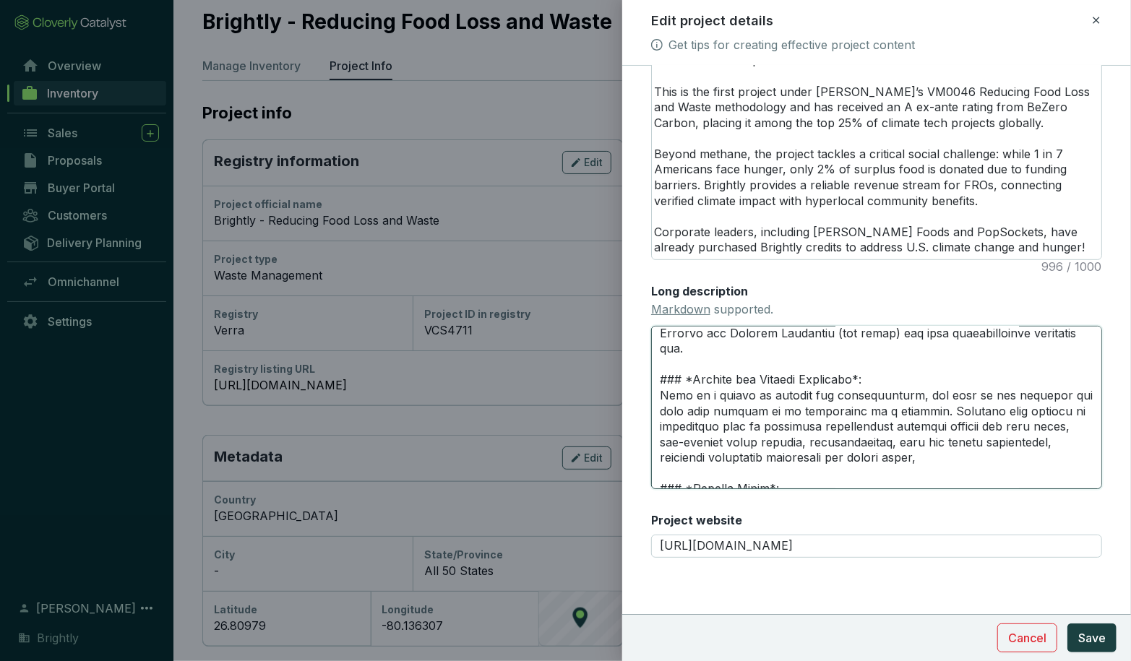
click at [862, 457] on textarea "Long description Markdown supported." at bounding box center [876, 407] width 451 height 163
click at [1002, 453] on textarea "Long description Markdown supported." at bounding box center [876, 407] width 451 height 163
drag, startPoint x: 957, startPoint y: 397, endPoint x: 988, endPoint y: 396, distance: 31.8
click at [988, 396] on textarea "Long description Markdown supported." at bounding box center [876, 407] width 451 height 163
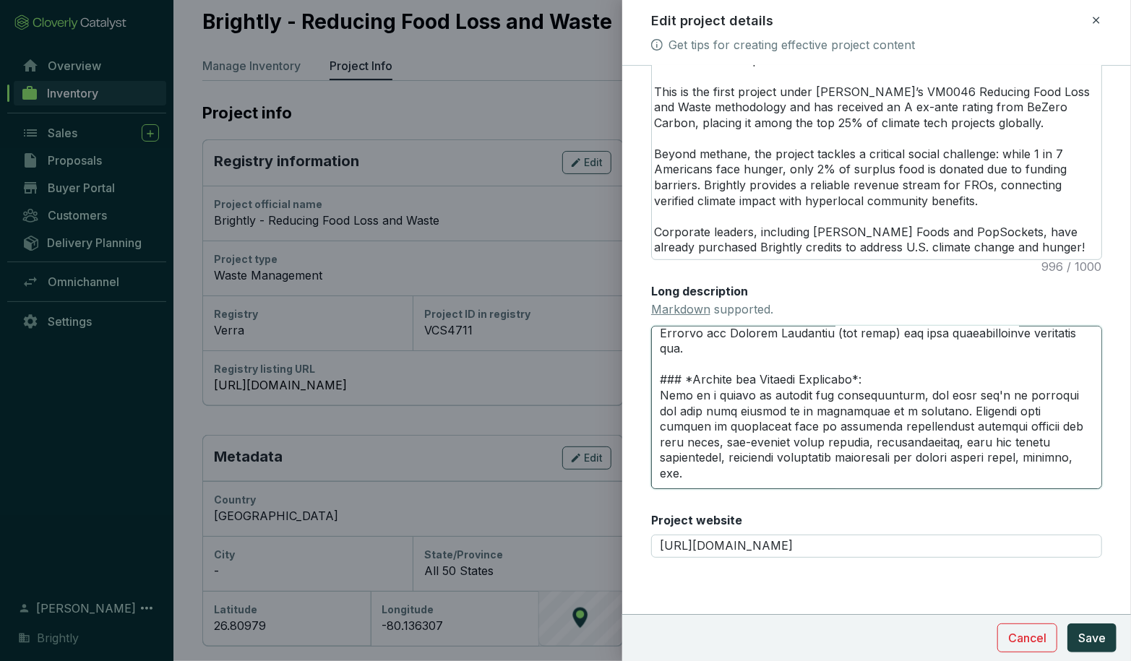
drag, startPoint x: 1011, startPoint y: 397, endPoint x: 1066, endPoint y: 396, distance: 54.2
click at [1067, 396] on textarea "Long description Markdown supported." at bounding box center [876, 407] width 451 height 163
click at [860, 423] on textarea "Long description Markdown supported." at bounding box center [876, 407] width 451 height 163
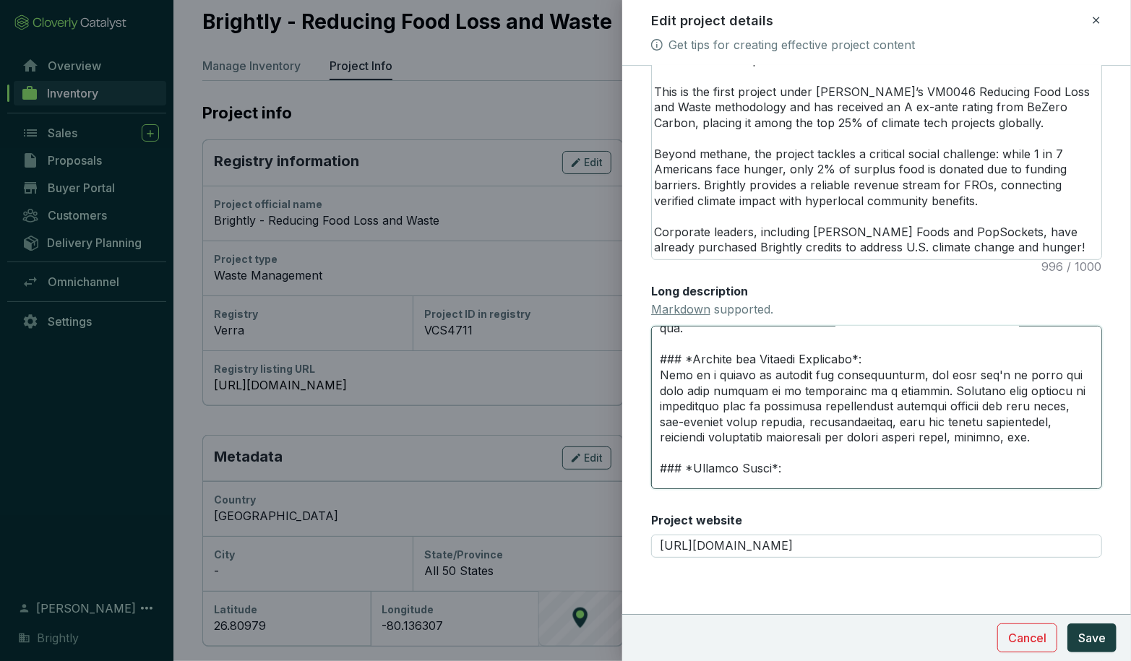
scroll to position [530, 0]
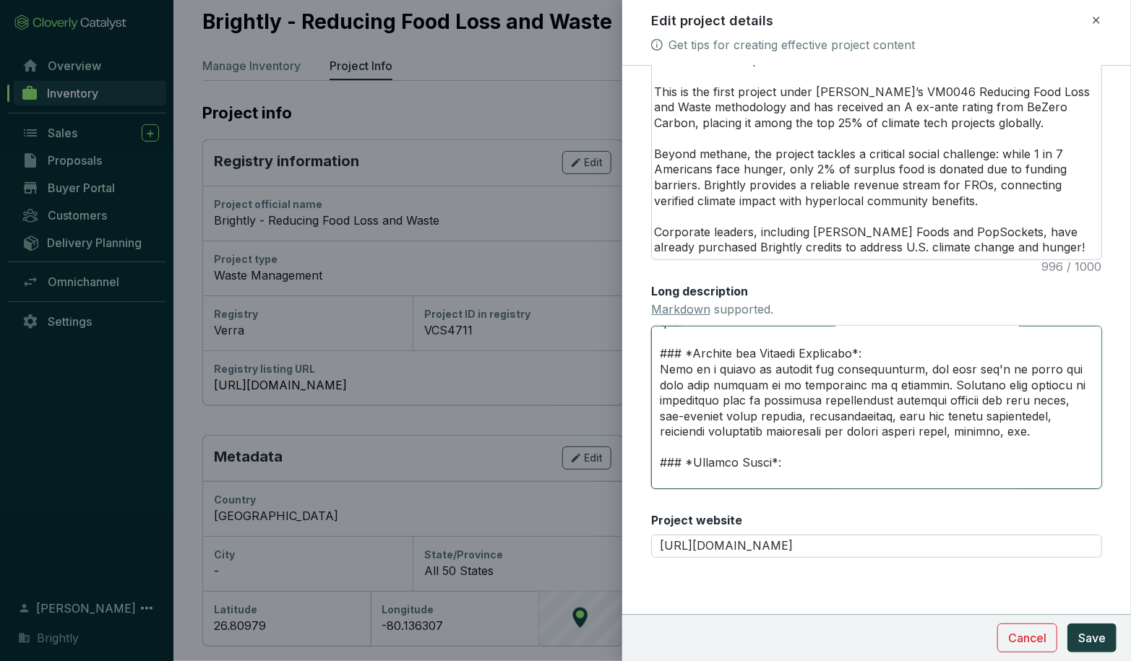
click at [1030, 432] on textarea "Long description Markdown supported." at bounding box center [876, 407] width 451 height 163
click at [753, 446] on textarea "Long description Markdown supported." at bounding box center [876, 407] width 451 height 163
click at [733, 446] on textarea "Long description Markdown supported." at bounding box center [876, 407] width 451 height 163
click at [780, 420] on textarea "Long description Markdown supported." at bounding box center [876, 407] width 451 height 163
drag, startPoint x: 922, startPoint y: 449, endPoint x: 940, endPoint y: 449, distance: 18.1
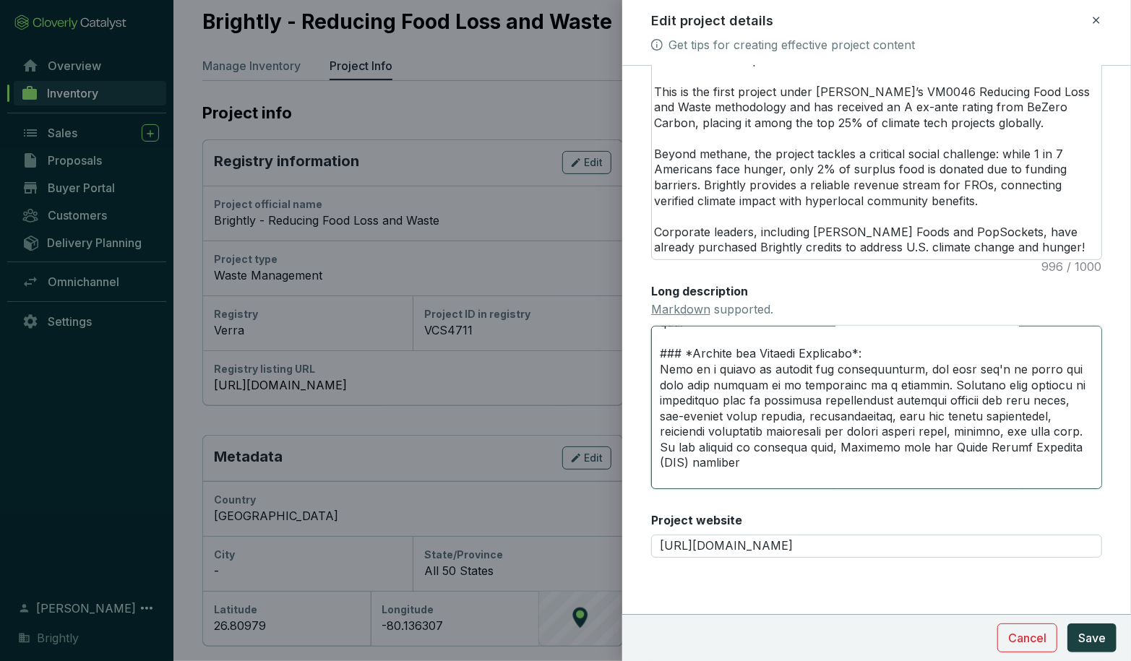
click at [940, 449] on textarea "Long description Markdown supported." at bounding box center [876, 407] width 451 height 163
click at [937, 448] on textarea "Long description Markdown supported." at bounding box center [876, 407] width 451 height 163
click at [755, 468] on textarea "Long description Markdown supported." at bounding box center [876, 407] width 451 height 163
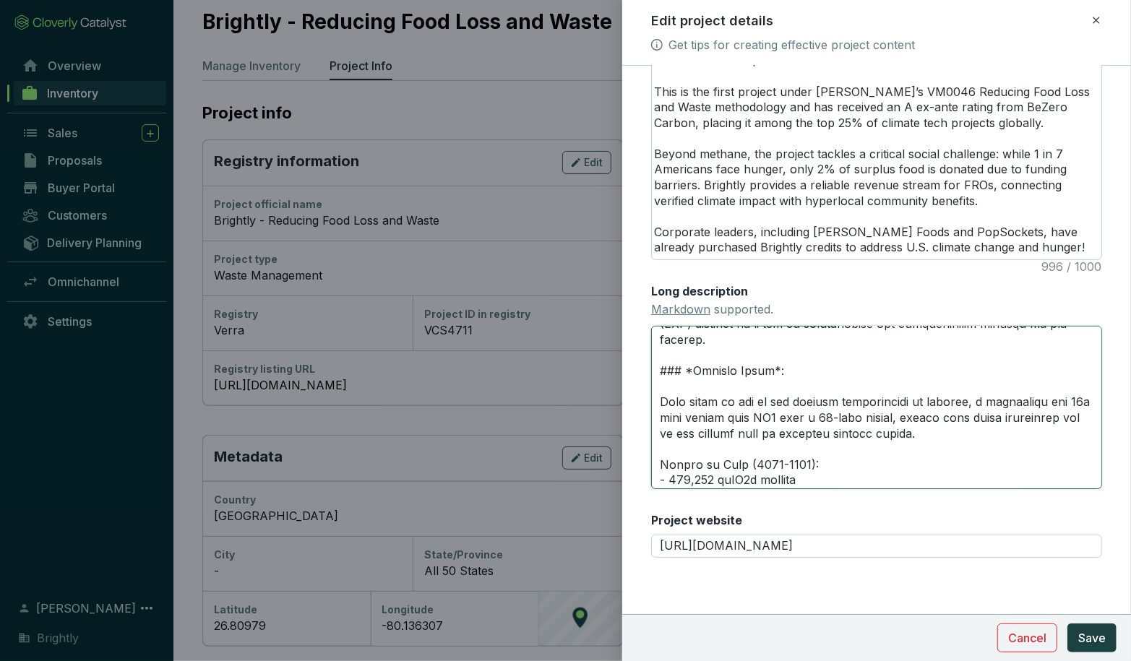
scroll to position [670, 0]
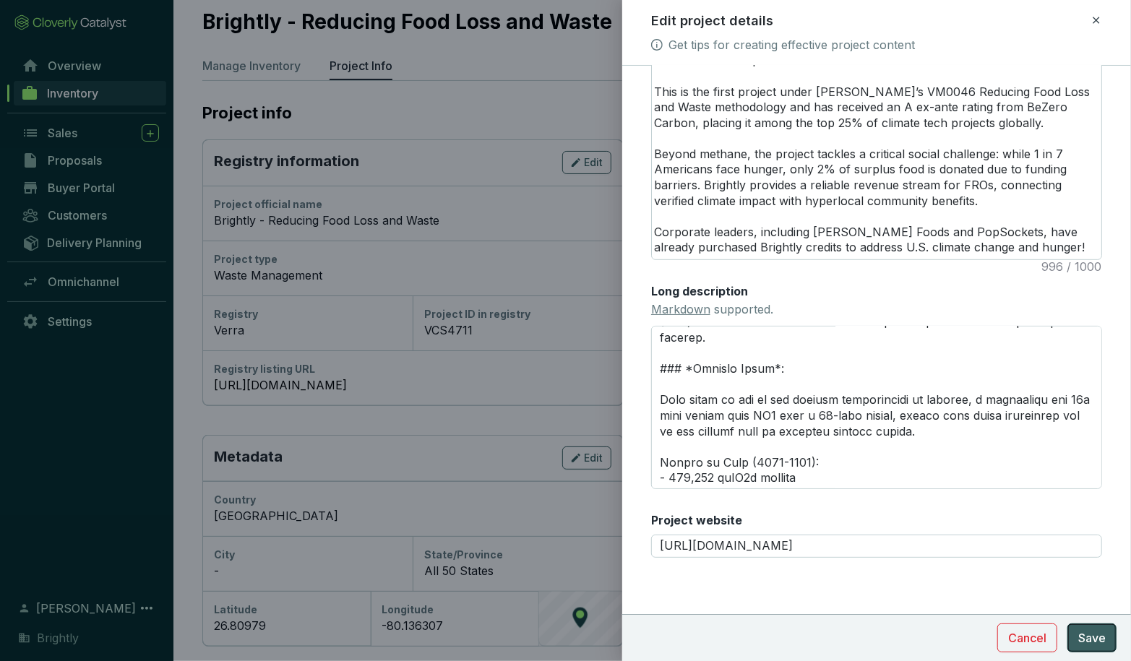
click at [1095, 640] on span "Save" at bounding box center [1091, 637] width 27 height 17
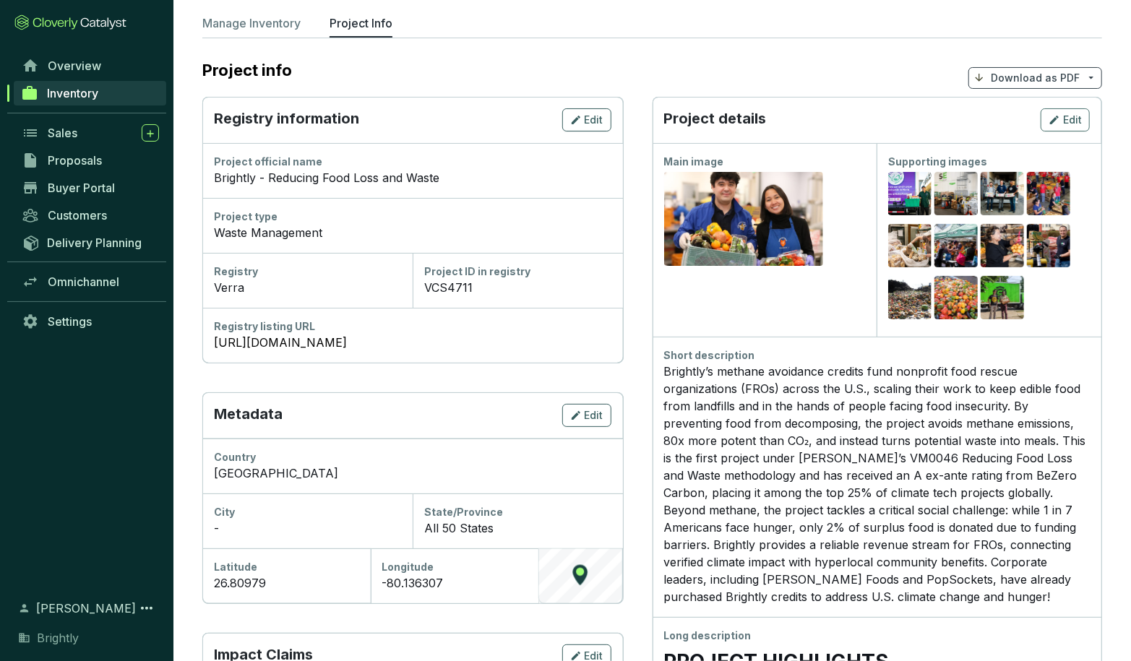
scroll to position [0, 0]
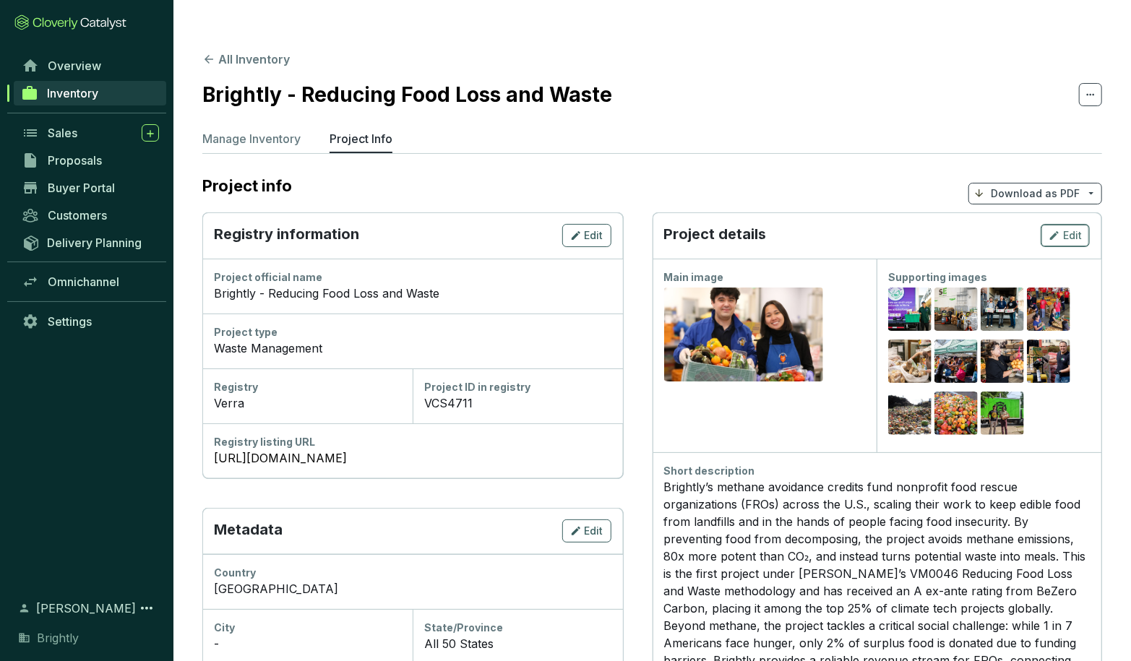
click at [1073, 228] on span "Edit" at bounding box center [1072, 235] width 19 height 14
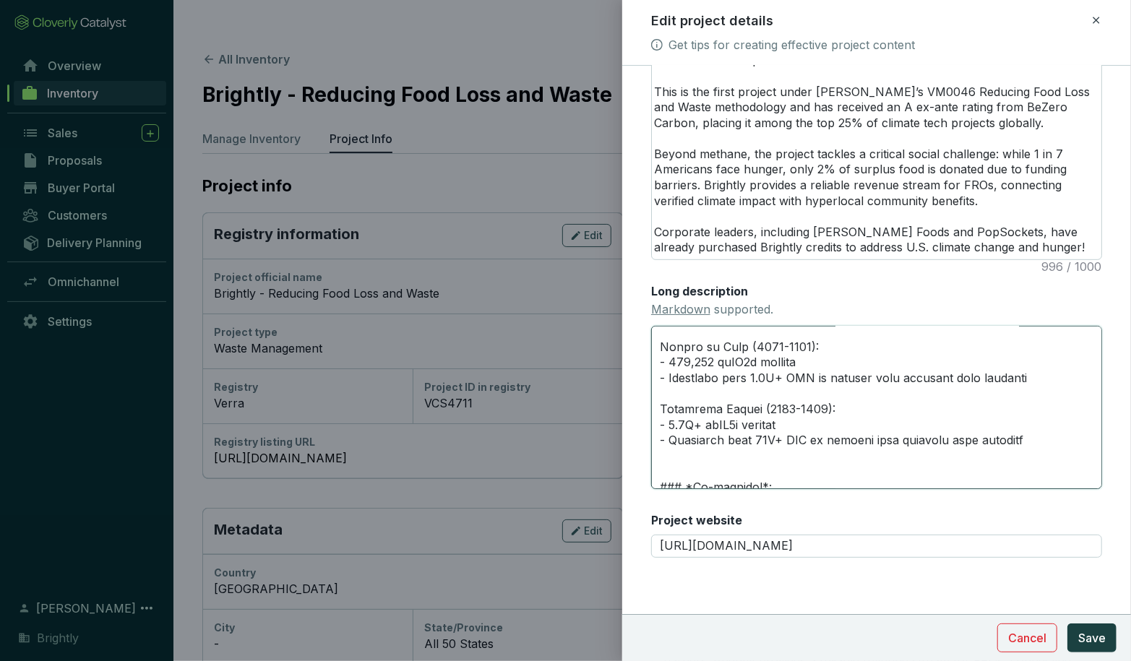
scroll to position [889, 0]
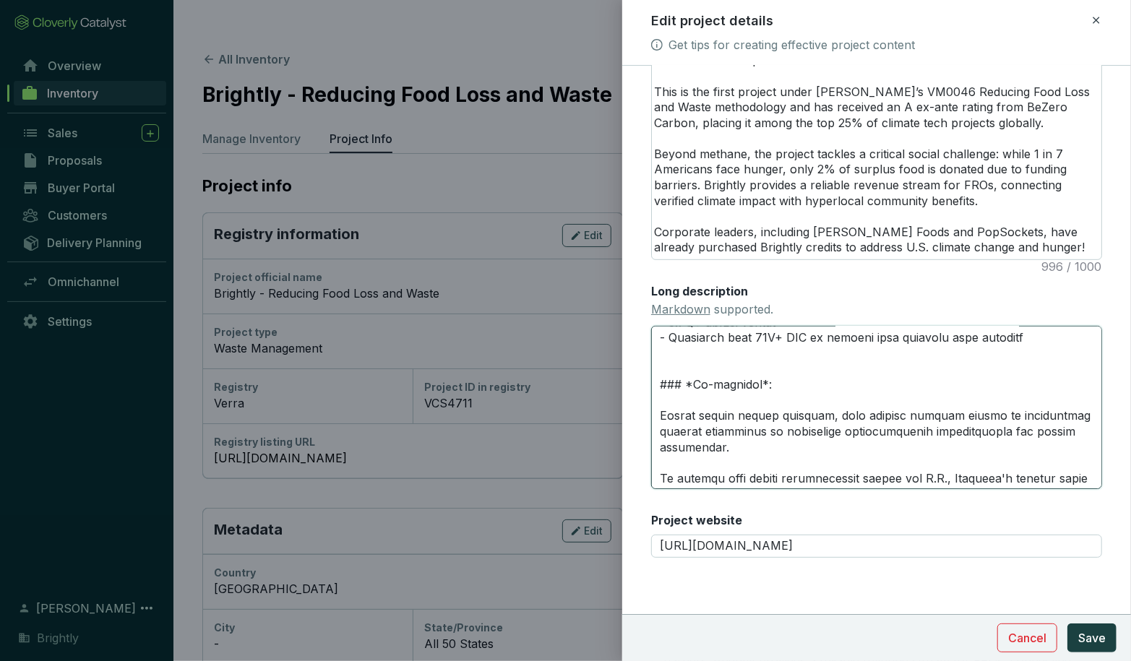
drag, startPoint x: 660, startPoint y: 362, endPoint x: 1027, endPoint y: 341, distance: 368.3
click at [1027, 341] on textarea "Long description Markdown supported." at bounding box center [876, 407] width 451 height 163
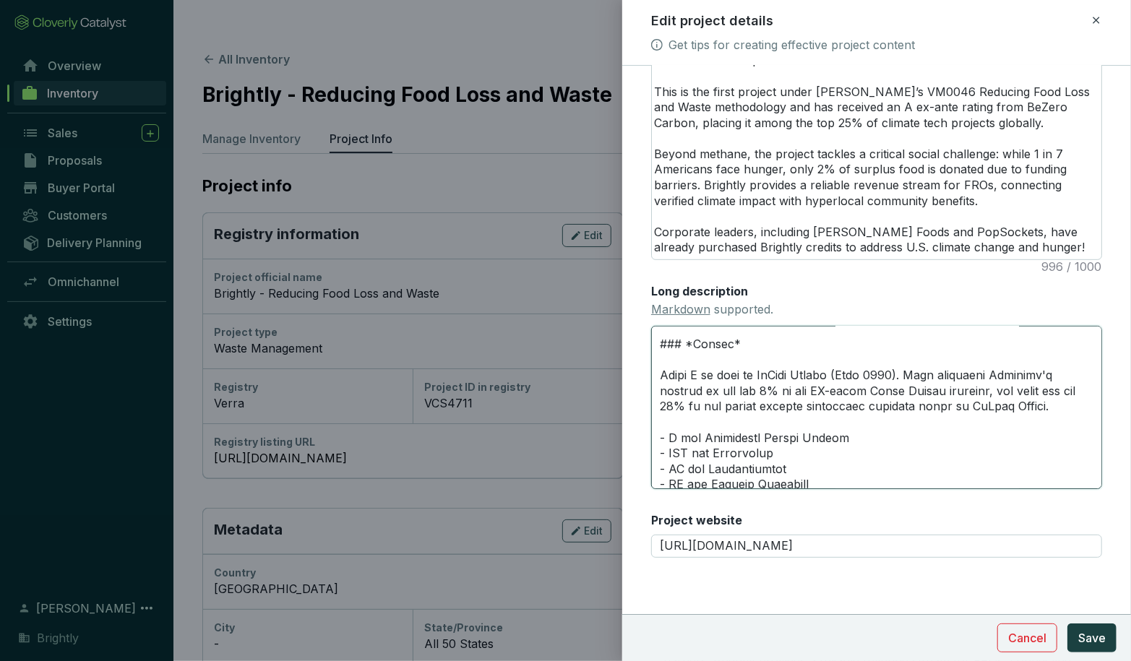
scroll to position [0, 0]
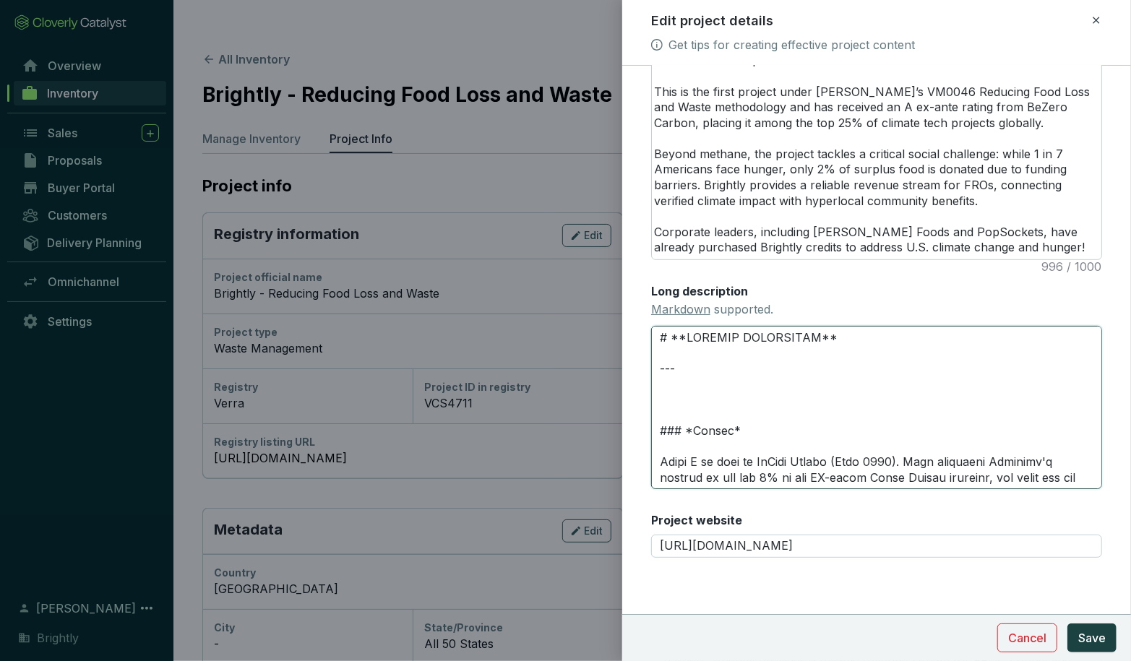
click at [695, 413] on textarea "Long description Markdown supported." at bounding box center [876, 407] width 451 height 163
paste textarea "### *Project Scale*: Food waste is one of the largest contributors to methane, …"
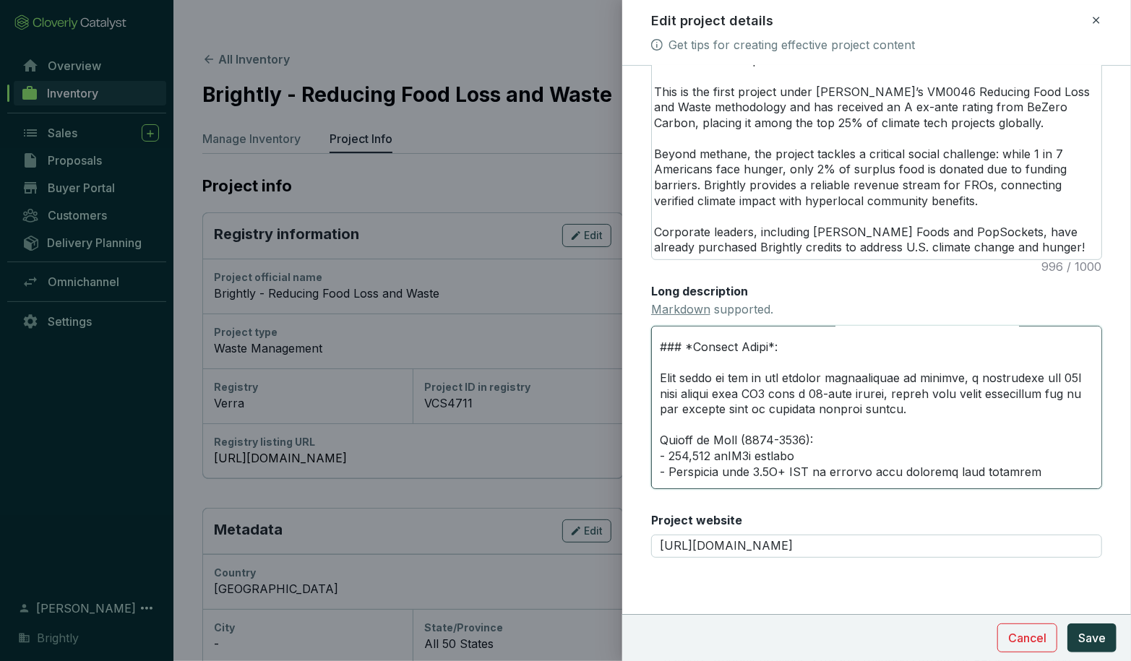
scroll to position [53, 0]
drag, startPoint x: 764, startPoint y: 362, endPoint x: 736, endPoint y: 363, distance: 28.2
click at [736, 363] on textarea "Long description Markdown supported." at bounding box center [876, 407] width 451 height 163
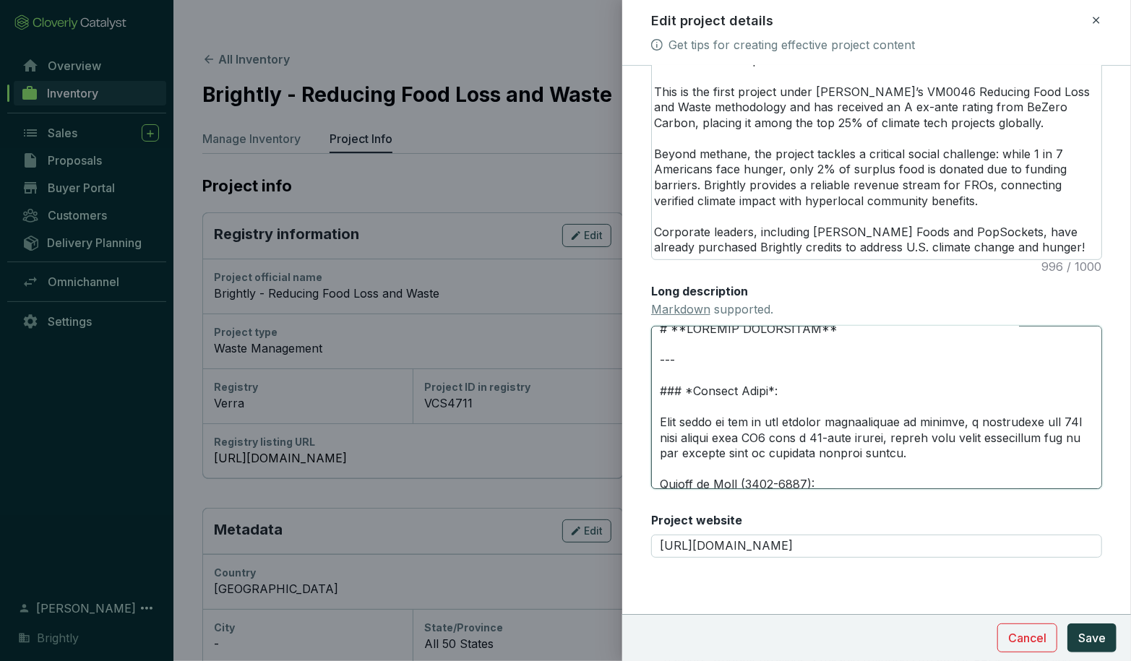
scroll to position [4, 0]
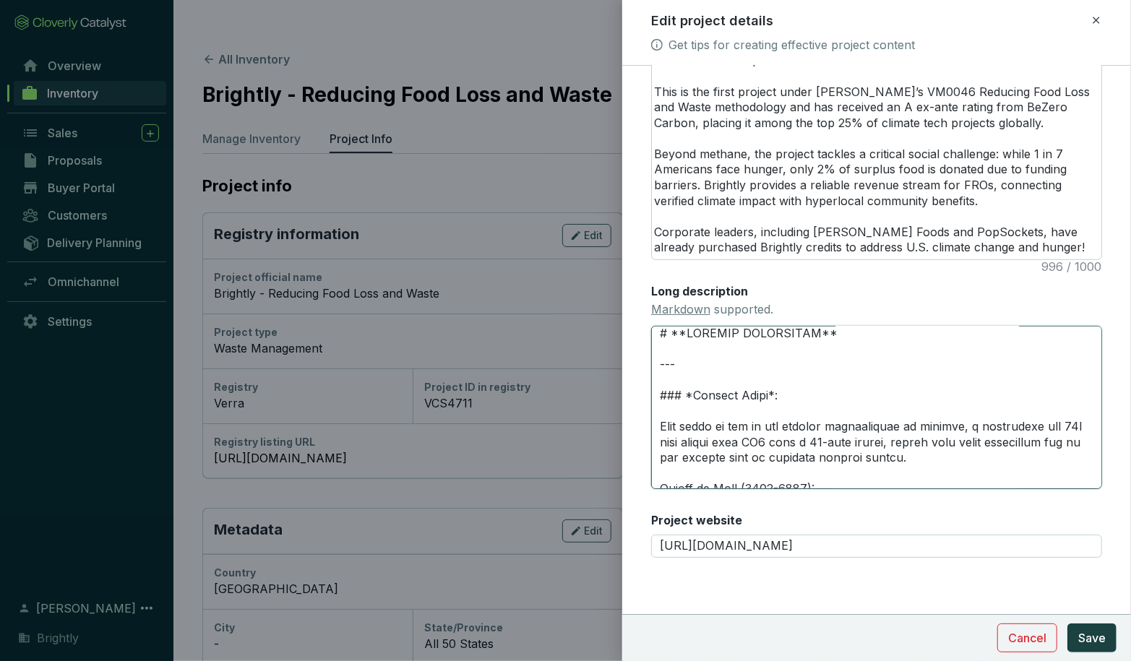
drag, startPoint x: 767, startPoint y: 410, endPoint x: 734, endPoint y: 410, distance: 33.2
click at [735, 410] on textarea "Long description Markdown supported." at bounding box center [876, 407] width 451 height 163
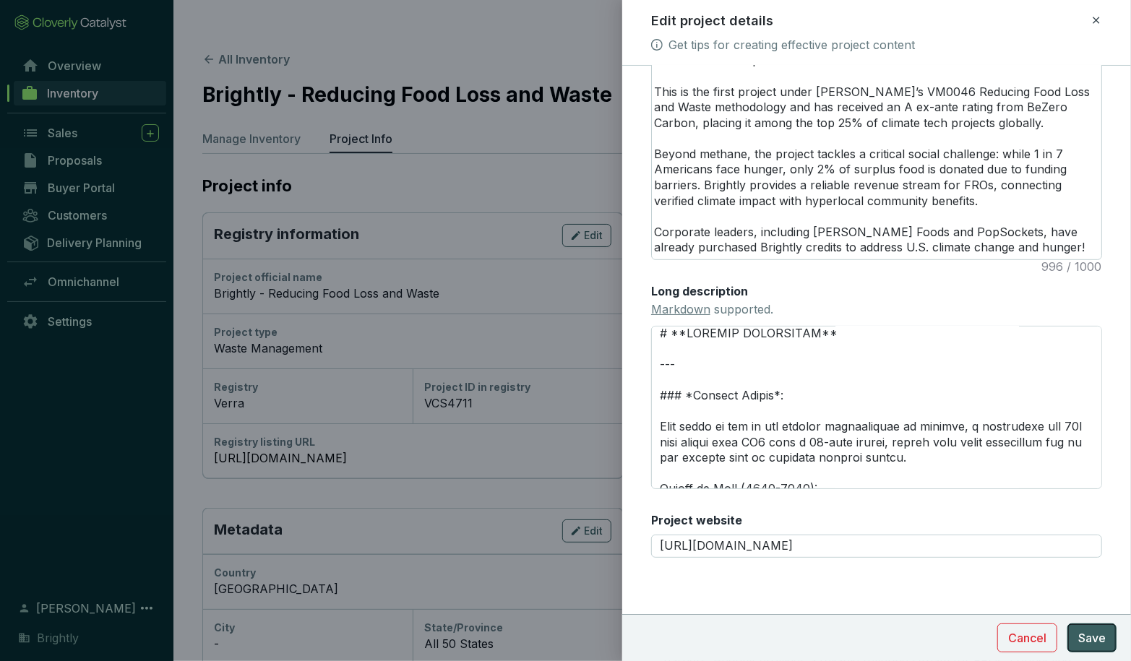
click at [1093, 642] on span "Save" at bounding box center [1091, 637] width 27 height 17
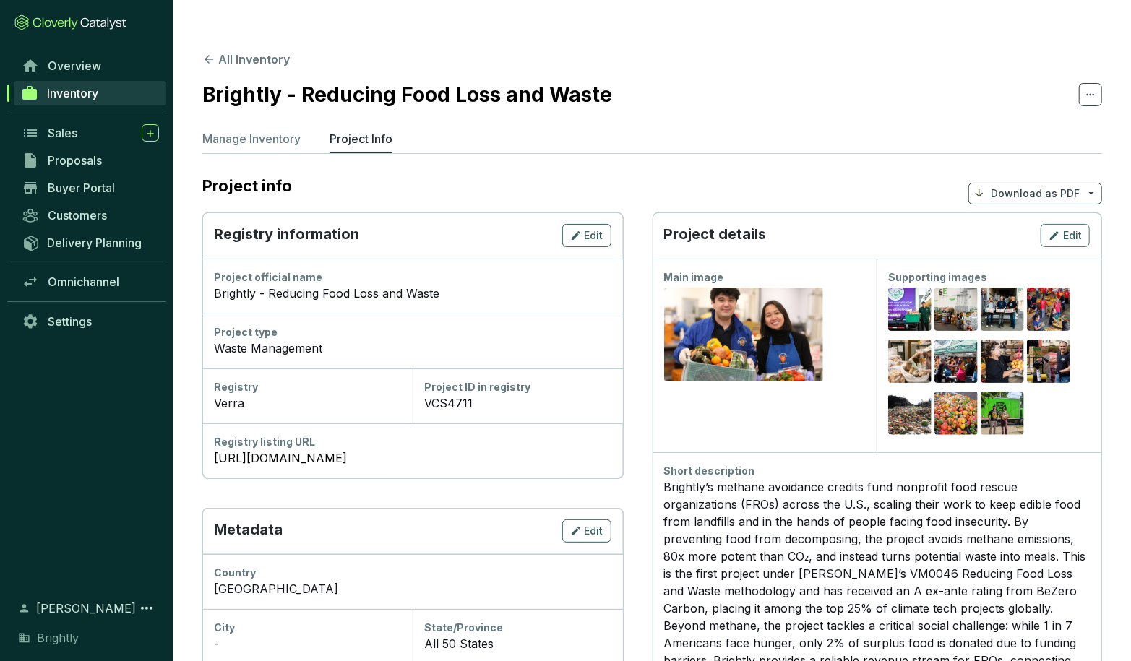
scroll to position [134, 0]
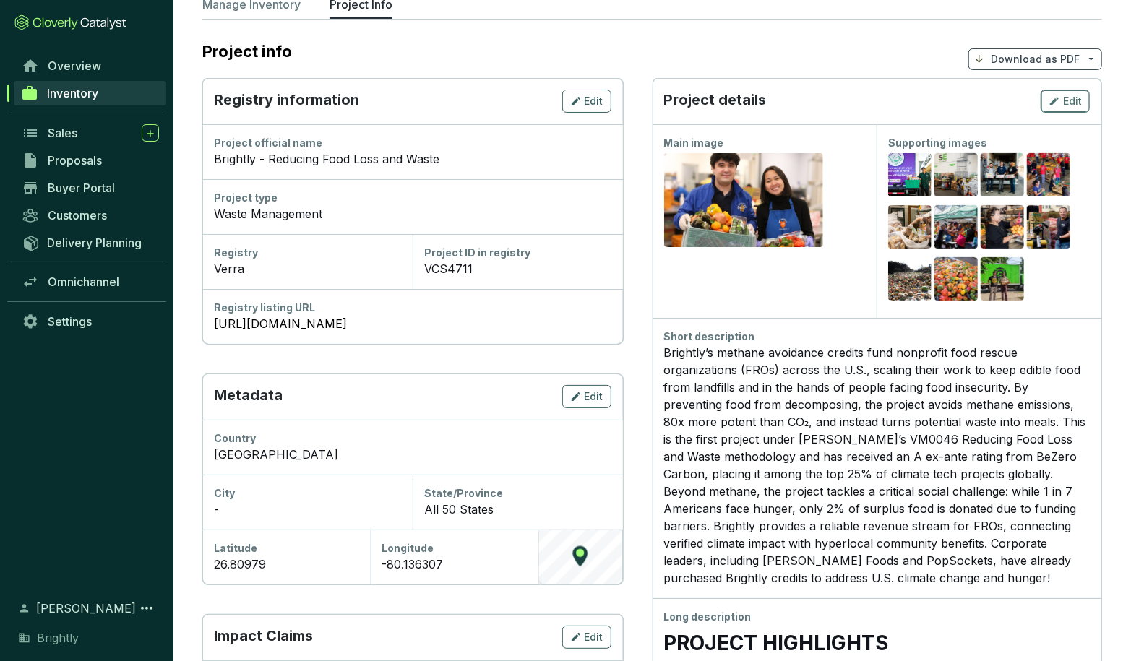
click at [1074, 94] on span "Edit" at bounding box center [1072, 101] width 19 height 14
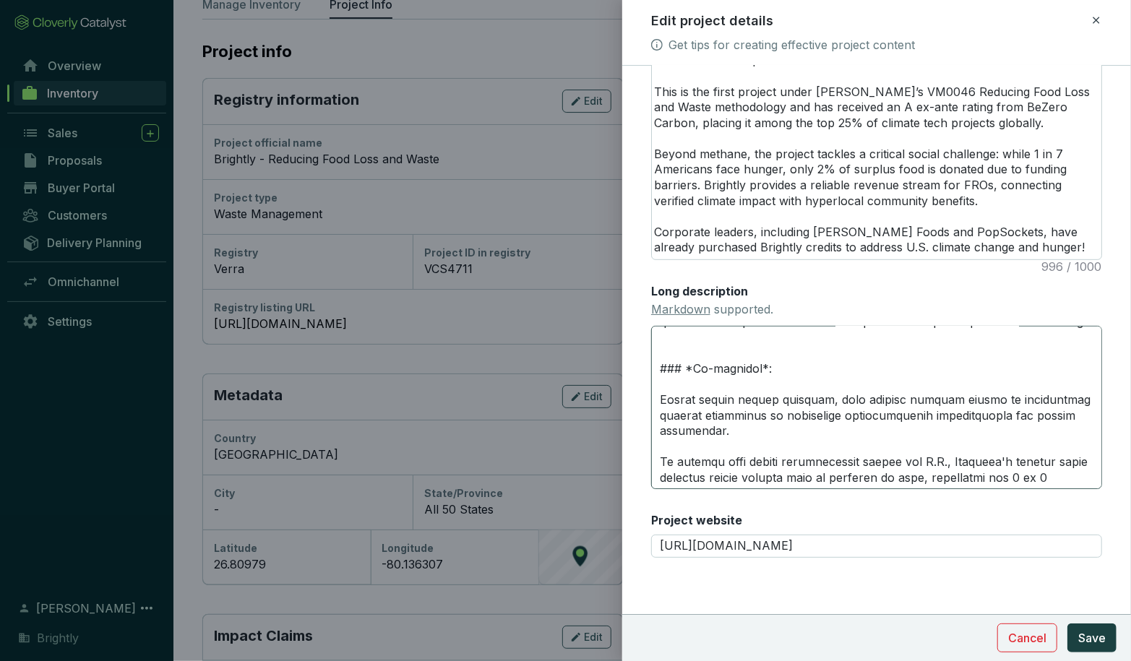
scroll to position [847, 0]
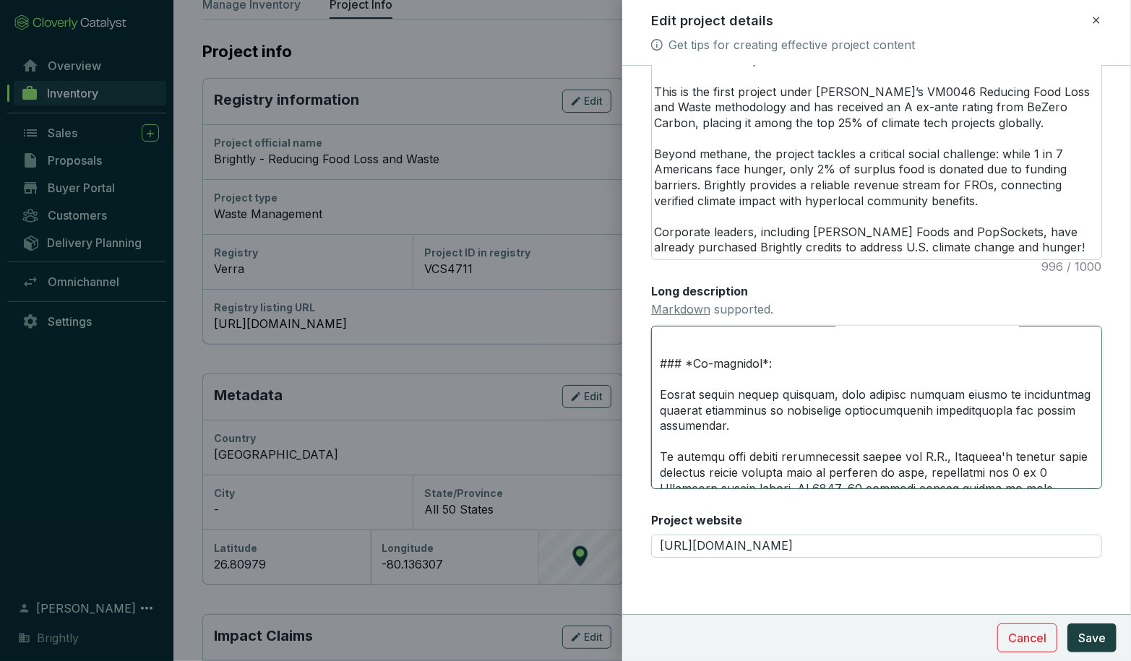
click at [658, 428] on textarea "Long description Markdown supported." at bounding box center [876, 407] width 451 height 163
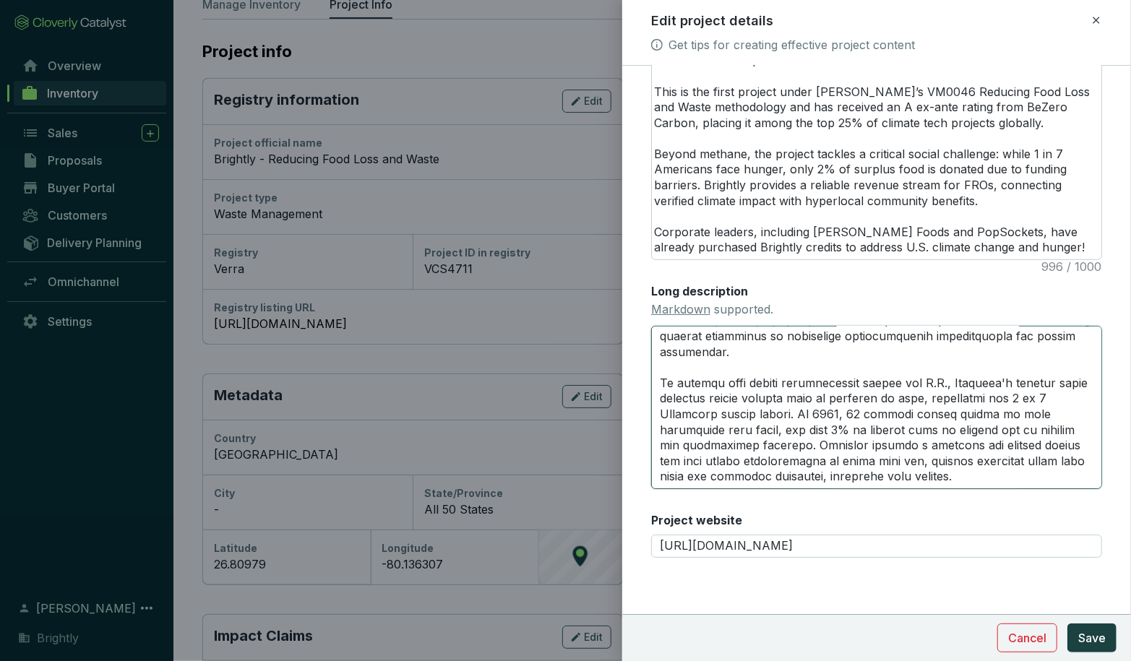
scroll to position [907, 0]
drag, startPoint x: 823, startPoint y: 353, endPoint x: 704, endPoint y: 355, distance: 118.5
click at [704, 355] on textarea "Long description Markdown supported." at bounding box center [876, 407] width 451 height 163
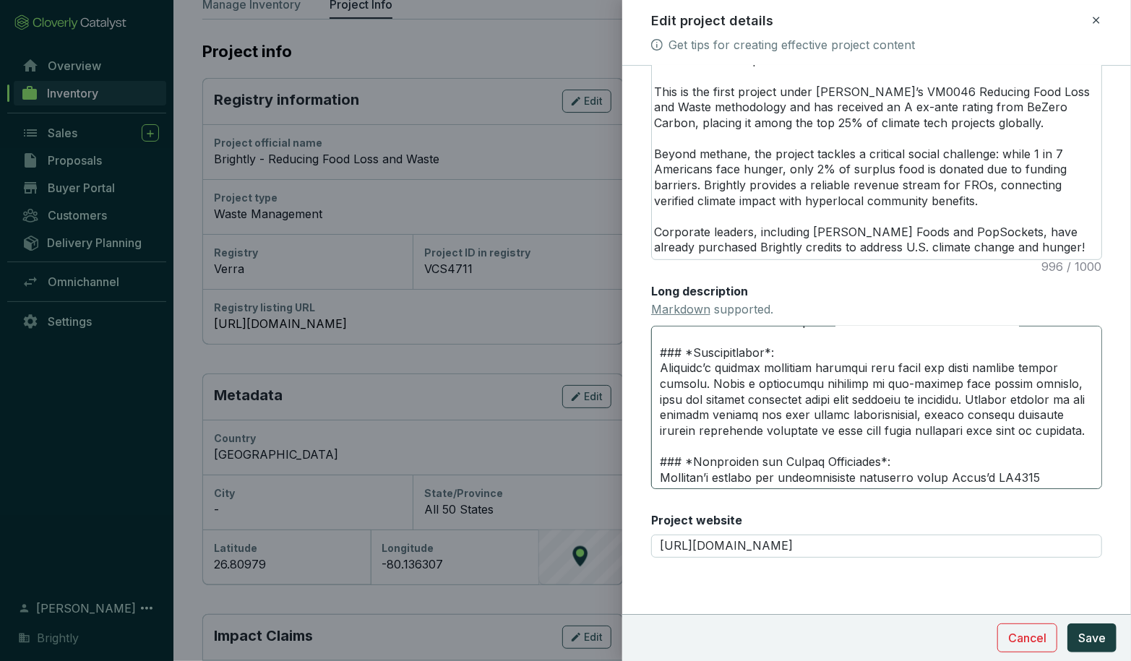
scroll to position [443, 0]
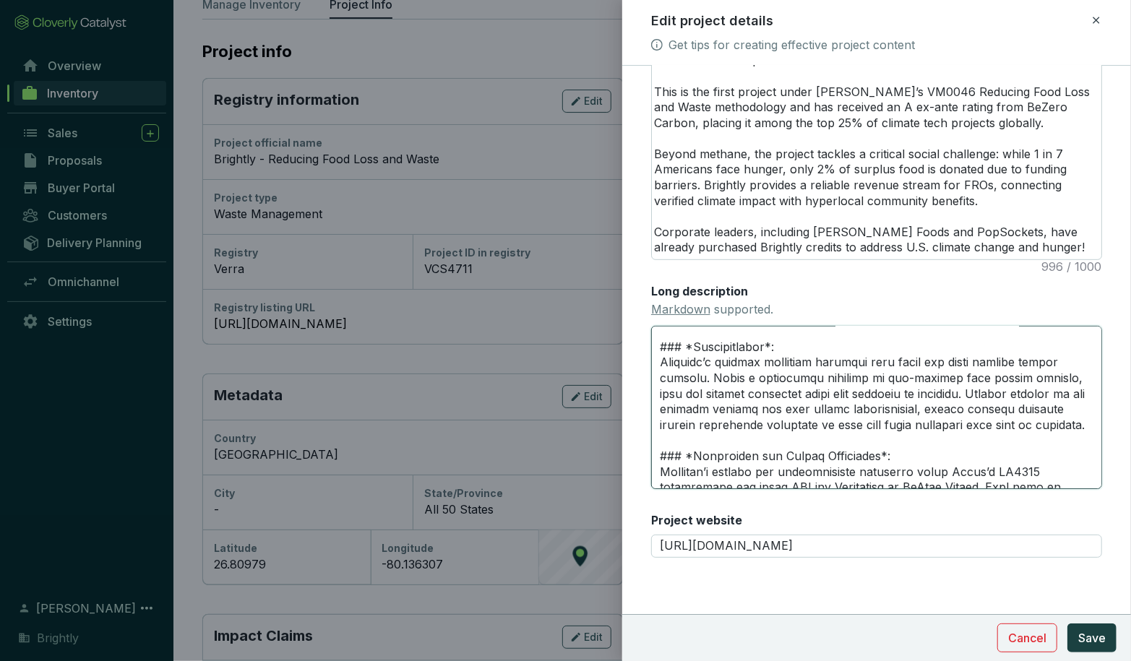
drag, startPoint x: 906, startPoint y: 426, endPoint x: 765, endPoint y: 424, distance: 140.9
click at [765, 424] on textarea "Long description Markdown supported." at bounding box center [876, 407] width 451 height 163
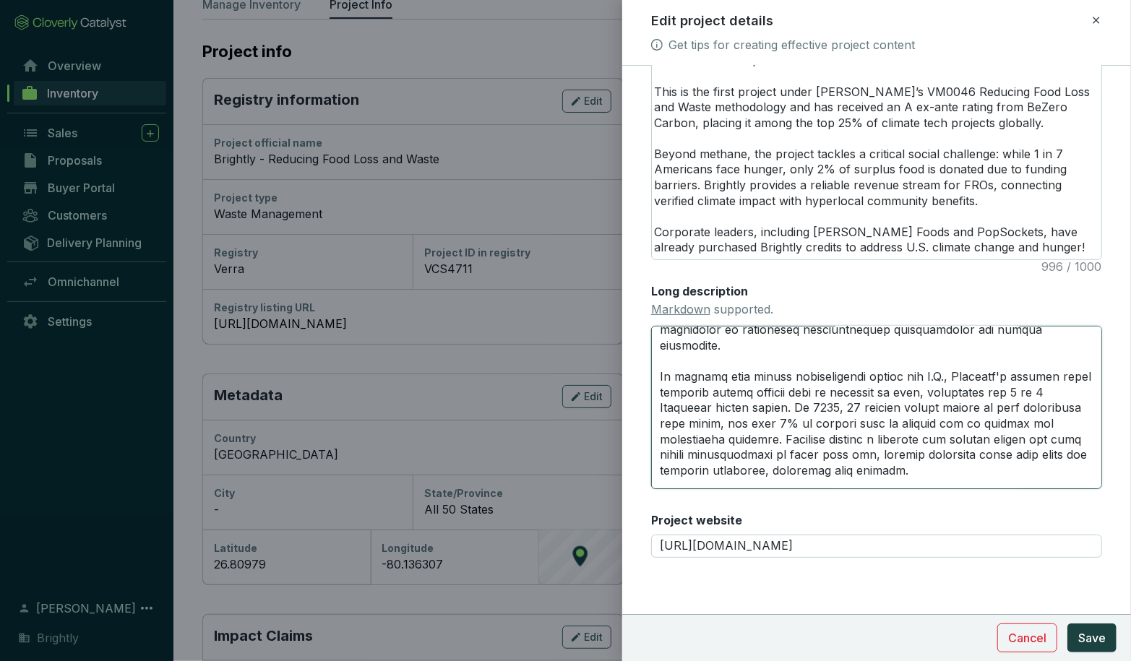
drag, startPoint x: 725, startPoint y: 411, endPoint x: 864, endPoint y: 411, distance: 139.4
click at [864, 411] on textarea "Long description Markdown supported." at bounding box center [876, 407] width 451 height 163
click at [725, 405] on textarea "Long description Markdown supported." at bounding box center [876, 407] width 451 height 163
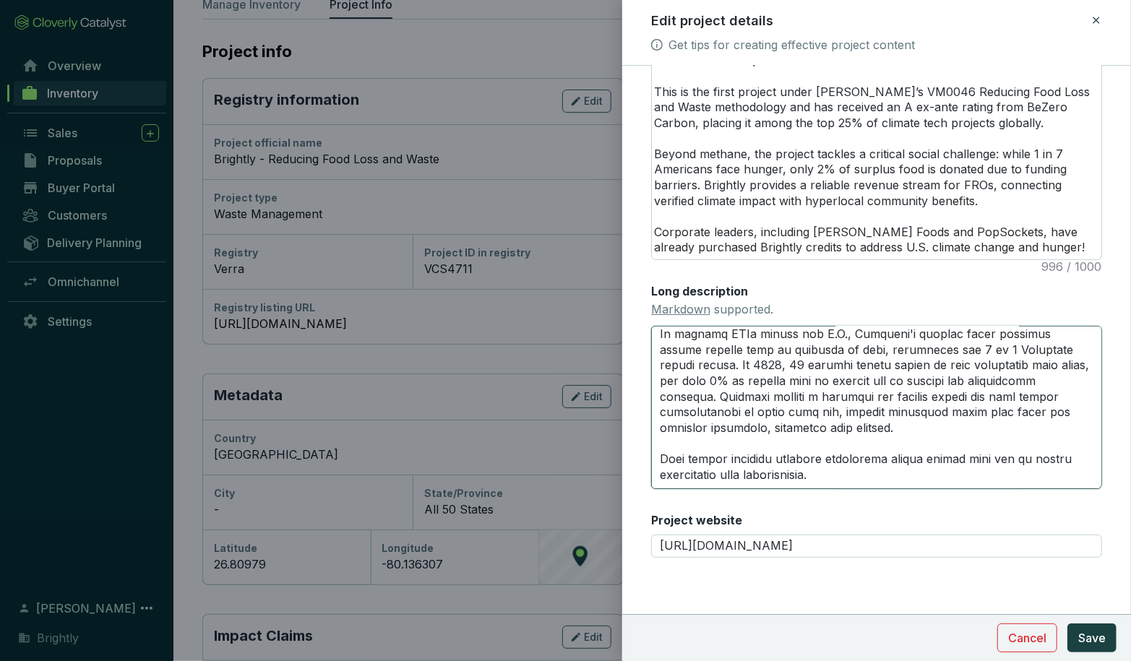
scroll to position [941, 0]
drag, startPoint x: 887, startPoint y: 423, endPoint x: 1028, endPoint y: 425, distance: 140.9
click at [1028, 425] on textarea "Long description Markdown supported." at bounding box center [876, 407] width 451 height 163
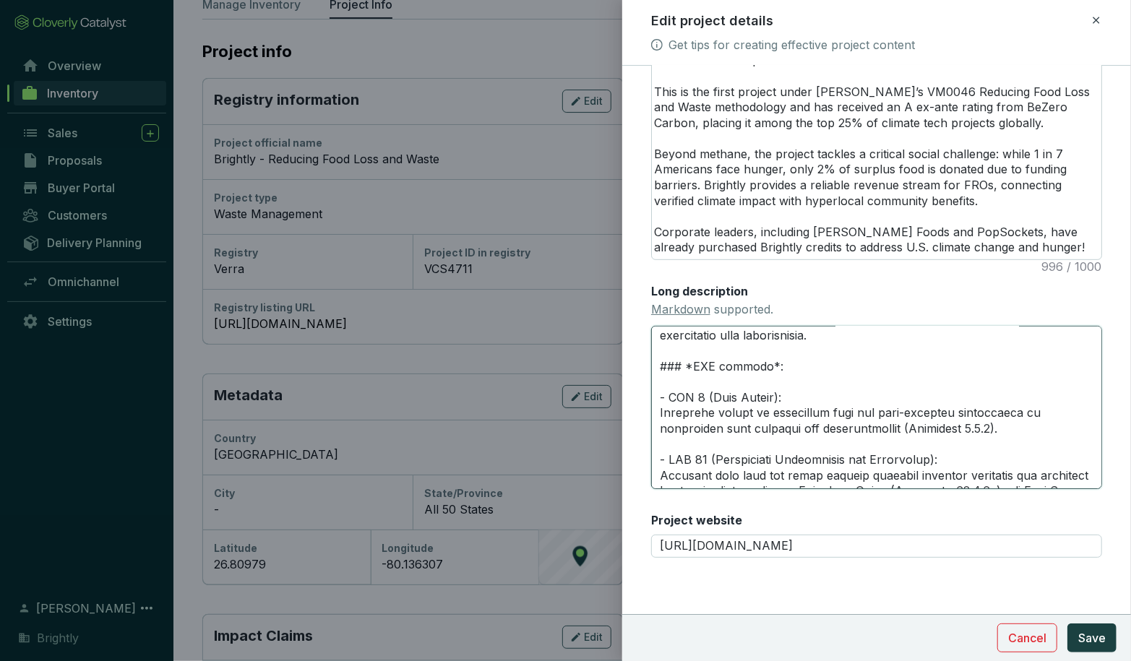
scroll to position [1085, 0]
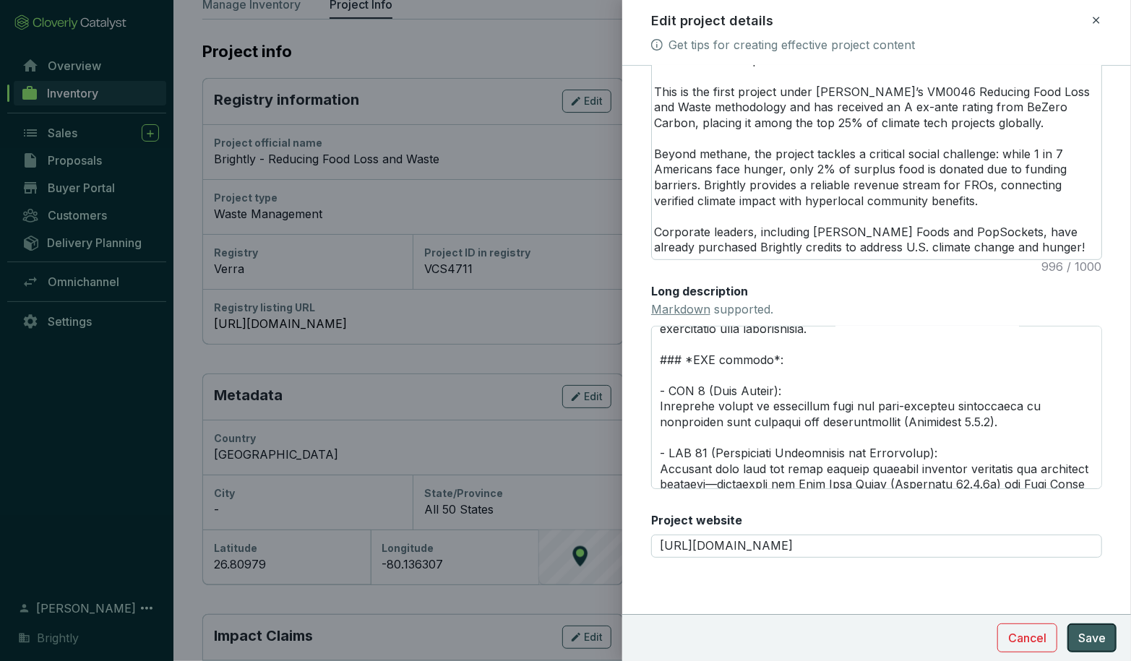
click at [1103, 642] on span "Save" at bounding box center [1091, 637] width 27 height 17
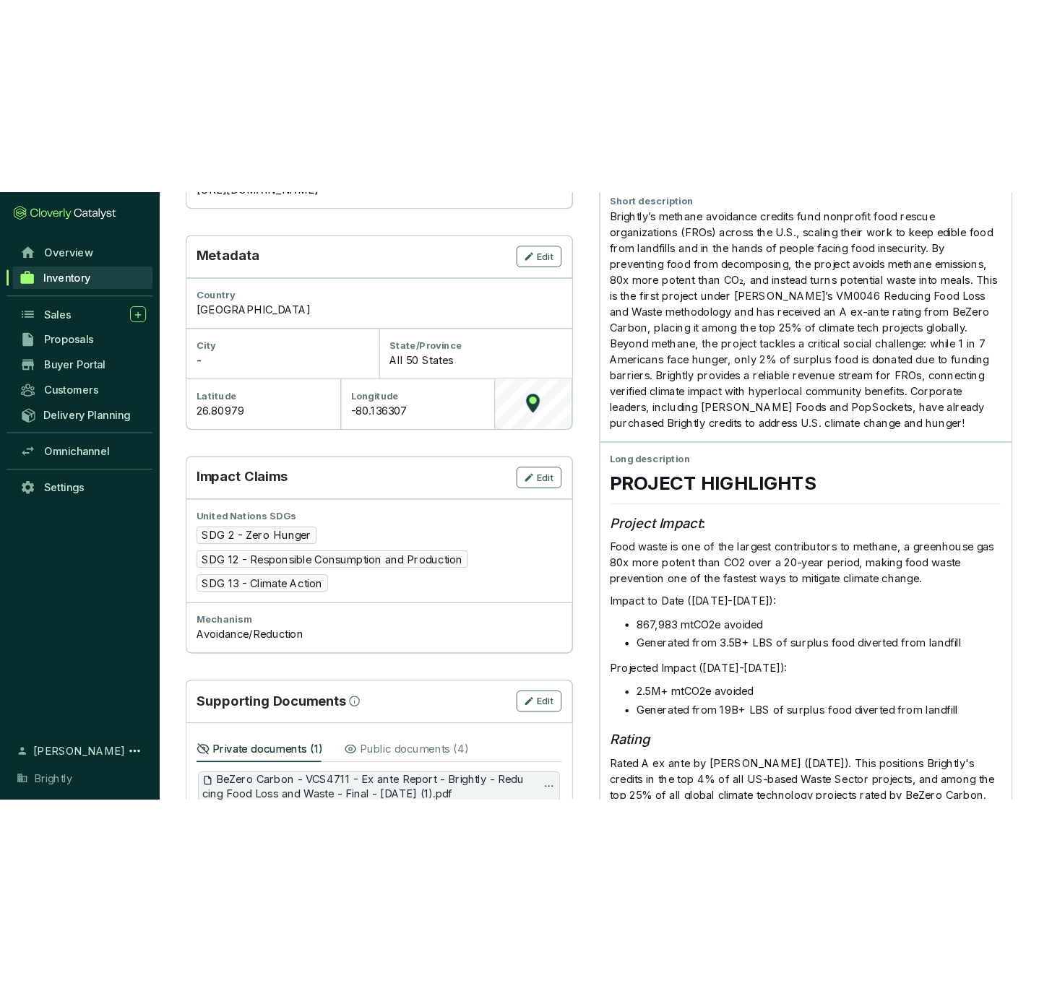
scroll to position [0, 0]
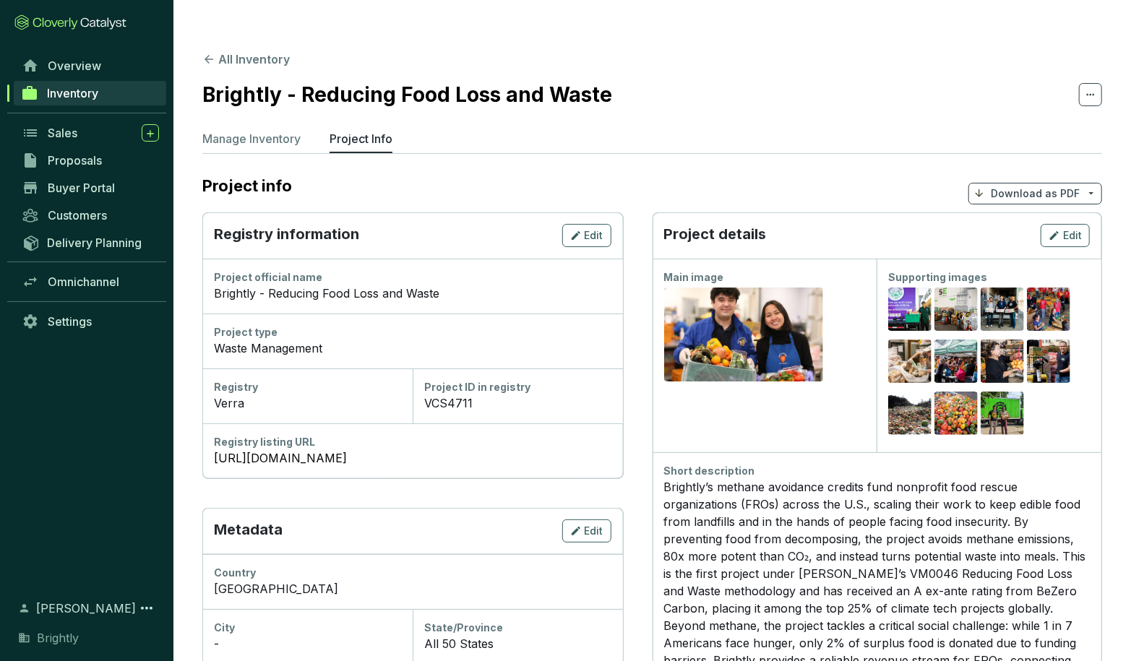
click at [1017, 186] on p "Download as PDF" at bounding box center [1035, 193] width 89 height 14
click at [1020, 203] on p "Show pricing" at bounding box center [1037, 198] width 114 height 25
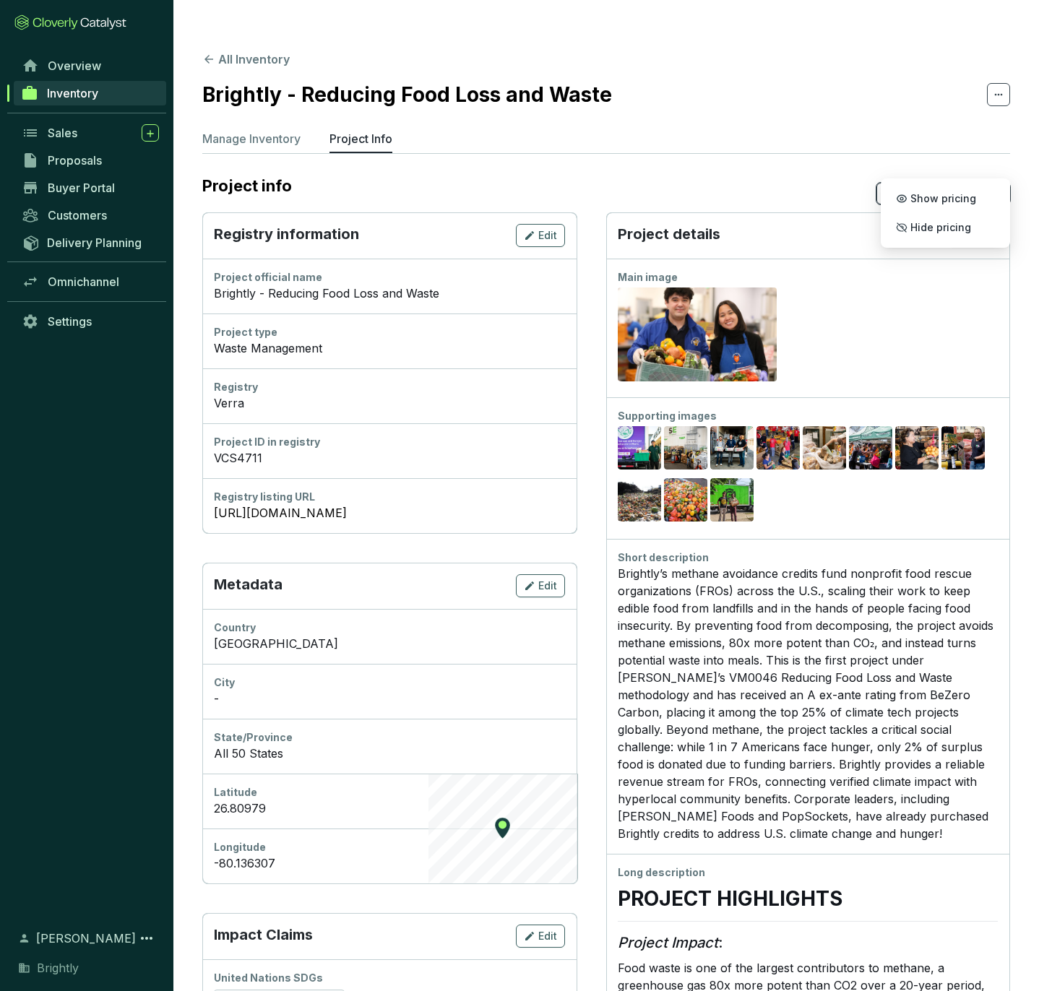
click at [985, 228] on span "Edit" at bounding box center [980, 235] width 19 height 14
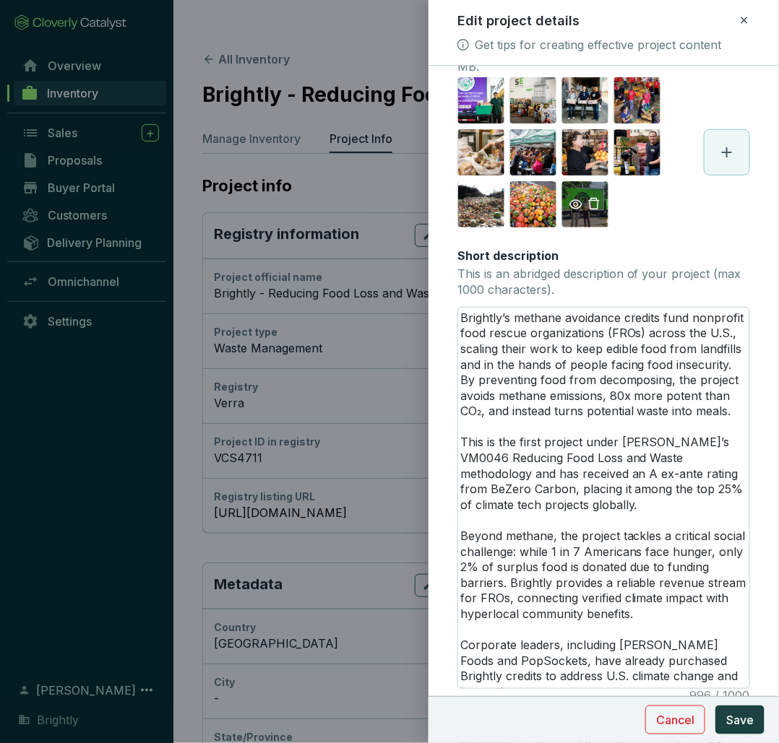
scroll to position [235, 0]
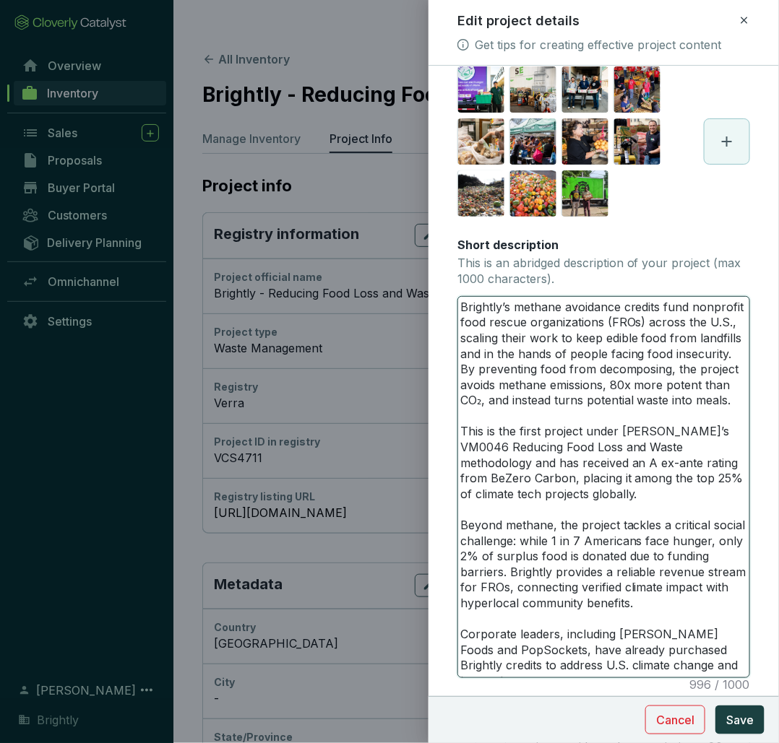
drag, startPoint x: 639, startPoint y: 344, endPoint x: 665, endPoint y: 344, distance: 26.0
click at [665, 344] on textarea "Brightly’s methane avoidance credits fund nonprofit food rescue organizations (…" at bounding box center [603, 487] width 291 height 381
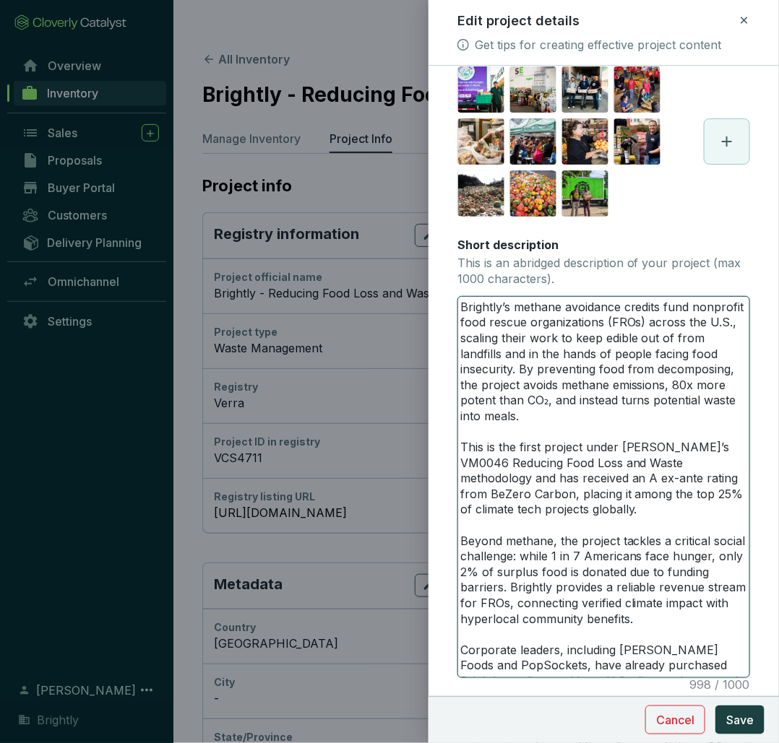
drag, startPoint x: 676, startPoint y: 340, endPoint x: 698, endPoint y: 340, distance: 21.7
click at [698, 340] on textarea "Brightly’s methane avoidance credits fund nonprofit food rescue organizations (…" at bounding box center [603, 487] width 291 height 381
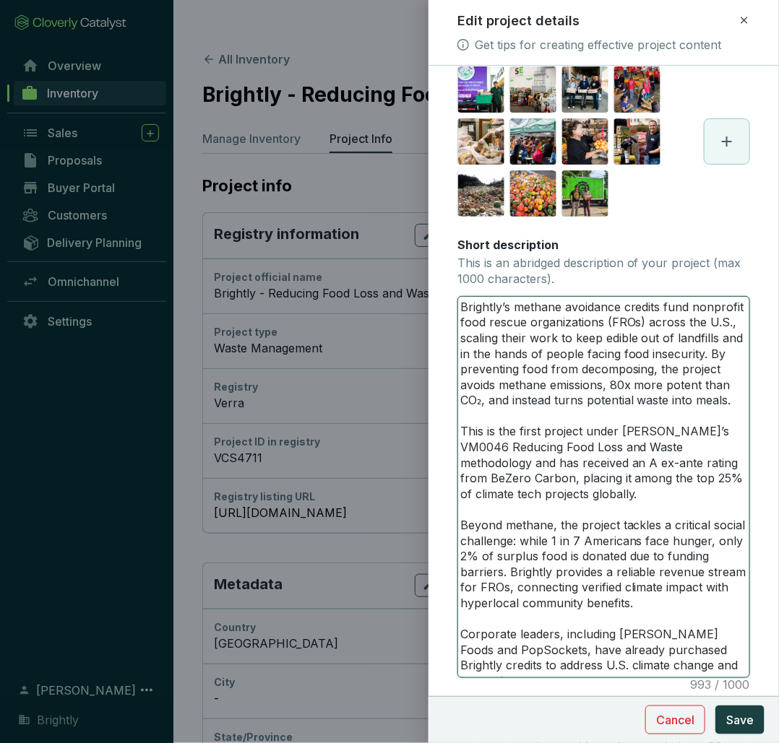
drag, startPoint x: 460, startPoint y: 354, endPoint x: 702, endPoint y: 356, distance: 242.0
click at [702, 356] on textarea "Brightly’s methane avoidance credits fund nonprofit food rescue organizations (…" at bounding box center [603, 487] width 291 height 381
click at [544, 355] on textarea "Brightly’s methane avoidance credits fund nonprofit food rescue organizations (…" at bounding box center [603, 487] width 291 height 381
click at [632, 385] on textarea "Brightly’s methane avoidance credits fund nonprofit food rescue organizations (…" at bounding box center [603, 487] width 291 height 381
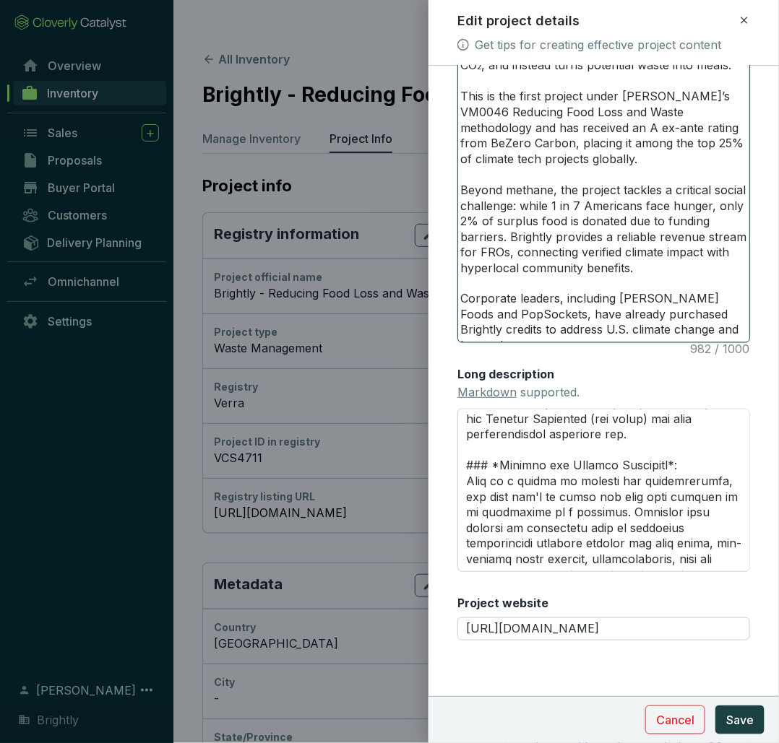
scroll to position [879, 0]
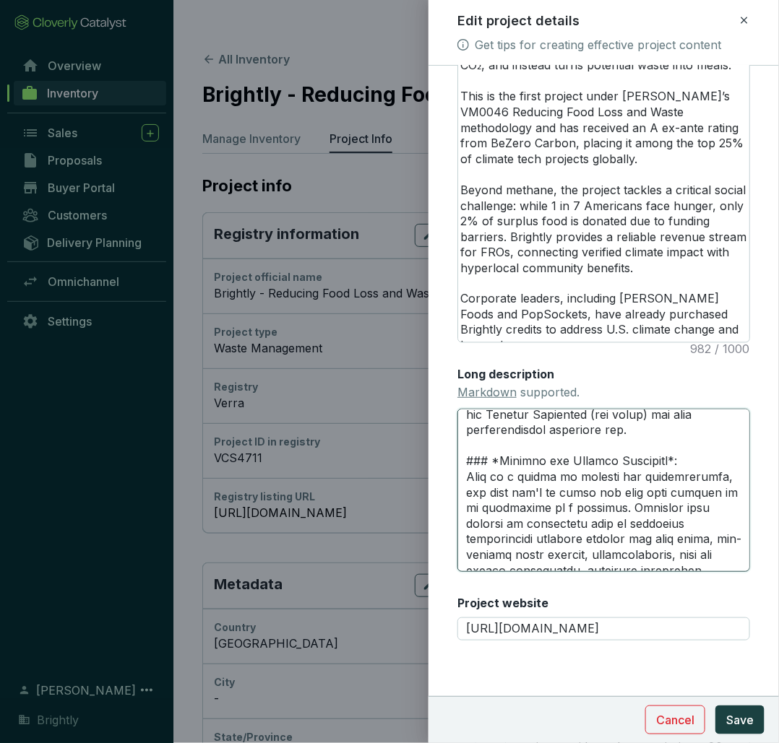
click at [535, 509] on textarea "Long description Markdown supported." at bounding box center [603, 490] width 293 height 163
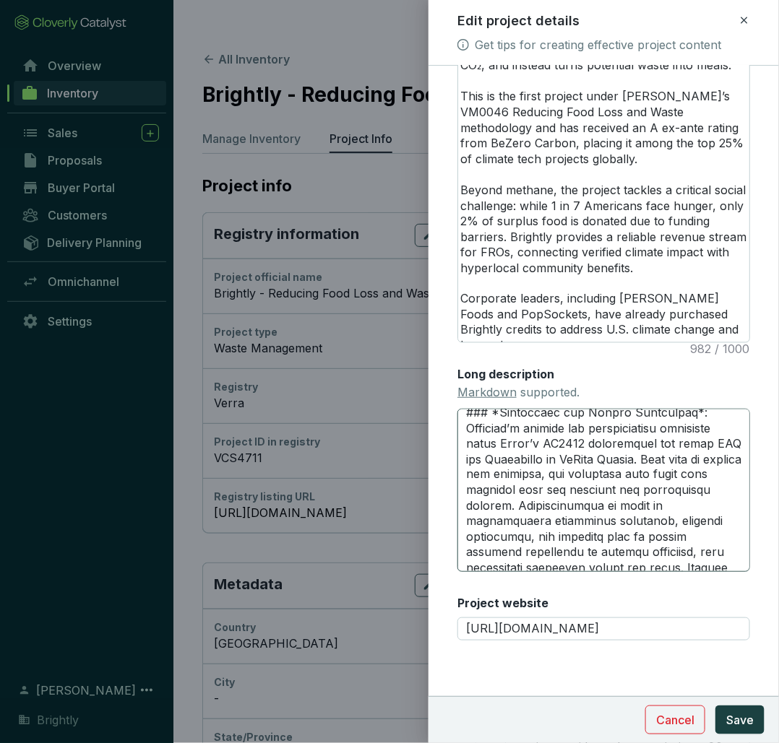
scroll to position [711, 0]
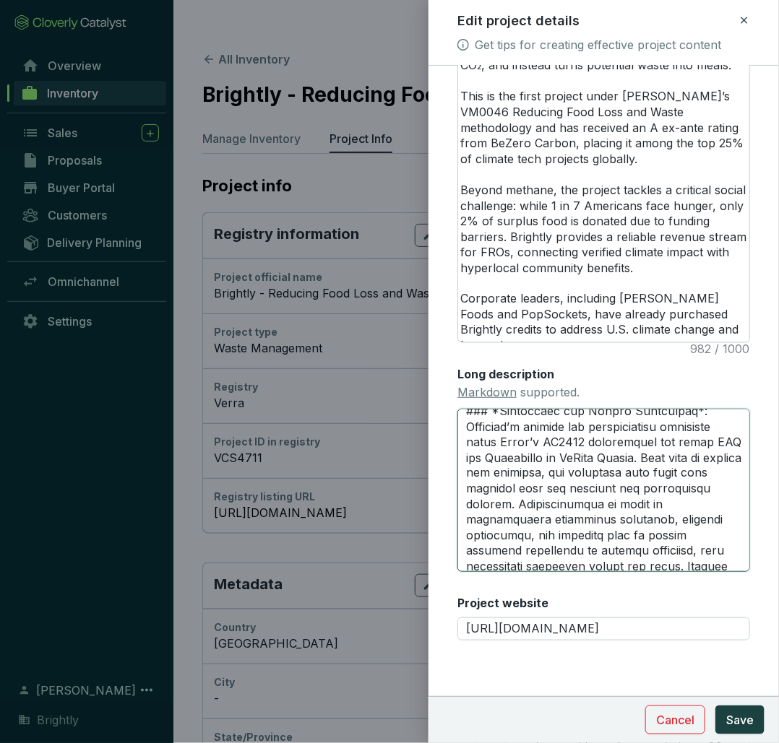
click at [717, 489] on textarea "Long description Markdown supported." at bounding box center [603, 490] width 293 height 163
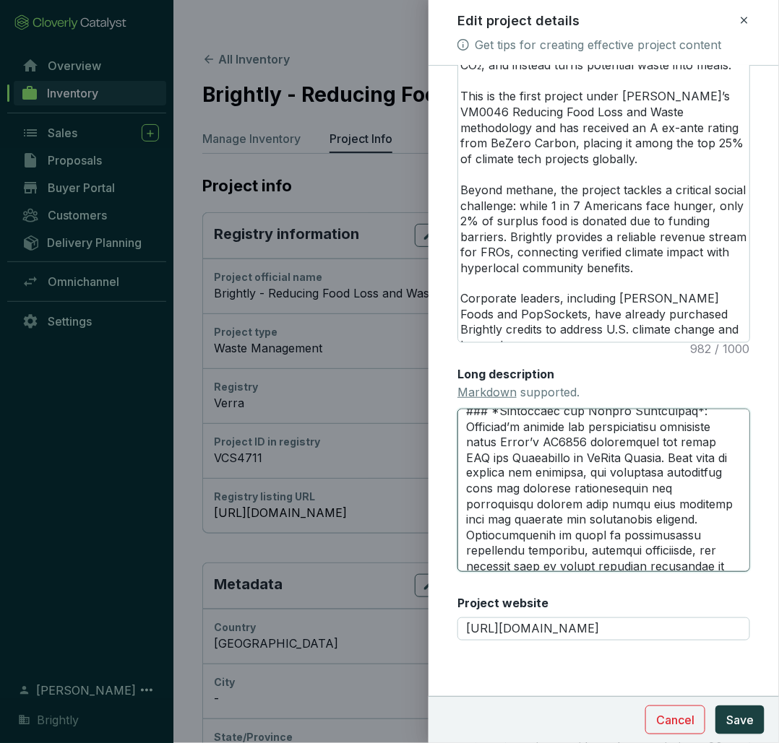
click at [485, 523] on textarea "Long description Markdown supported." at bounding box center [603, 490] width 293 height 163
click at [501, 522] on textarea "Long description Markdown supported." at bounding box center [603, 490] width 293 height 163
click at [592, 501] on textarea "Long description Markdown supported." at bounding box center [603, 490] width 293 height 163
click at [537, 542] on textarea "Long description Markdown supported." at bounding box center [603, 490] width 293 height 163
drag, startPoint x: 693, startPoint y: 536, endPoint x: 580, endPoint y: 520, distance: 113.8
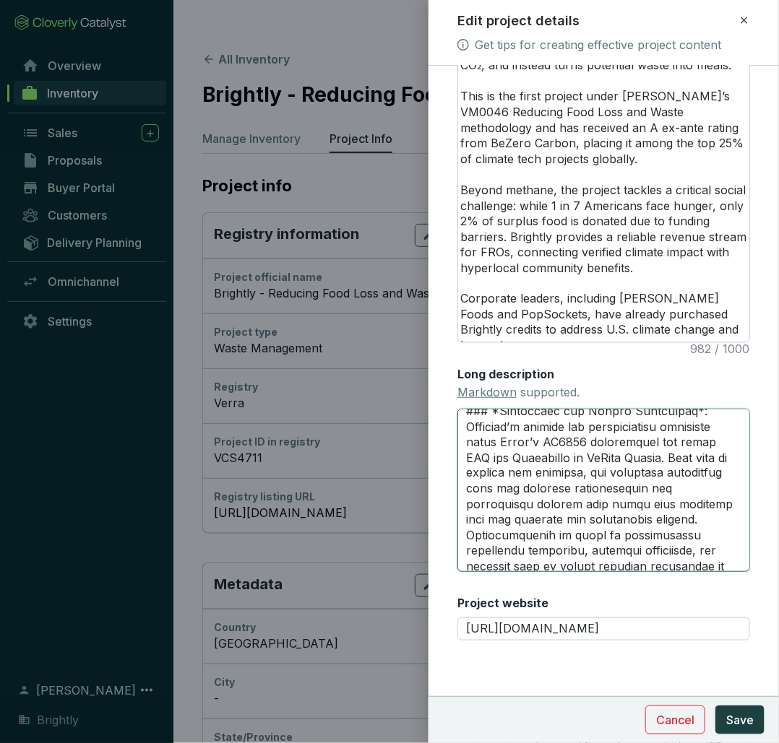
click at [580, 520] on textarea "Long description Markdown supported." at bounding box center [603, 490] width 293 height 163
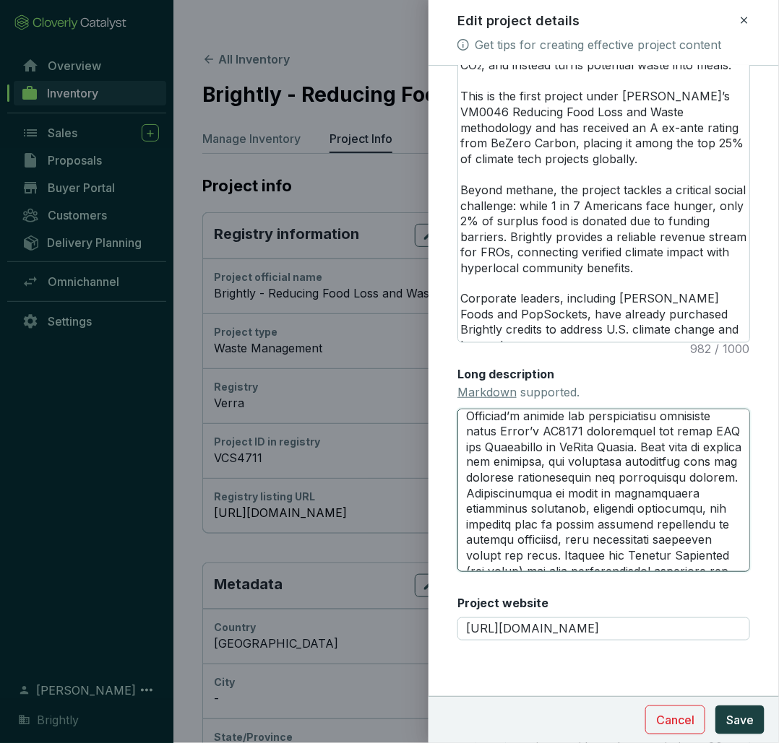
scroll to position [724, 0]
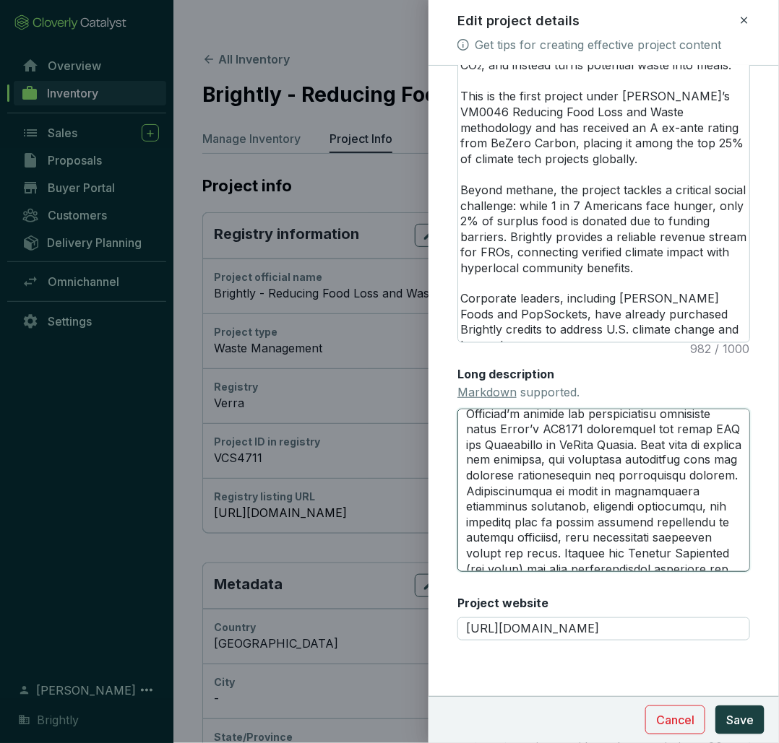
click at [593, 444] on textarea "Long description Markdown supported." at bounding box center [603, 490] width 293 height 163
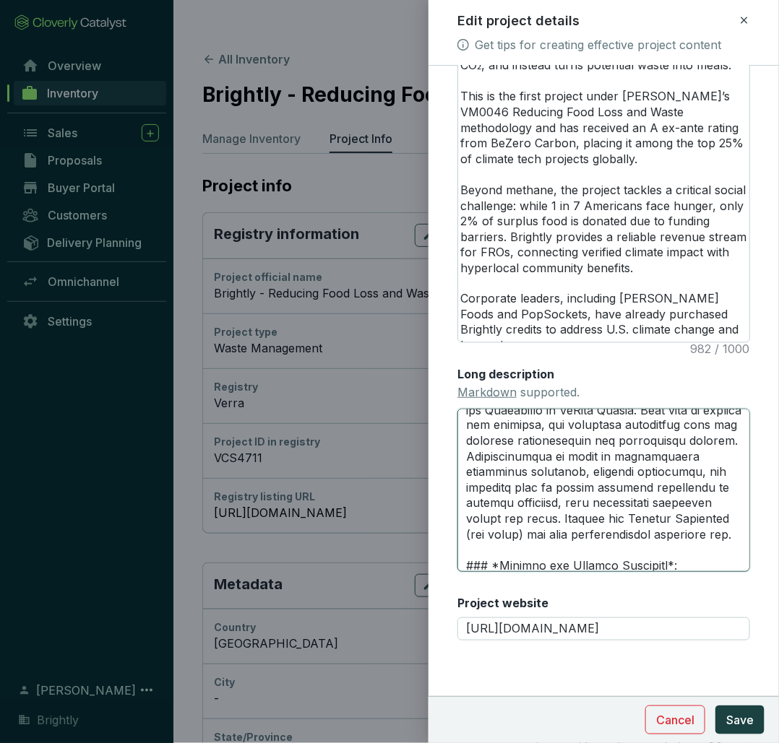
scroll to position [768, 0]
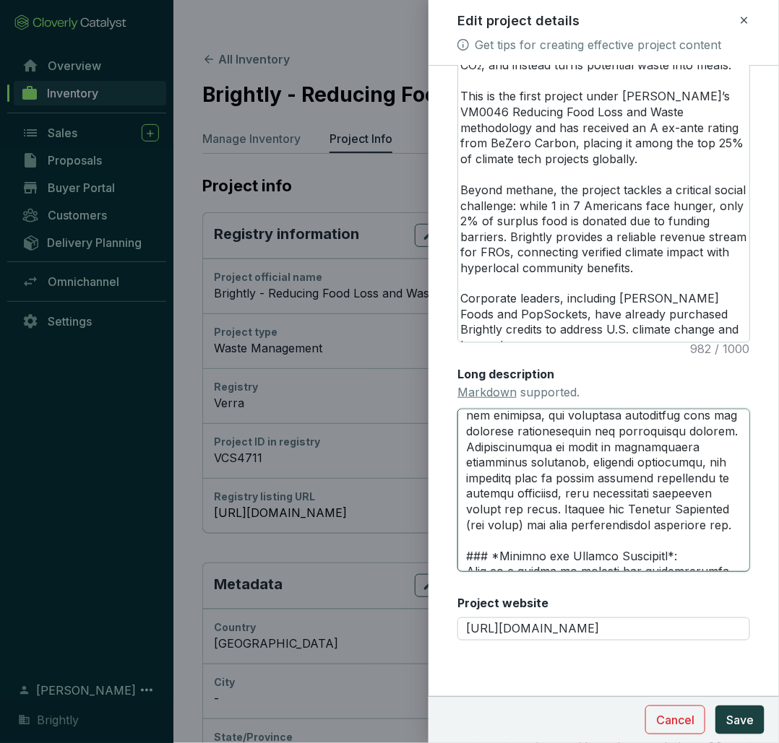
drag, startPoint x: 506, startPoint y: 435, endPoint x: 551, endPoint y: 434, distance: 44.1
click at [551, 434] on textarea "Long description Markdown supported." at bounding box center [603, 490] width 293 height 163
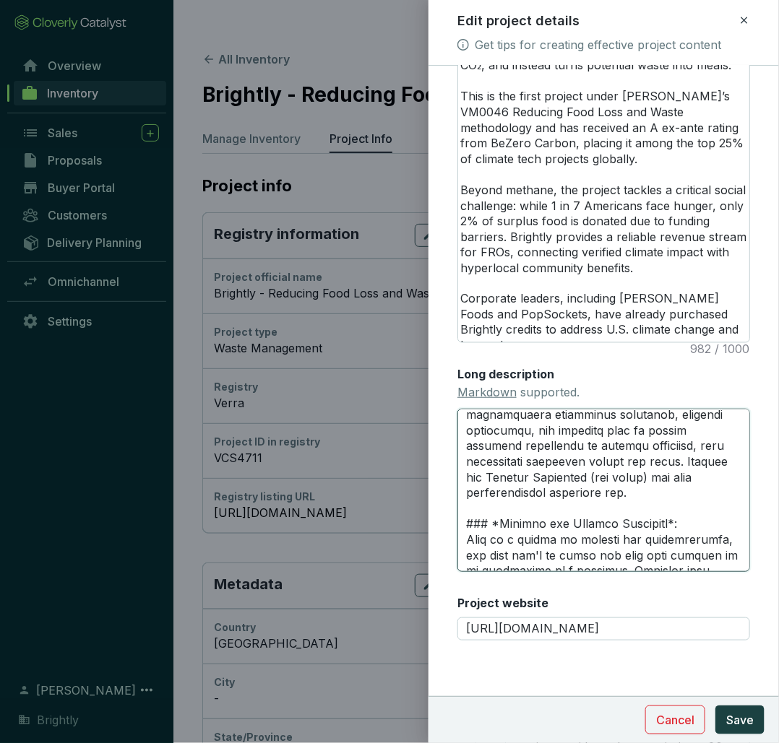
scroll to position [822, 0]
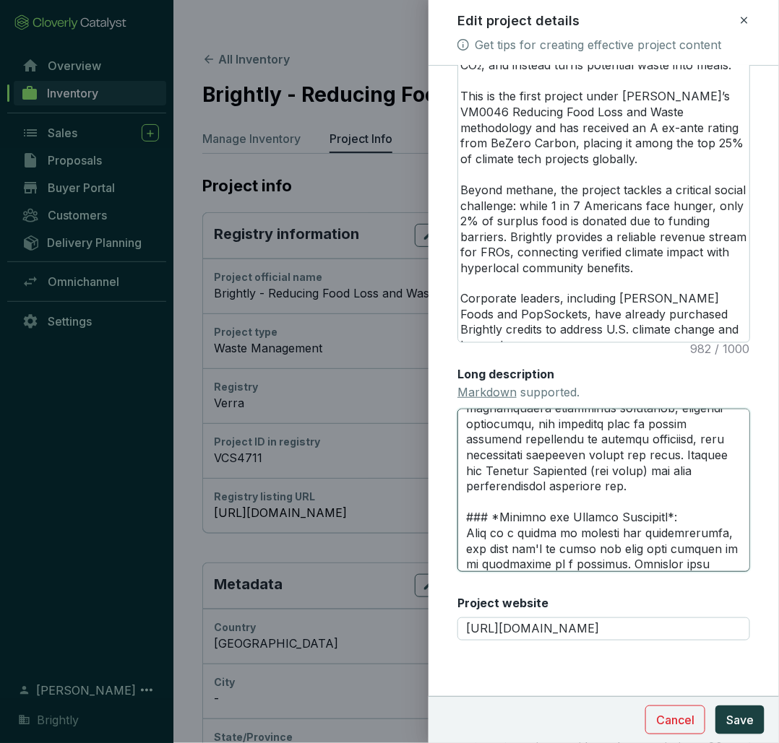
click at [548, 436] on textarea "Long description Markdown supported." at bounding box center [603, 490] width 293 height 163
drag, startPoint x: 609, startPoint y: 496, endPoint x: 616, endPoint y: 471, distance: 26.3
click at [616, 471] on textarea "Long description Markdown supported." at bounding box center [603, 490] width 293 height 163
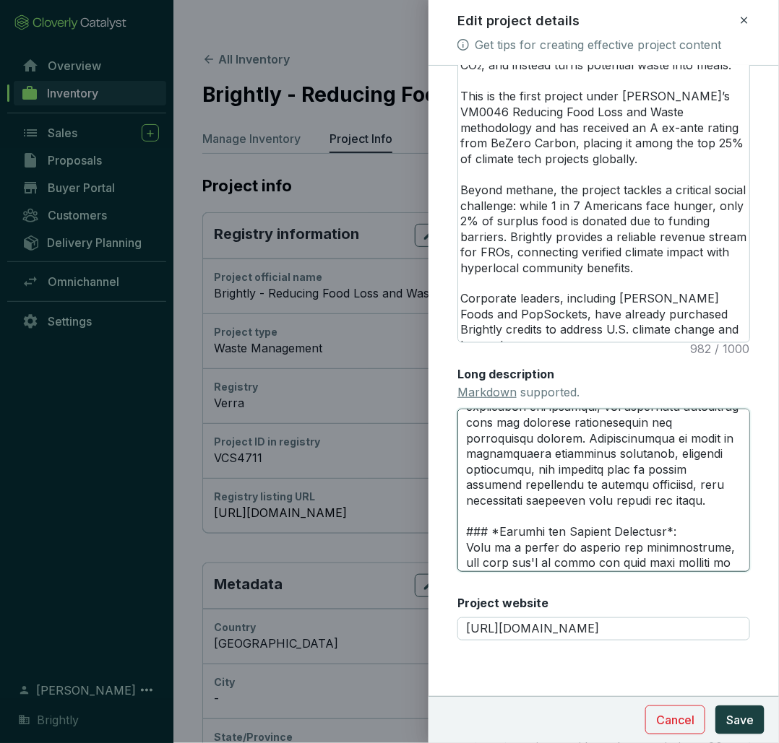
scroll to position [715, 0]
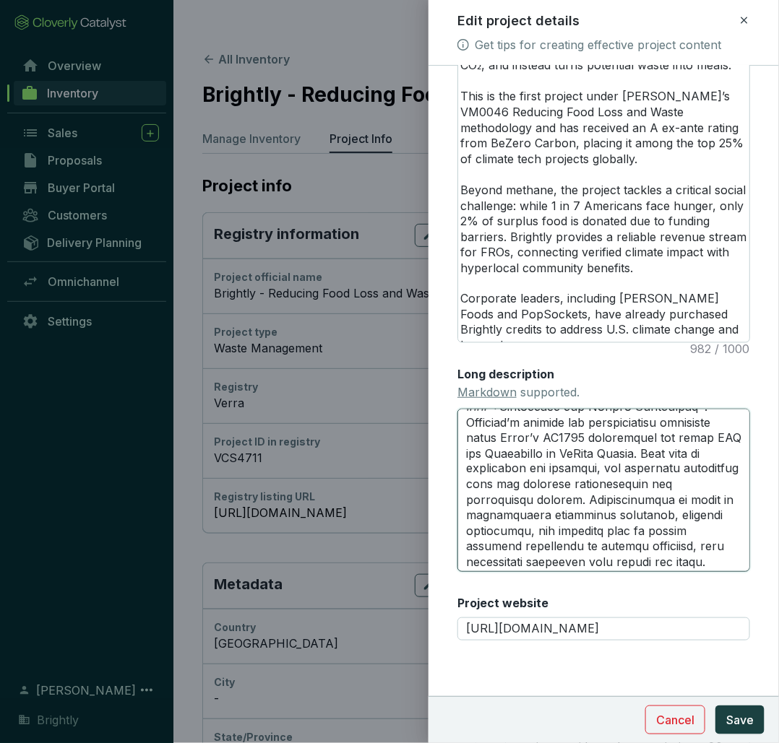
click at [611, 489] on textarea "Long description Markdown supported." at bounding box center [603, 490] width 293 height 163
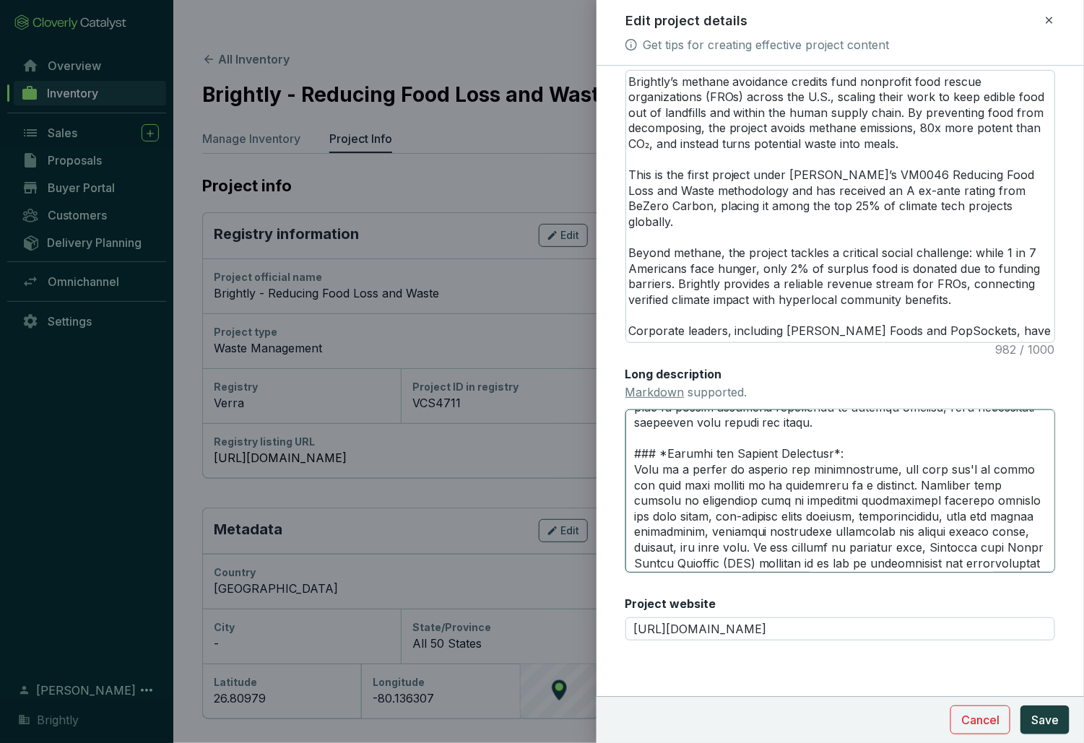
scroll to position [678, 0]
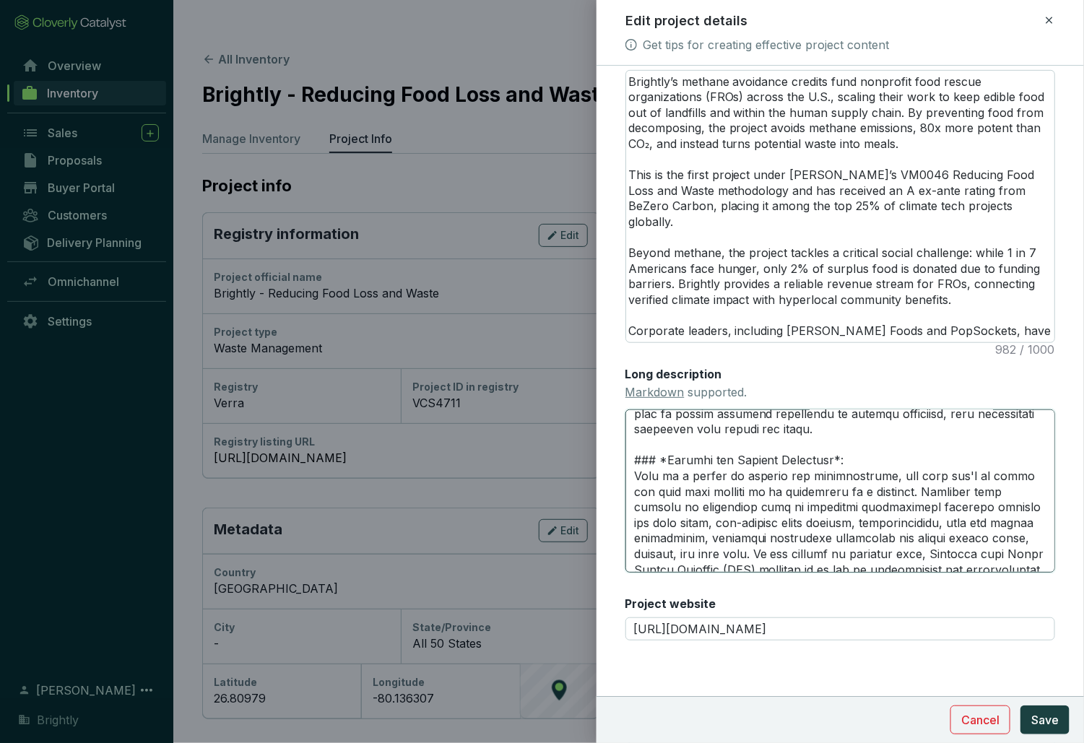
click at [886, 460] on textarea "Long description Markdown supported." at bounding box center [841, 491] width 430 height 163
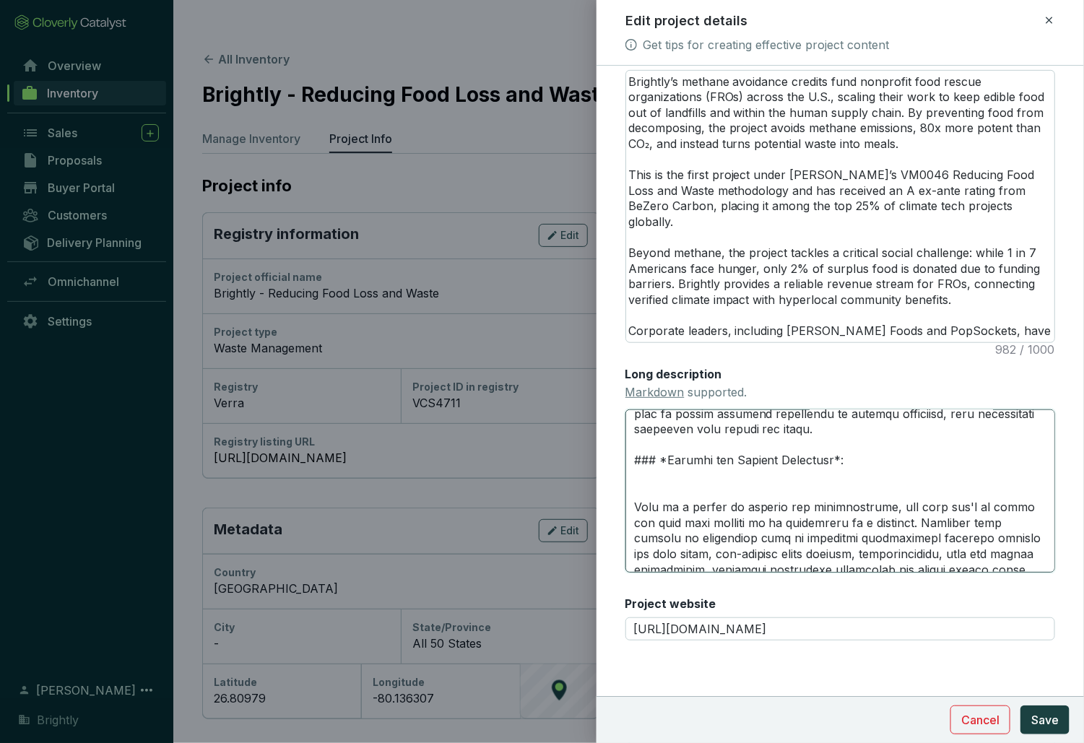
paste textarea "Brightly accounts for all residual emissions in the rescue process — including …"
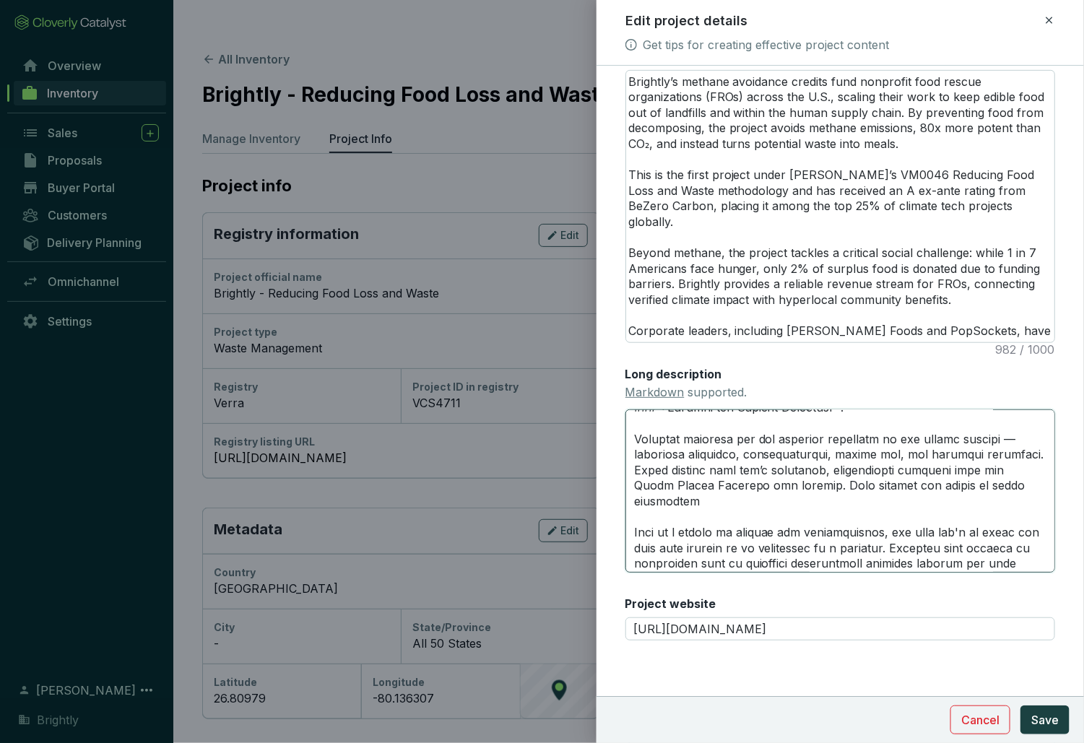
scroll to position [734, 0]
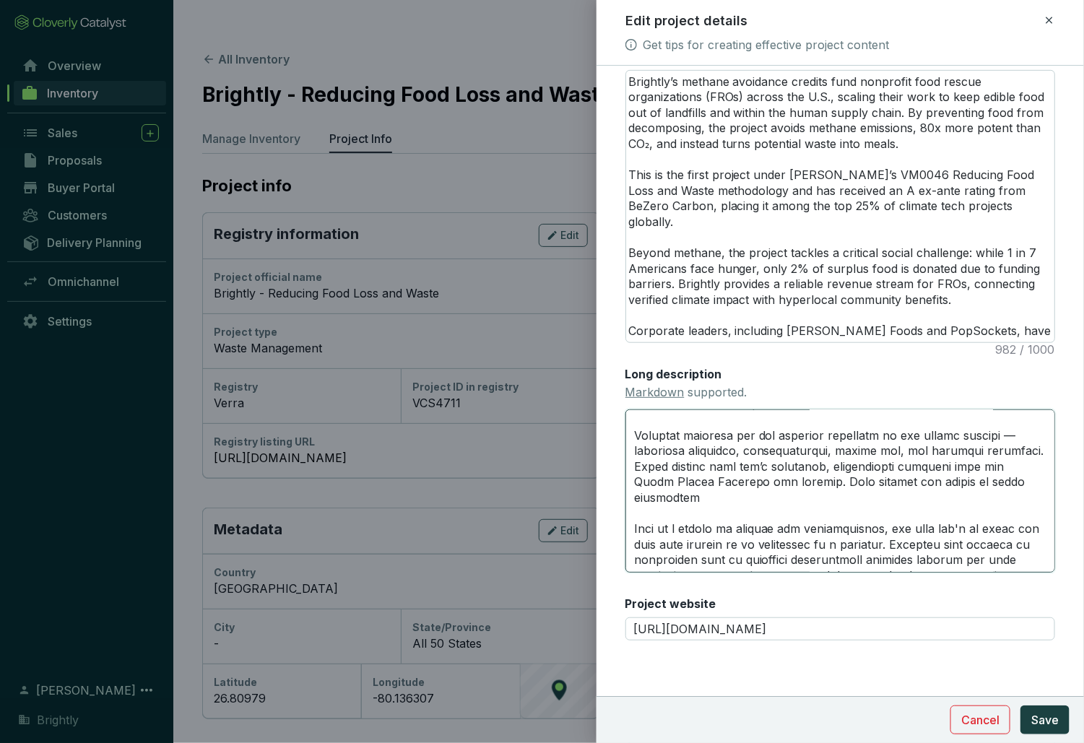
click at [1005, 434] on textarea "Long description Markdown supported." at bounding box center [841, 491] width 430 height 163
click at [817, 453] on textarea "Long description Markdown supported." at bounding box center [841, 491] width 430 height 163
drag, startPoint x: 870, startPoint y: 454, endPoint x: 888, endPoint y: 454, distance: 18.1
click at [888, 454] on textarea "Long description Markdown supported." at bounding box center [841, 491] width 430 height 163
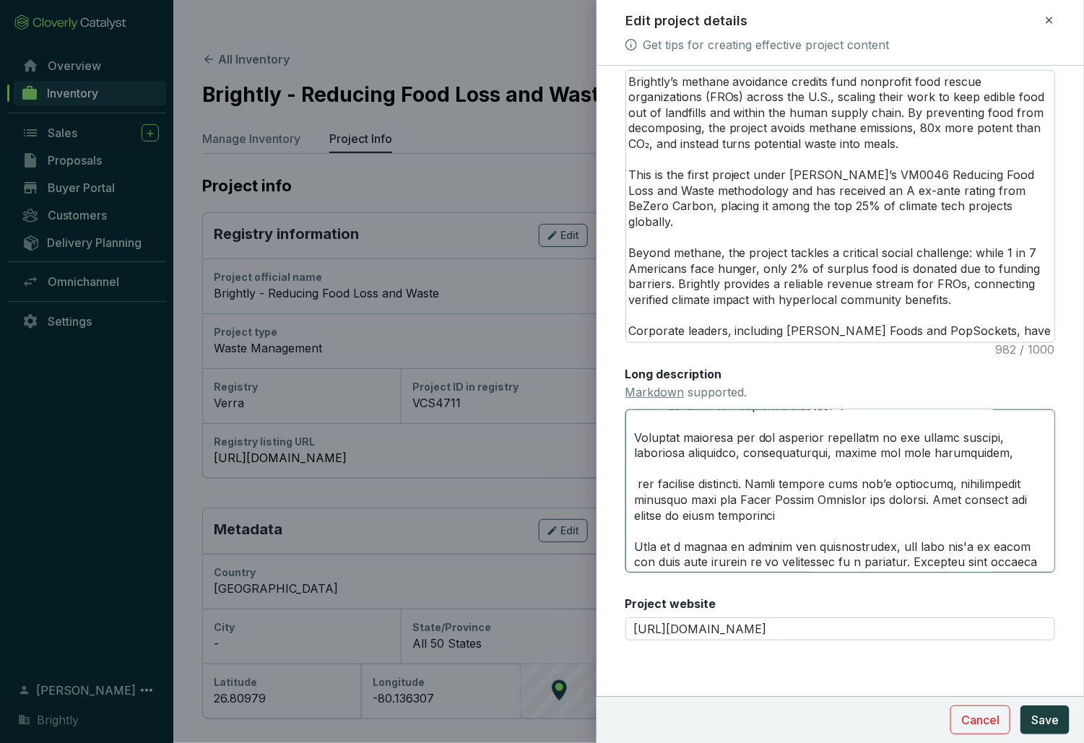
scroll to position [730, 0]
click at [681, 441] on textarea "Long description Markdown supported." at bounding box center [841, 491] width 430 height 163
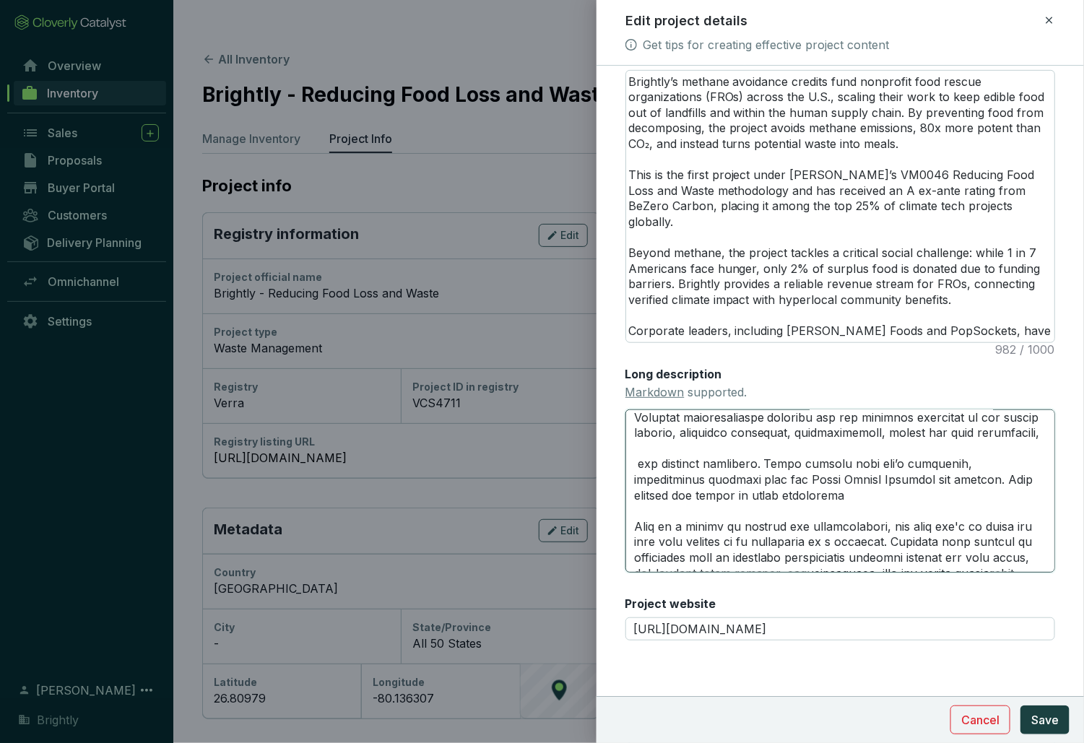
scroll to position [754, 0]
click at [922, 431] on textarea "Long description Markdown supported." at bounding box center [841, 491] width 430 height 163
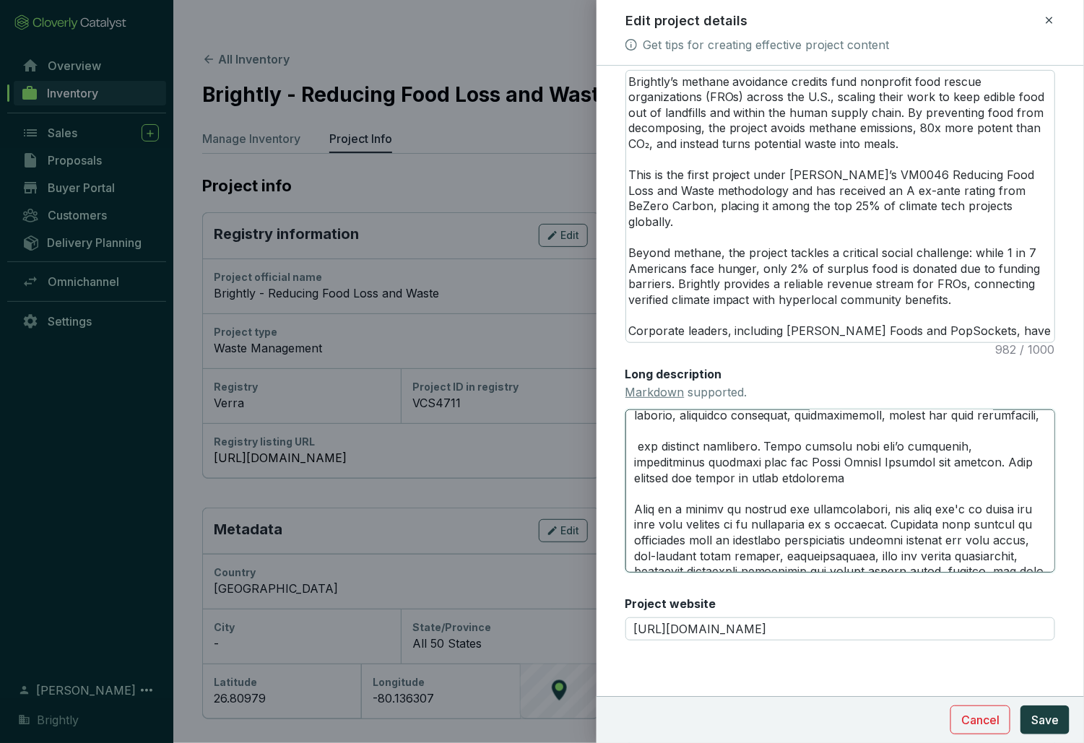
scroll to position [782, 0]
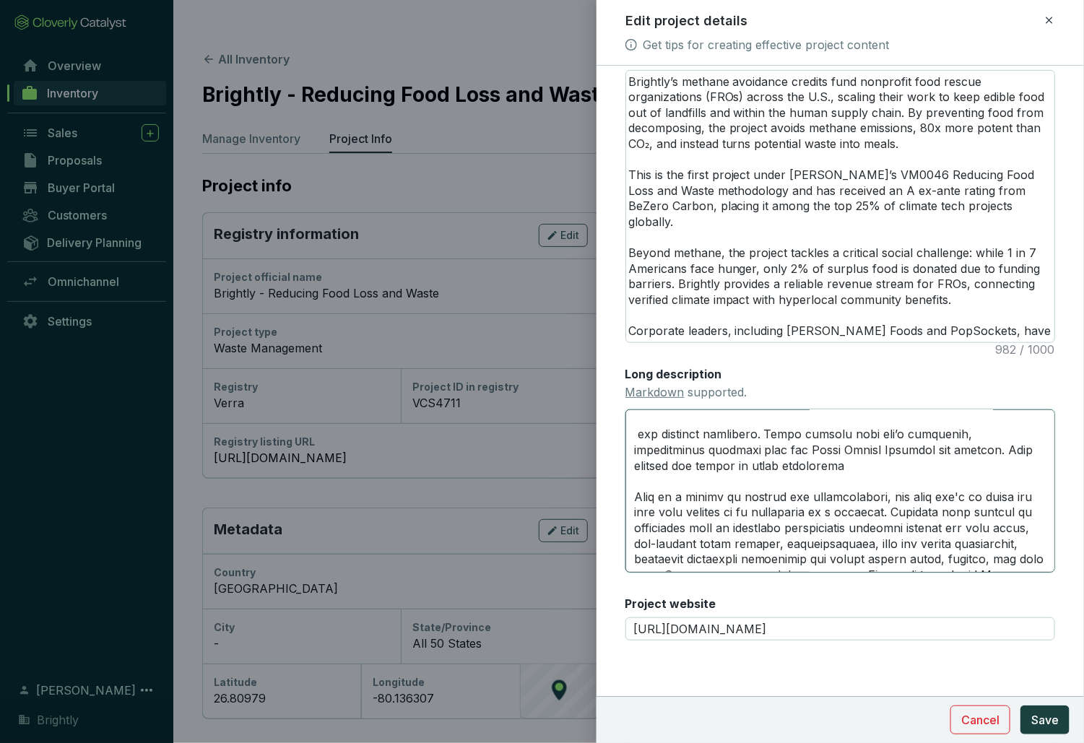
drag, startPoint x: 776, startPoint y: 544, endPoint x: 630, endPoint y: 543, distance: 145.9
click at [630, 543] on textarea "Long description Markdown supported." at bounding box center [841, 491] width 430 height 163
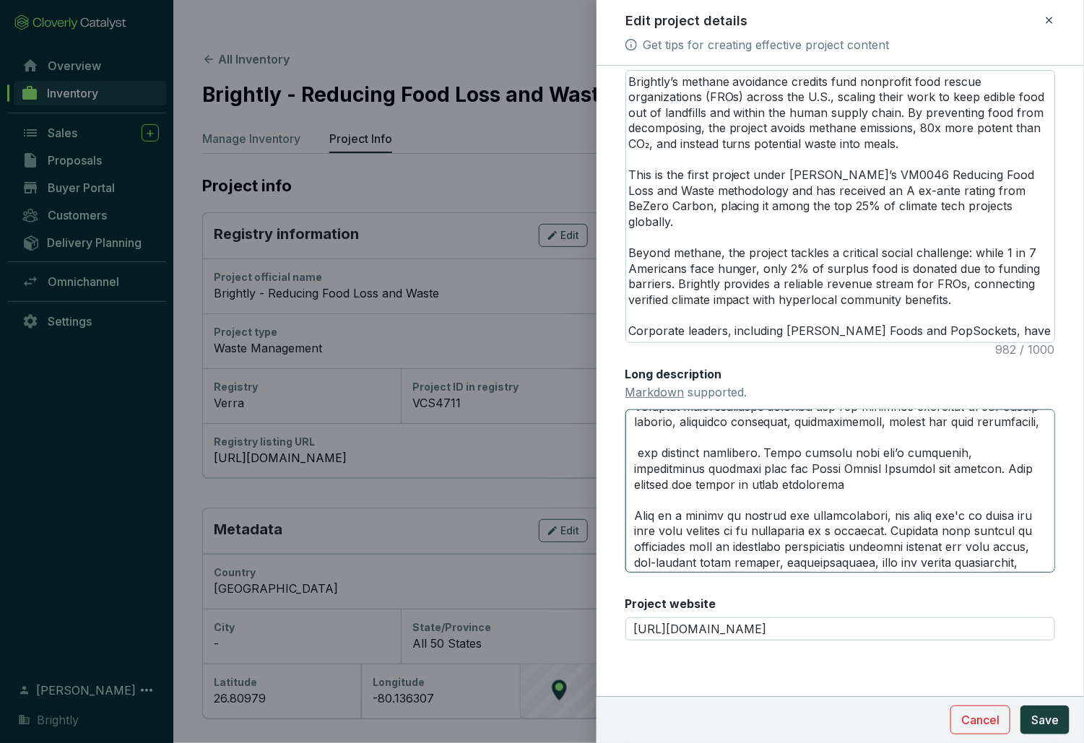
scroll to position [750, 0]
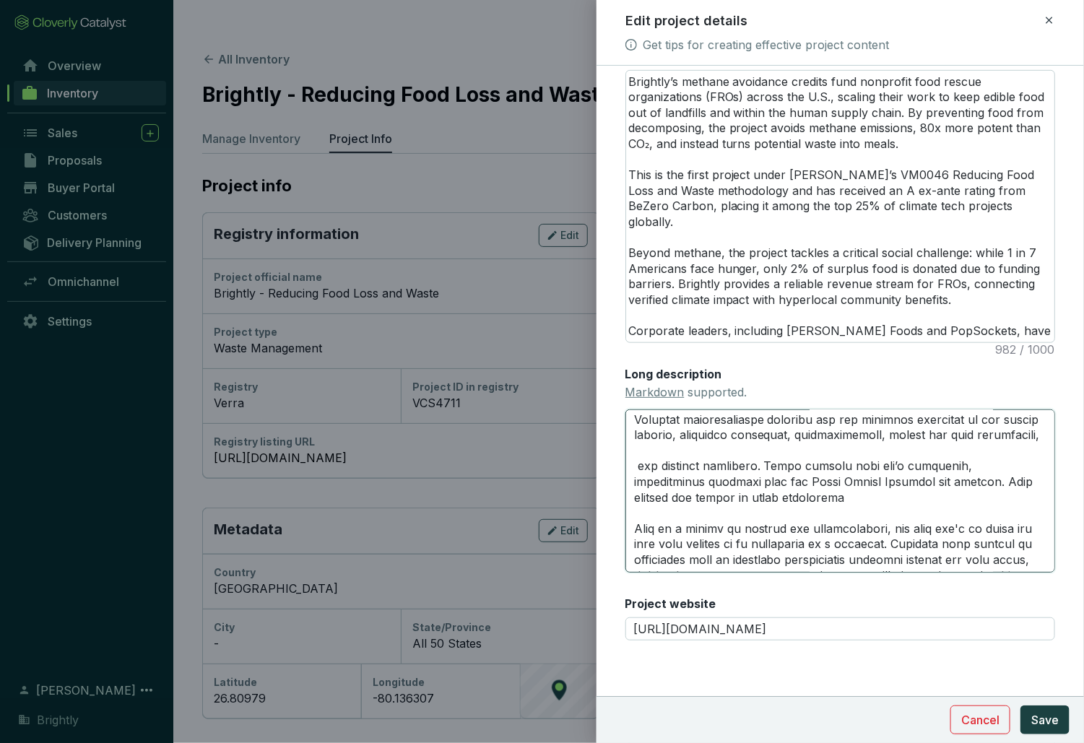
click at [1048, 439] on textarea "Long description Markdown supported." at bounding box center [841, 491] width 430 height 163
paste textarea "pre-project waste streams"
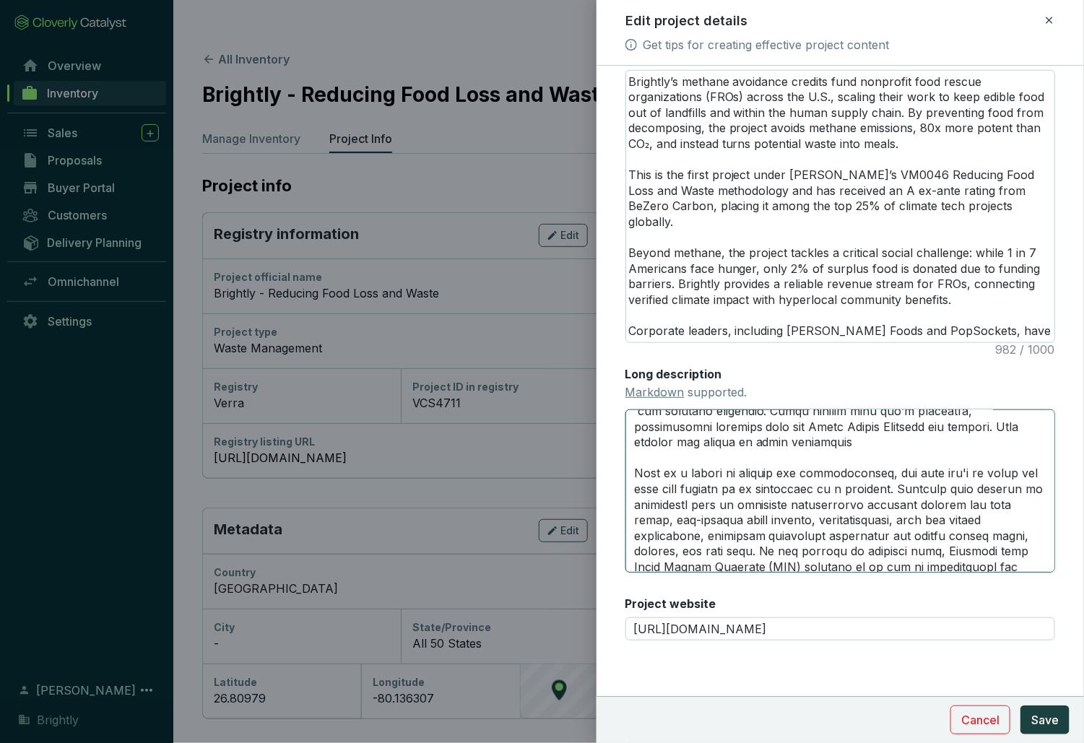
scroll to position [821, 0]
drag, startPoint x: 956, startPoint y: 535, endPoint x: 999, endPoint y: 535, distance: 43.3
click at [999, 535] on textarea "Long description Markdown supported." at bounding box center [841, 491] width 430 height 163
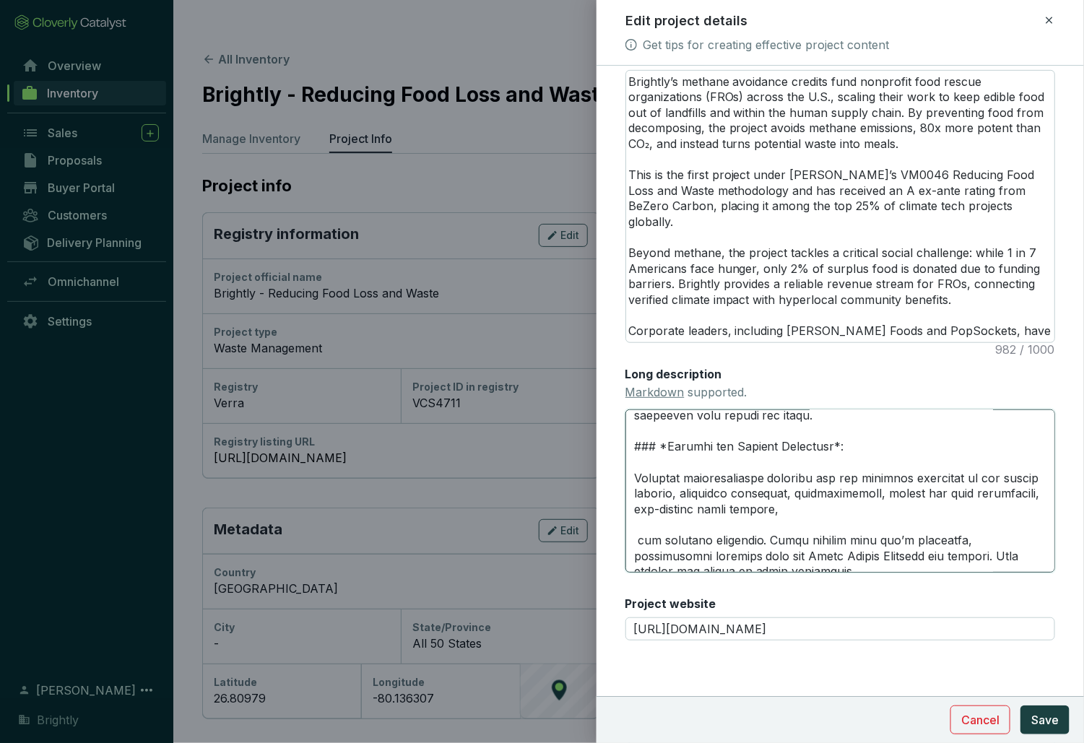
scroll to position [676, 0]
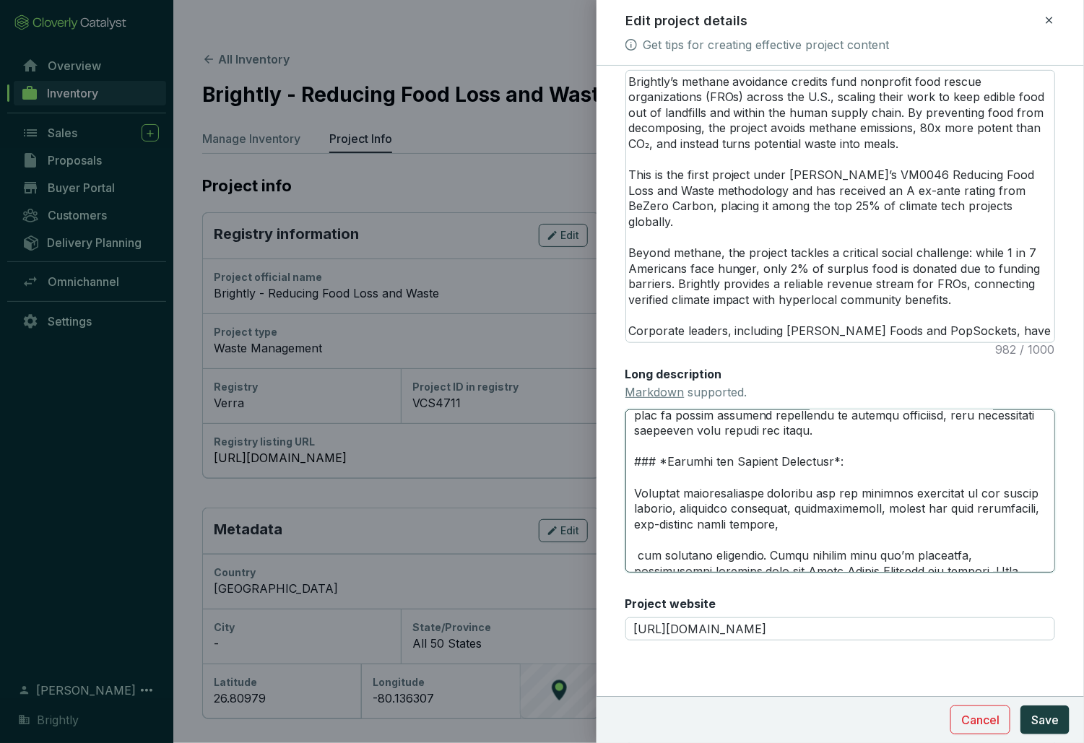
click at [854, 526] on textarea "Long description Markdown supported." at bounding box center [841, 491] width 430 height 163
paste textarea "storage"
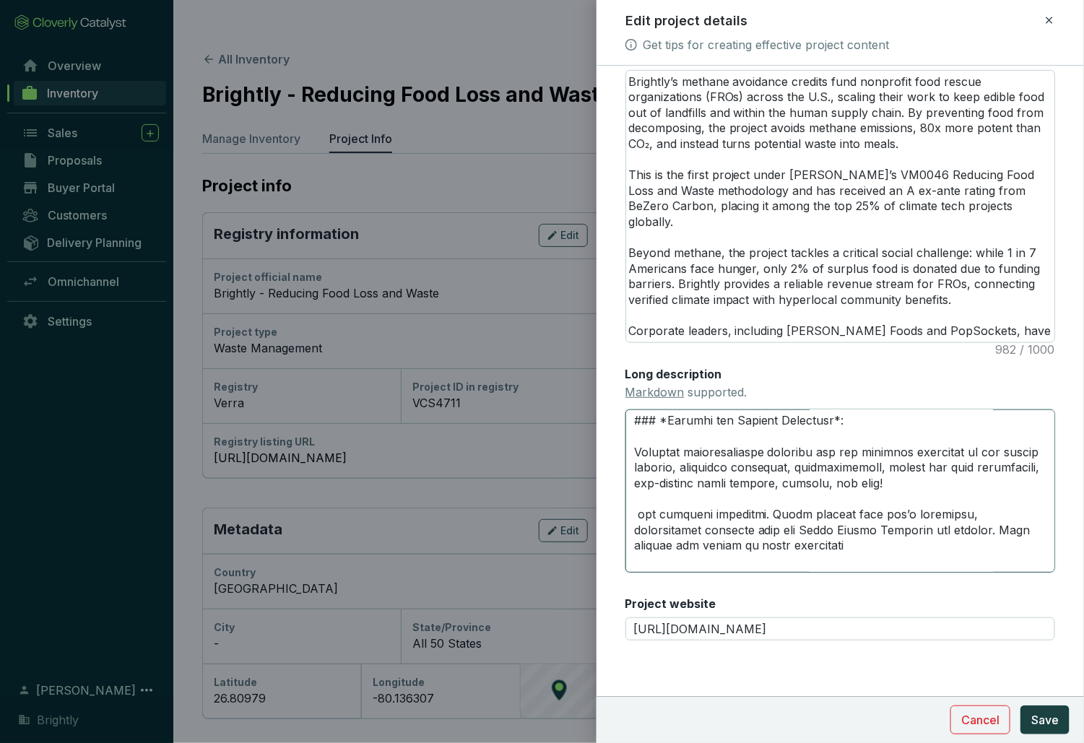
scroll to position [715, 0]
click at [831, 483] on textarea "Long description Markdown supported." at bounding box center [841, 491] width 430 height 163
drag, startPoint x: 764, startPoint y: 516, endPoint x: 626, endPoint y: 501, distance: 138.8
click at [626, 501] on textarea "Long description Markdown supported." at bounding box center [841, 491] width 430 height 163
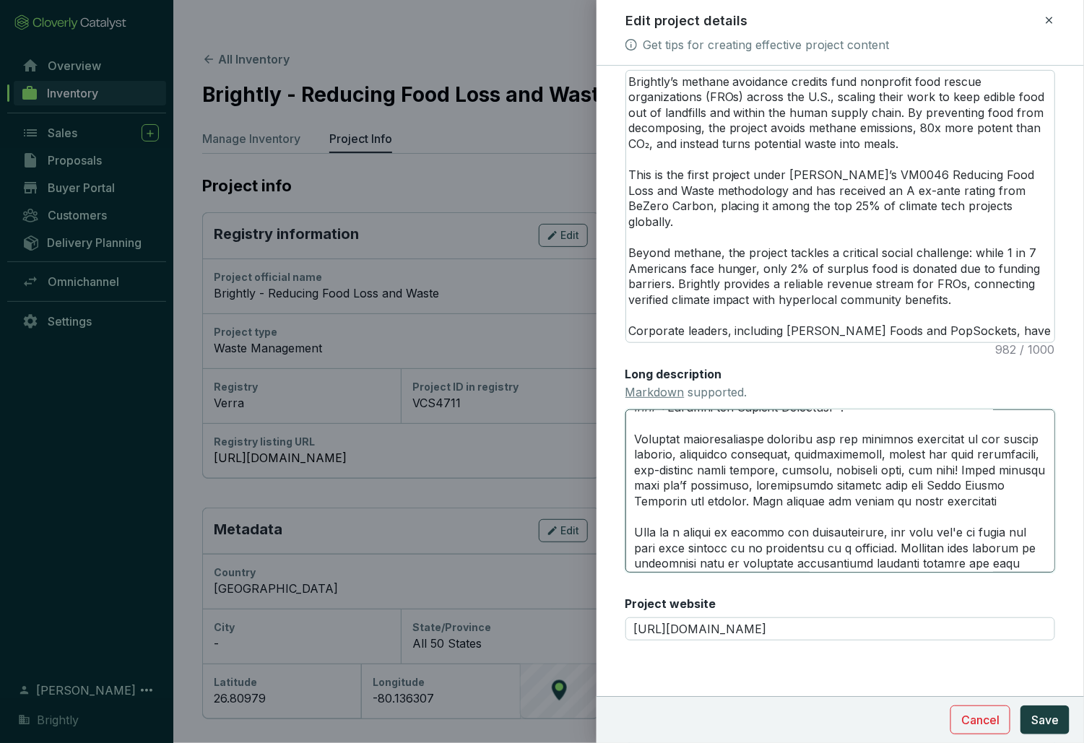
scroll to position [733, 0]
click at [682, 502] on textarea "Long description Markdown supported." at bounding box center [841, 491] width 430 height 163
click at [860, 497] on textarea "Long description Markdown supported." at bounding box center [841, 491] width 430 height 163
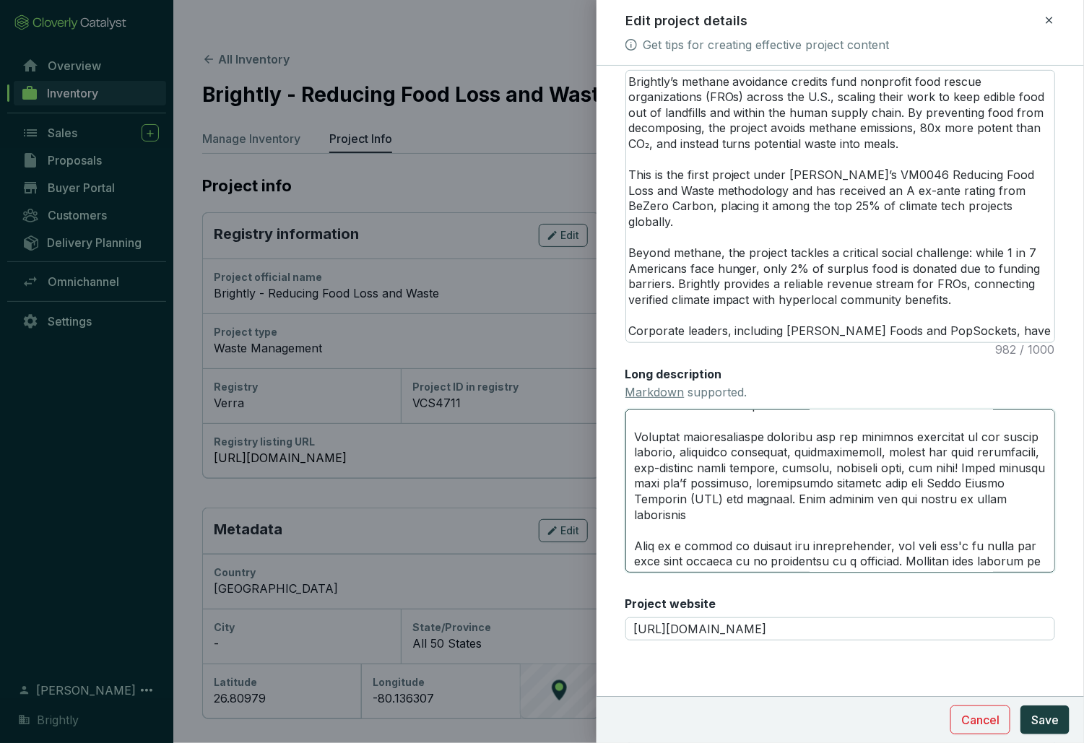
click at [898, 495] on textarea "Long description Markdown supported." at bounding box center [841, 491] width 430 height 163
click at [748, 514] on textarea "Long description Markdown supported." at bounding box center [841, 491] width 430 height 163
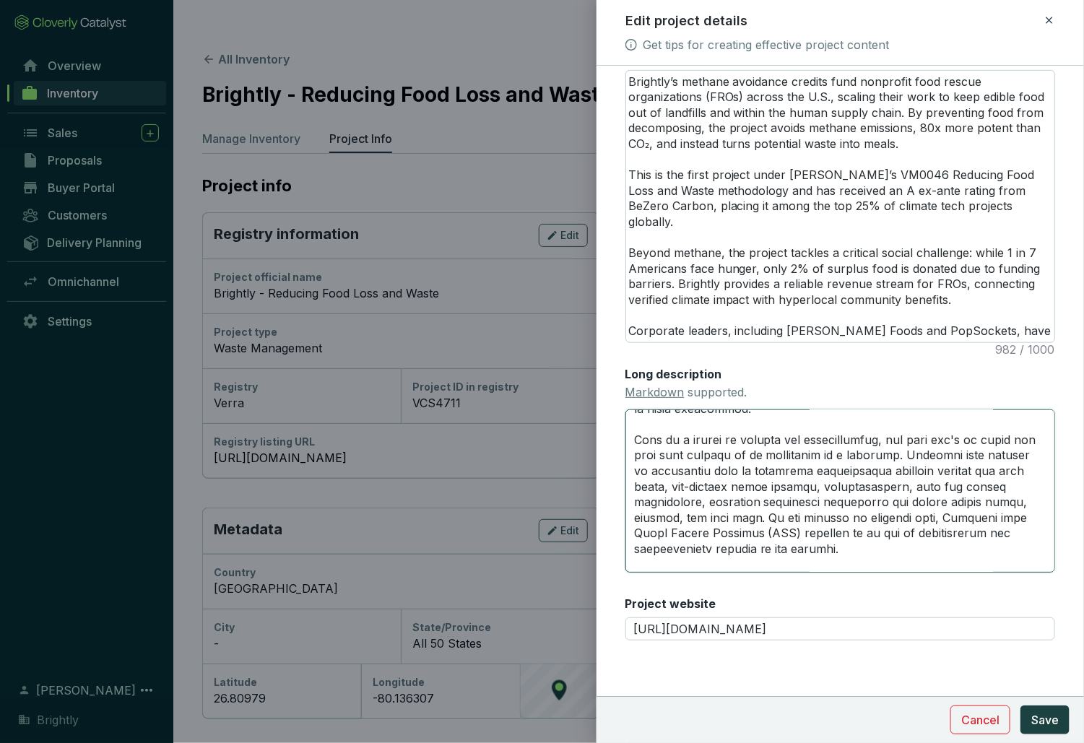
scroll to position [845, 0]
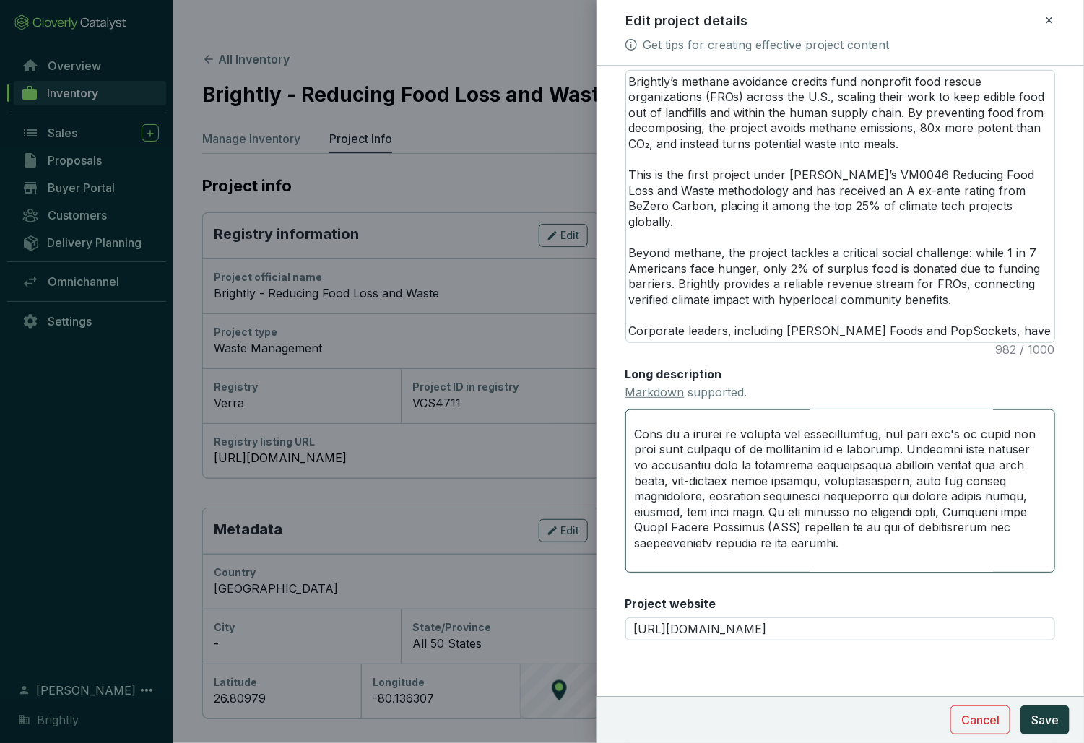
drag, startPoint x: 780, startPoint y: 543, endPoint x: 628, endPoint y: 435, distance: 186.5
click at [628, 435] on textarea "Long description Markdown supported." at bounding box center [841, 491] width 430 height 163
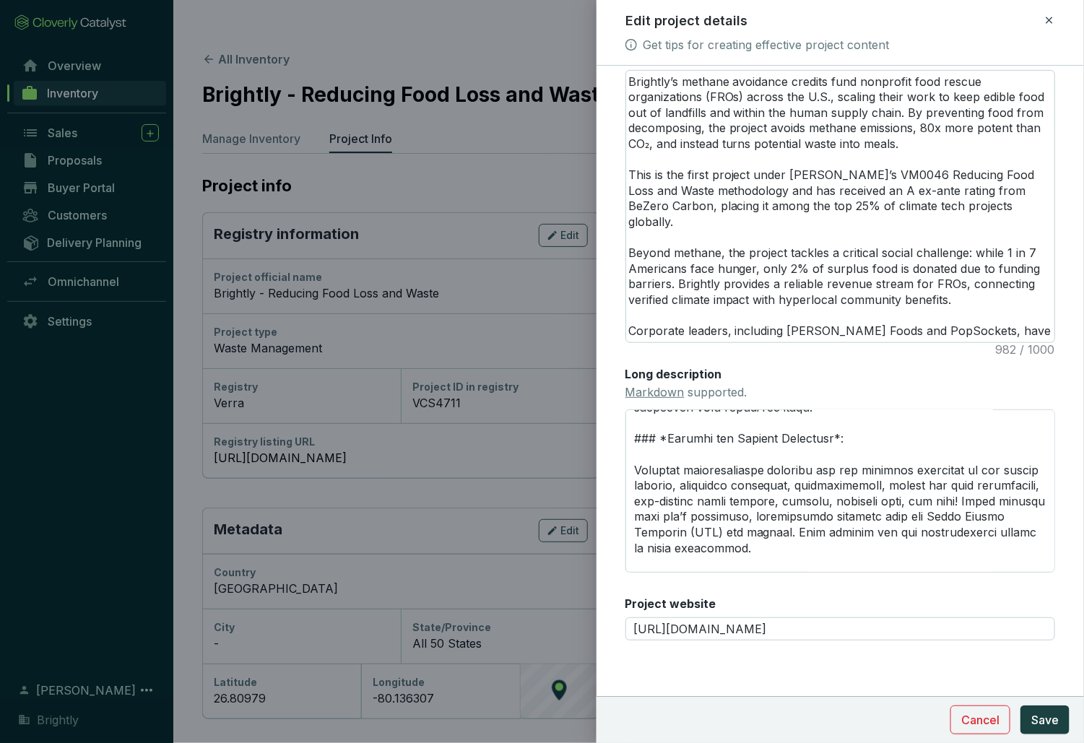
scroll to position [704, 0]
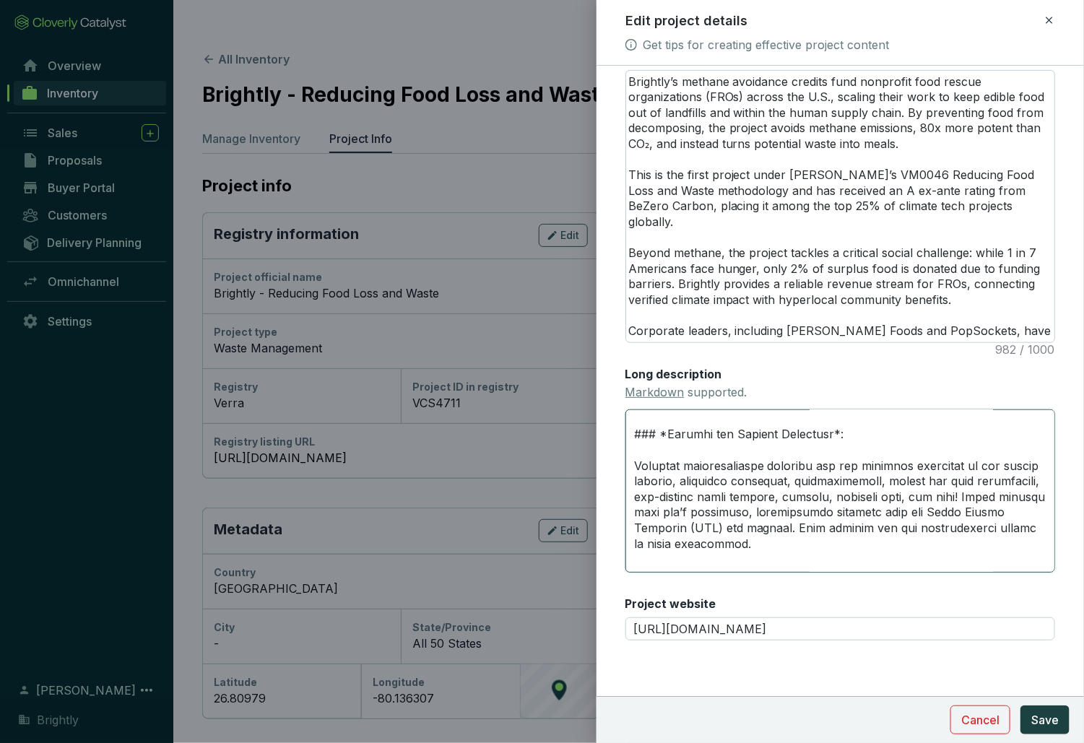
click at [777, 520] on textarea "Long description Markdown supported." at bounding box center [841, 491] width 430 height 163
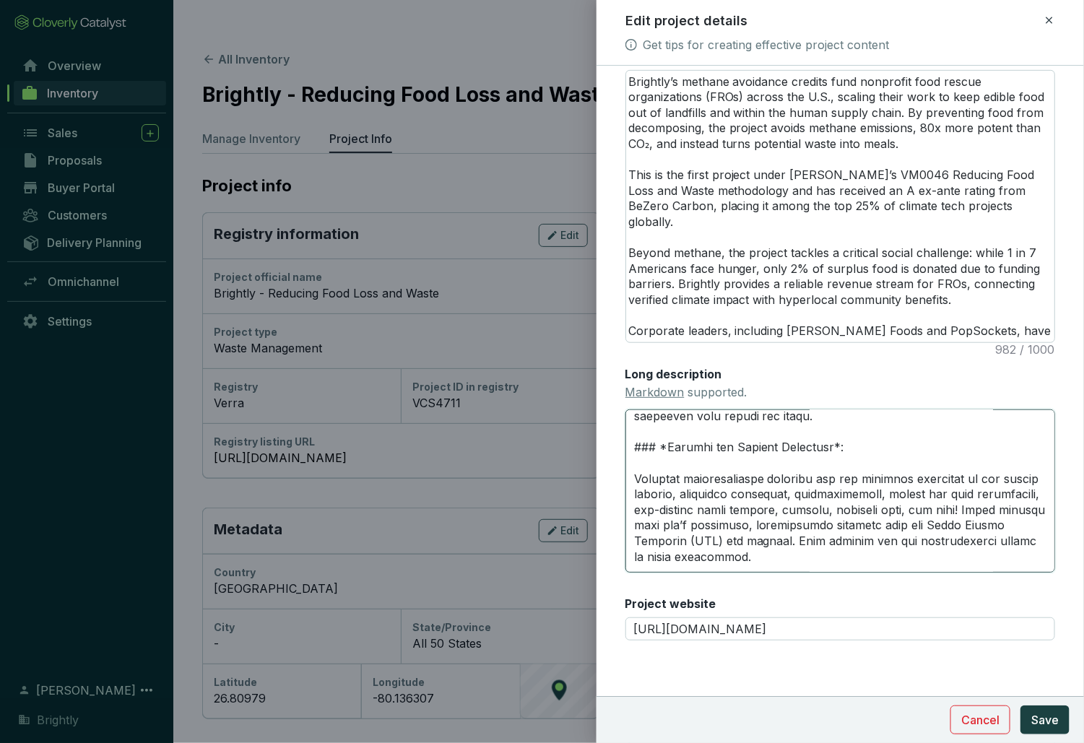
scroll to position [684, 0]
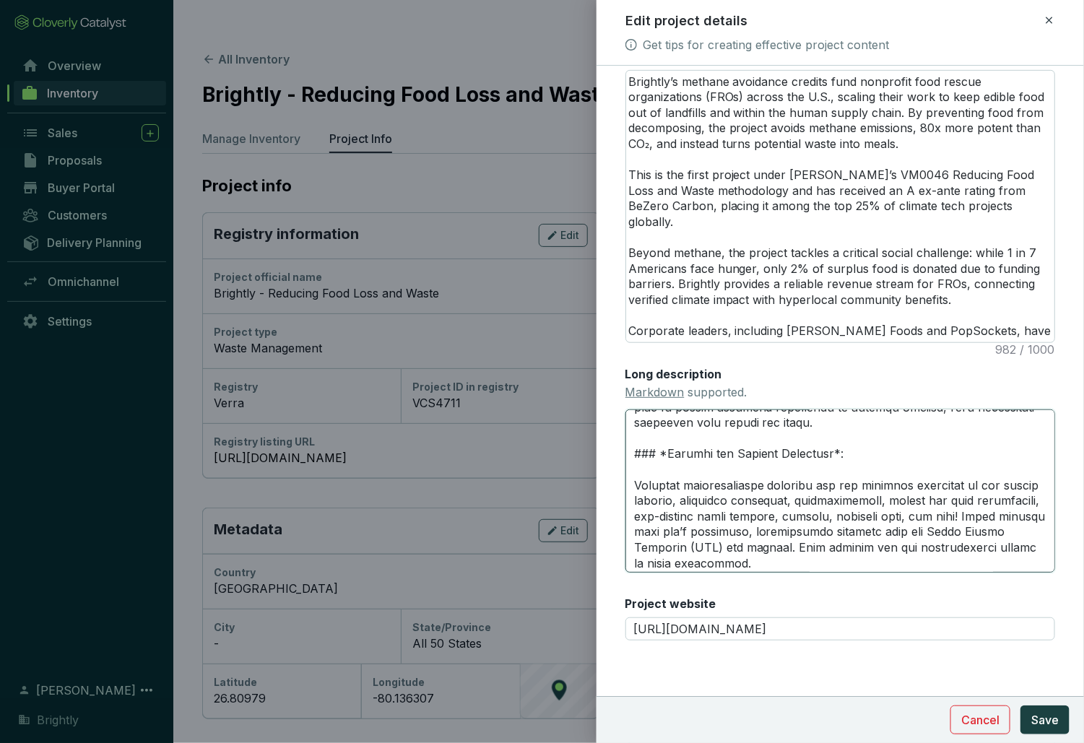
click at [969, 518] on textarea "Long description Markdown supported." at bounding box center [841, 491] width 430 height 163
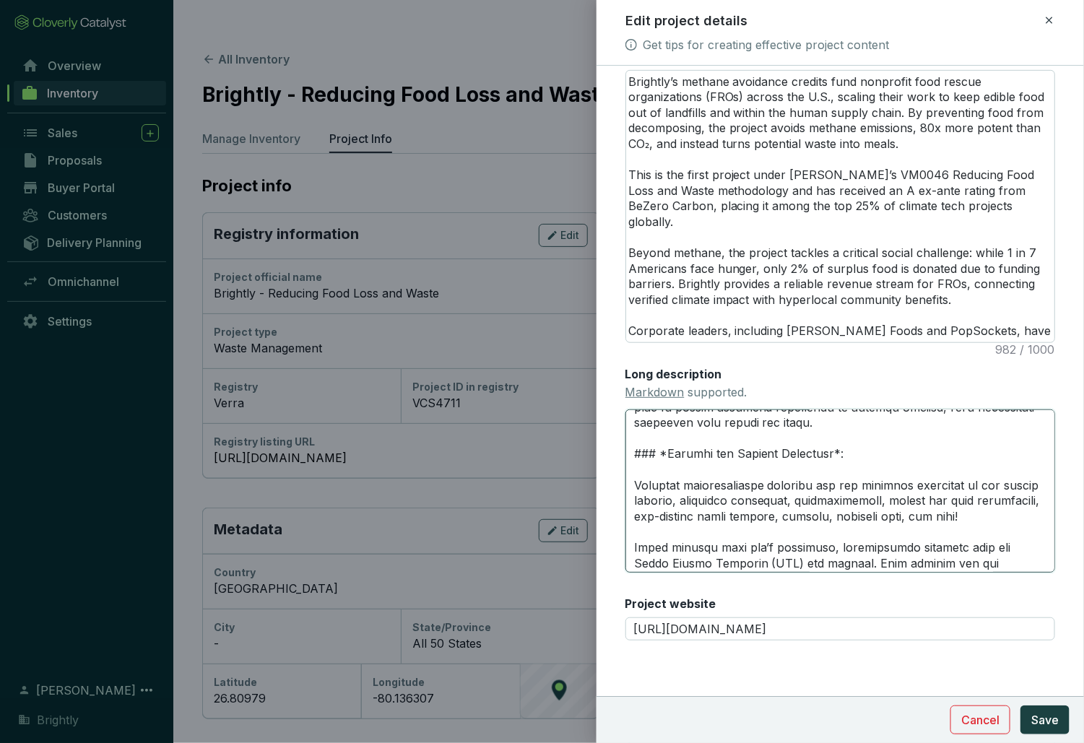
paste textarea "Emission factors are drawn from the most credible available data (government an…"
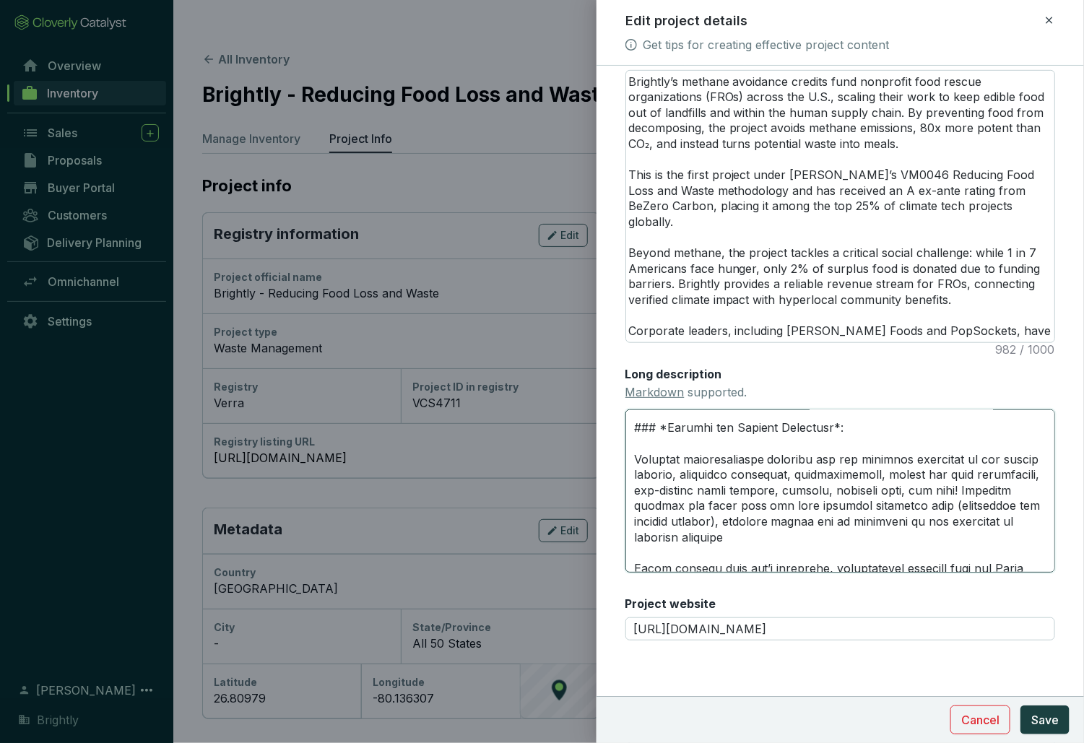
scroll to position [715, 0]
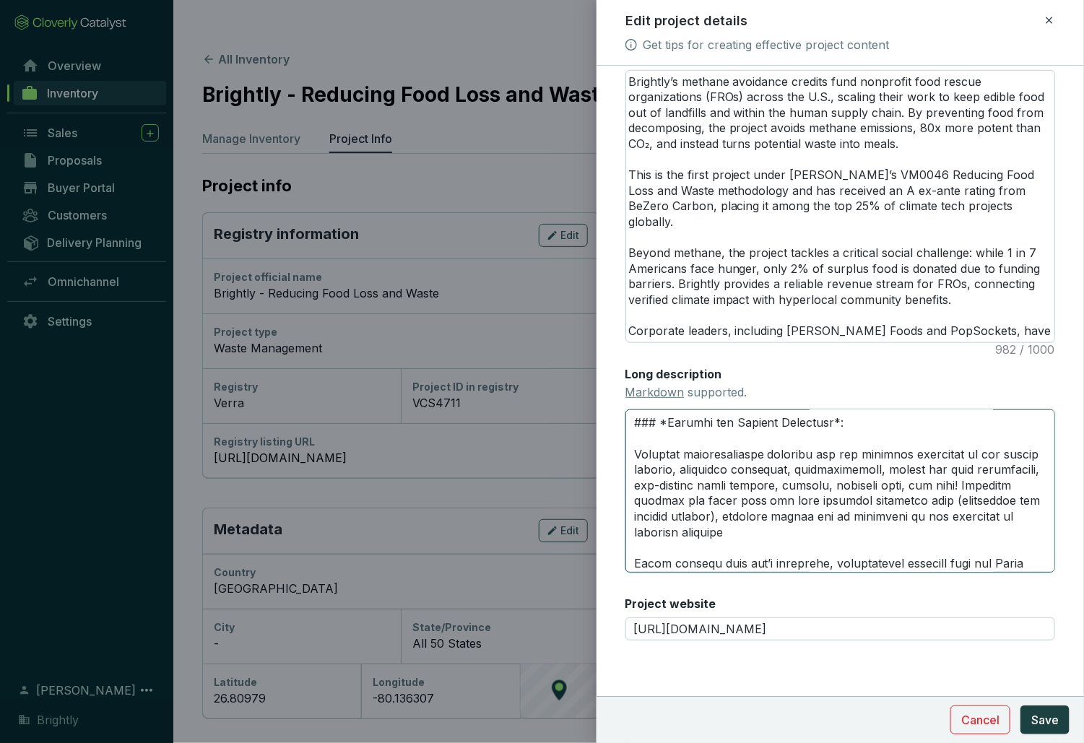
click at [734, 514] on textarea "Long description Markdown supported." at bounding box center [841, 491] width 430 height 163
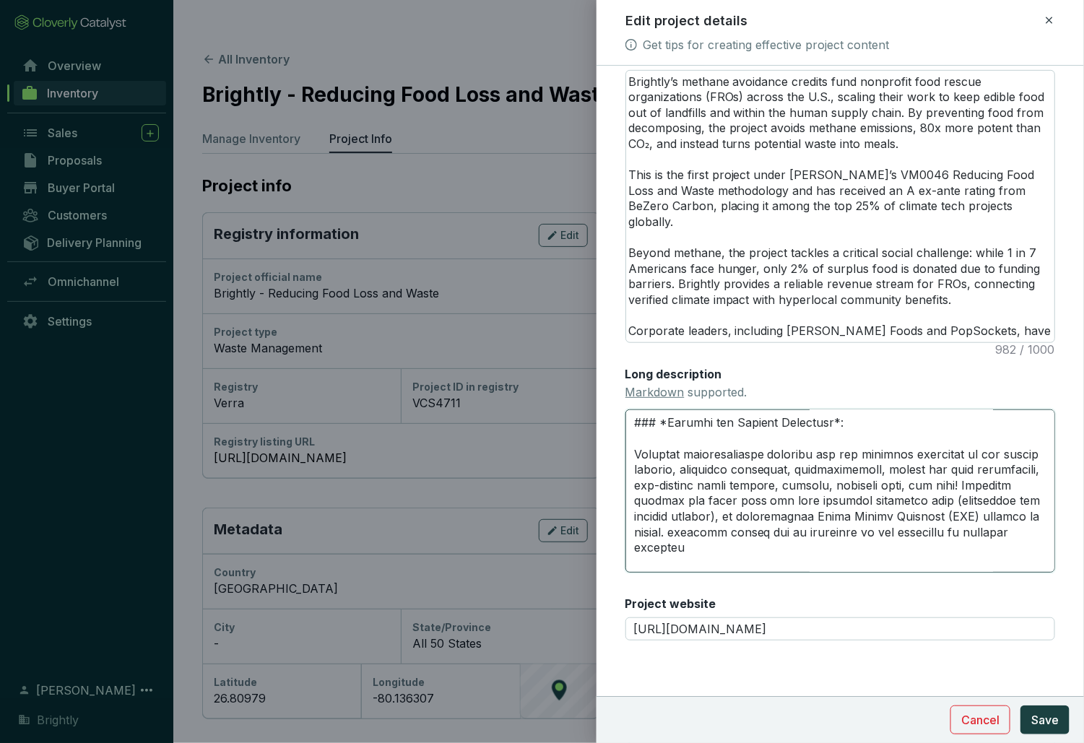
drag, startPoint x: 718, startPoint y: 545, endPoint x: 680, endPoint y: 532, distance: 40.4
click at [680, 532] on textarea "Long description Markdown supported." at bounding box center [841, 491] width 430 height 163
drag, startPoint x: 835, startPoint y: 532, endPoint x: 684, endPoint y: 529, distance: 151.0
click at [684, 529] on textarea "Long description Markdown supported." at bounding box center [841, 491] width 430 height 163
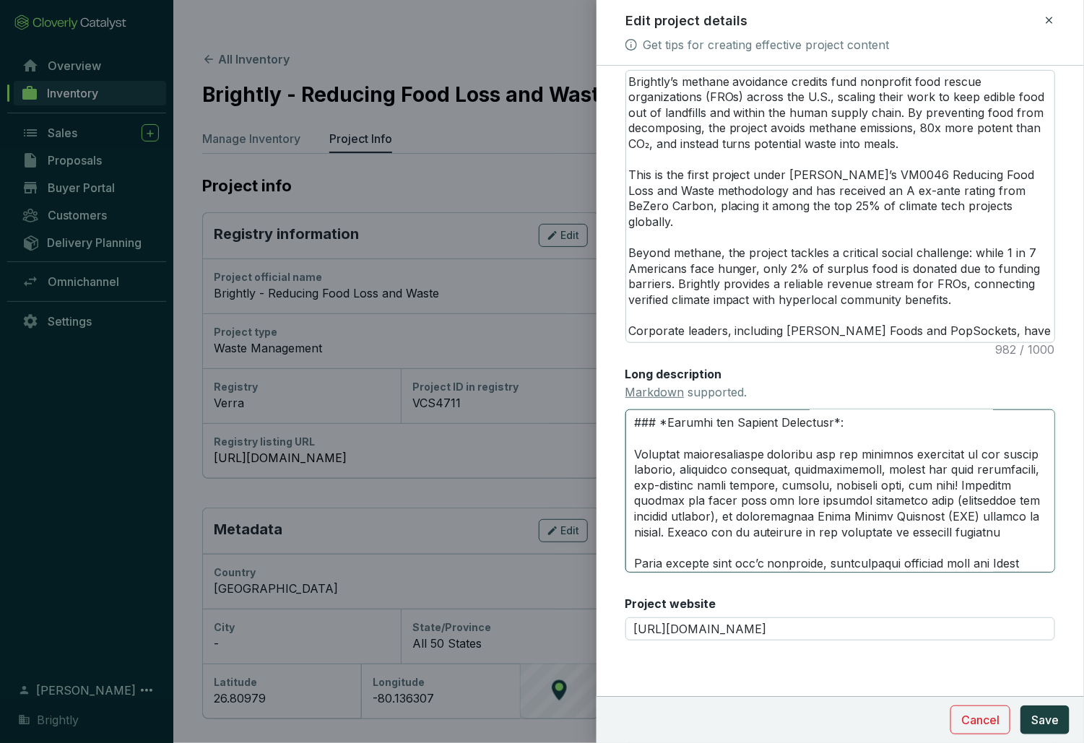
scroll to position [749, 0]
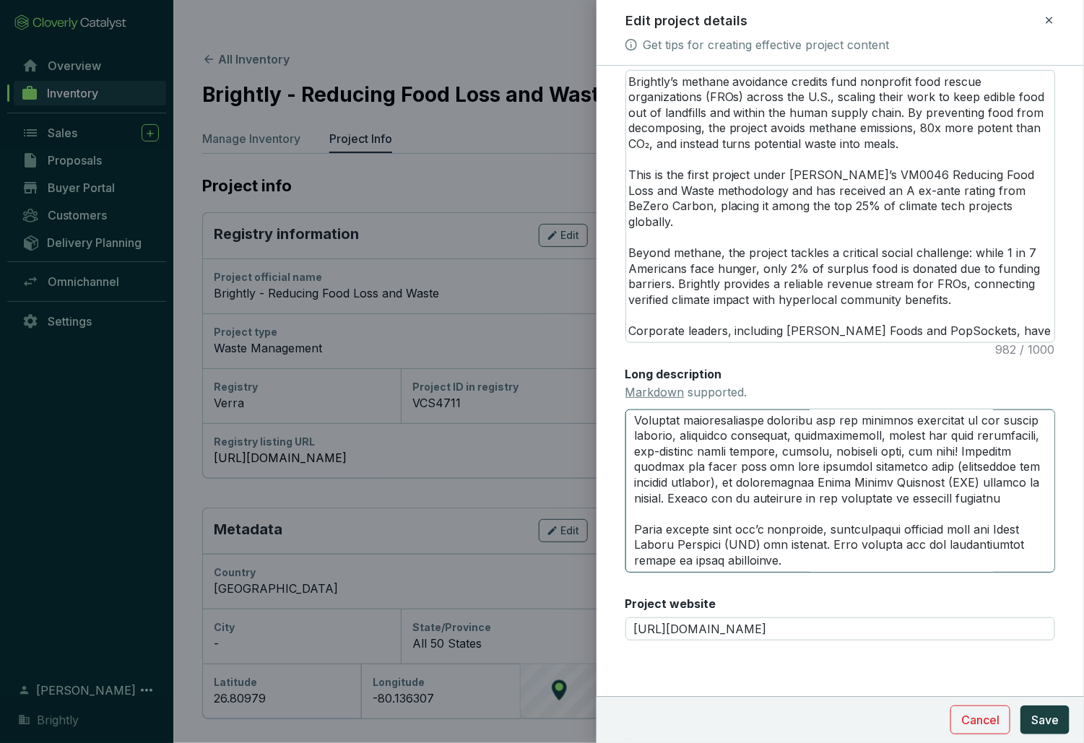
click at [1023, 489] on textarea "Long description Markdown supported." at bounding box center [841, 491] width 430 height 163
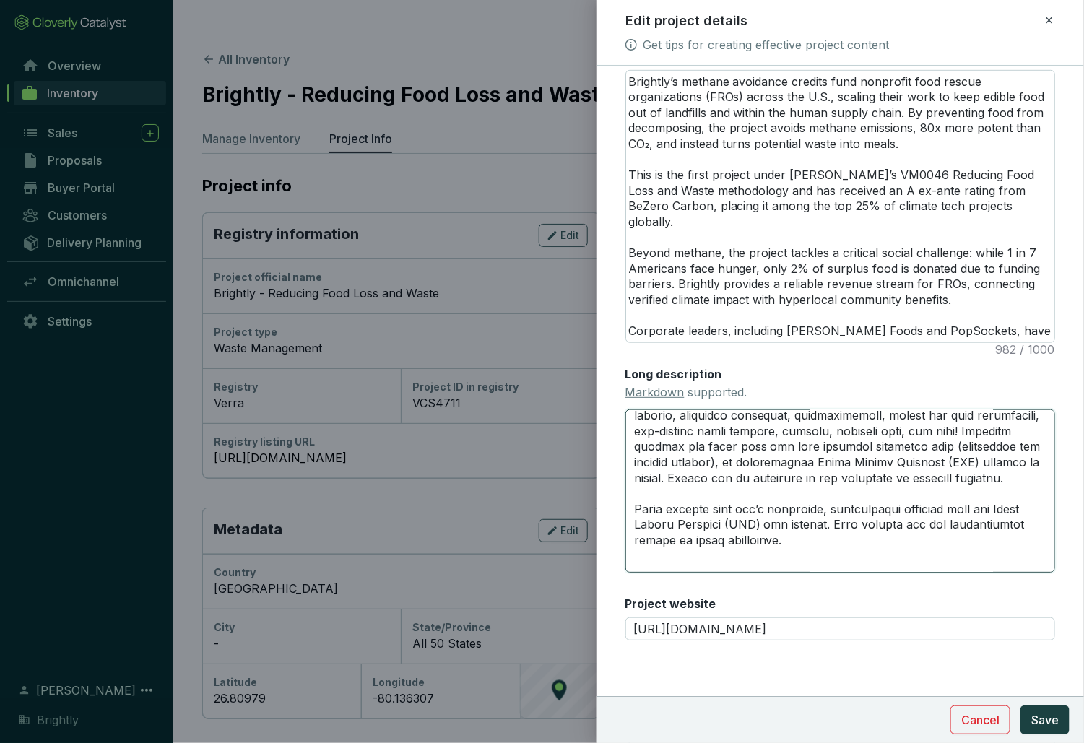
scroll to position [776, 0]
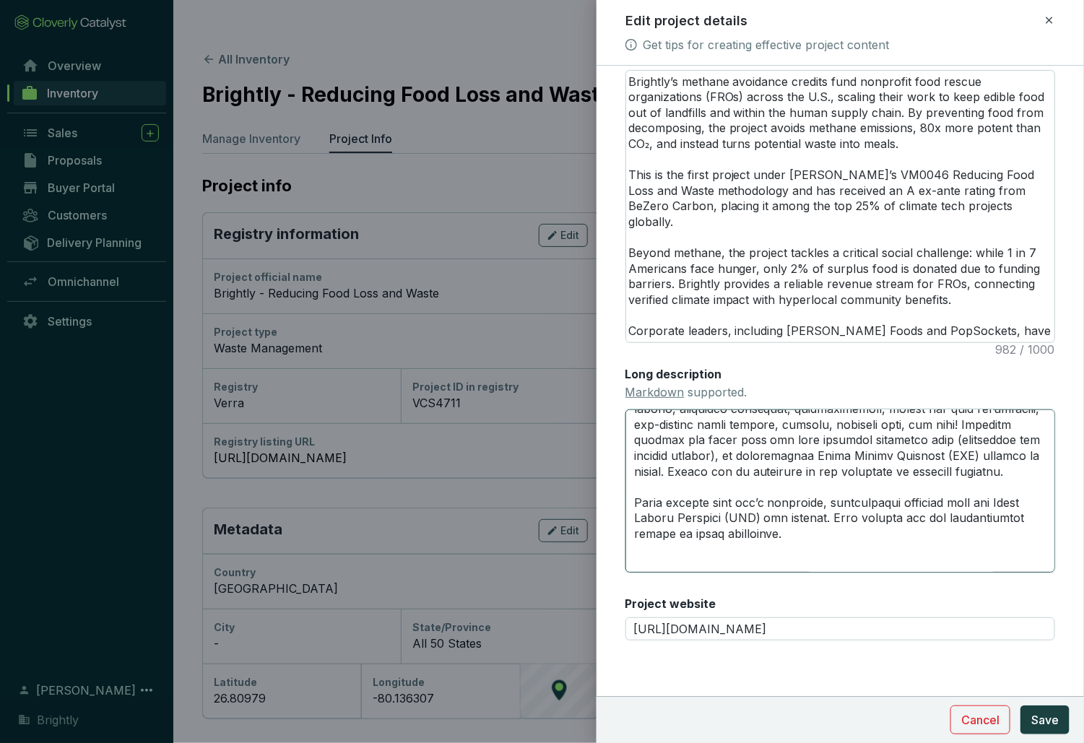
drag, startPoint x: 806, startPoint y: 535, endPoint x: 631, endPoint y: 494, distance: 179.6
click at [631, 494] on textarea "Long description Markdown supported." at bounding box center [841, 491] width 430 height 163
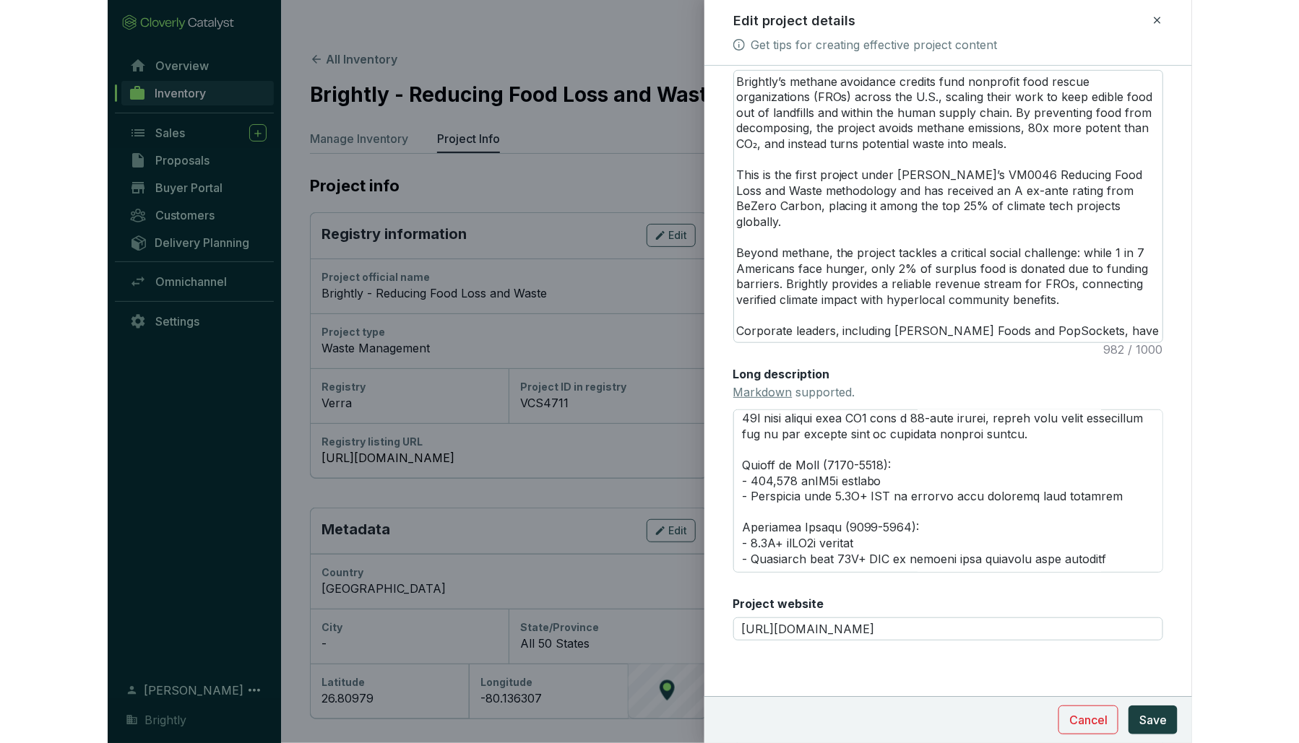
scroll to position [108, 0]
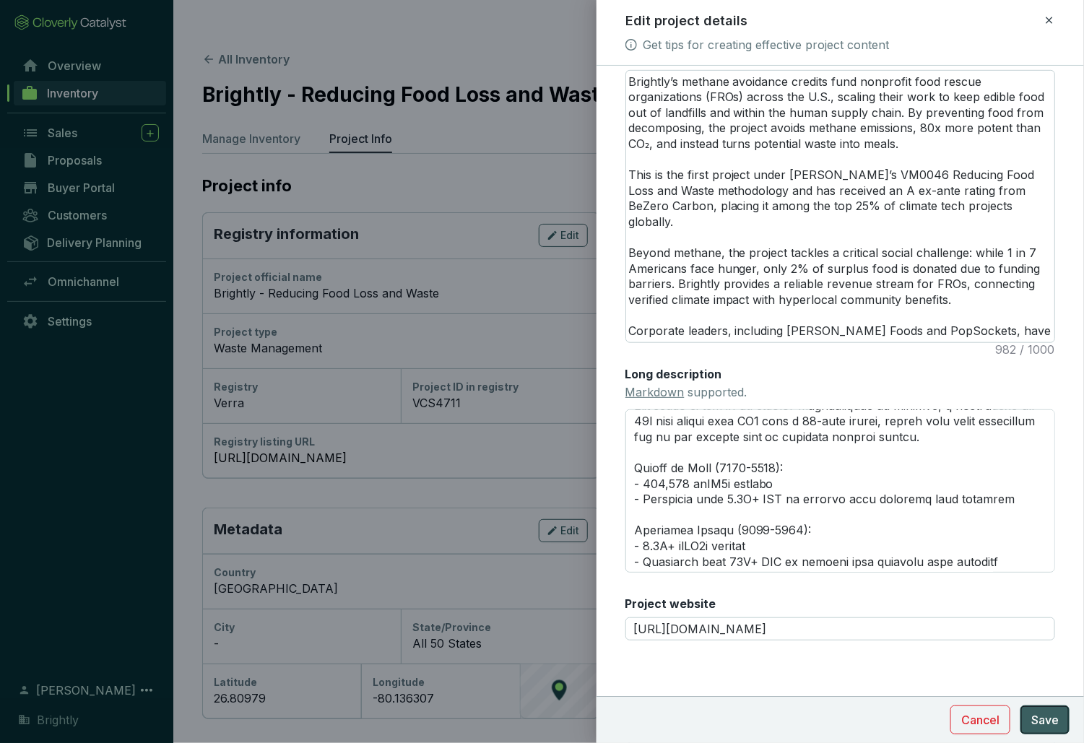
click at [1037, 660] on button "Save" at bounding box center [1045, 720] width 49 height 29
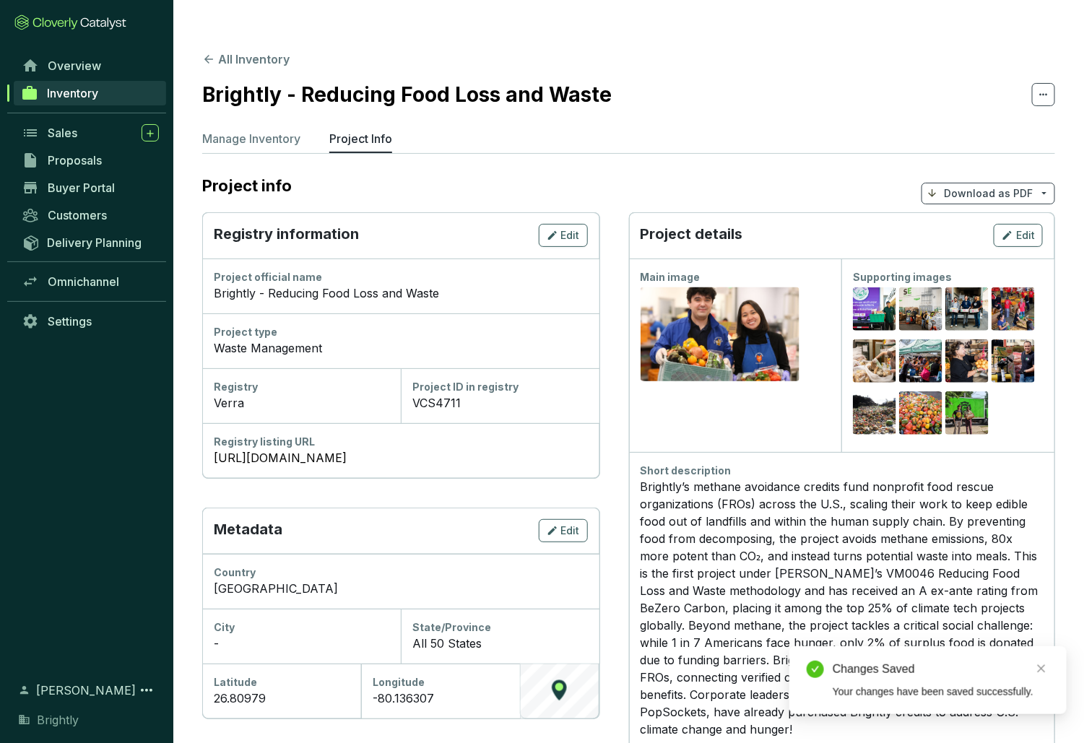
click at [978, 186] on p "Download as PDF" at bounding box center [988, 193] width 89 height 14
click at [968, 204] on p "Show pricing" at bounding box center [991, 198] width 114 height 25
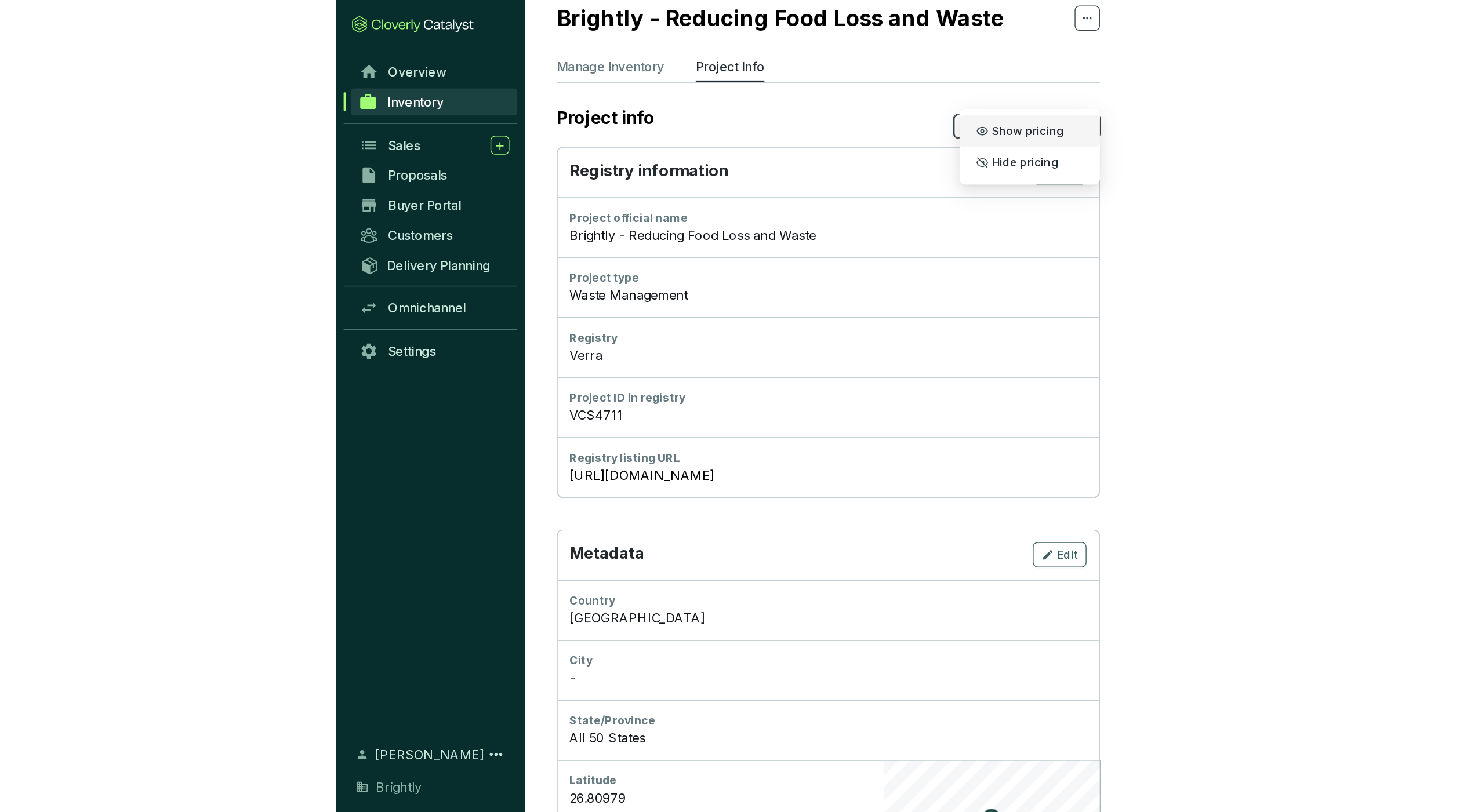
scroll to position [62, 0]
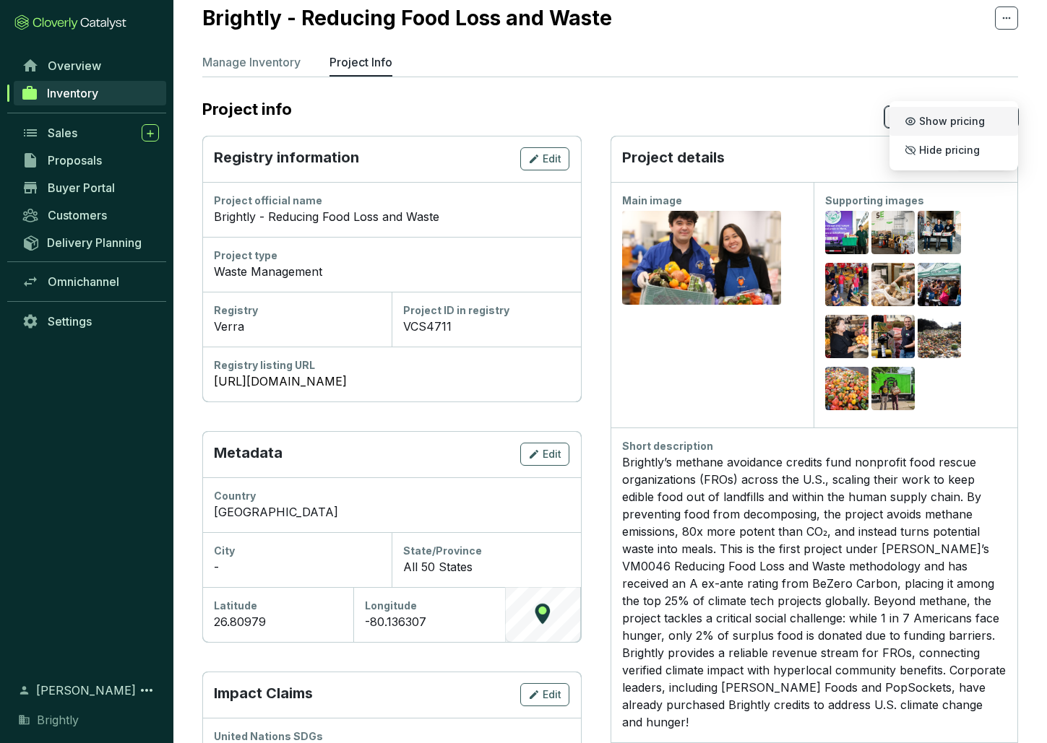
click at [832, 98] on section "Project info Download as PDF" at bounding box center [610, 117] width 816 height 38
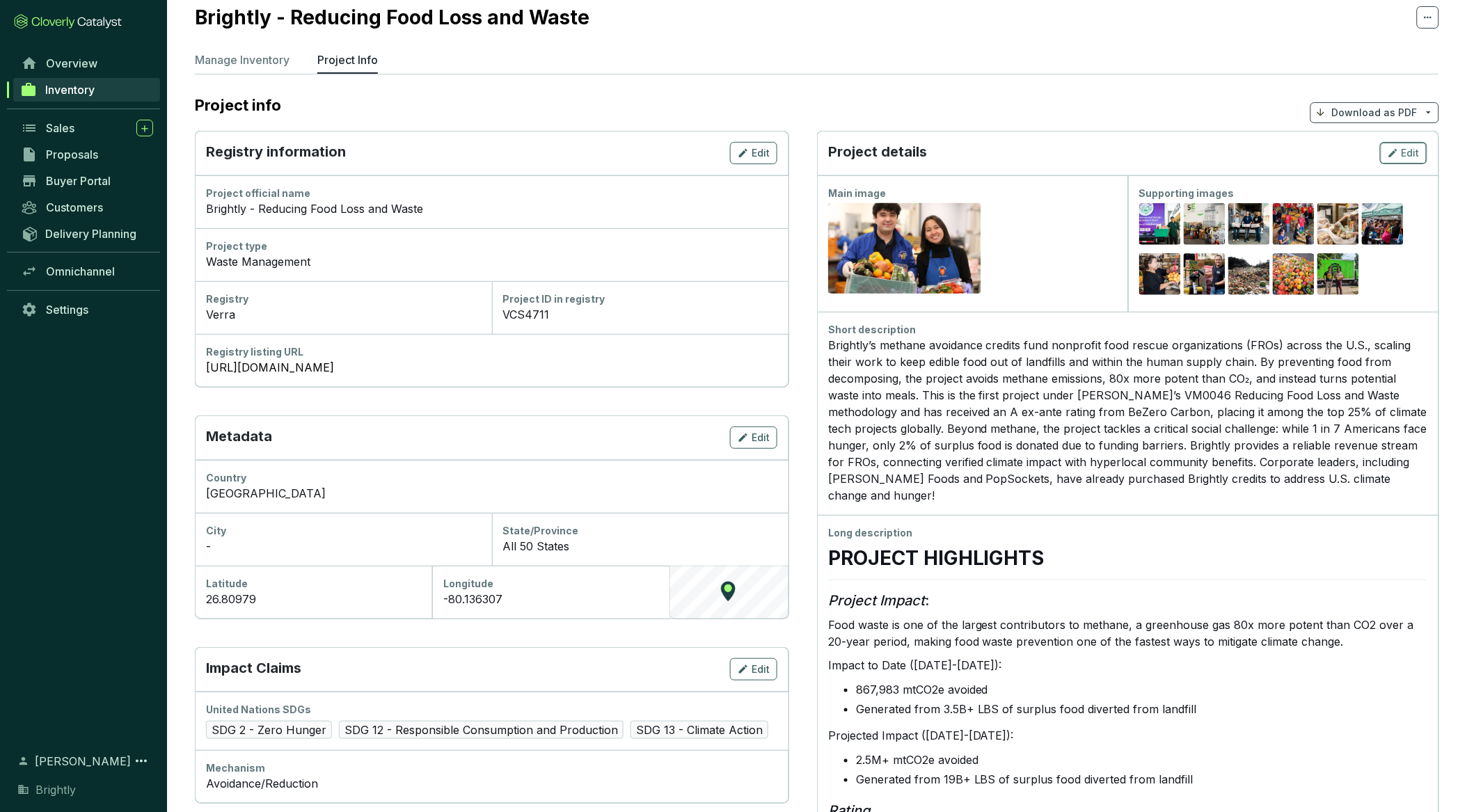
click at [1093, 146] on span "Edit" at bounding box center [1410, 153] width 18 height 13
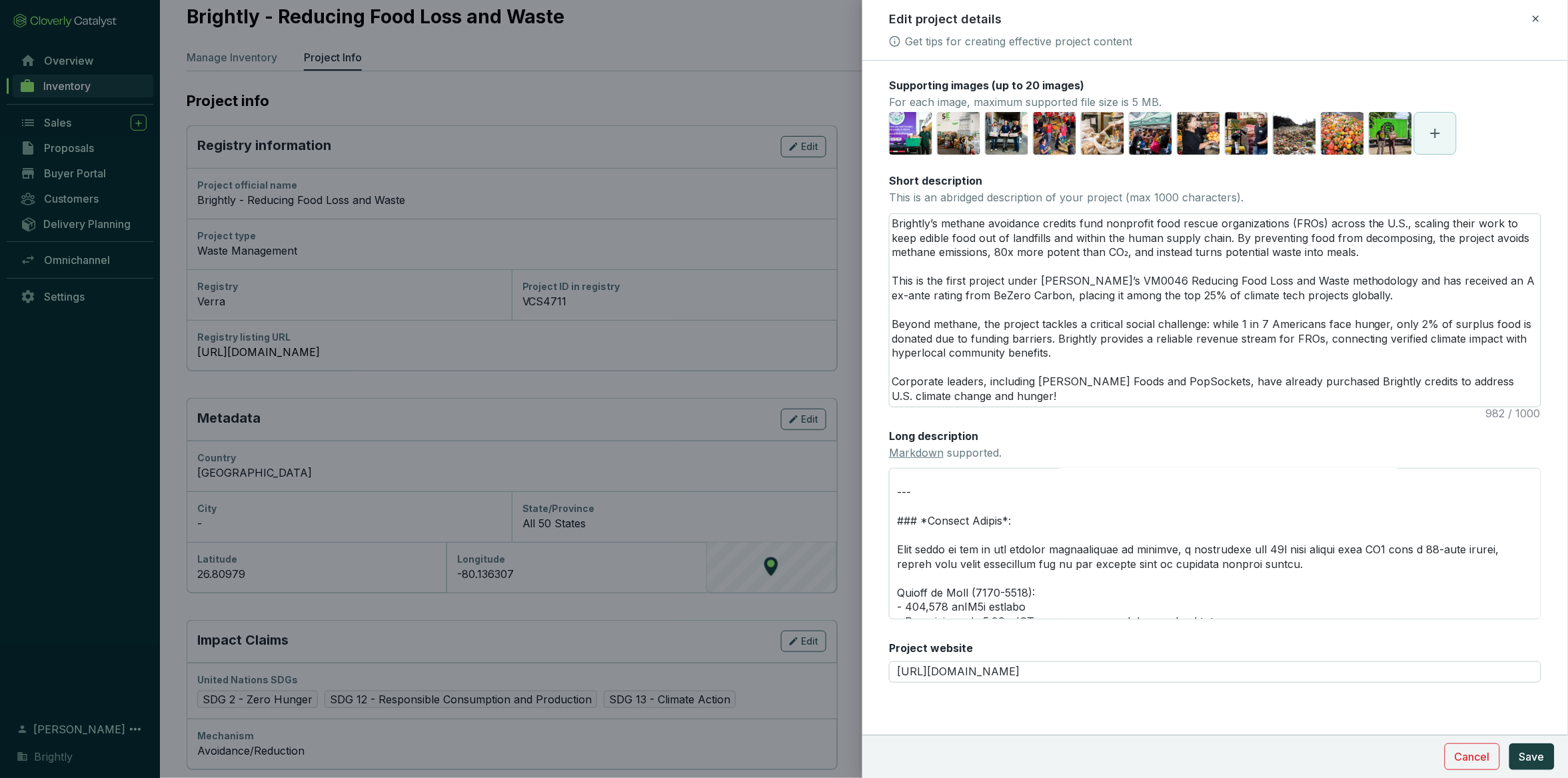
scroll to position [0, 0]
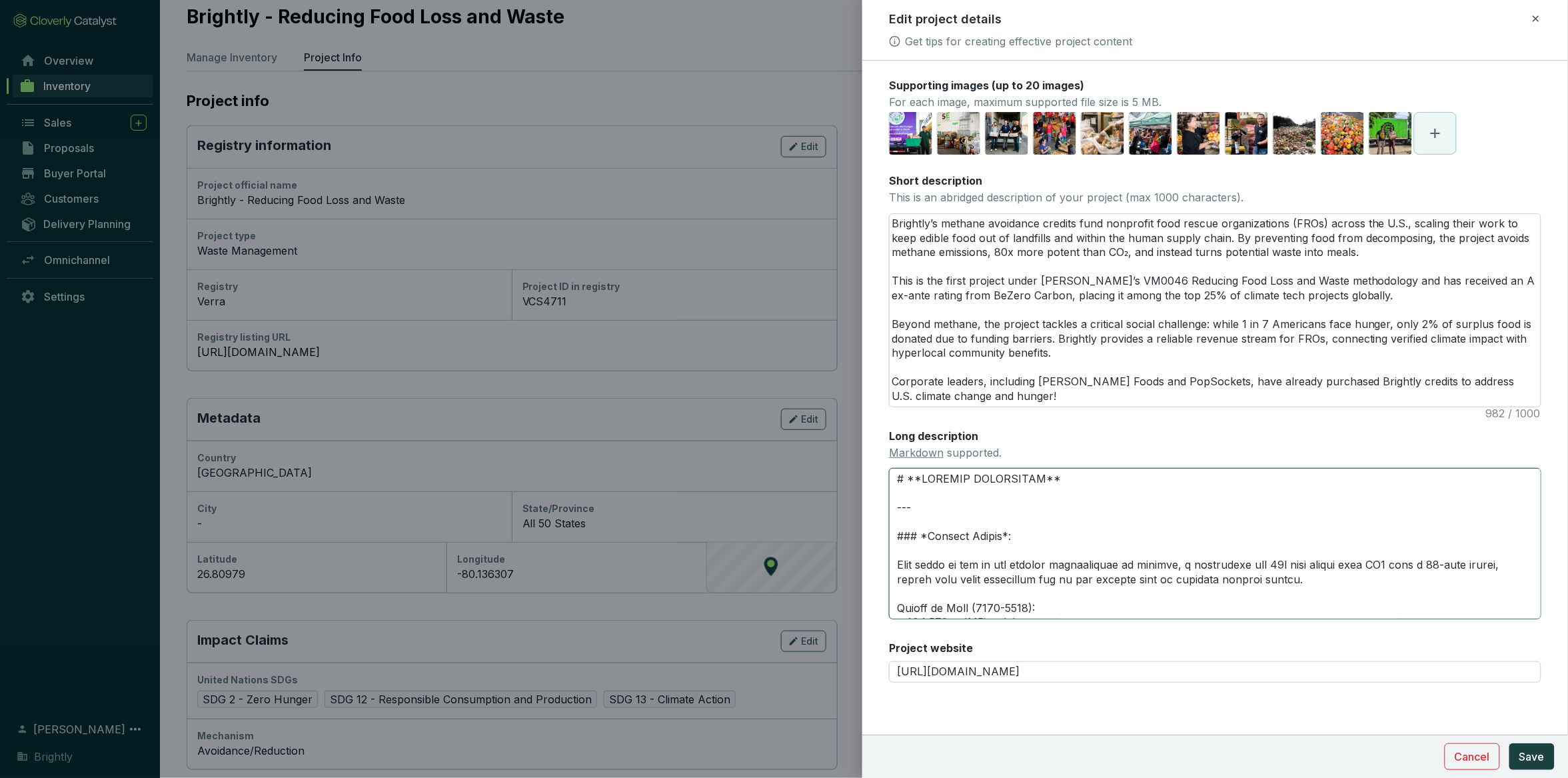
drag, startPoint x: 1017, startPoint y: 550, endPoint x: 986, endPoint y: 550, distance: 31.0
click at [986, 550] on textarea "Long description Markdown supported." at bounding box center [1215, 544] width 652 height 151
click at [1001, 553] on textarea "Long description Markdown supported." at bounding box center [1215, 544] width 652 height 151
drag, startPoint x: 1001, startPoint y: 549, endPoint x: 927, endPoint y: 554, distance: 74.2
click at [927, 554] on textarea "Long description Markdown supported." at bounding box center [1215, 544] width 652 height 151
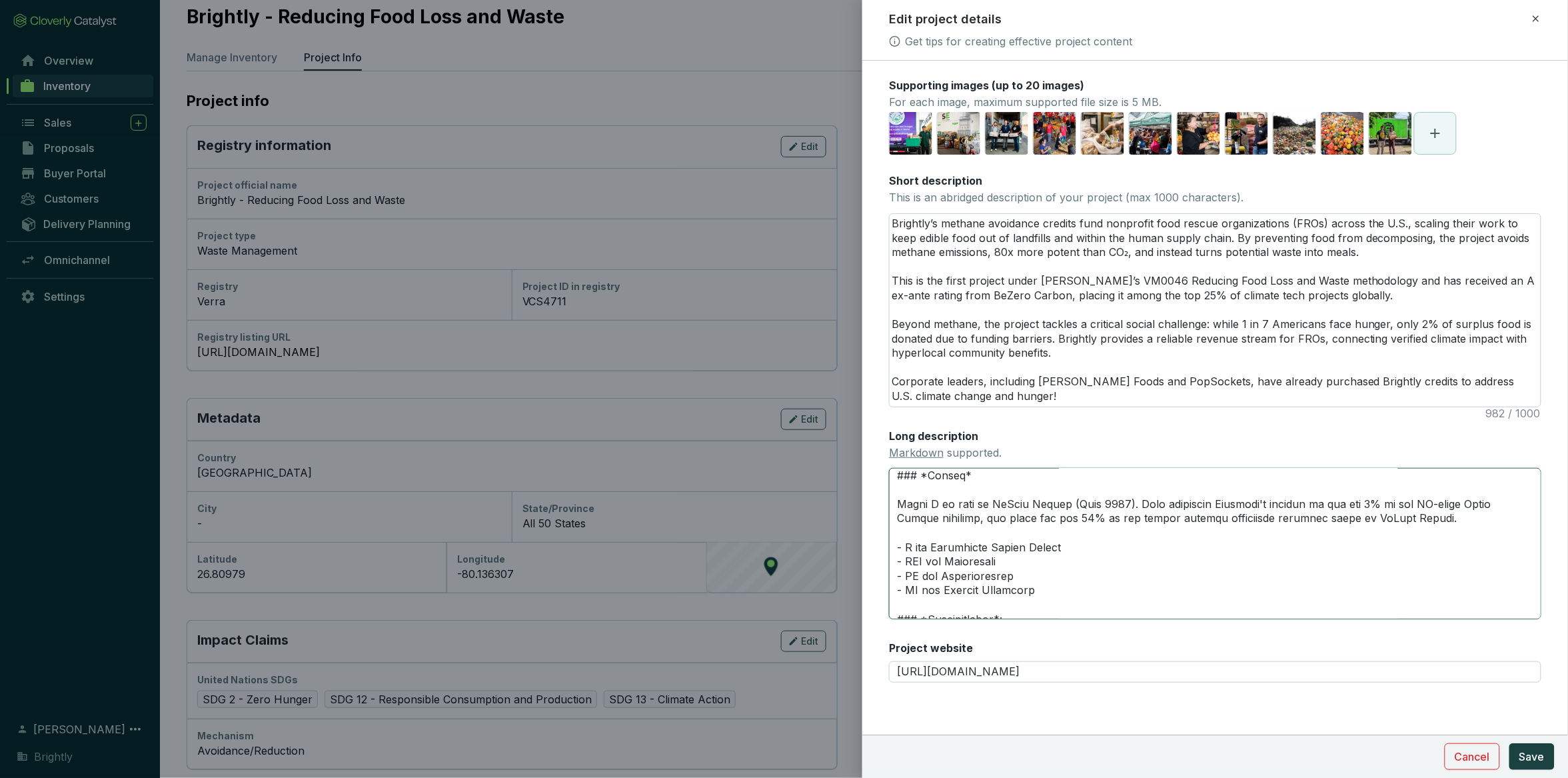
scroll to position [241, 0]
drag, startPoint x: 899, startPoint y: 527, endPoint x: 925, endPoint y: 533, distance: 26.7
click at [925, 533] on textarea "Long description Markdown supported." at bounding box center [1215, 544] width 652 height 151
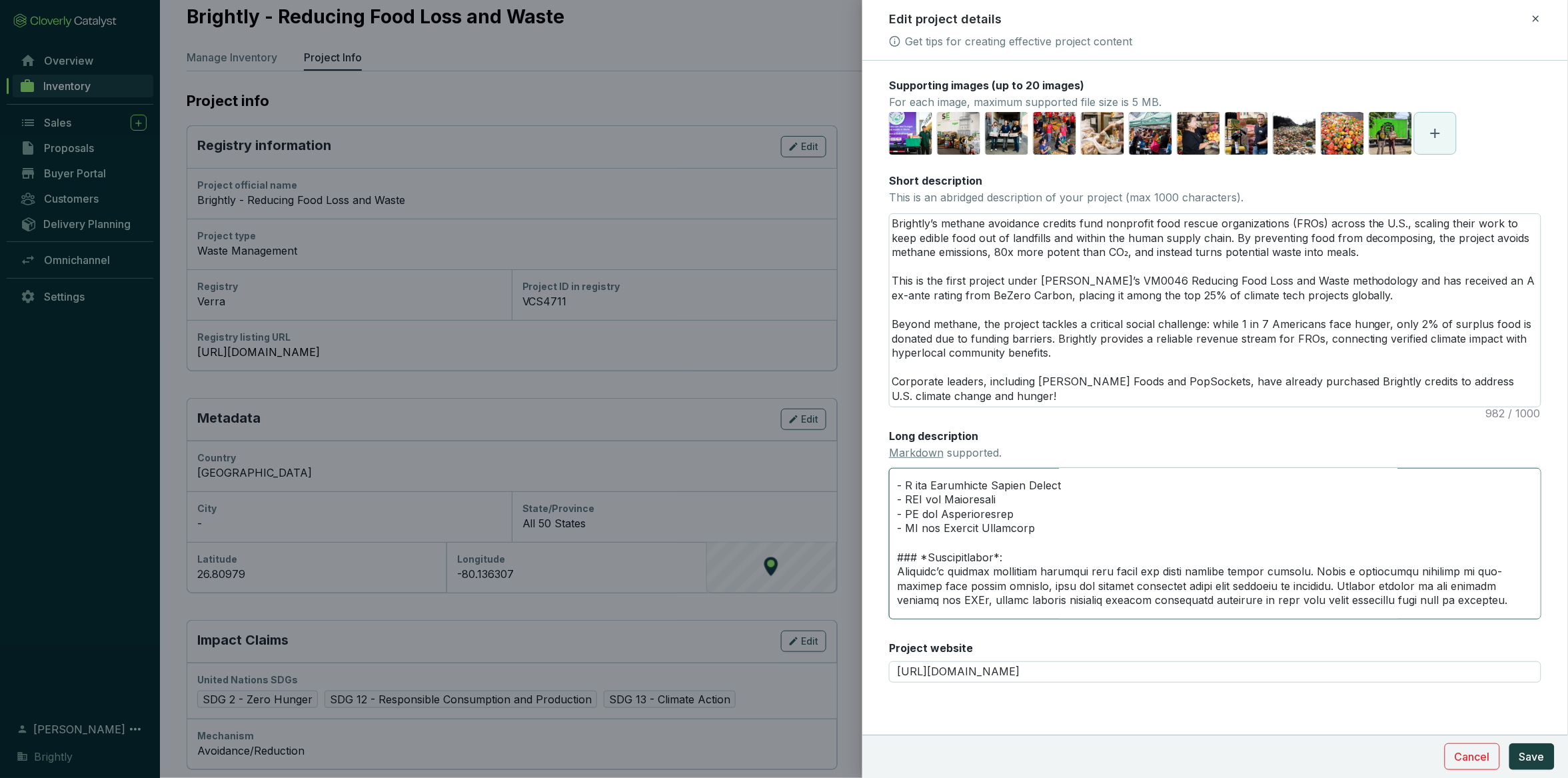
drag, startPoint x: 897, startPoint y: 515, endPoint x: 1041, endPoint y: 546, distance: 147.3
click at [1041, 546] on textarea "Long description Markdown supported." at bounding box center [1215, 544] width 652 height 151
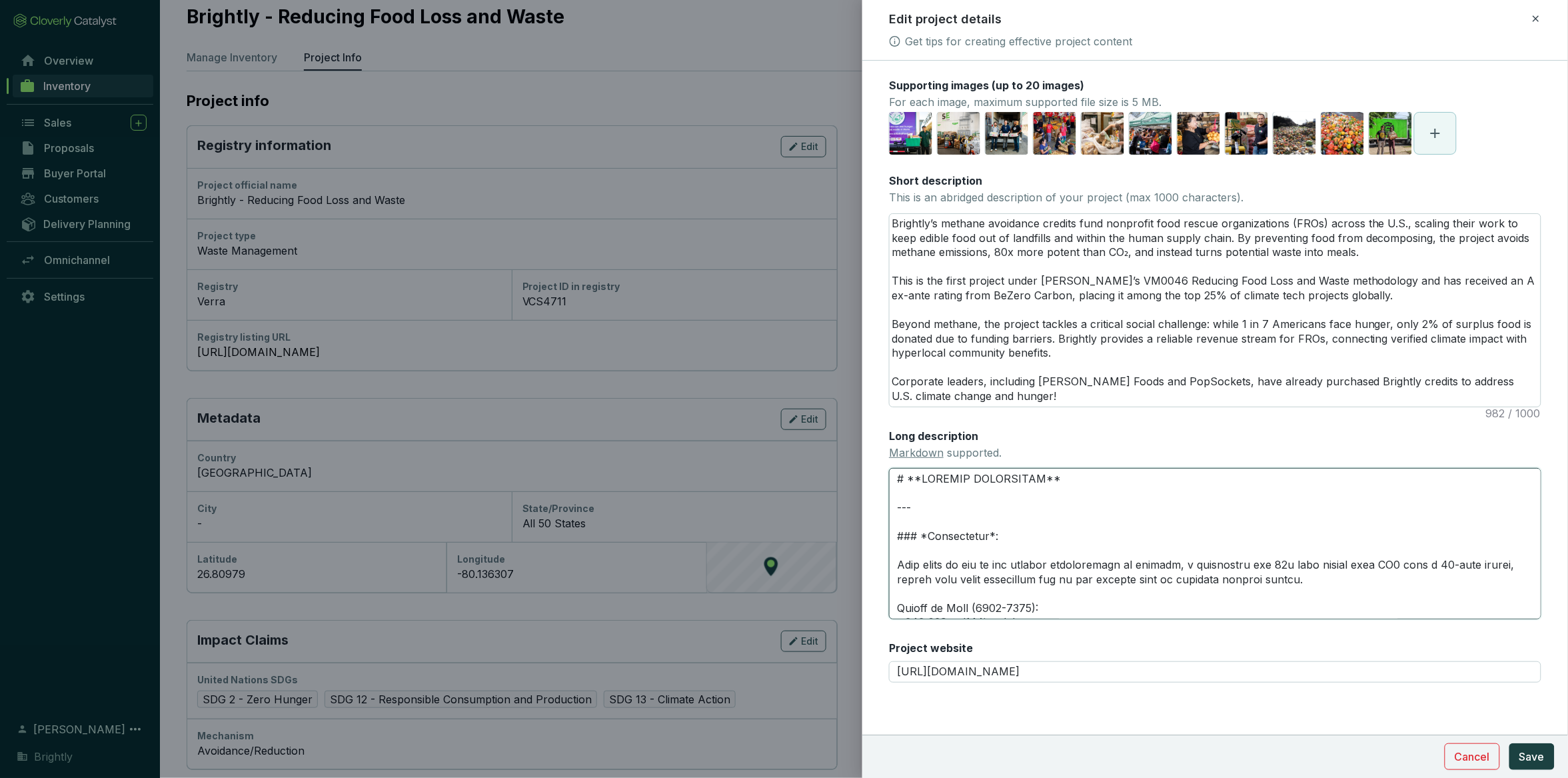
scroll to position [127, 0]
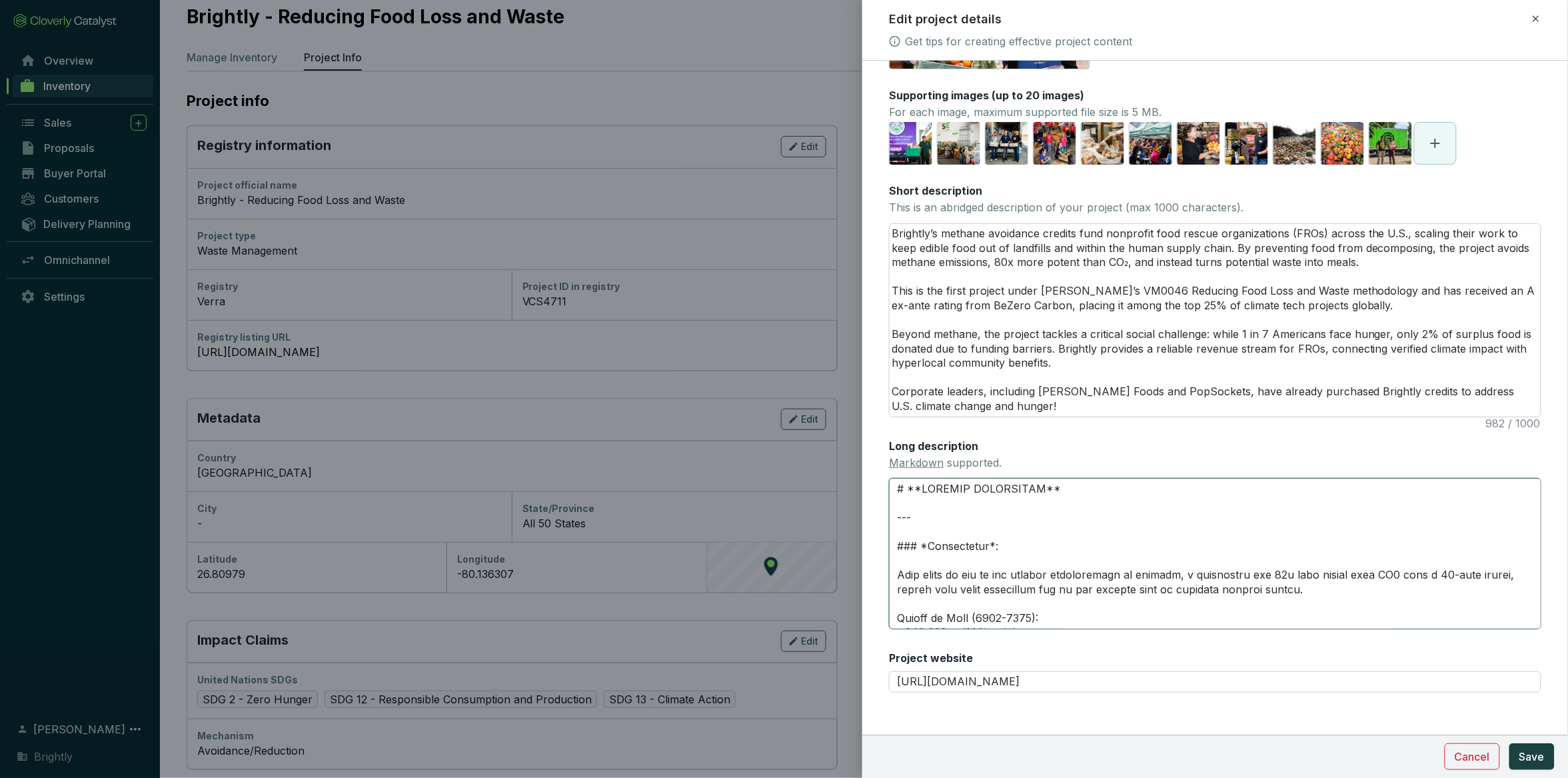
click at [1002, 564] on textarea "Long description Markdown supported." at bounding box center [1215, 554] width 652 height 151
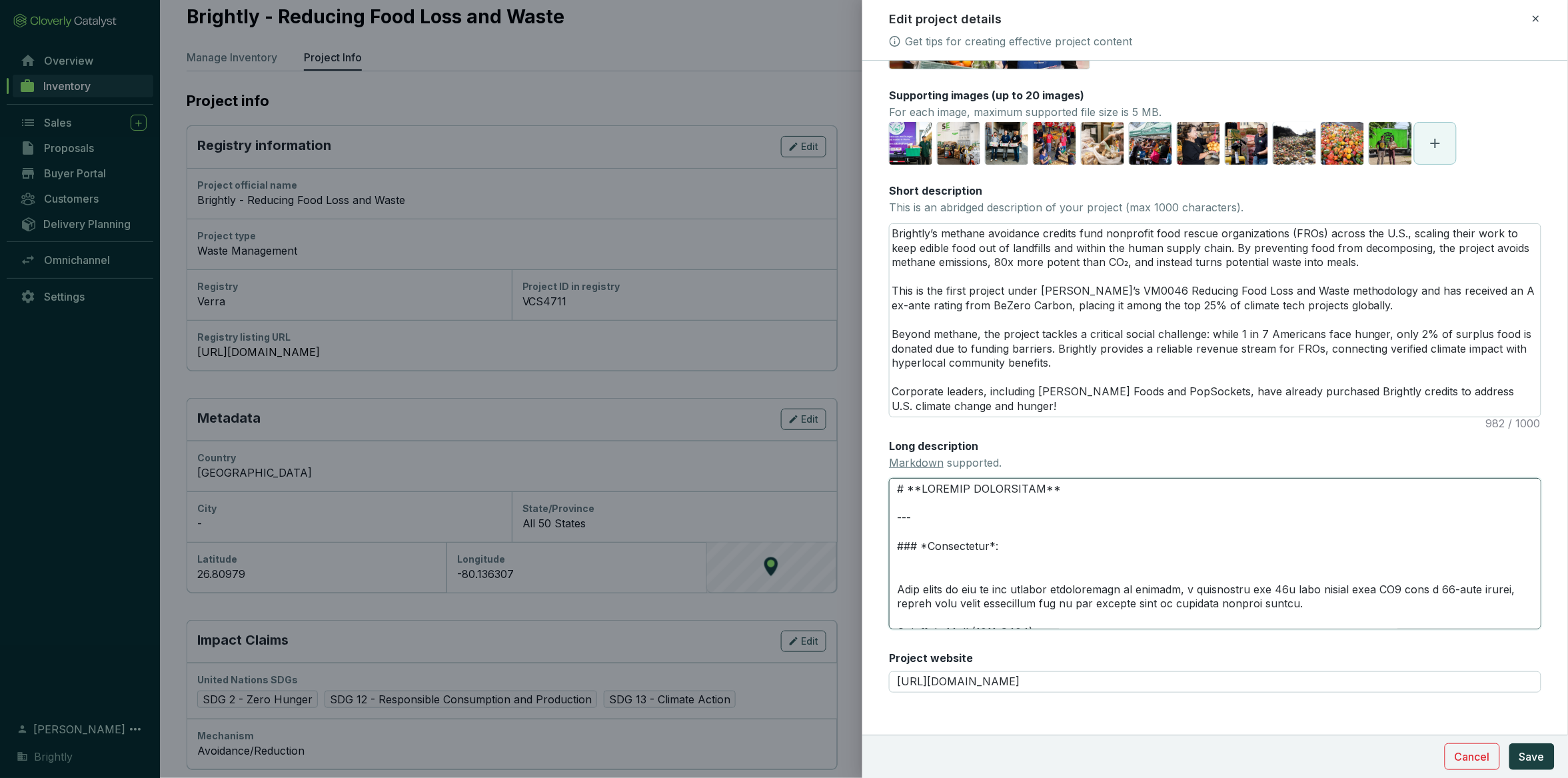
paste textarea "Rated A ex ante by BeZero Carbon (June 2025). This positions Brightly's credits…"
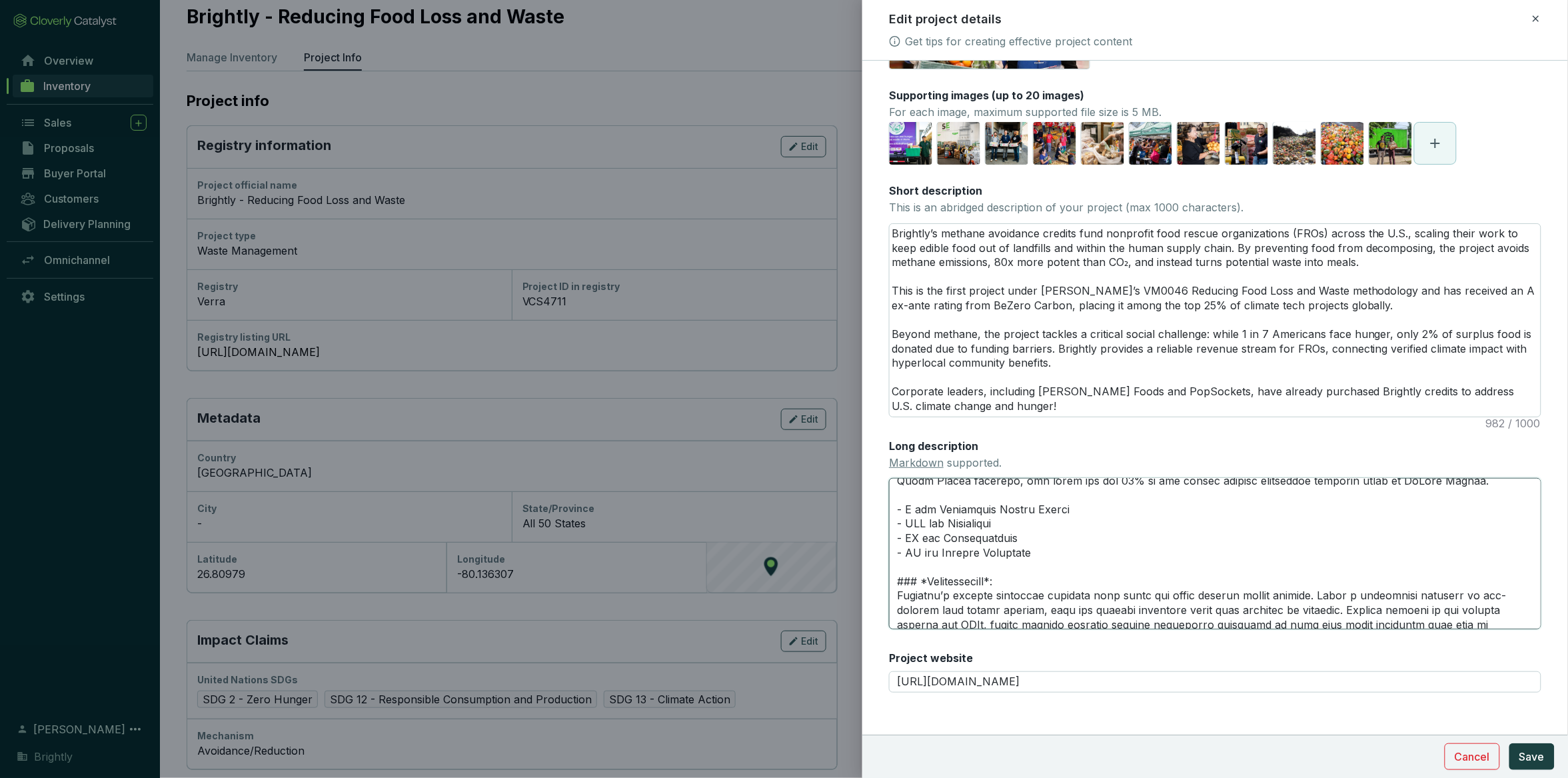
scroll to position [330, 0]
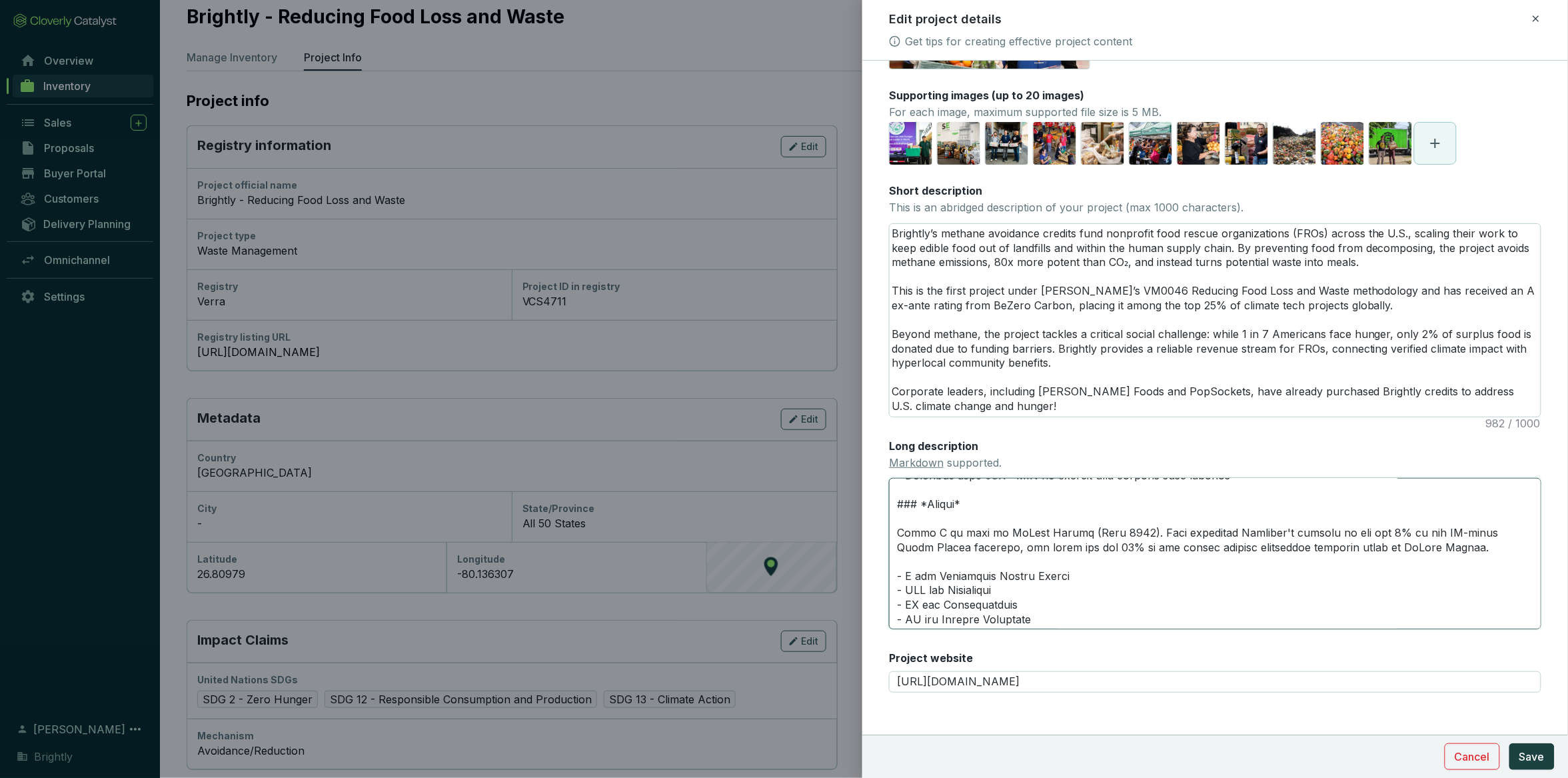
drag, startPoint x: 1029, startPoint y: 568, endPoint x: 880, endPoint y: 507, distance: 161.0
click at [880, 507] on form "Main image Recommended pixel size is: 1600 x 1200. Maximum supported file size …" at bounding box center [1215, 361] width 706 height 823
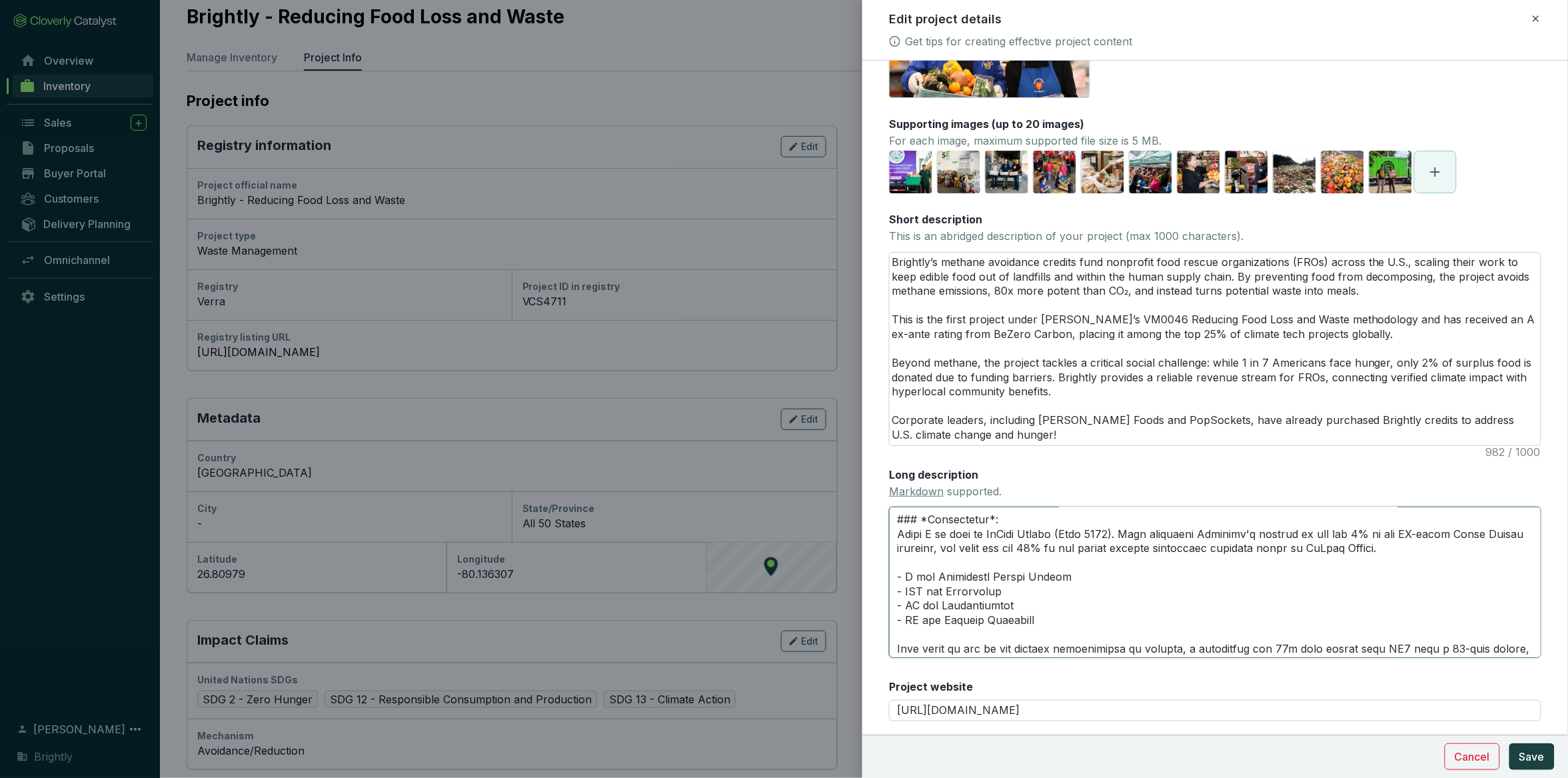
scroll to position [57, 0]
click at [1047, 609] on span "Save" at bounding box center [1531, 756] width 25 height 16
